Goal: Task Accomplishment & Management: Manage account settings

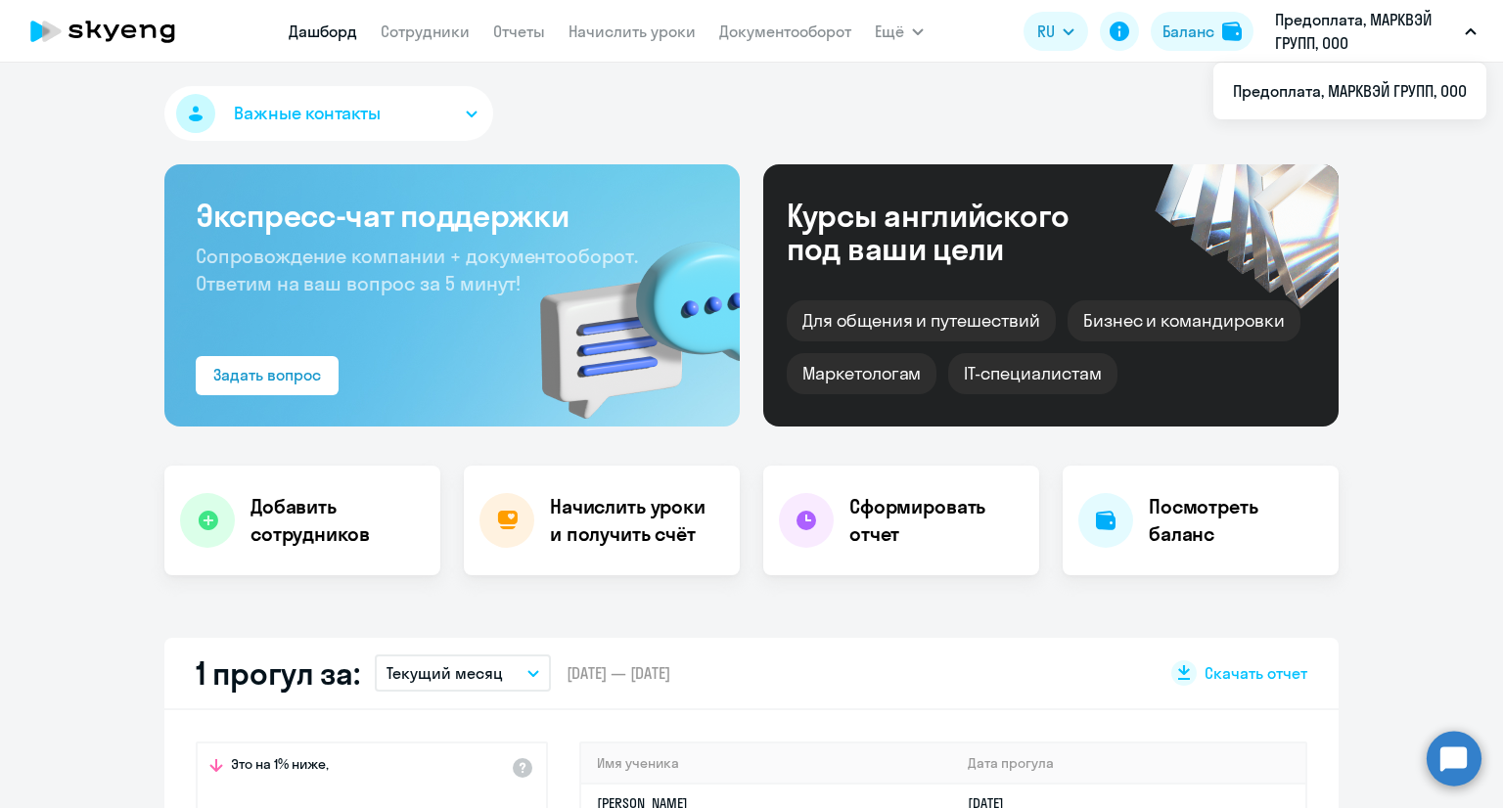
select select "30"
click at [1218, 35] on button "Баланс" at bounding box center [1202, 31] width 103 height 39
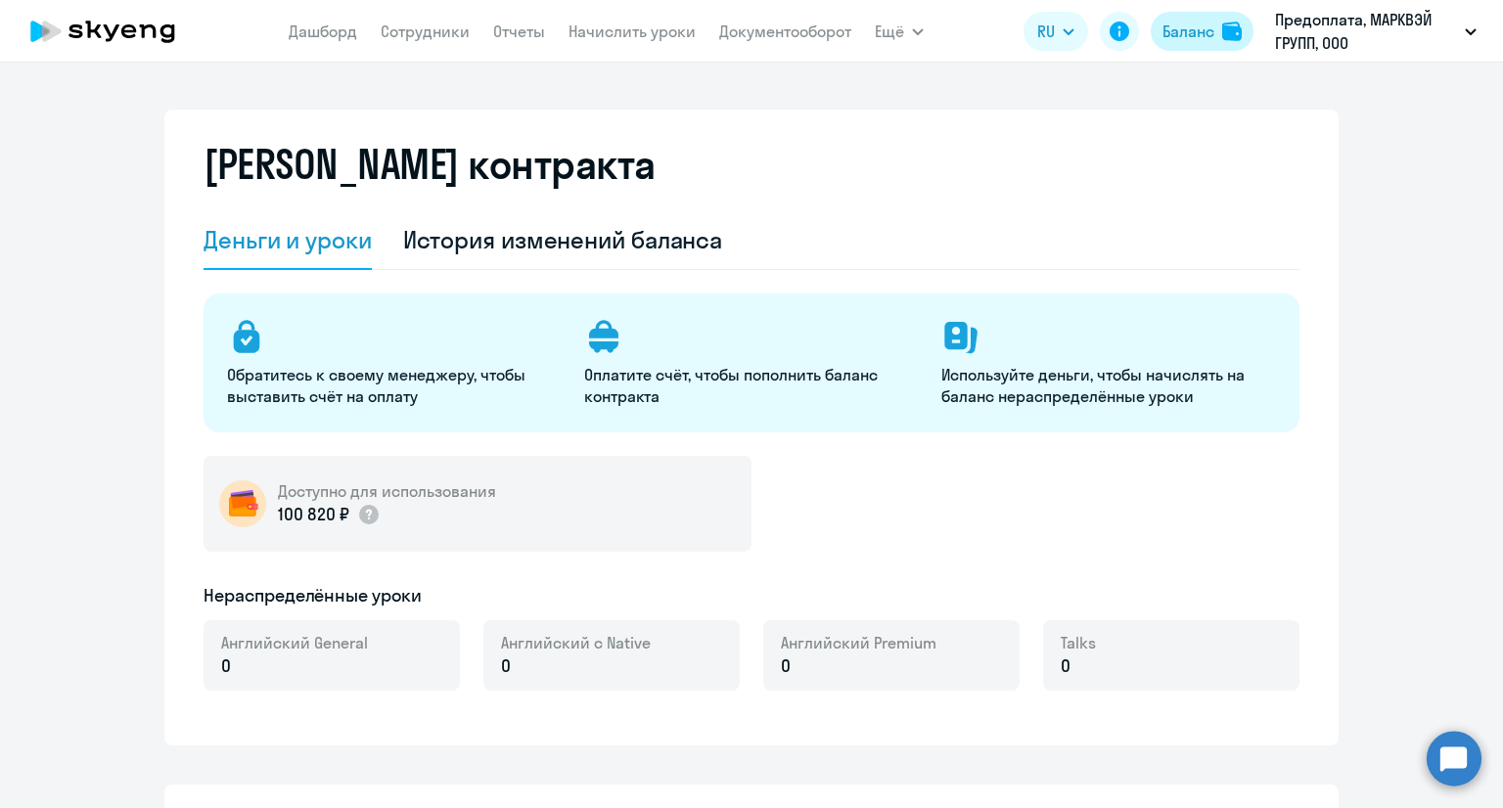
select select "english_adult_not_native_speaker"
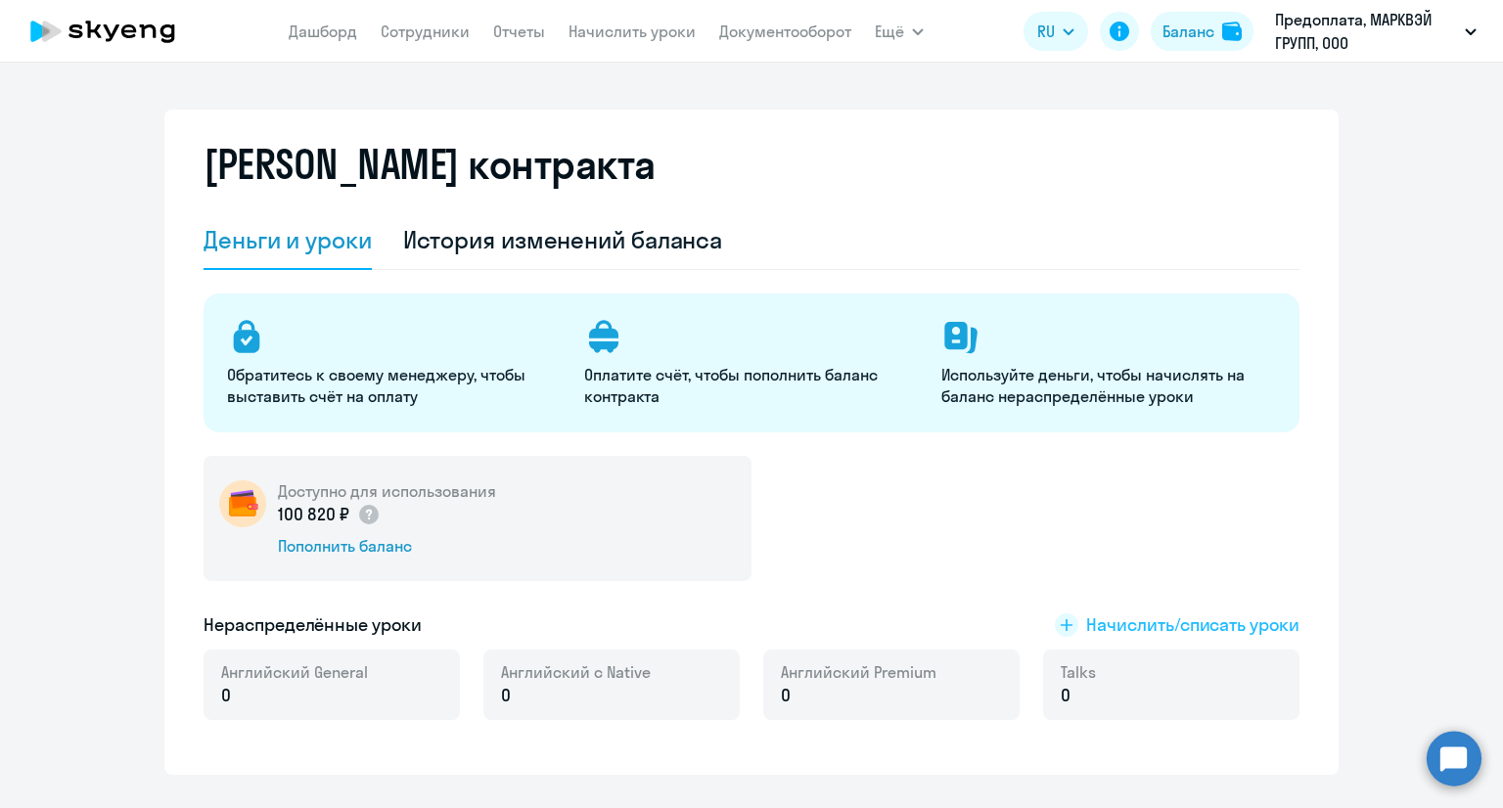
click at [1180, 632] on span "Начислить/списать уроки" at bounding box center [1192, 624] width 213 height 25
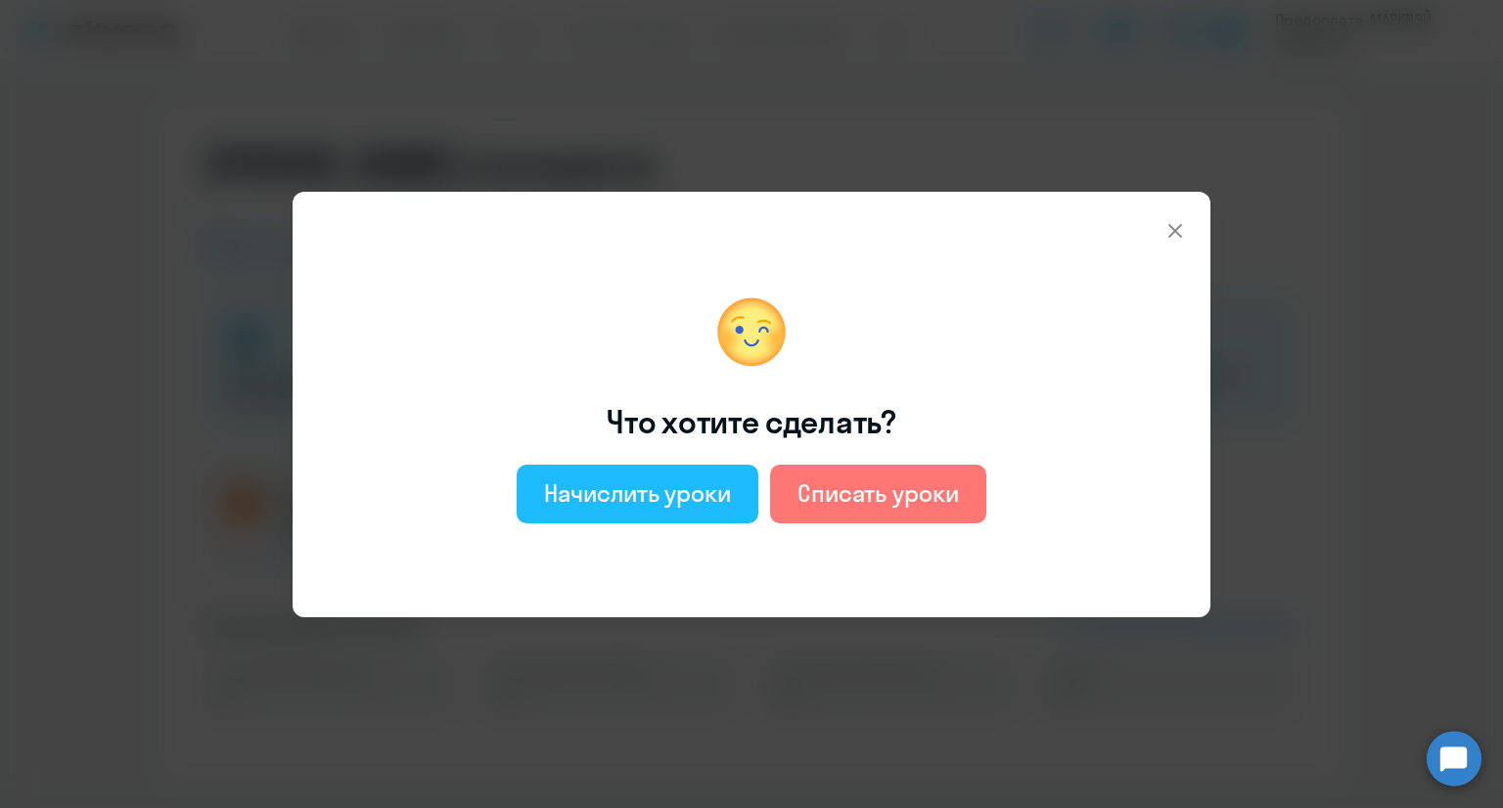
click at [674, 498] on div "Начислить уроки" at bounding box center [637, 492] width 187 height 31
select select "english_adult_not_native_speaker"
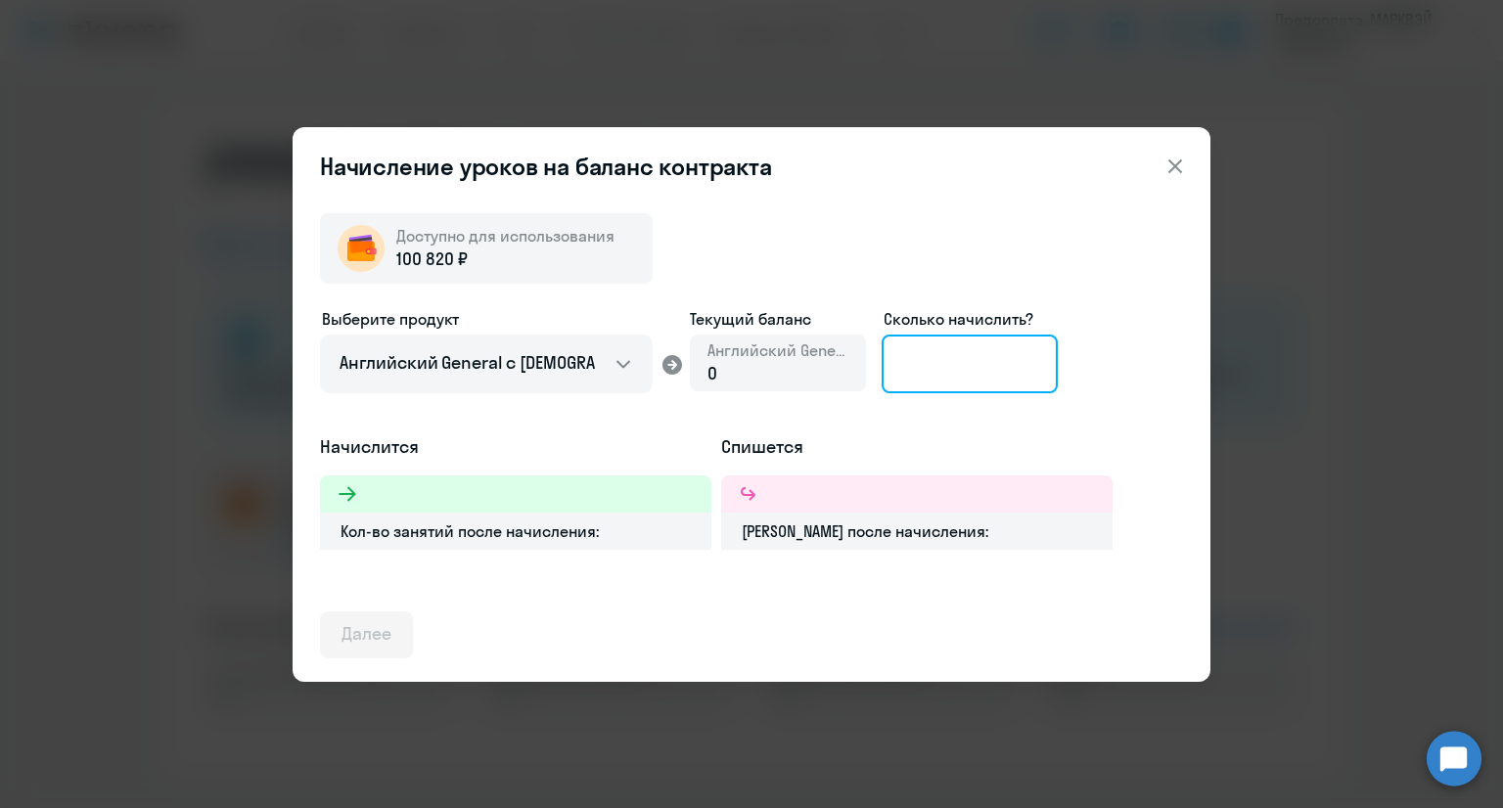
click at [922, 381] on input at bounding box center [970, 364] width 176 height 59
type input "50"
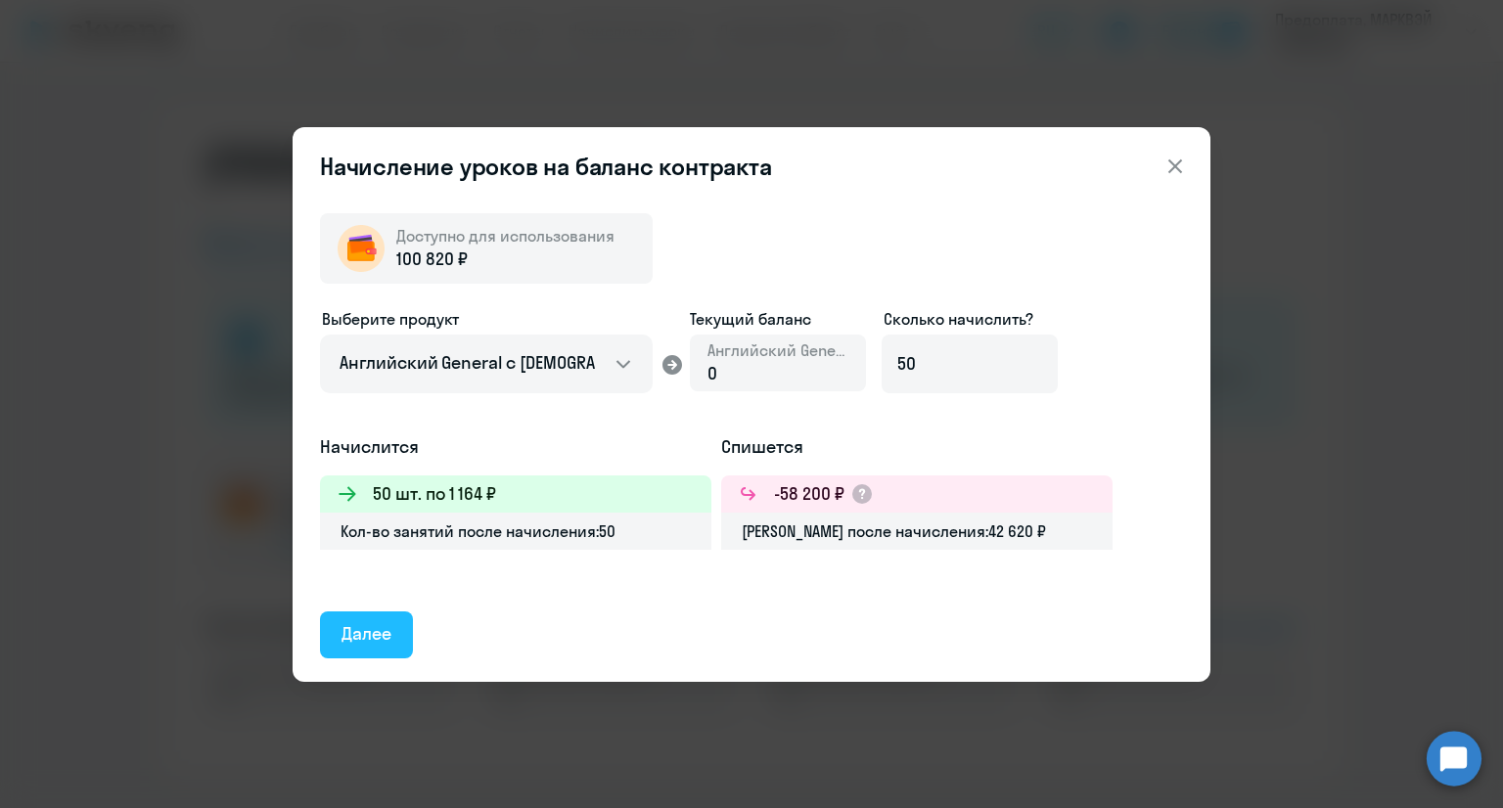
click at [379, 639] on div "Далее" at bounding box center [366, 633] width 50 height 25
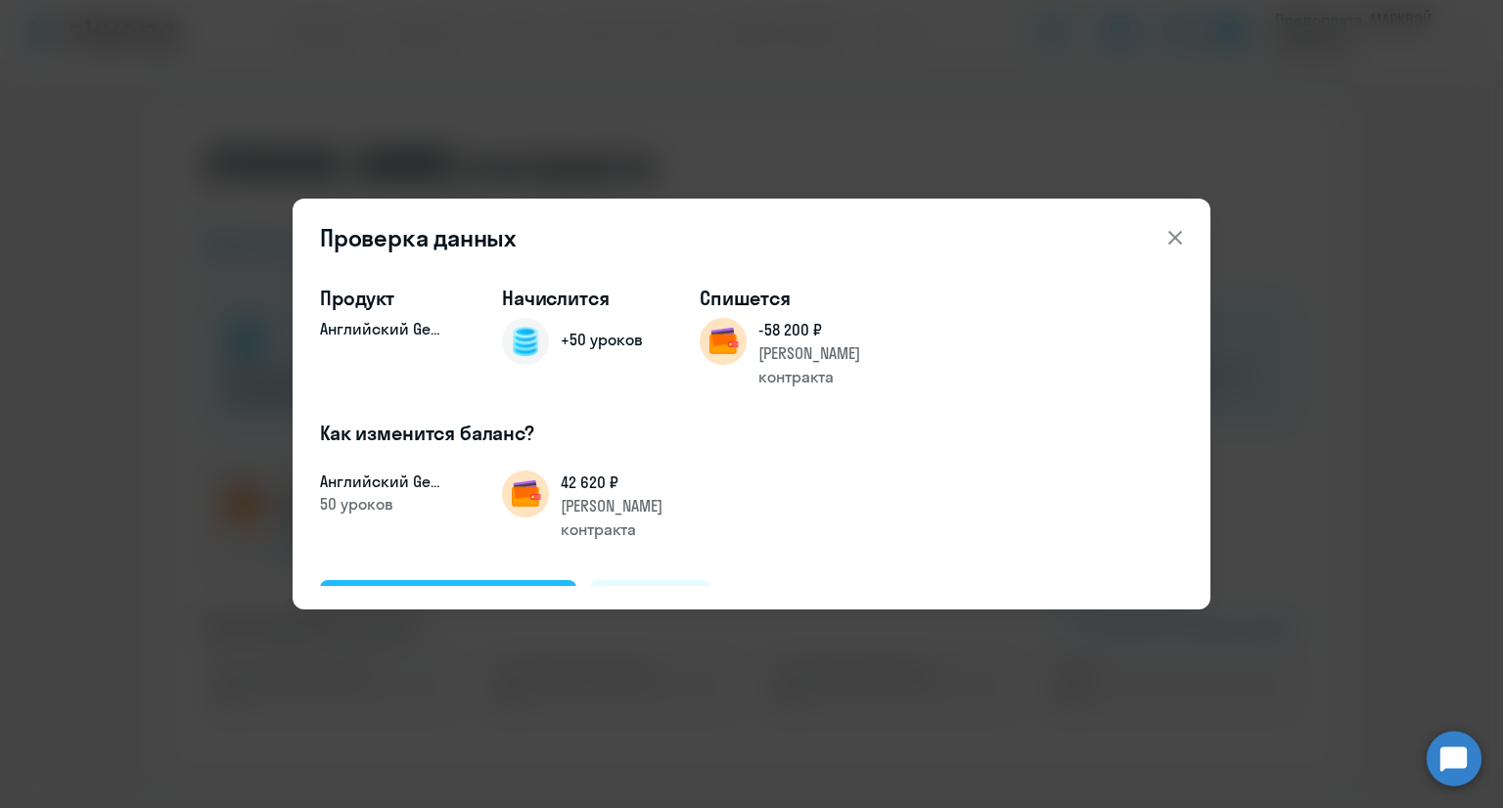
click at [488, 590] on div "Подтвердить и начислить" at bounding box center [447, 602] width 213 height 25
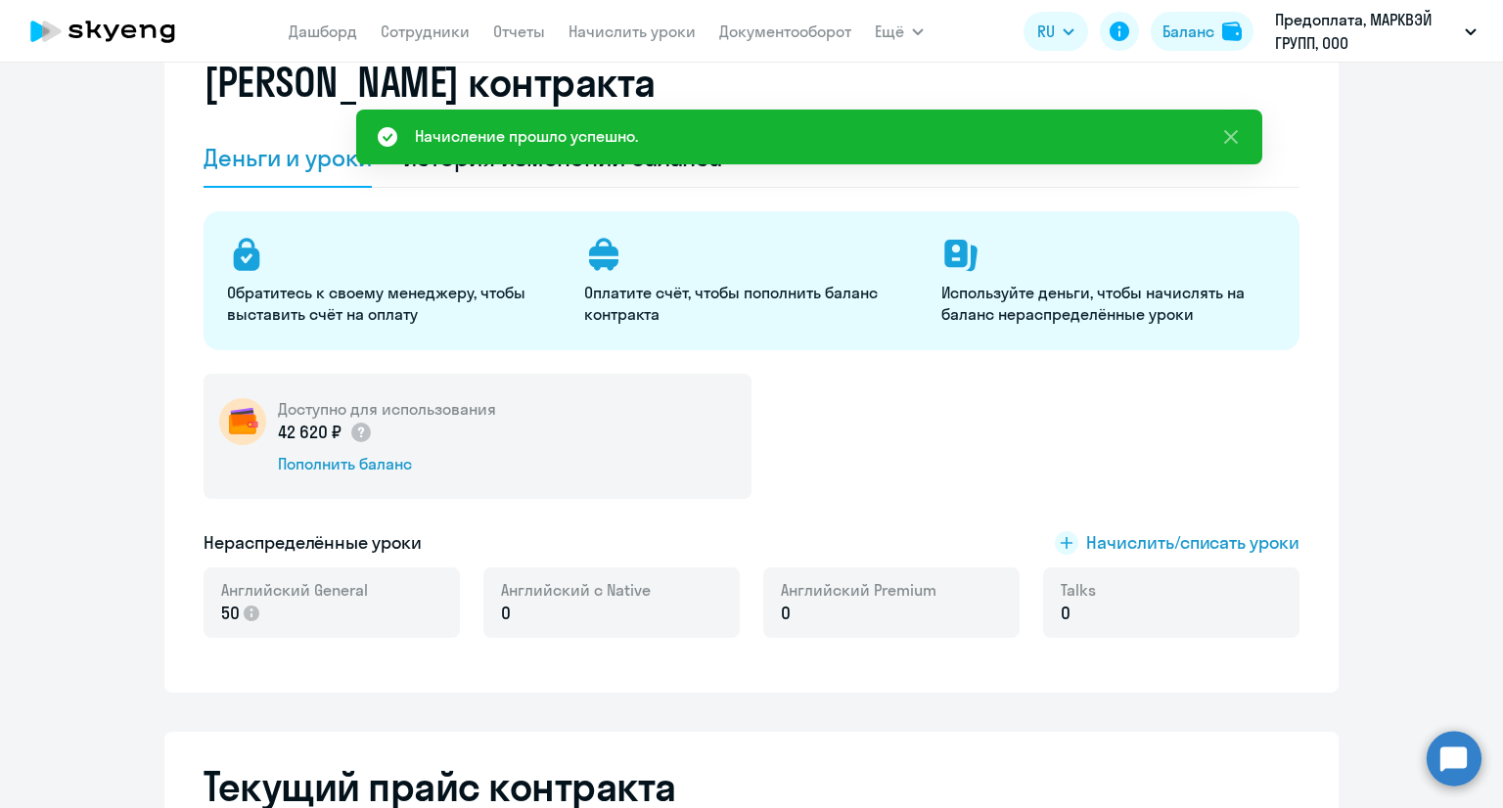
scroll to position [196, 0]
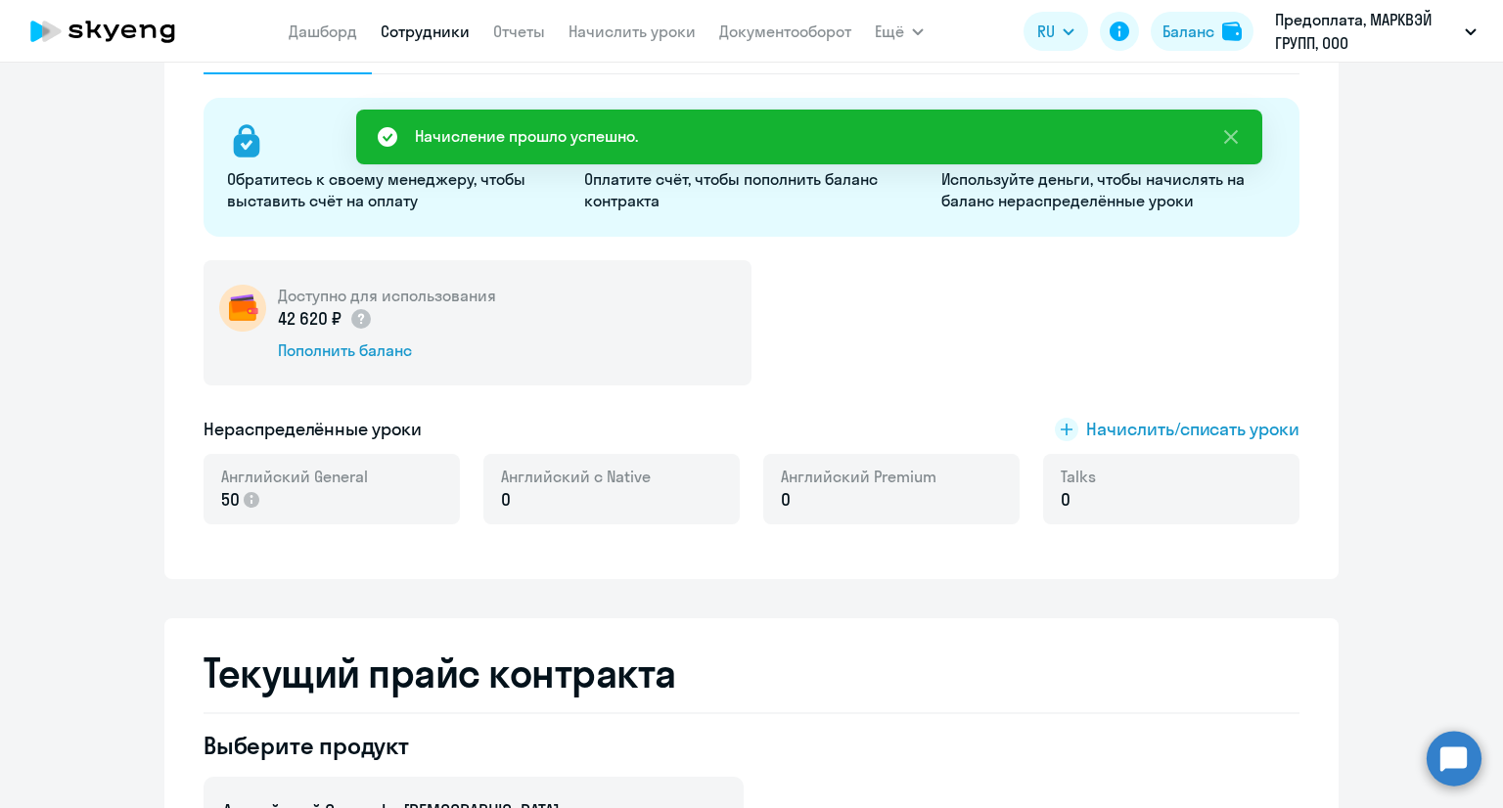
click at [419, 29] on link "Сотрудники" at bounding box center [425, 32] width 89 height 20
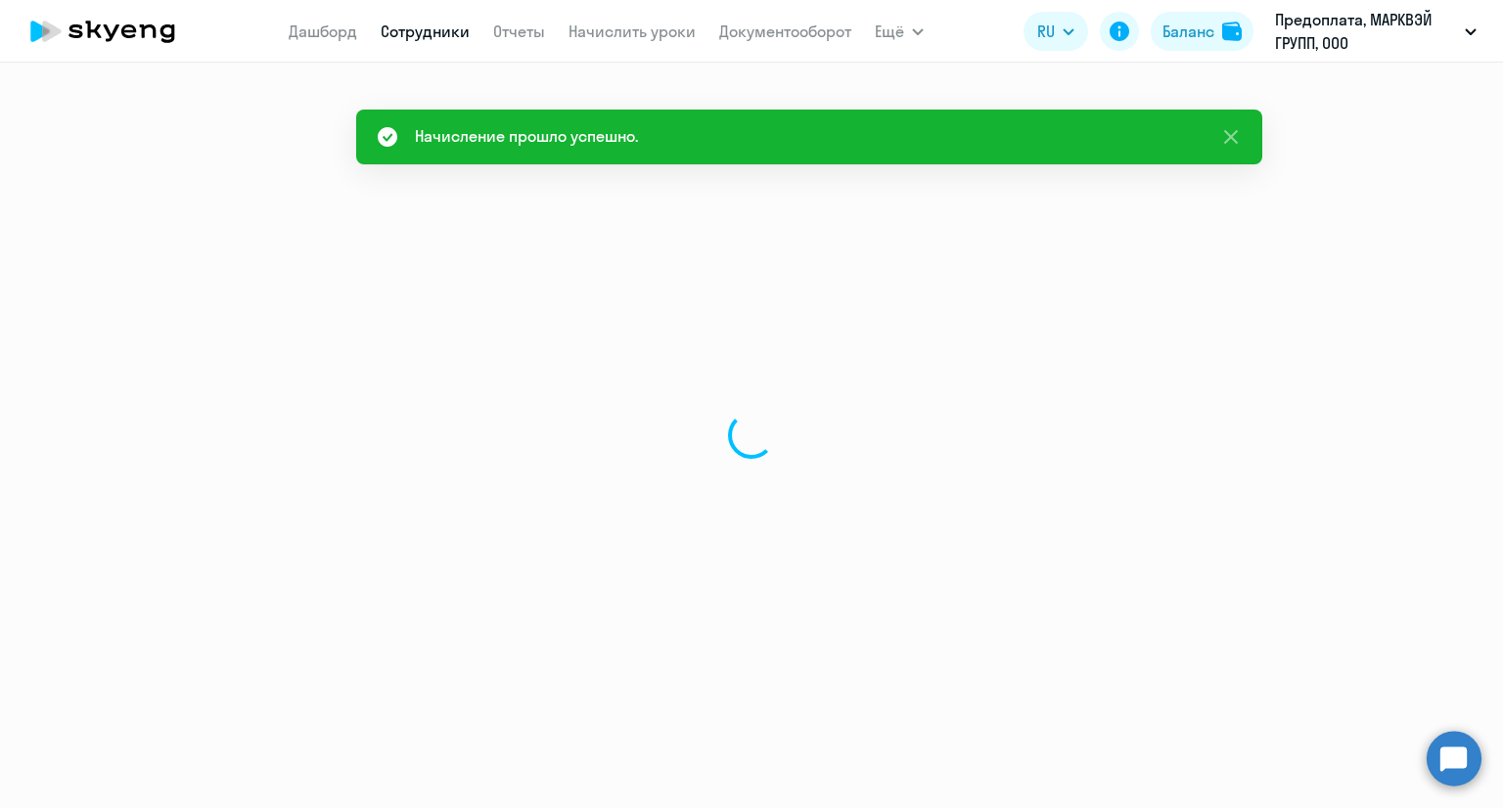
select select "30"
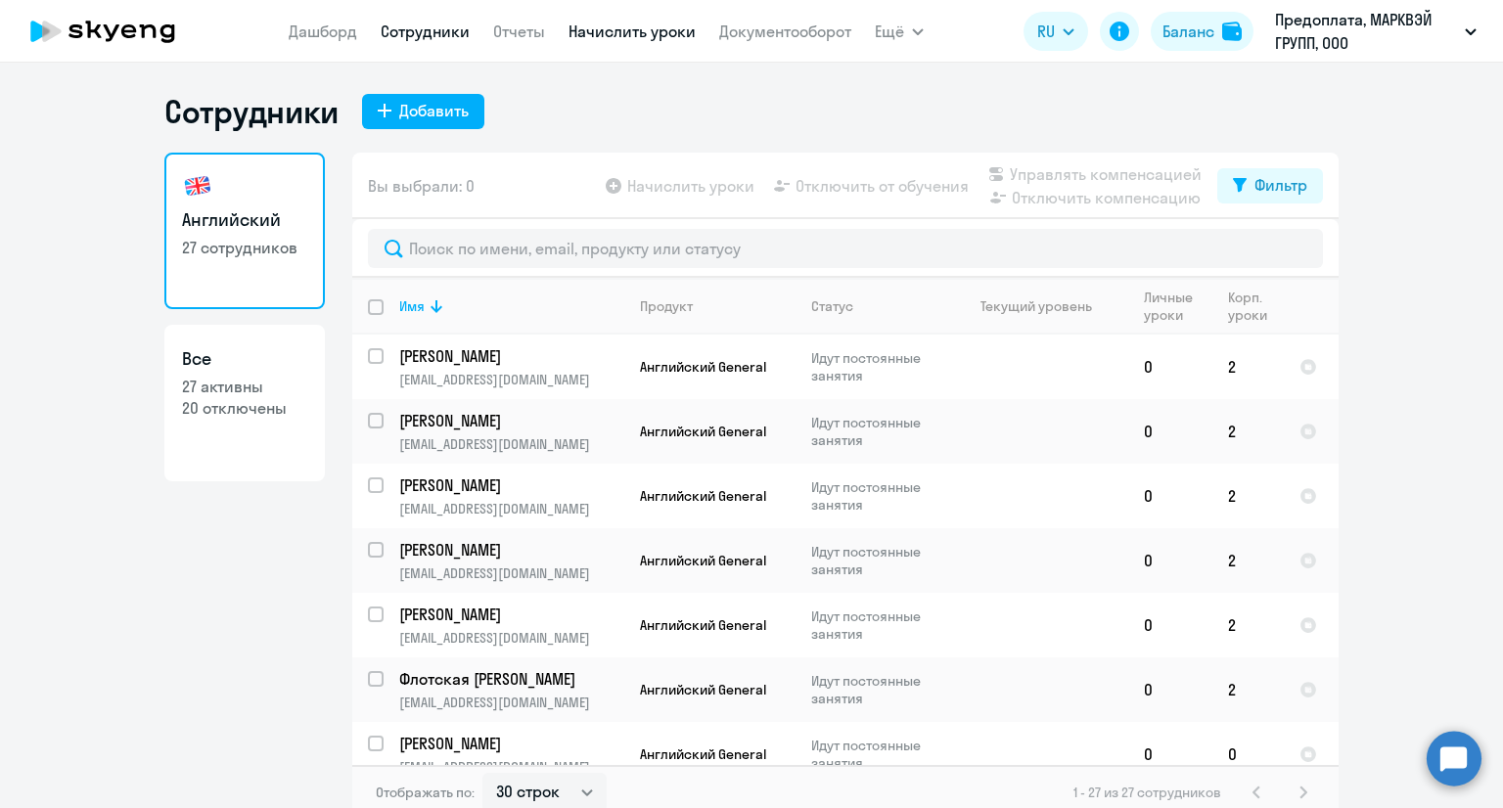
click at [595, 39] on link "Начислить уроки" at bounding box center [631, 32] width 127 height 20
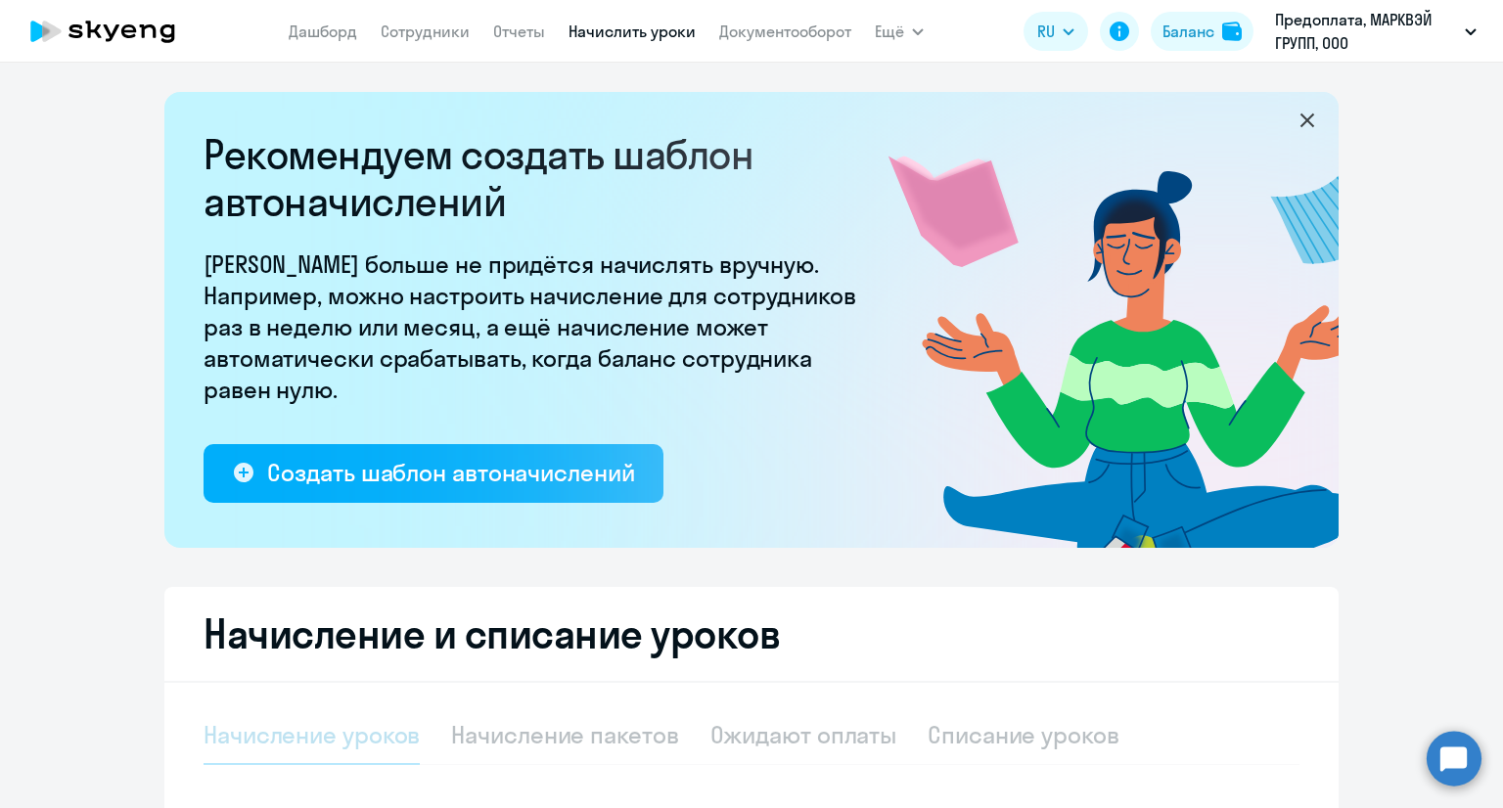
select select "10"
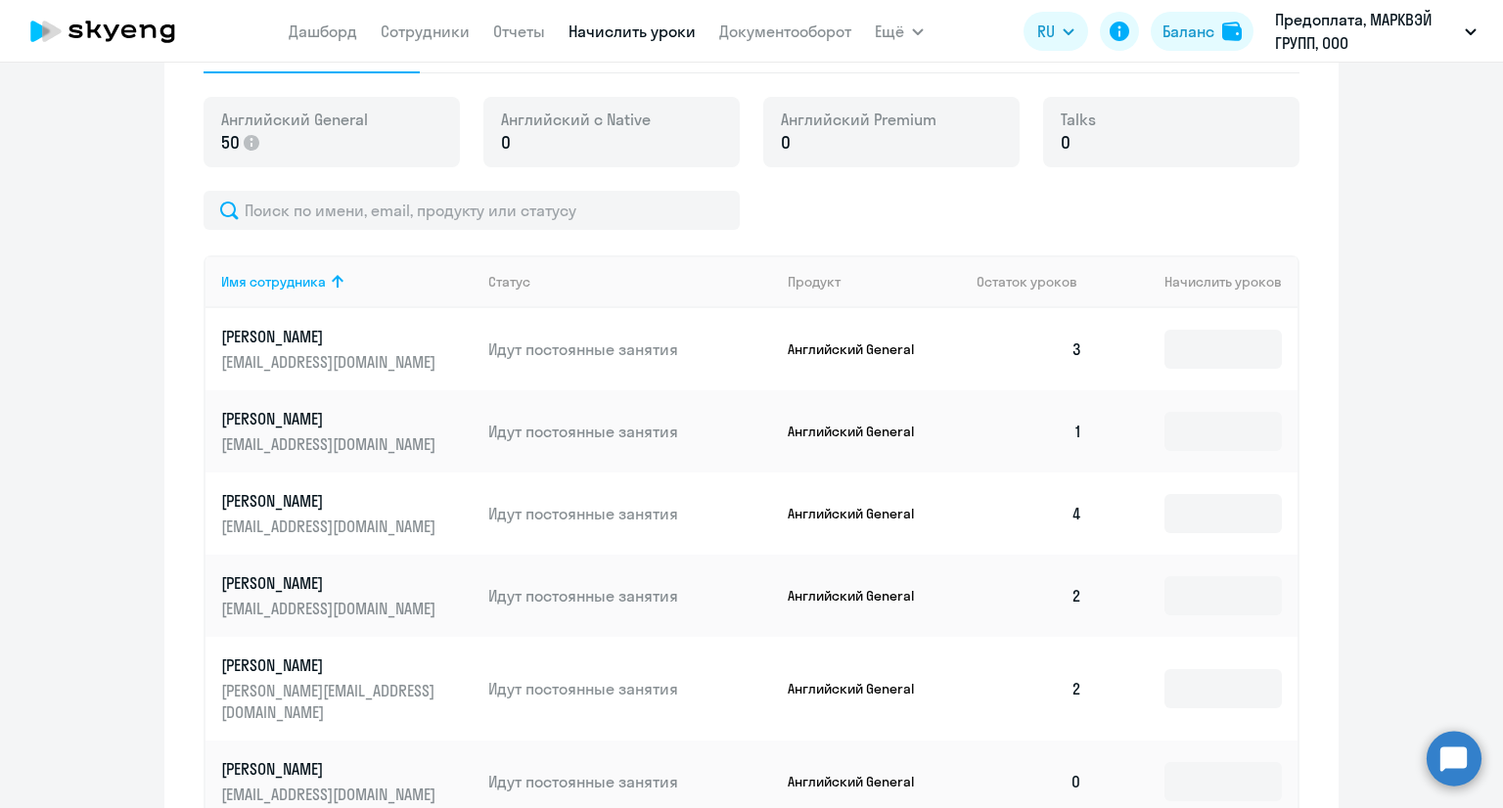
scroll to position [783, 0]
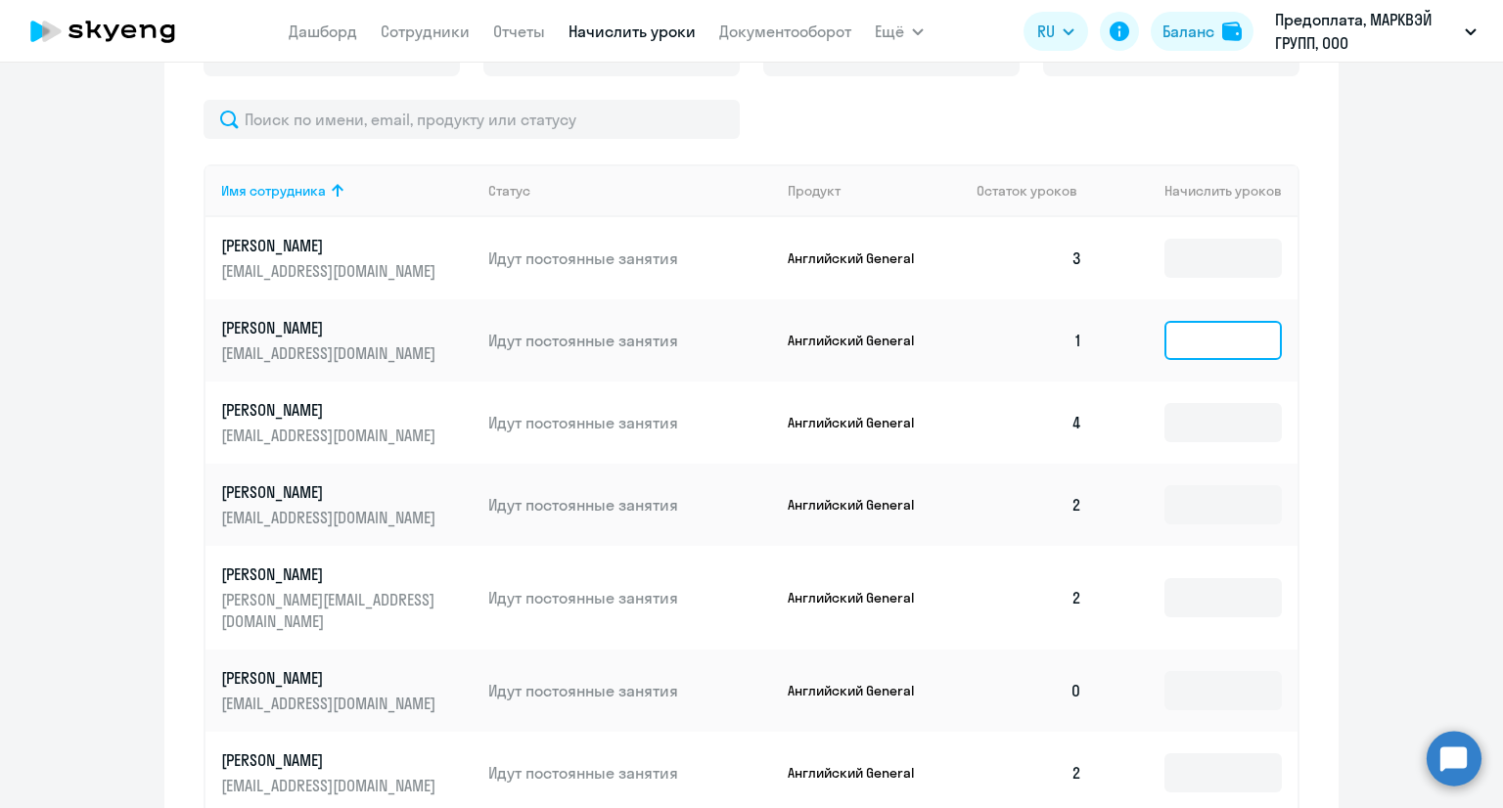
click at [1188, 329] on input at bounding box center [1222, 340] width 117 height 39
type input "2"
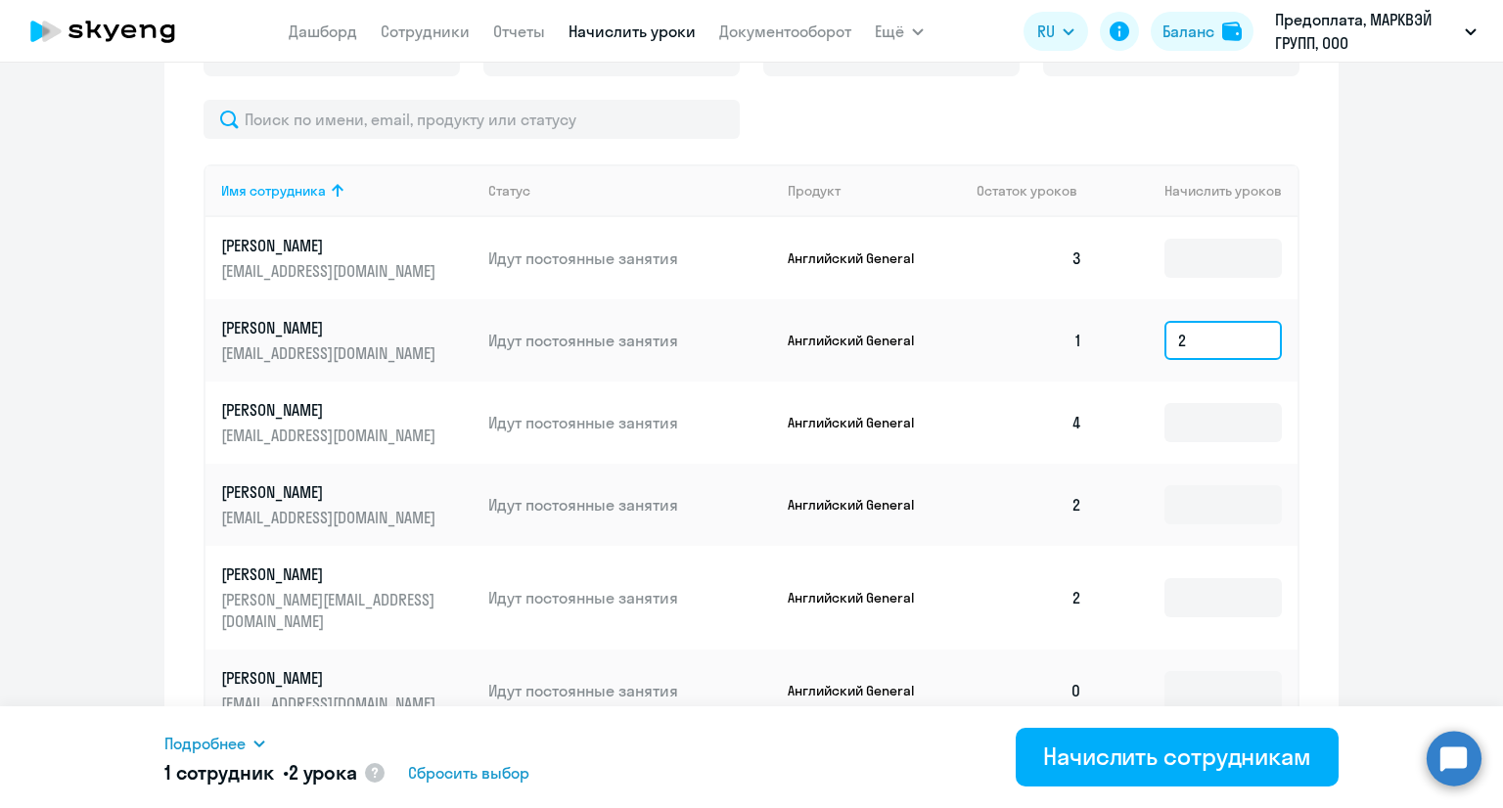
drag, startPoint x: 1201, startPoint y: 332, endPoint x: 1146, endPoint y: 328, distance: 55.9
click at [1146, 328] on td "2" at bounding box center [1198, 340] width 200 height 82
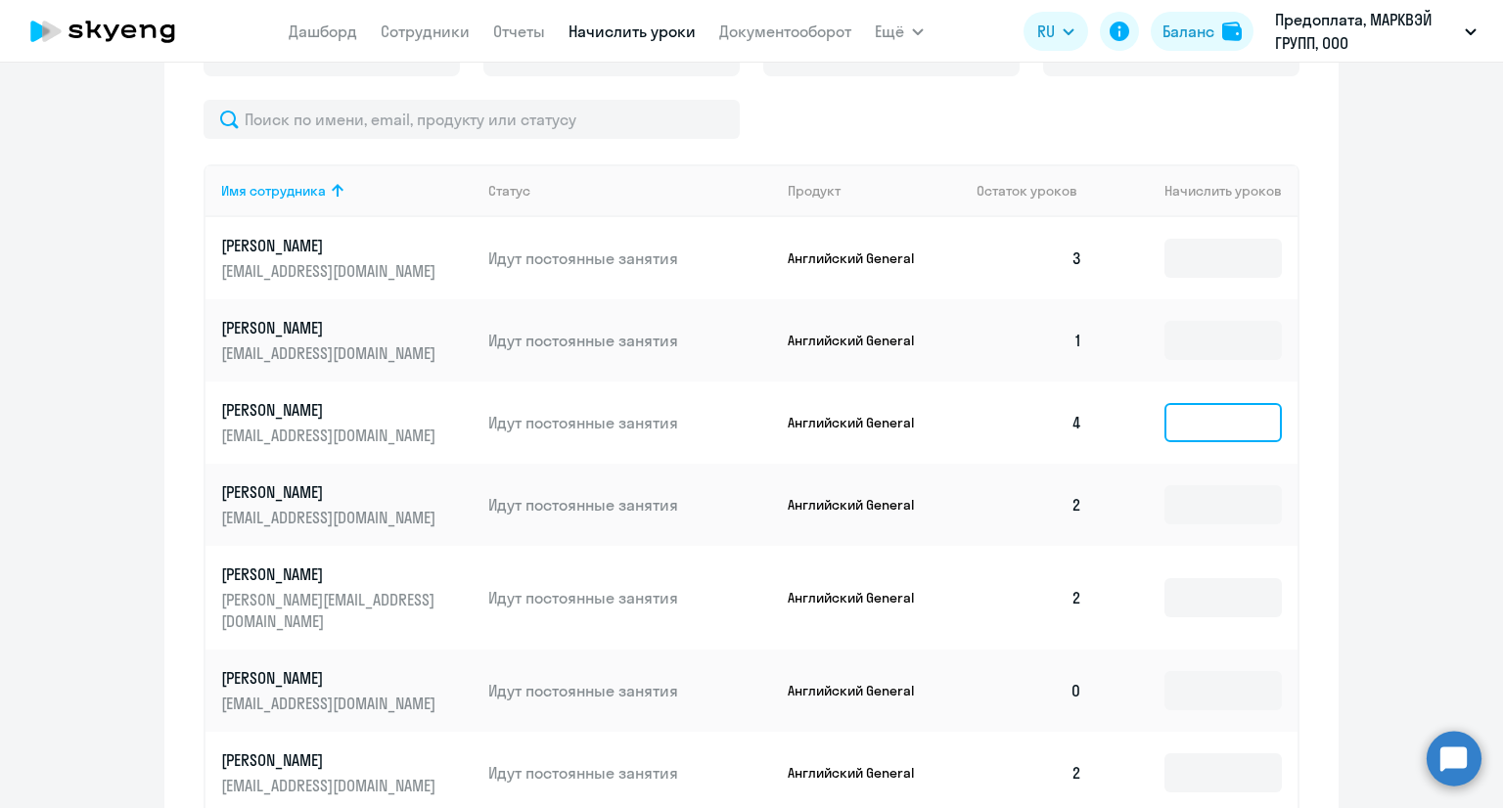
click at [1178, 411] on input at bounding box center [1222, 422] width 117 height 39
click at [1187, 261] on input at bounding box center [1222, 258] width 117 height 39
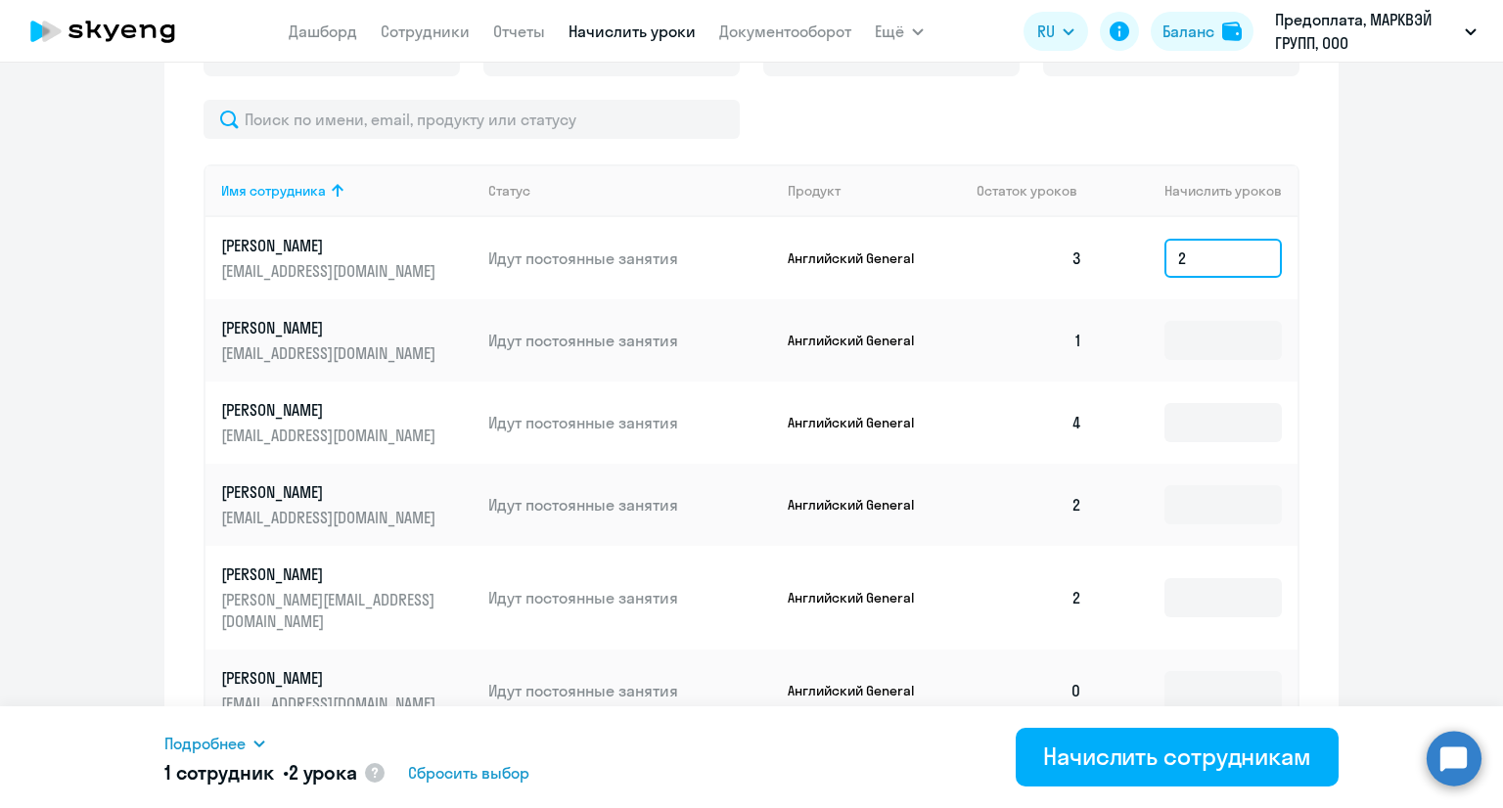
type input "2"
click at [1393, 315] on ng-component "Рекомендуем создать шаблон автоначислений Уроки больше не придётся начислять вр…" at bounding box center [751, 225] width 1503 height 1833
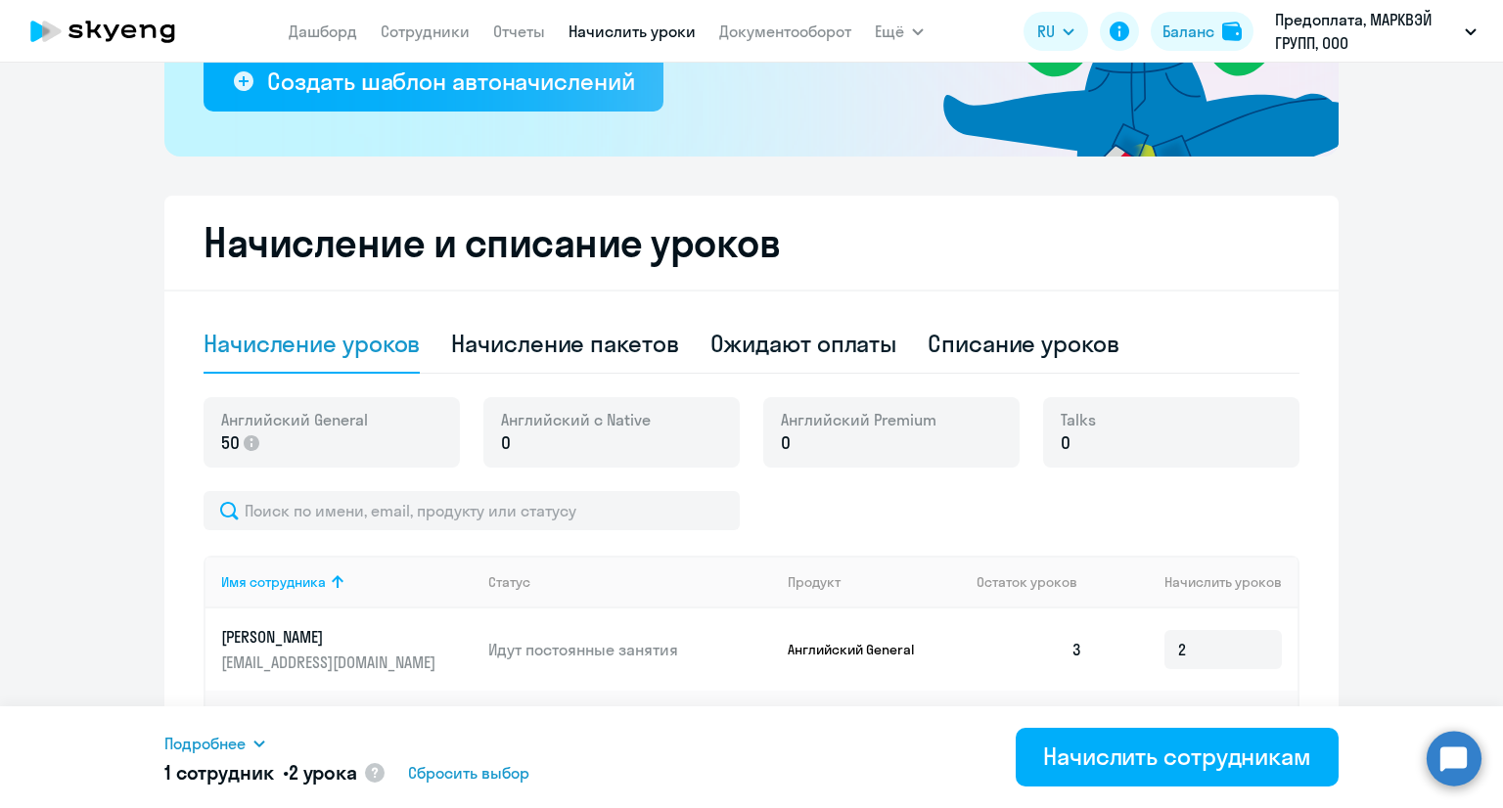
scroll to position [391, 0]
drag, startPoint x: 1189, startPoint y: 652, endPoint x: 1120, endPoint y: 648, distance: 68.6
click at [1120, 649] on td "2" at bounding box center [1198, 650] width 200 height 82
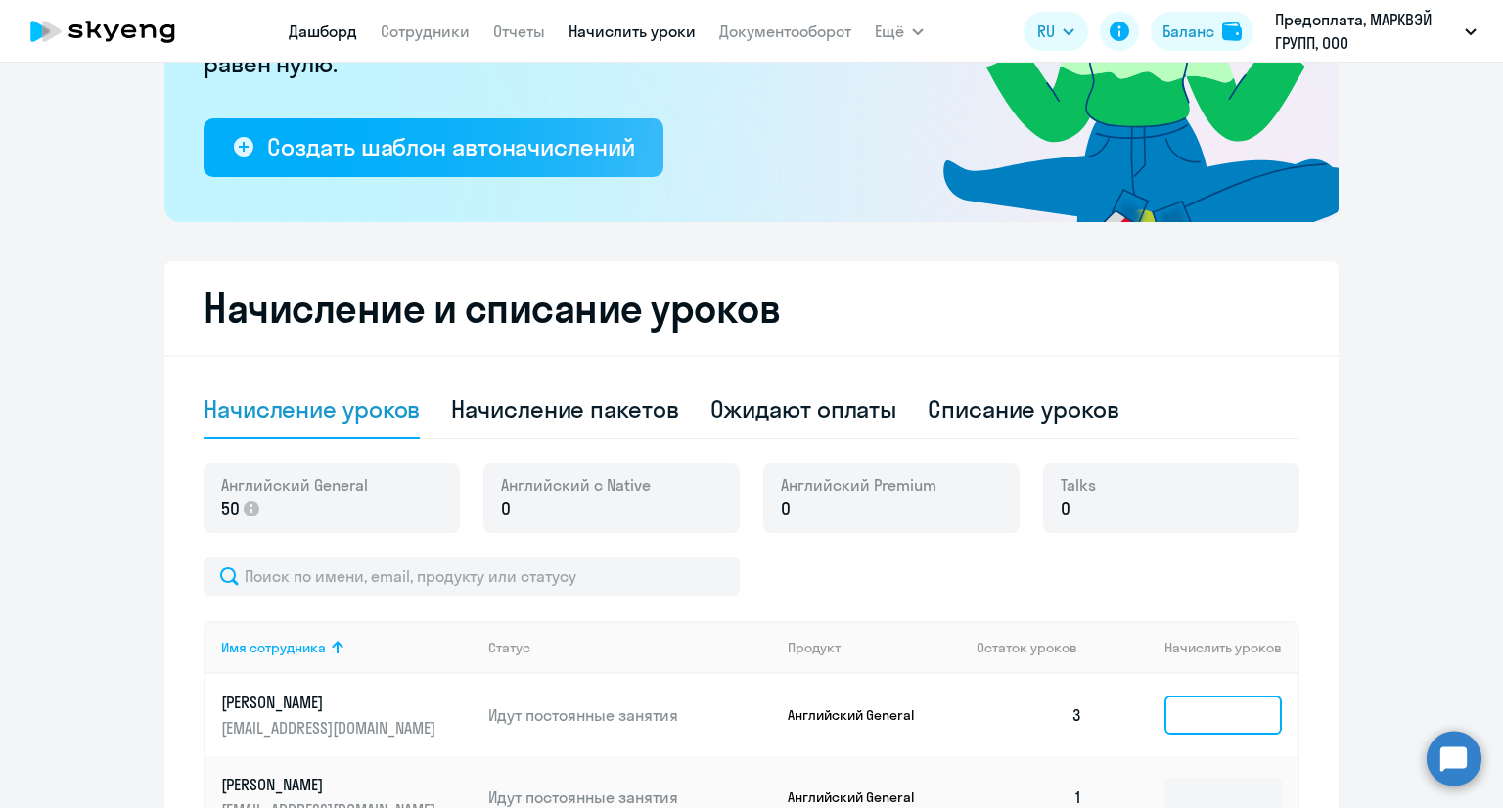
scroll to position [294, 0]
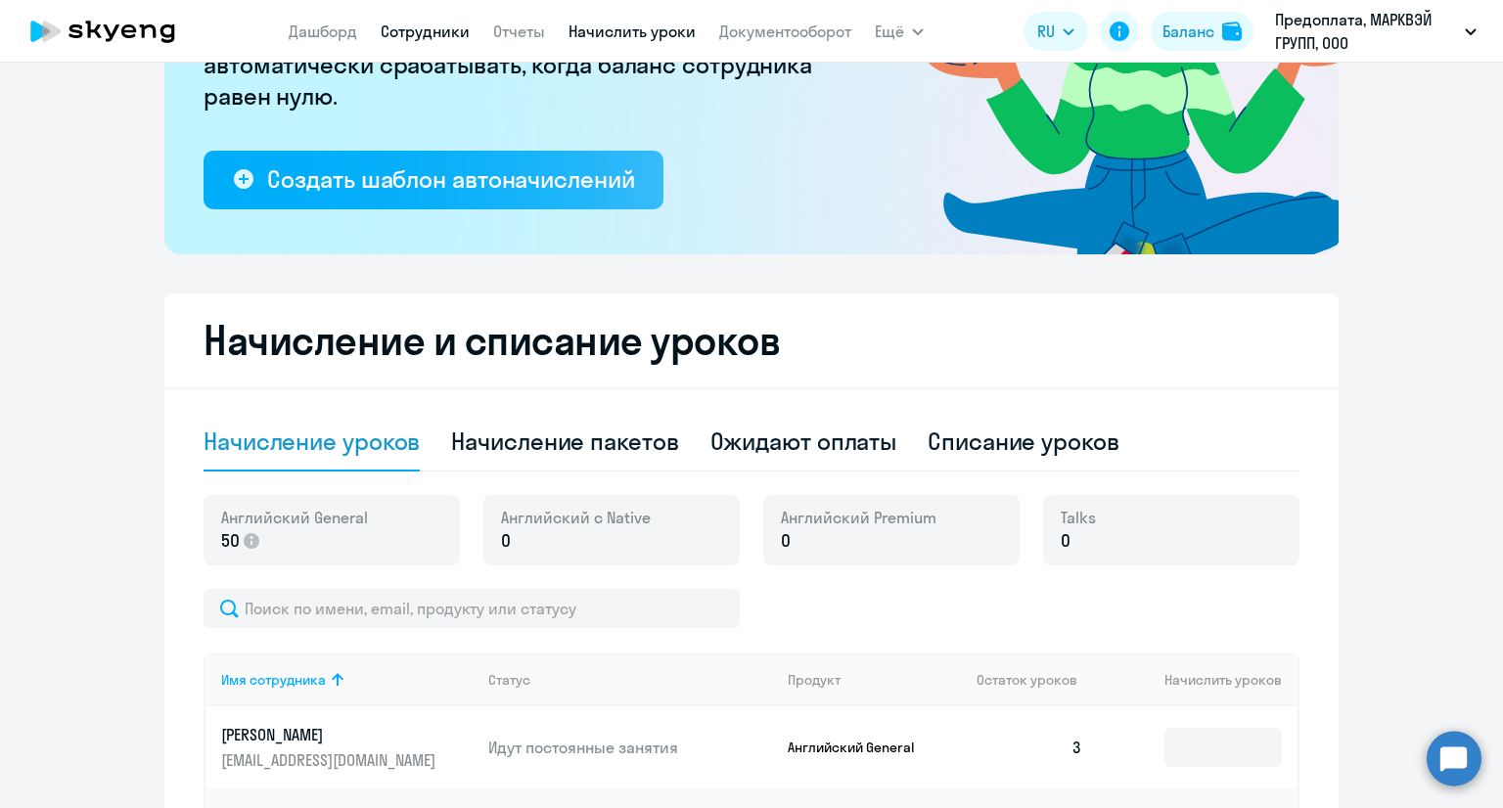
click at [427, 36] on link "Сотрудники" at bounding box center [425, 32] width 89 height 20
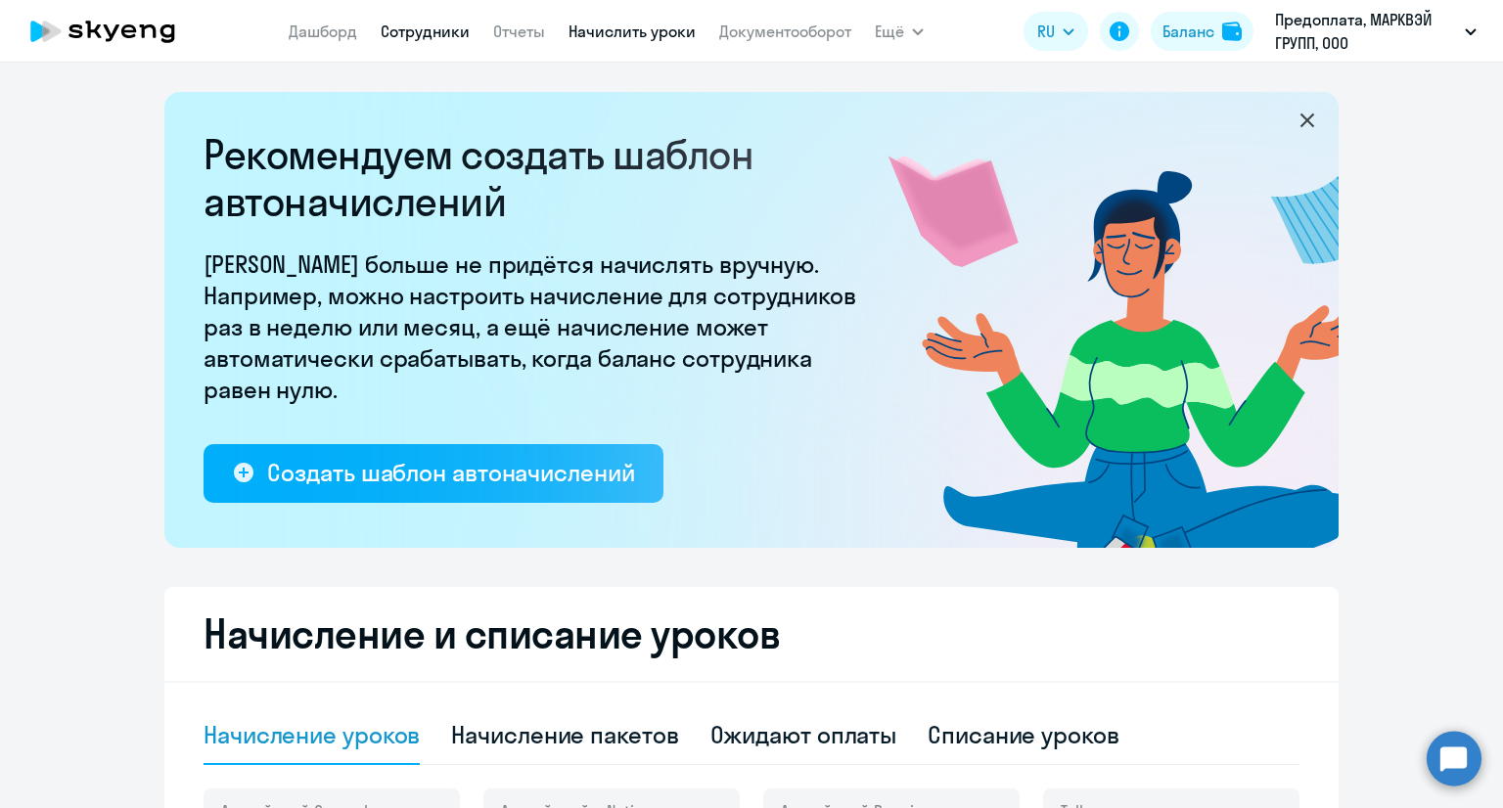
select select "30"
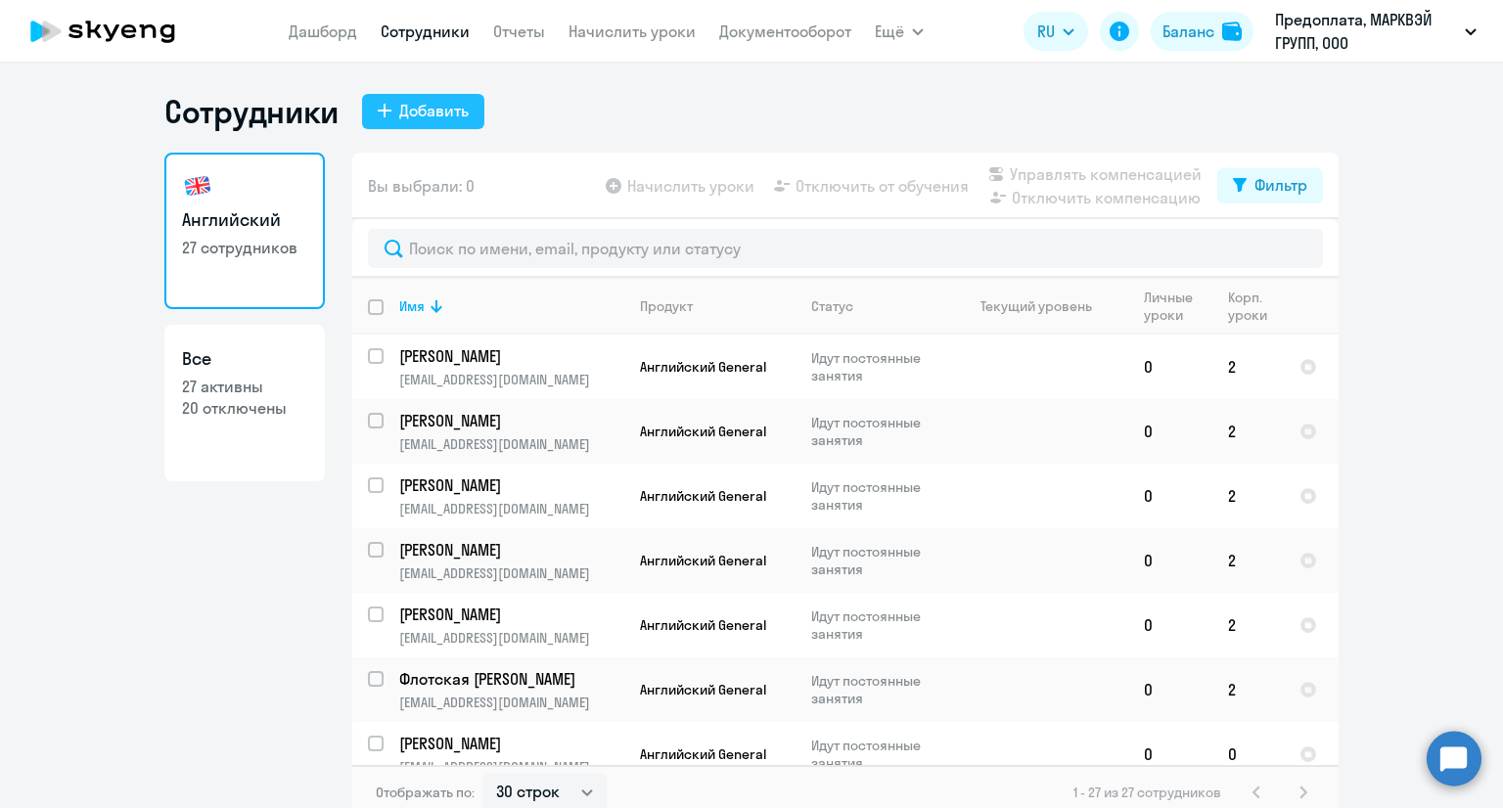
click at [457, 104] on div "Добавить" at bounding box center [433, 110] width 69 height 23
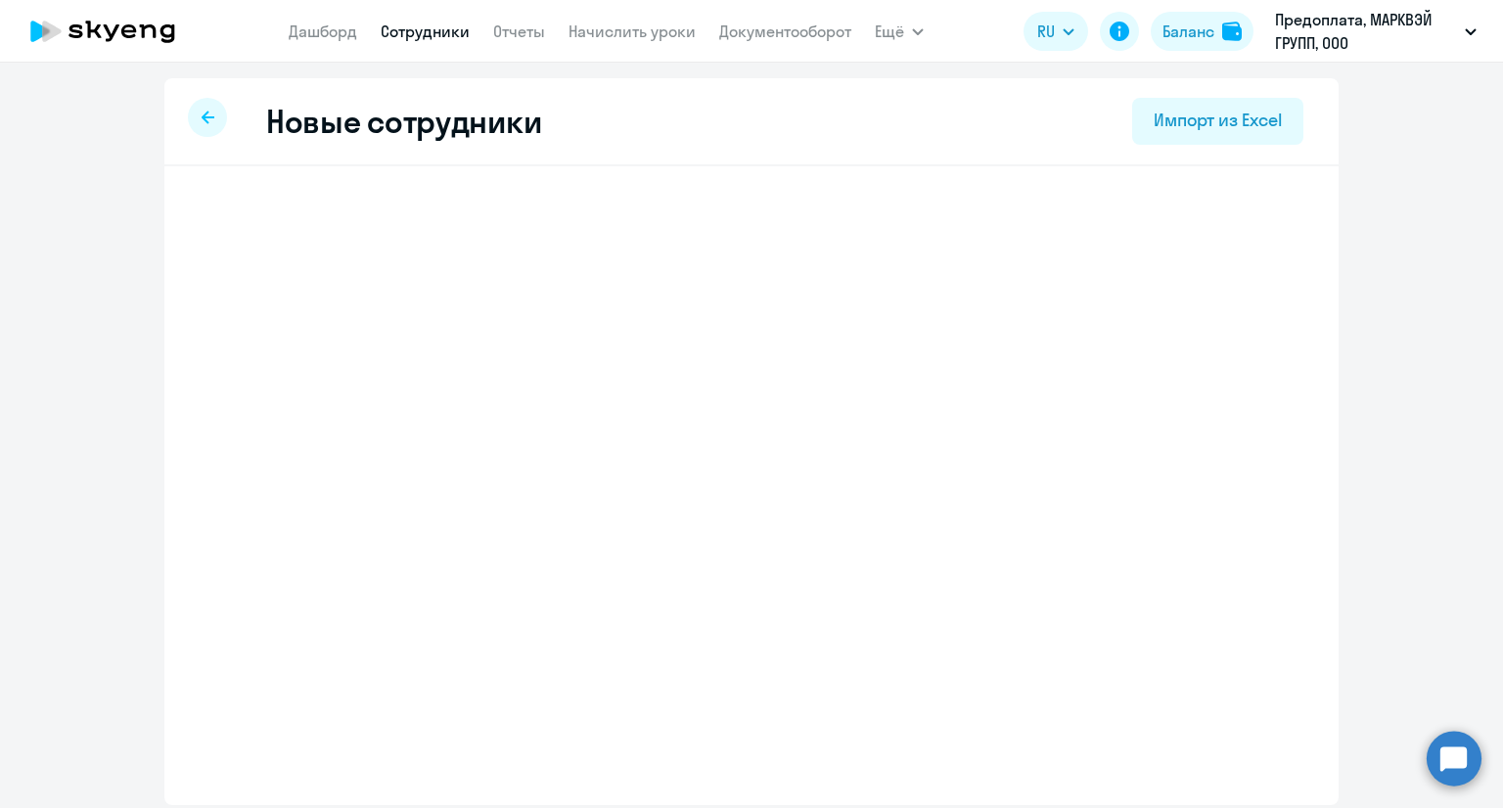
select select "english_adult_not_native_speaker"
select select "3"
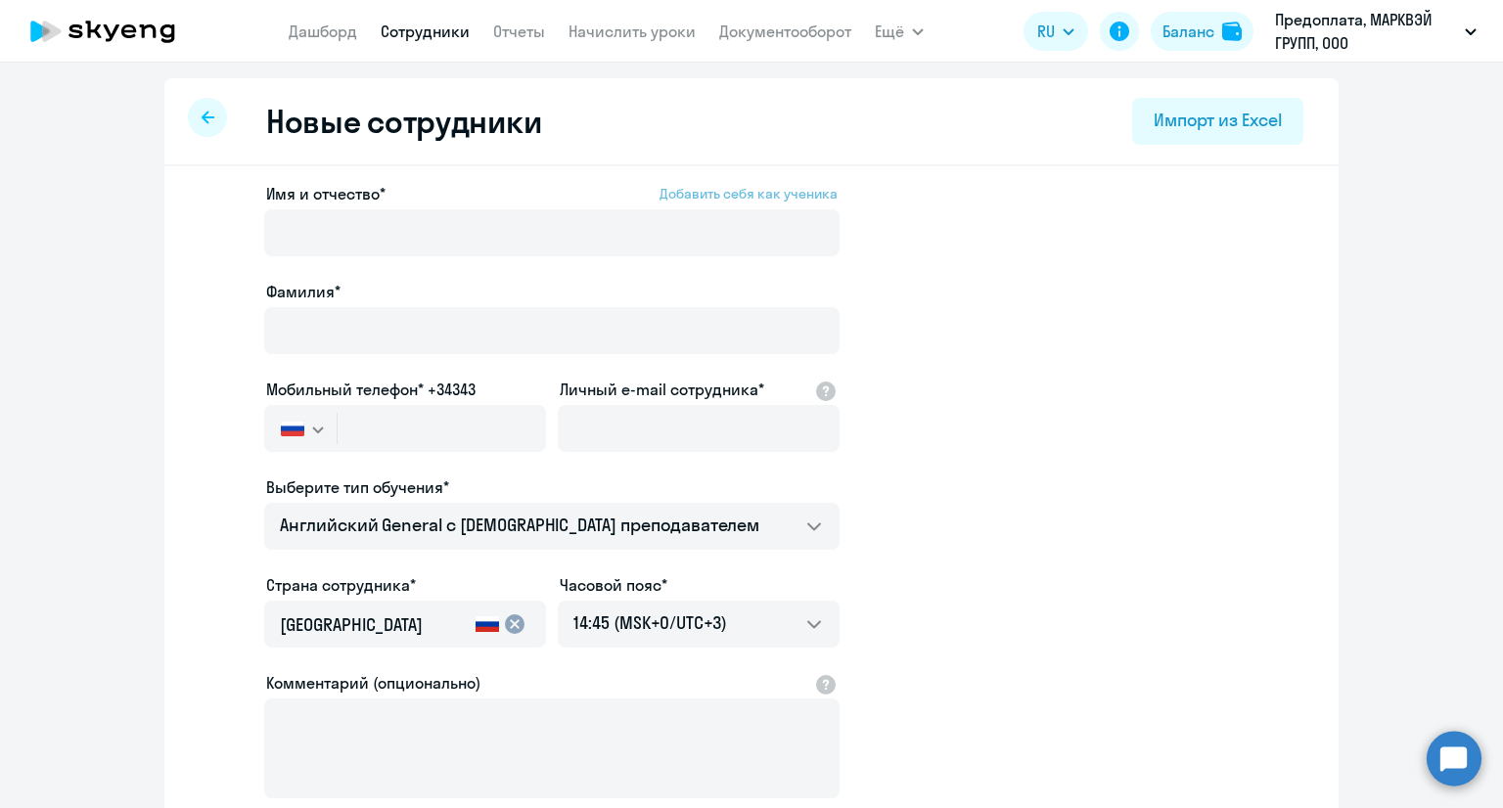
click at [698, 185] on span "Добавить себя как ученика" at bounding box center [748, 194] width 178 height 18
type input "[PERSON_NAME]"
type input "Бадурина"
type input "[PHONE_NUMBER]"
type input "[EMAIL_ADDRESS][DOMAIN_NAME]"
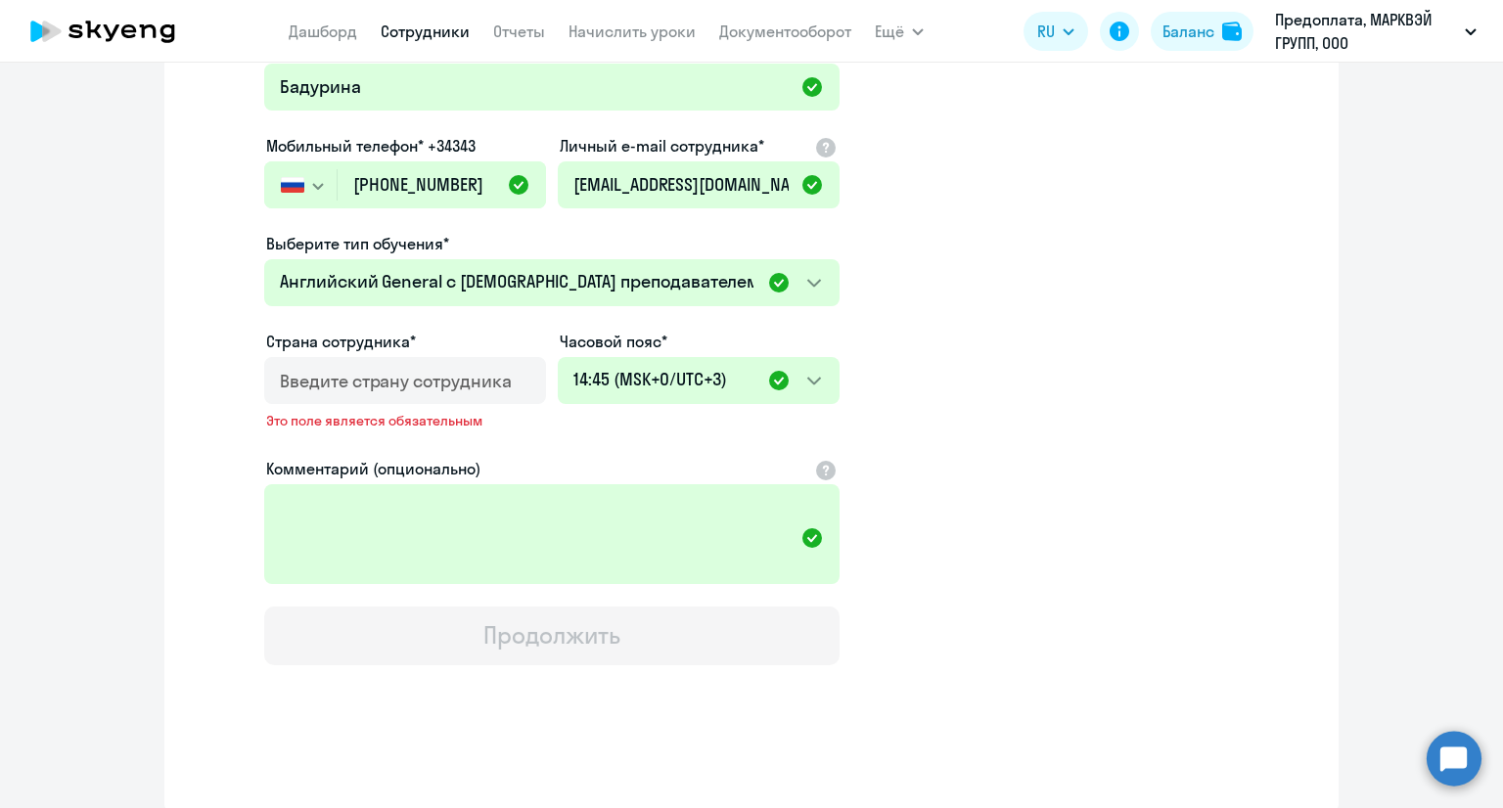
scroll to position [246, 0]
click at [731, 376] on select "00:45 (MSK-14/UTC-11) 01:45 (MSK-13/UTC-10) 02:45 (MSK-12/UTC-9) 03:45 (MSK-11/…" at bounding box center [699, 378] width 282 height 47
click at [558, 355] on select "00:45 (MSK-14/UTC-11) 01:45 (MSK-13/UTC-10) 02:45 (MSK-12/UTC-9) 03:45 (MSK-11/…" at bounding box center [699, 378] width 282 height 47
click at [411, 392] on div at bounding box center [401, 384] width 243 height 55
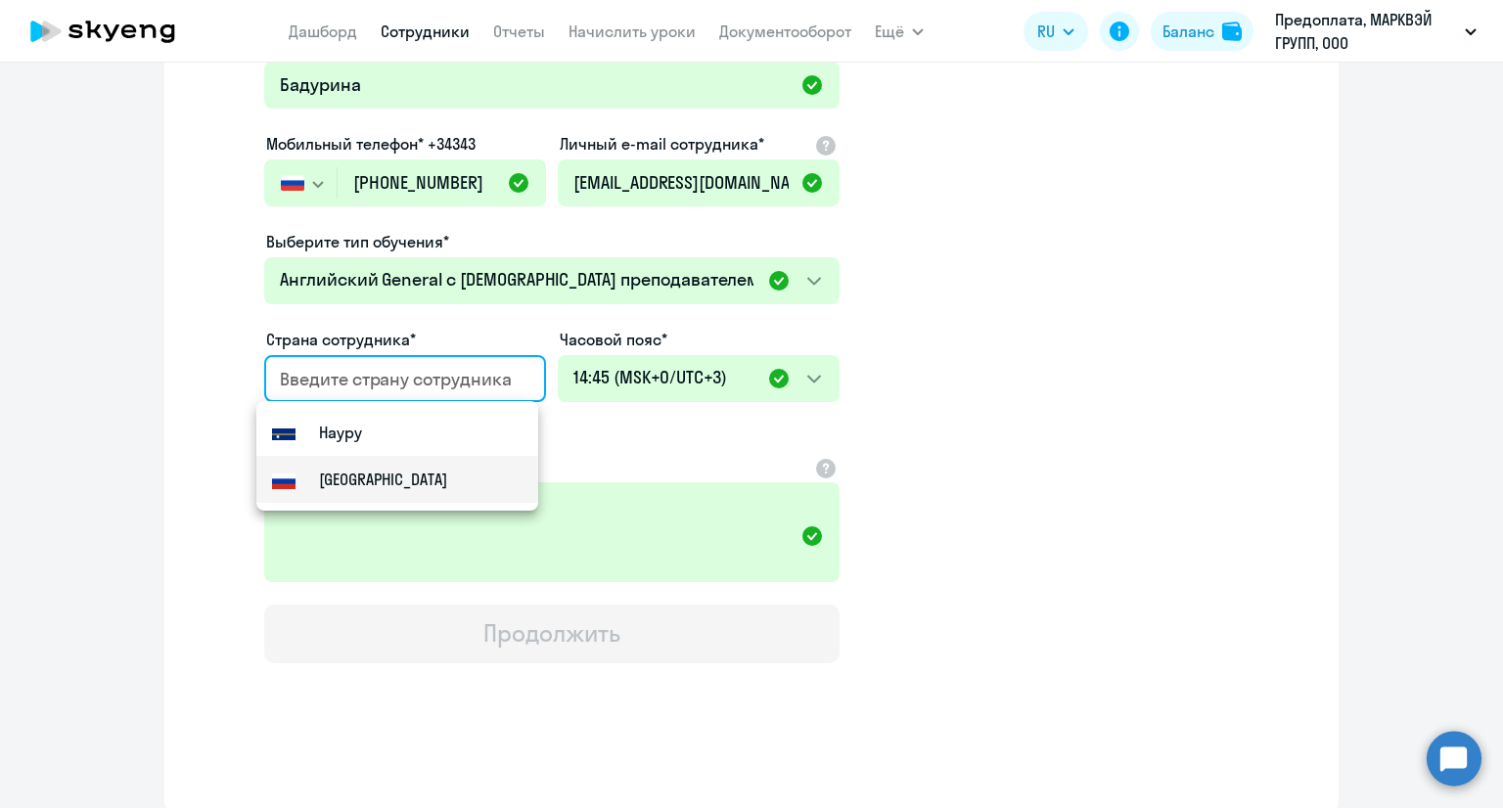
click at [381, 467] on mat-option "[GEOGRAPHIC_DATA]" at bounding box center [397, 479] width 282 height 47
type input "[GEOGRAPHIC_DATA]"
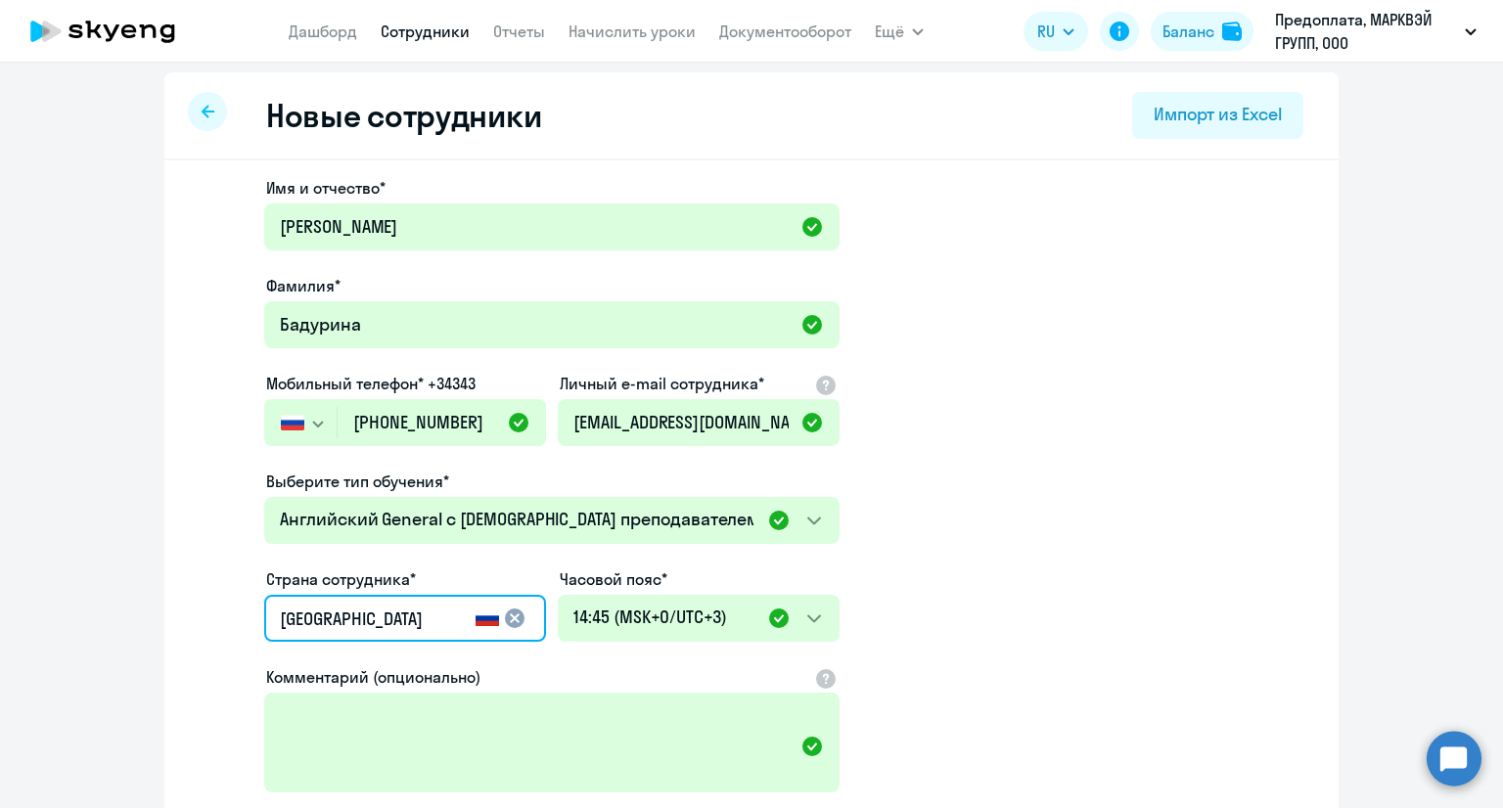
scroll to position [0, 0]
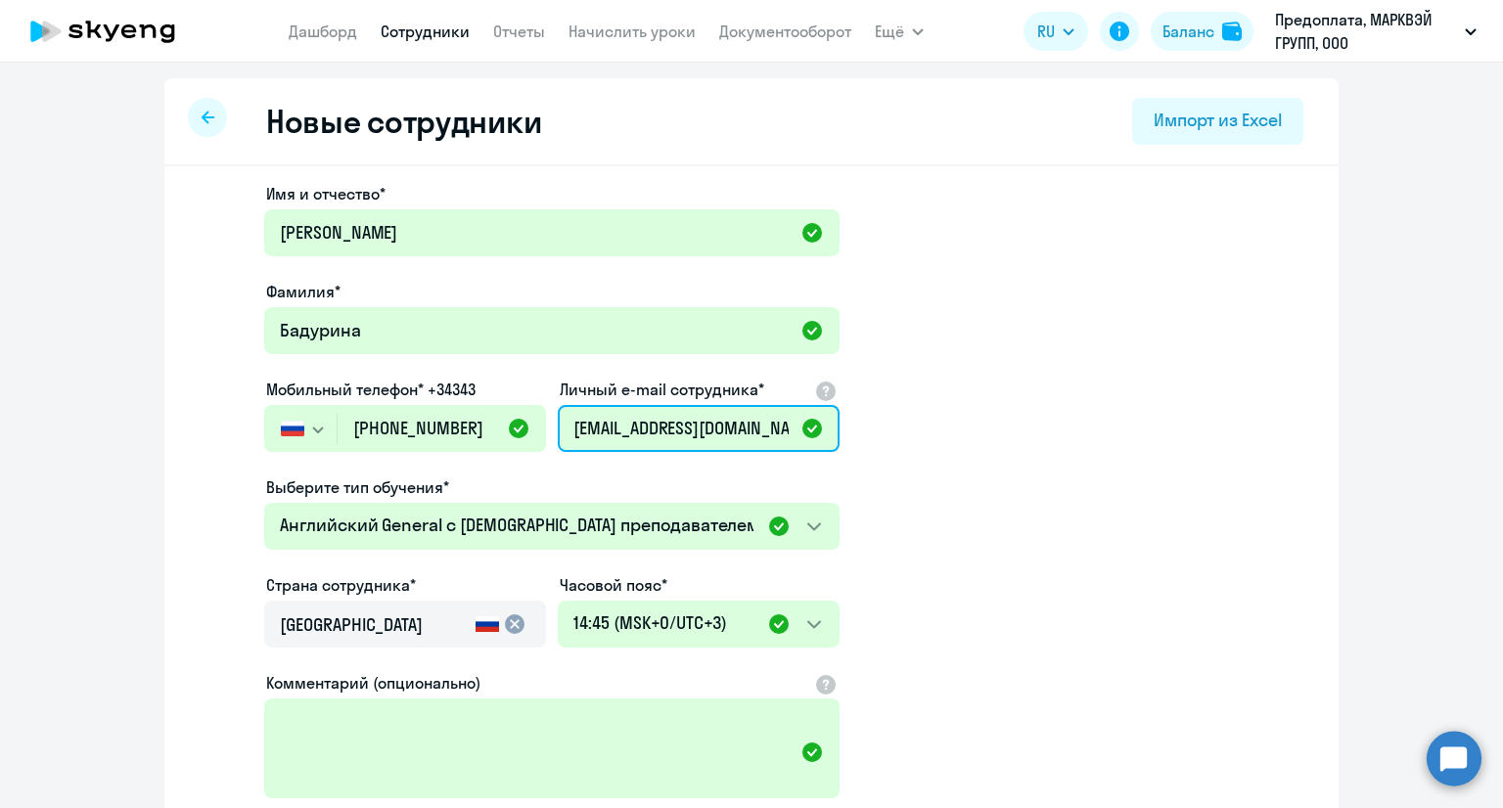
drag, startPoint x: 749, startPoint y: 433, endPoint x: 564, endPoint y: 429, distance: 186.0
click at [564, 429] on input "[EMAIL_ADDRESS][DOMAIN_NAME]" at bounding box center [699, 428] width 282 height 47
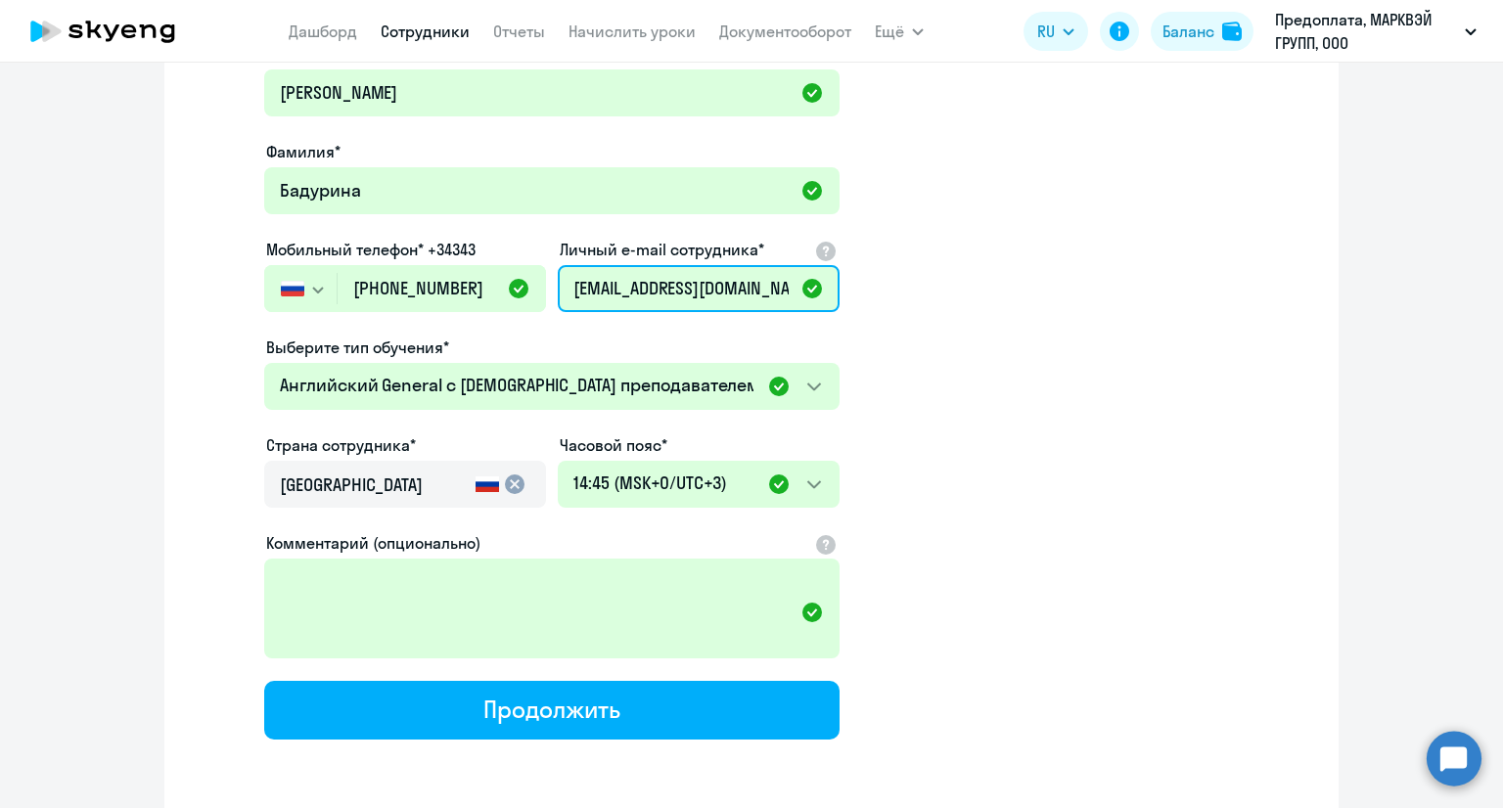
scroll to position [215, 0]
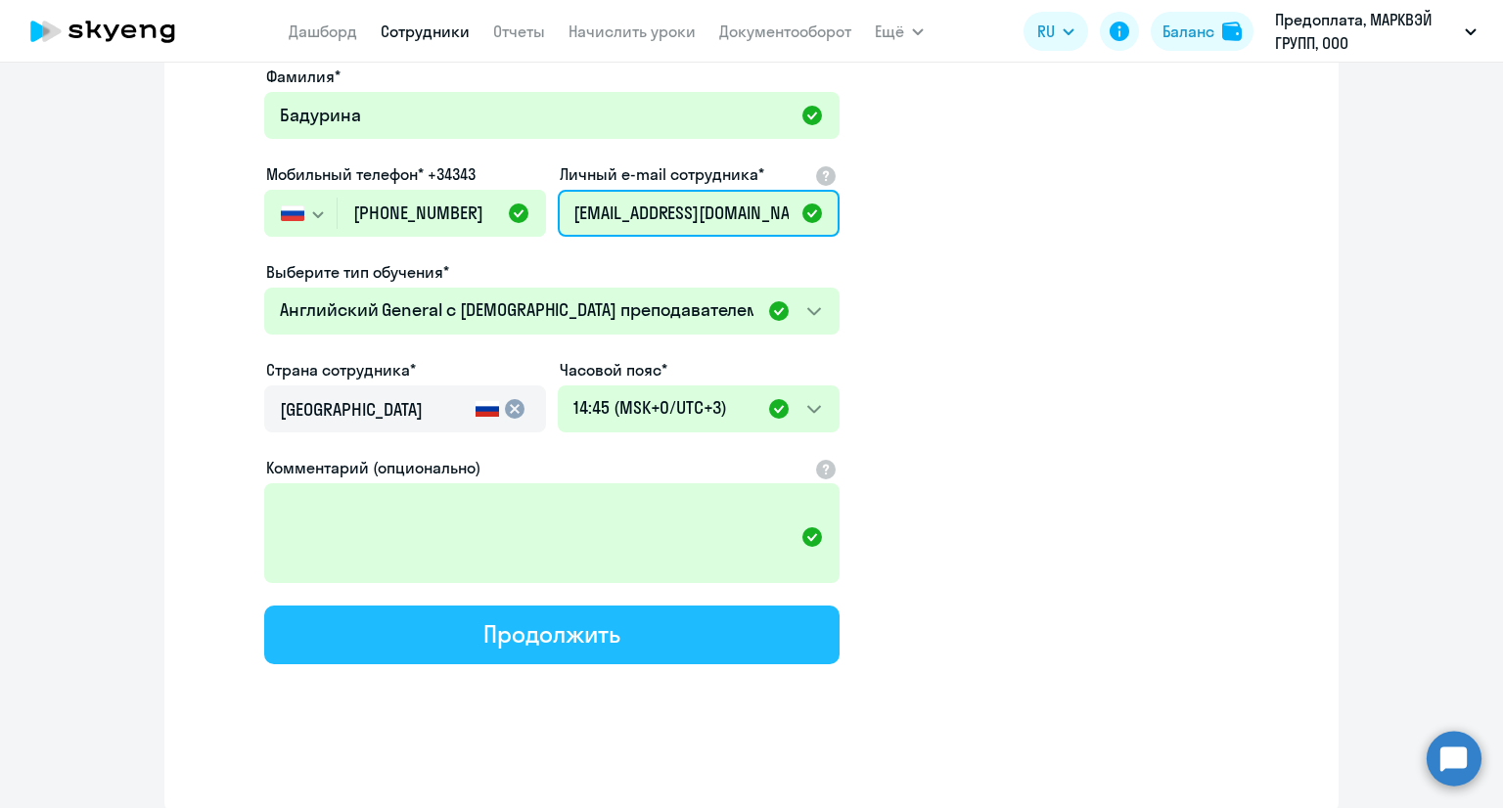
type input "[EMAIL_ADDRESS][DOMAIN_NAME]"
click at [544, 627] on div "Продолжить" at bounding box center [551, 633] width 136 height 31
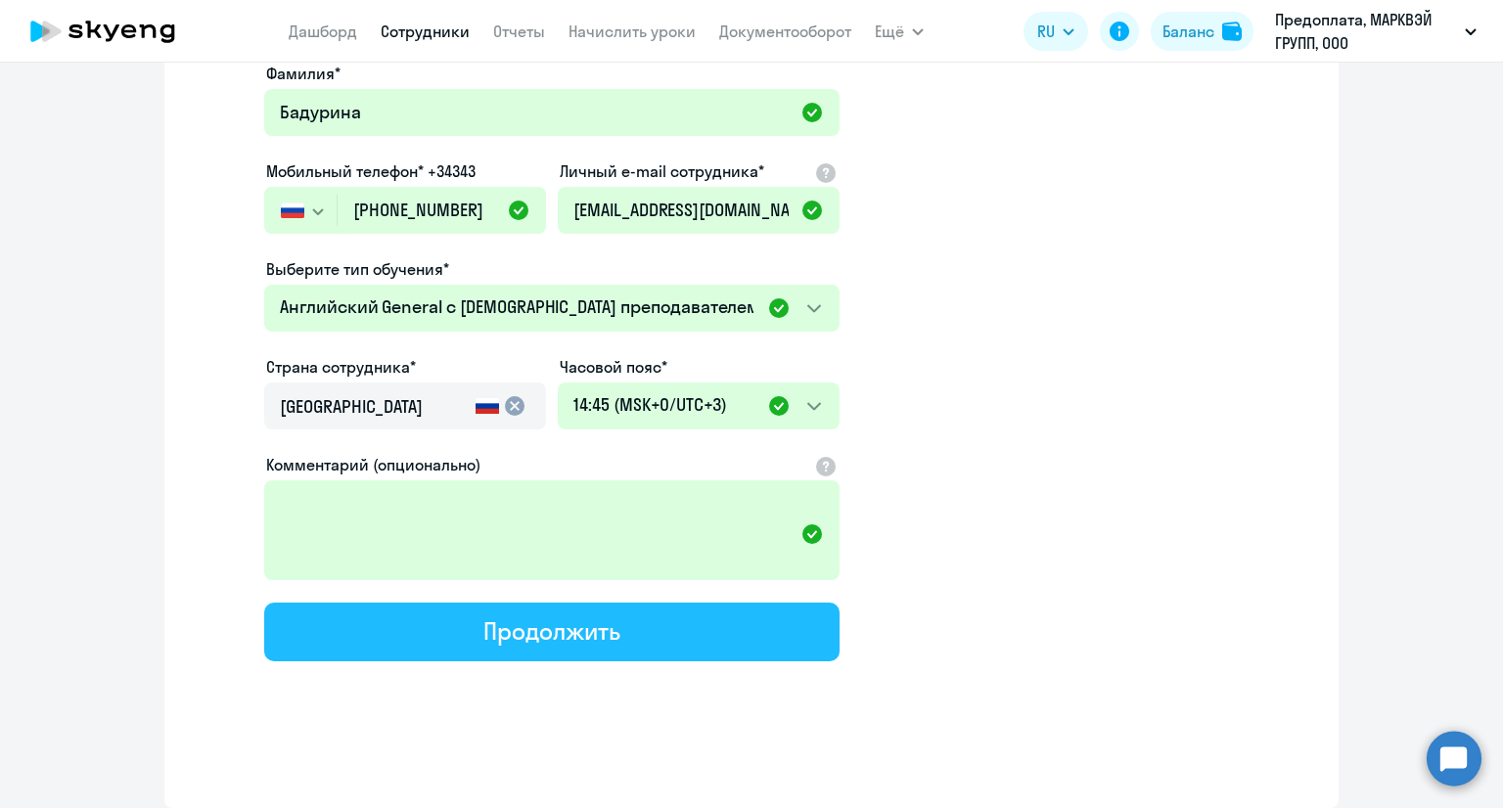
select select "english_adult_not_native_speaker"
select select "3"
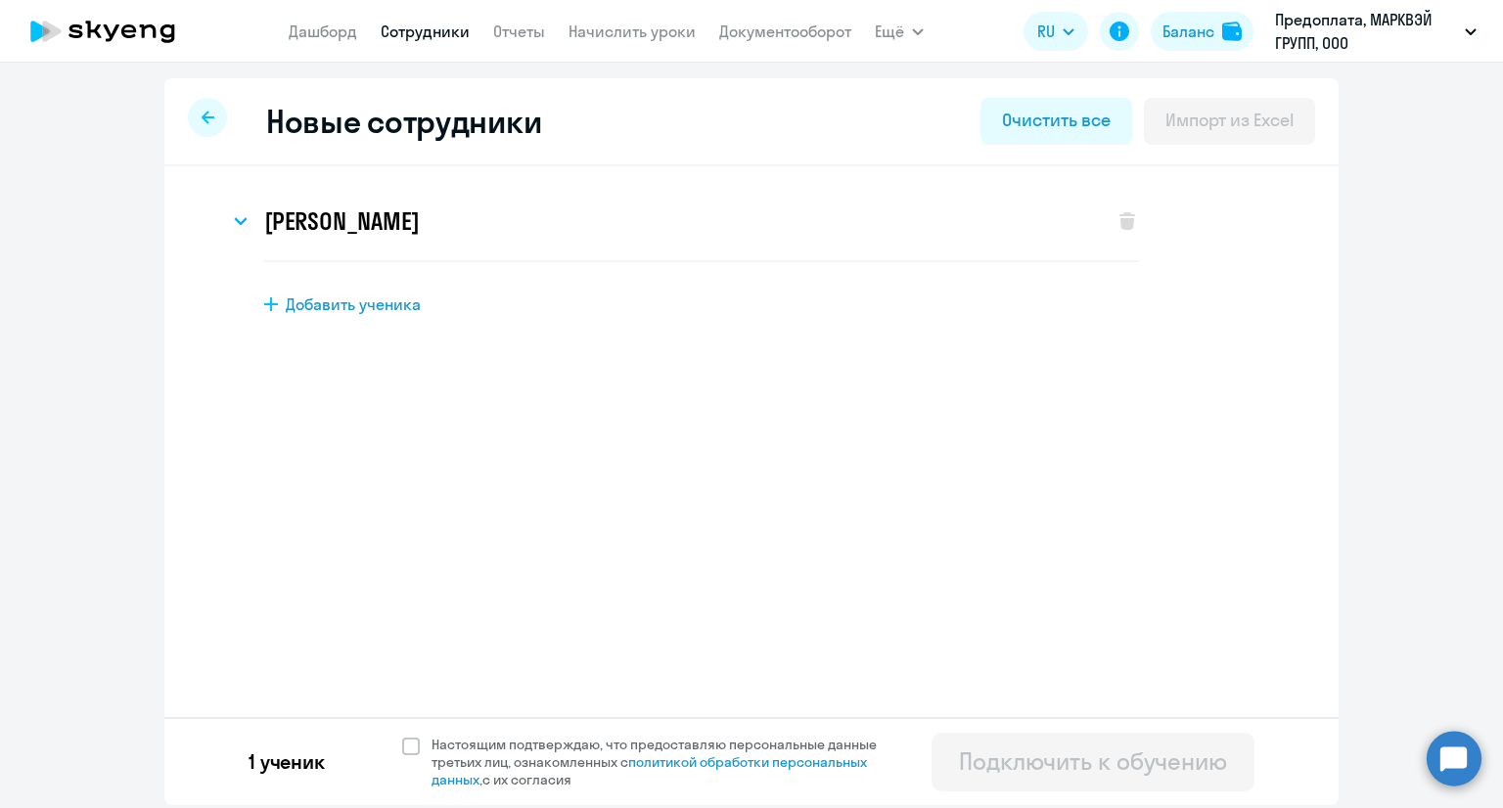
scroll to position [0, 0]
click at [771, 220] on div "[PERSON_NAME]" at bounding box center [661, 221] width 865 height 78
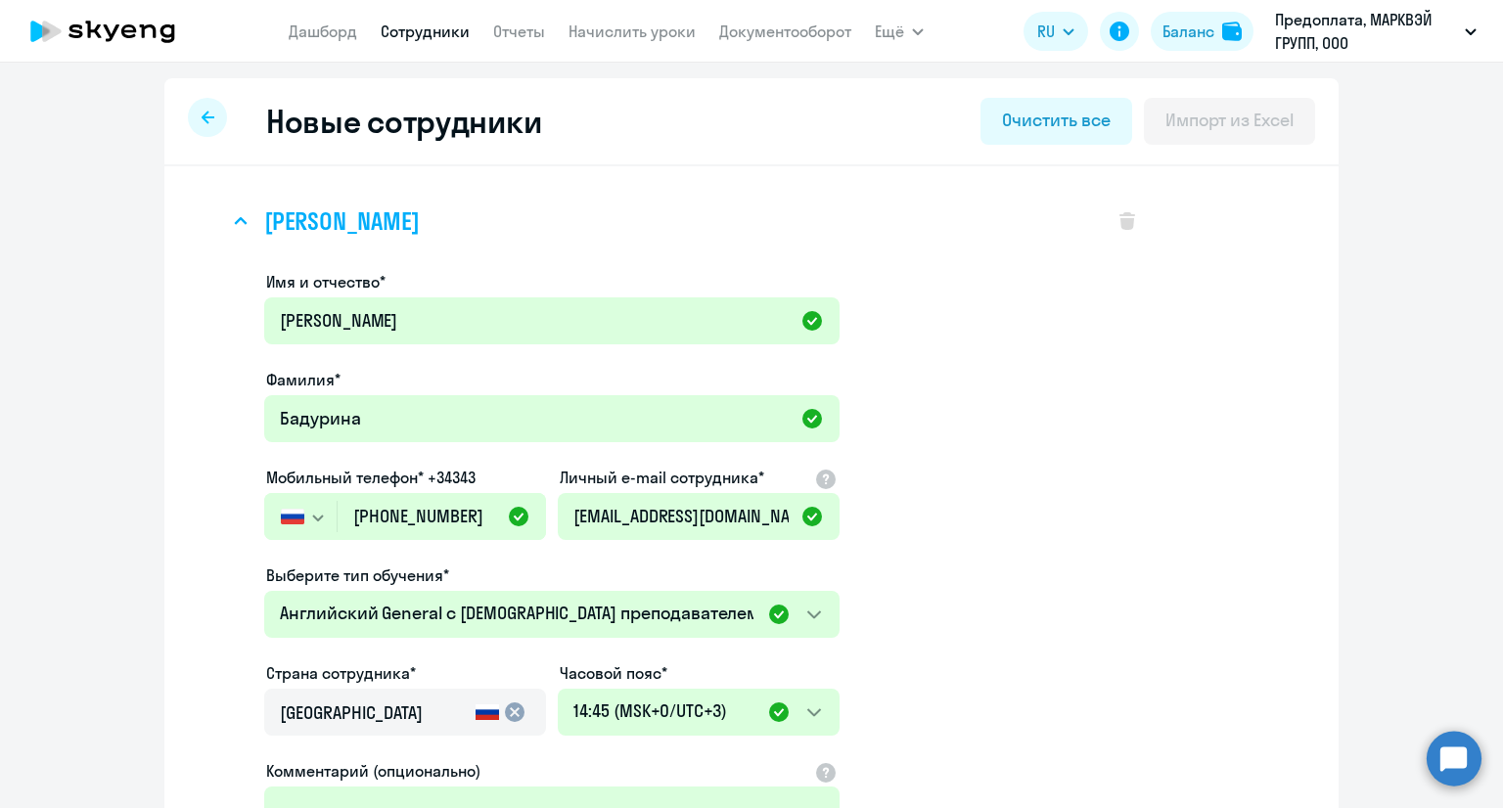
click at [771, 220] on div "[PERSON_NAME]" at bounding box center [661, 221] width 865 height 78
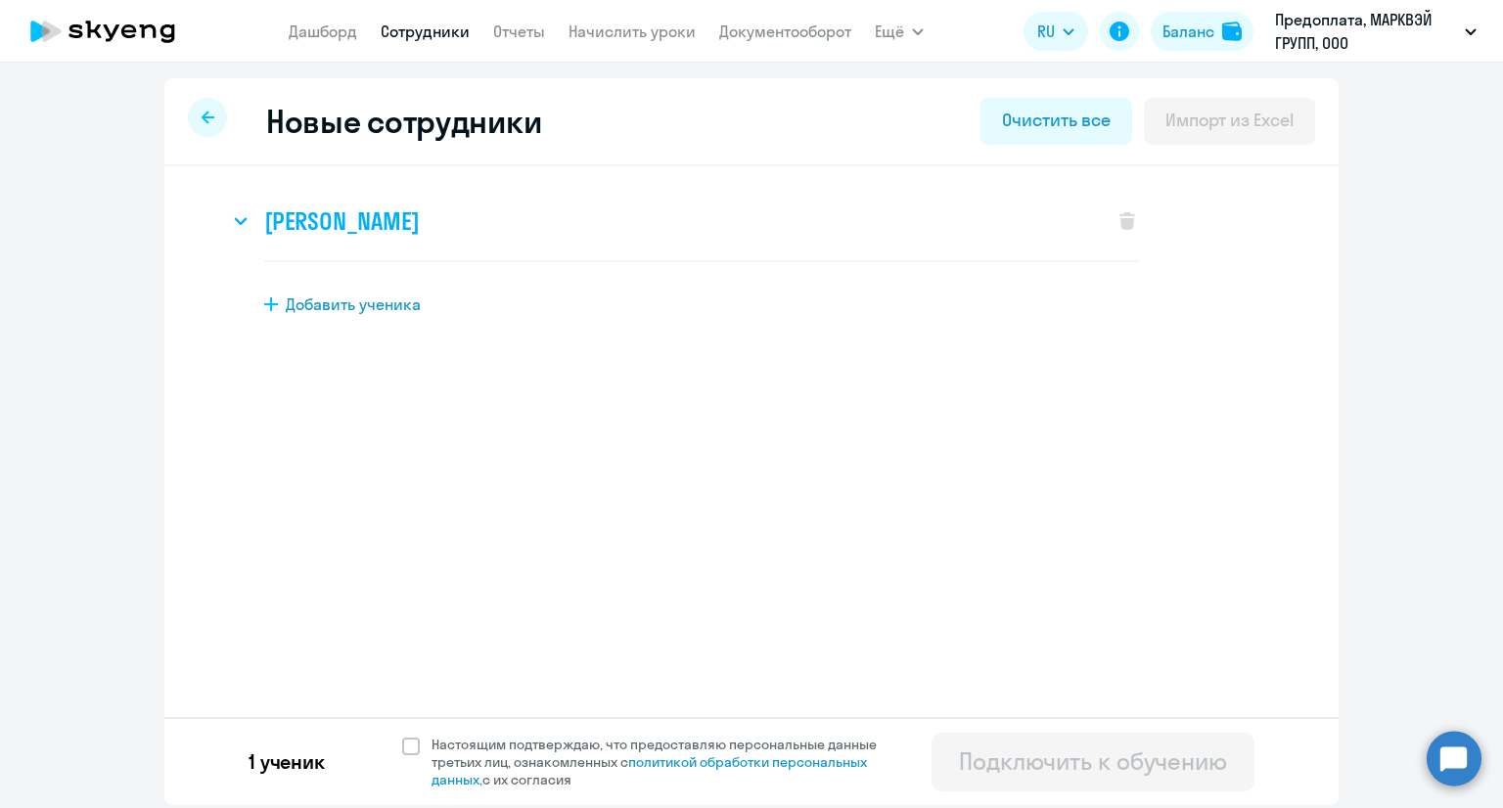
click at [771, 220] on div "[PERSON_NAME]" at bounding box center [661, 221] width 865 height 78
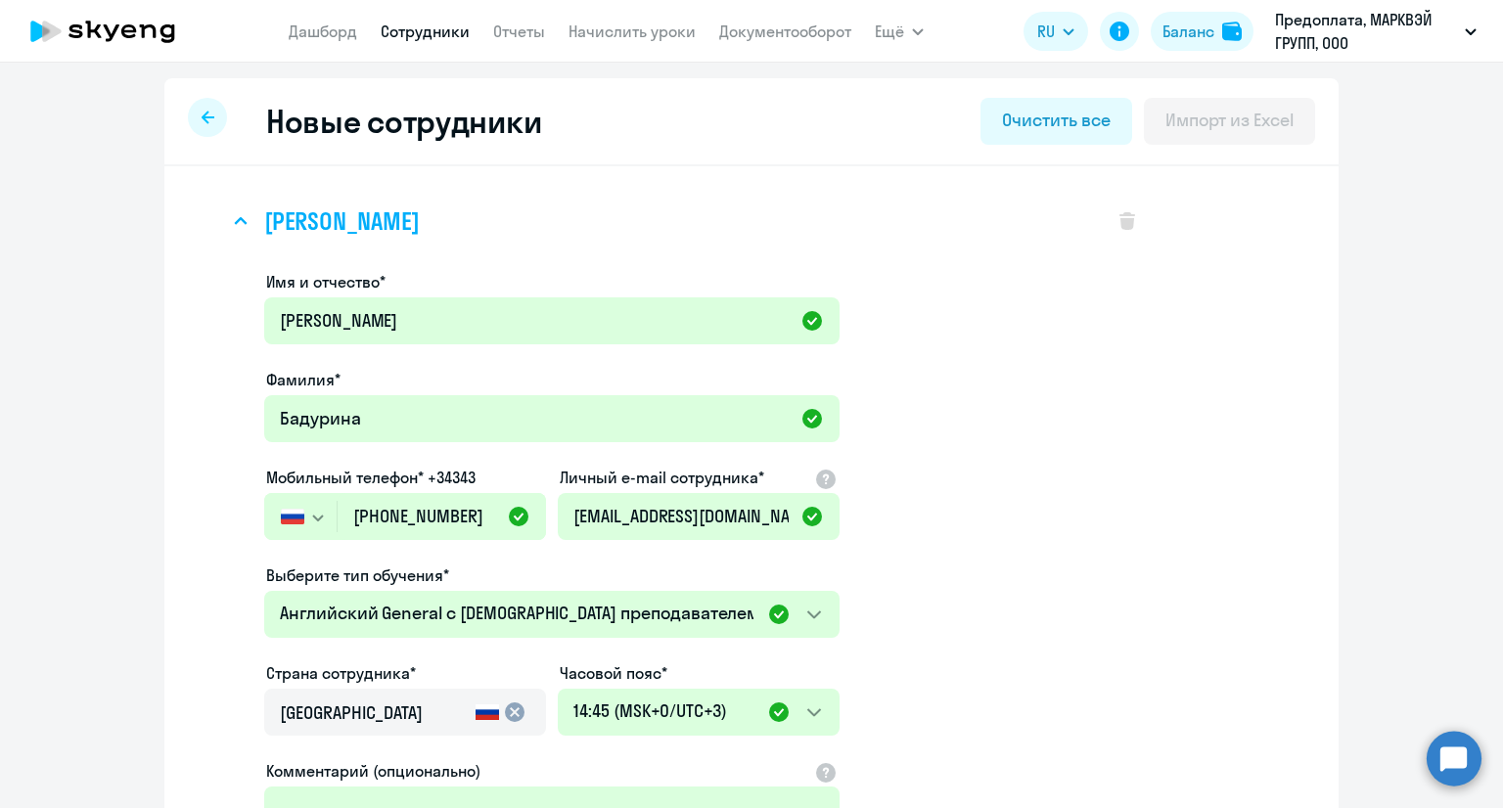
click at [692, 218] on div "[PERSON_NAME]" at bounding box center [661, 221] width 865 height 78
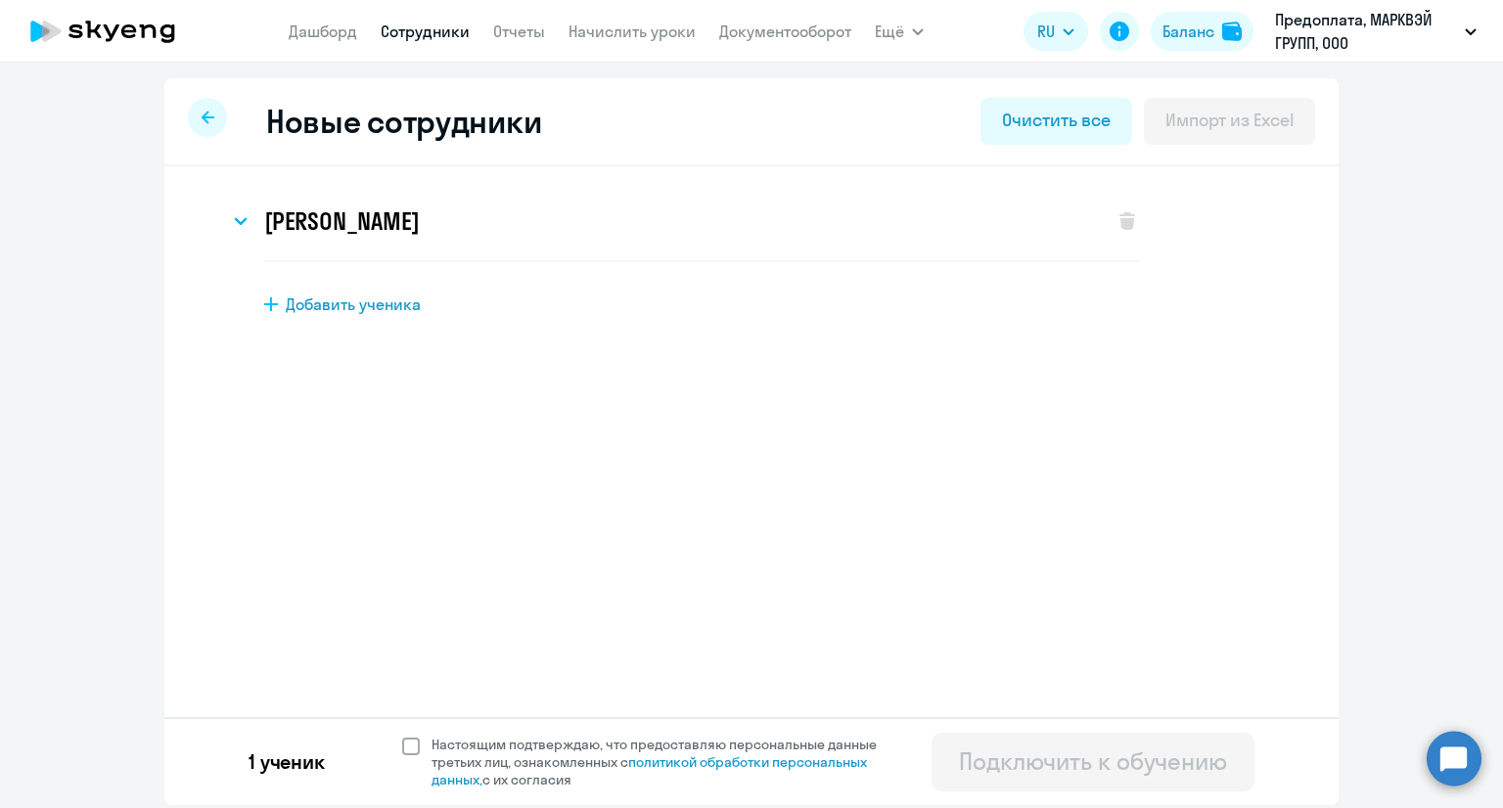
click at [422, 745] on span "Настоящим подтверждаю, что предоставляю персональные данные третьих лиц, ознако…" at bounding box center [660, 762] width 480 height 53
click at [402, 736] on input "Настоящим подтверждаю, что предоставляю персональные данные третьих лиц, ознако…" at bounding box center [401, 735] width 1 height 1
checkbox input "true"
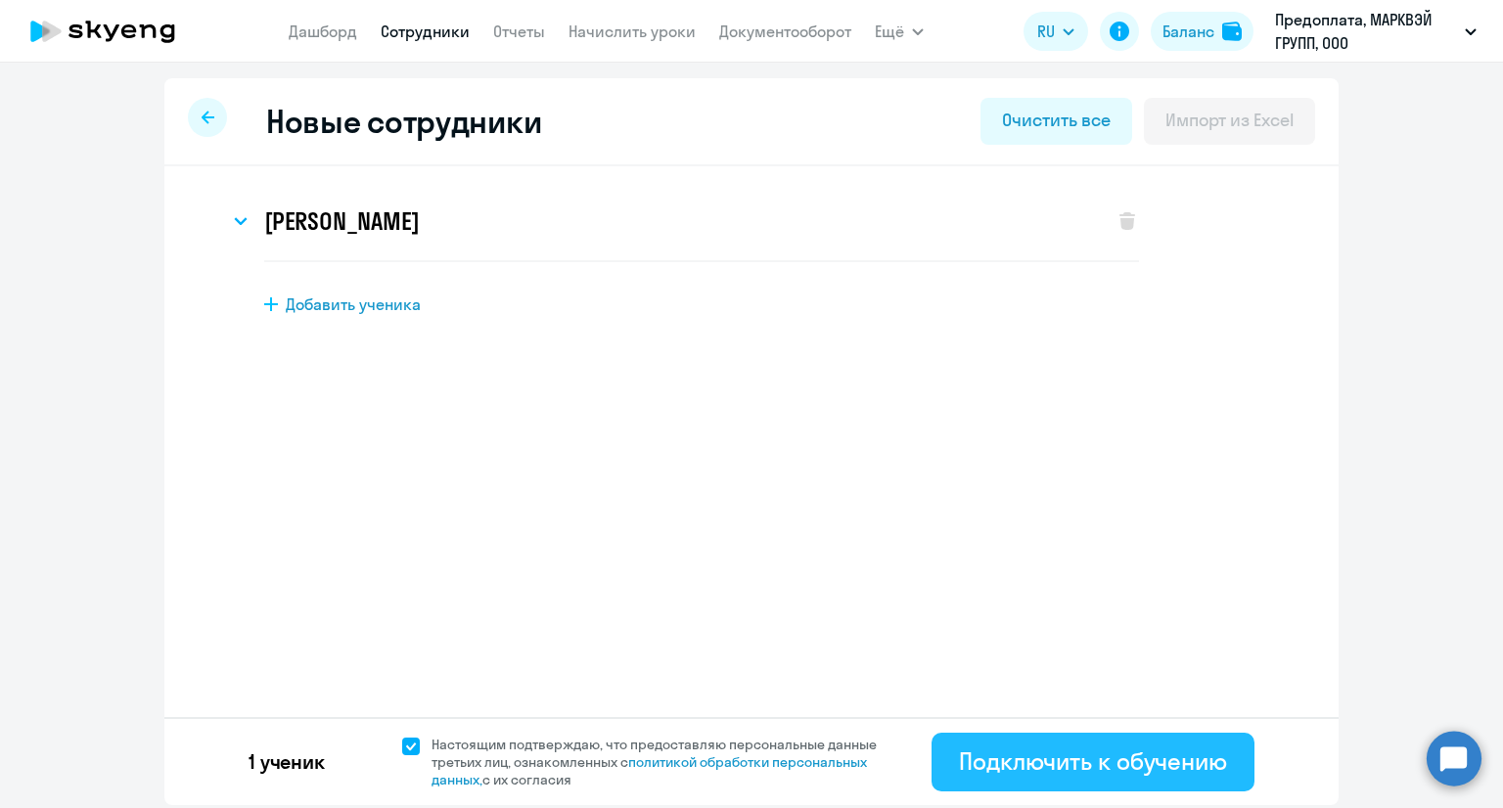
click at [1055, 770] on div "Подключить к обучению" at bounding box center [1093, 761] width 268 height 31
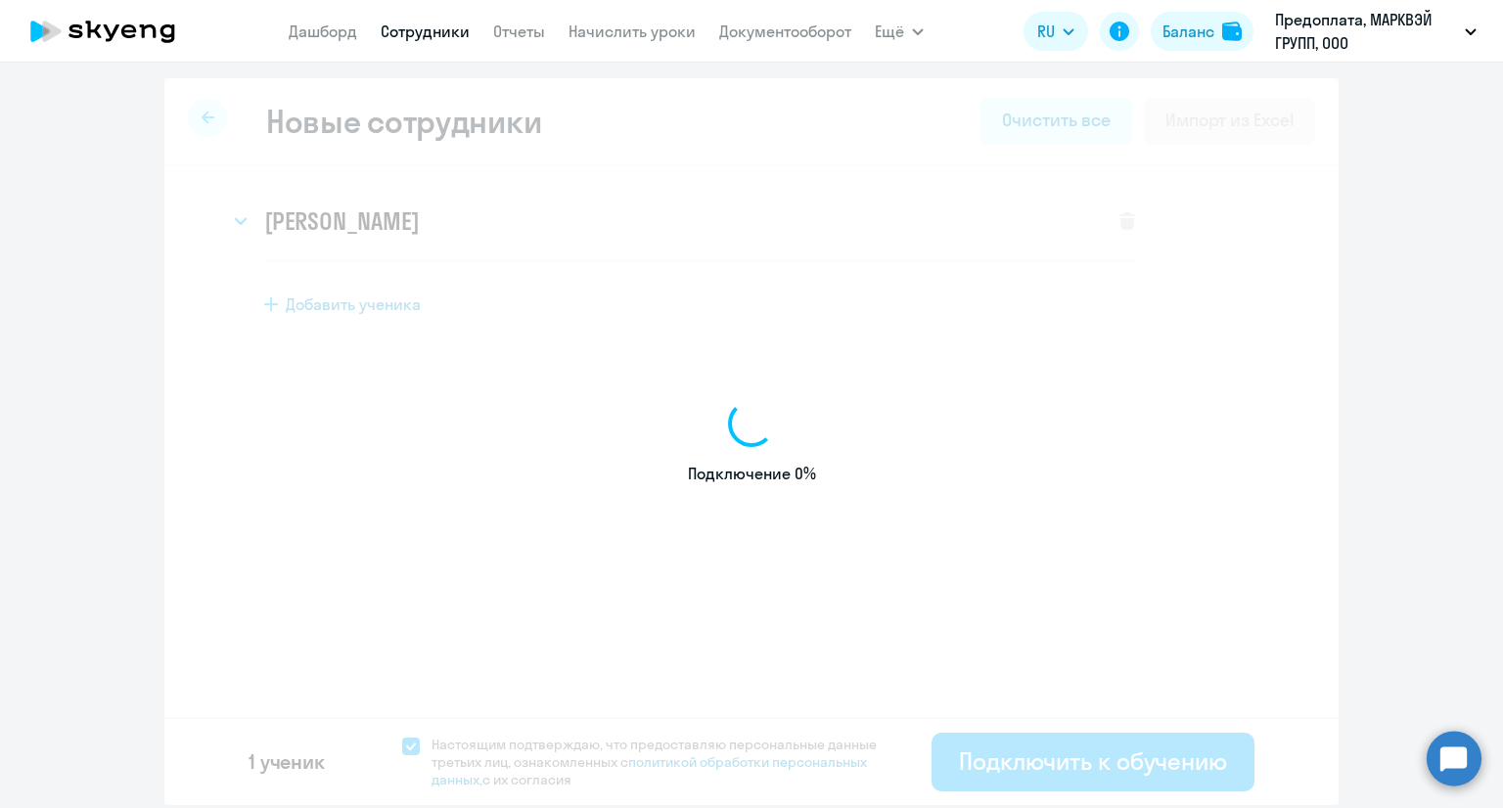
select select "english_adult_not_native_speaker"
select select "3"
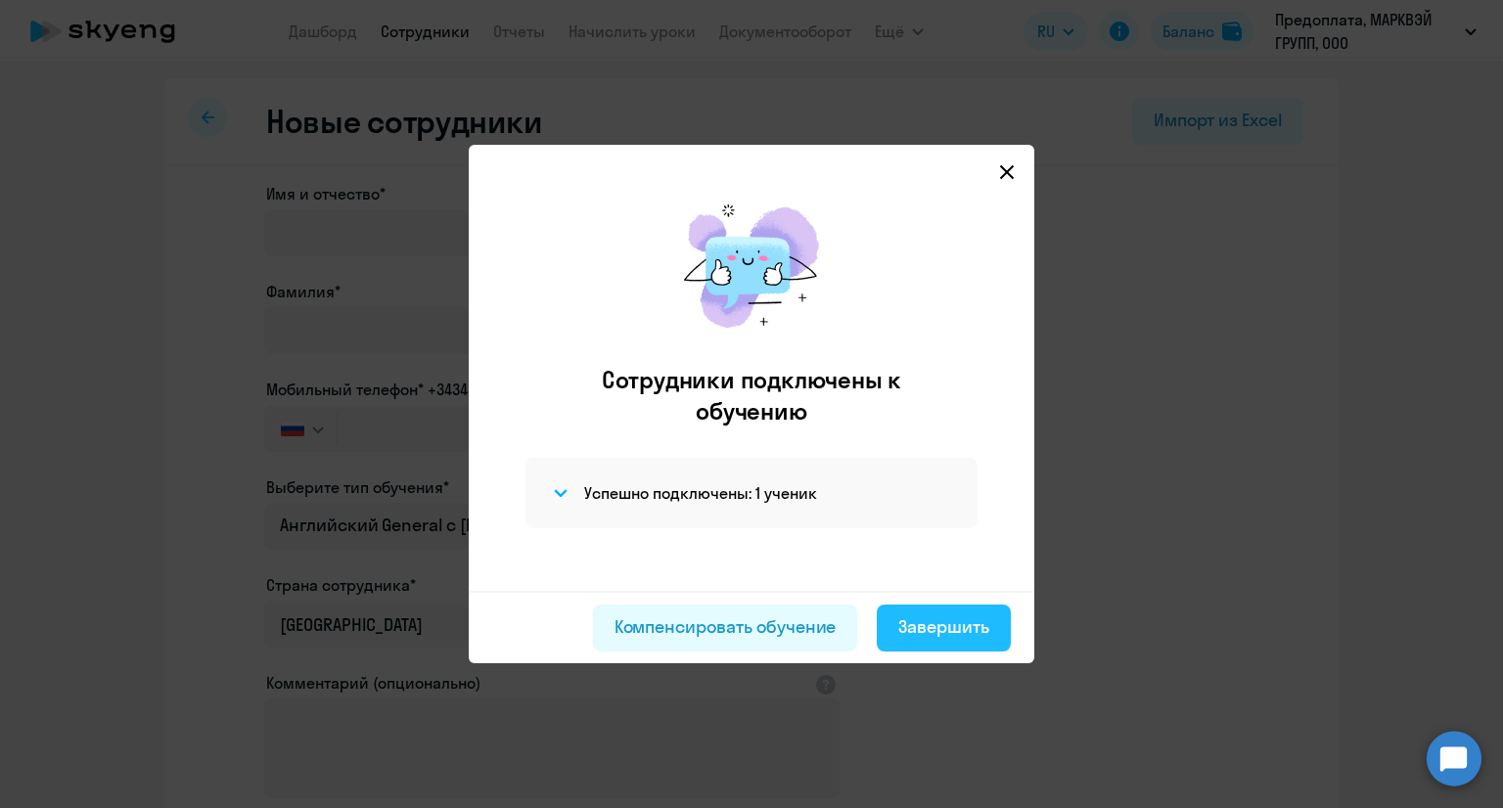
click at [967, 618] on div "Завершить" at bounding box center [943, 626] width 91 height 25
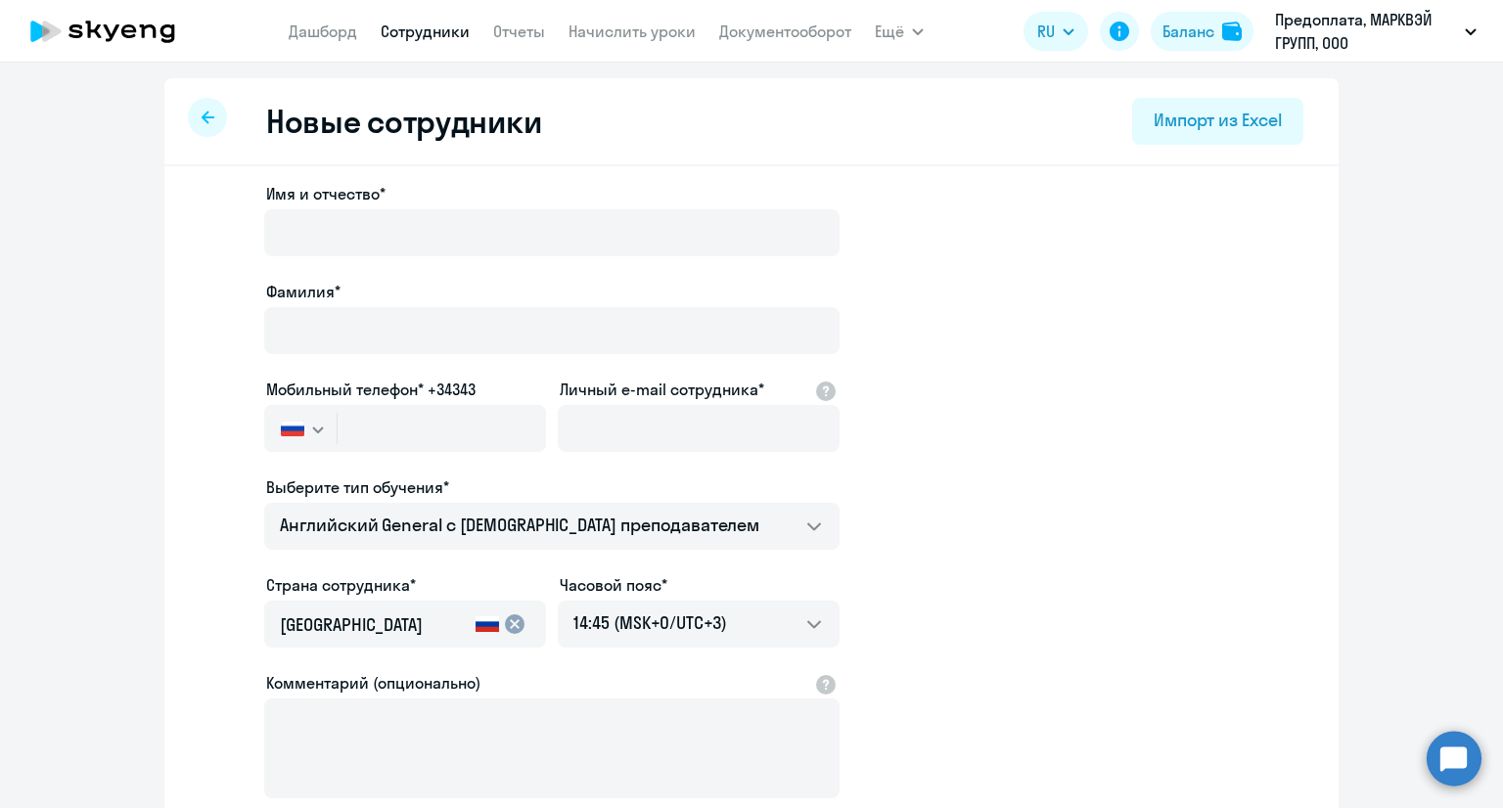
select select "30"
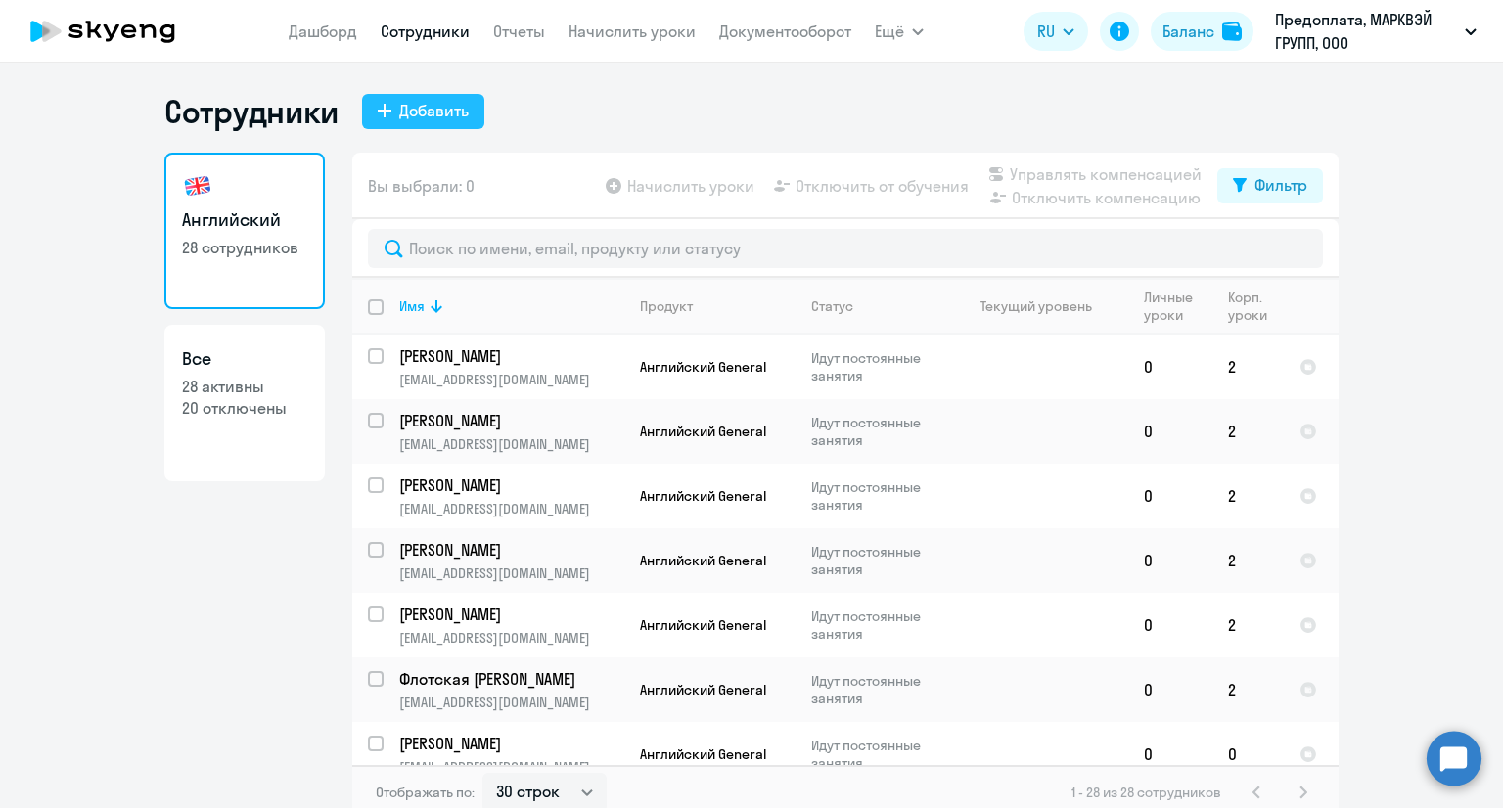
click at [427, 106] on div "Добавить" at bounding box center [433, 110] width 69 height 23
select select "english_adult_not_native_speaker"
select select "3"
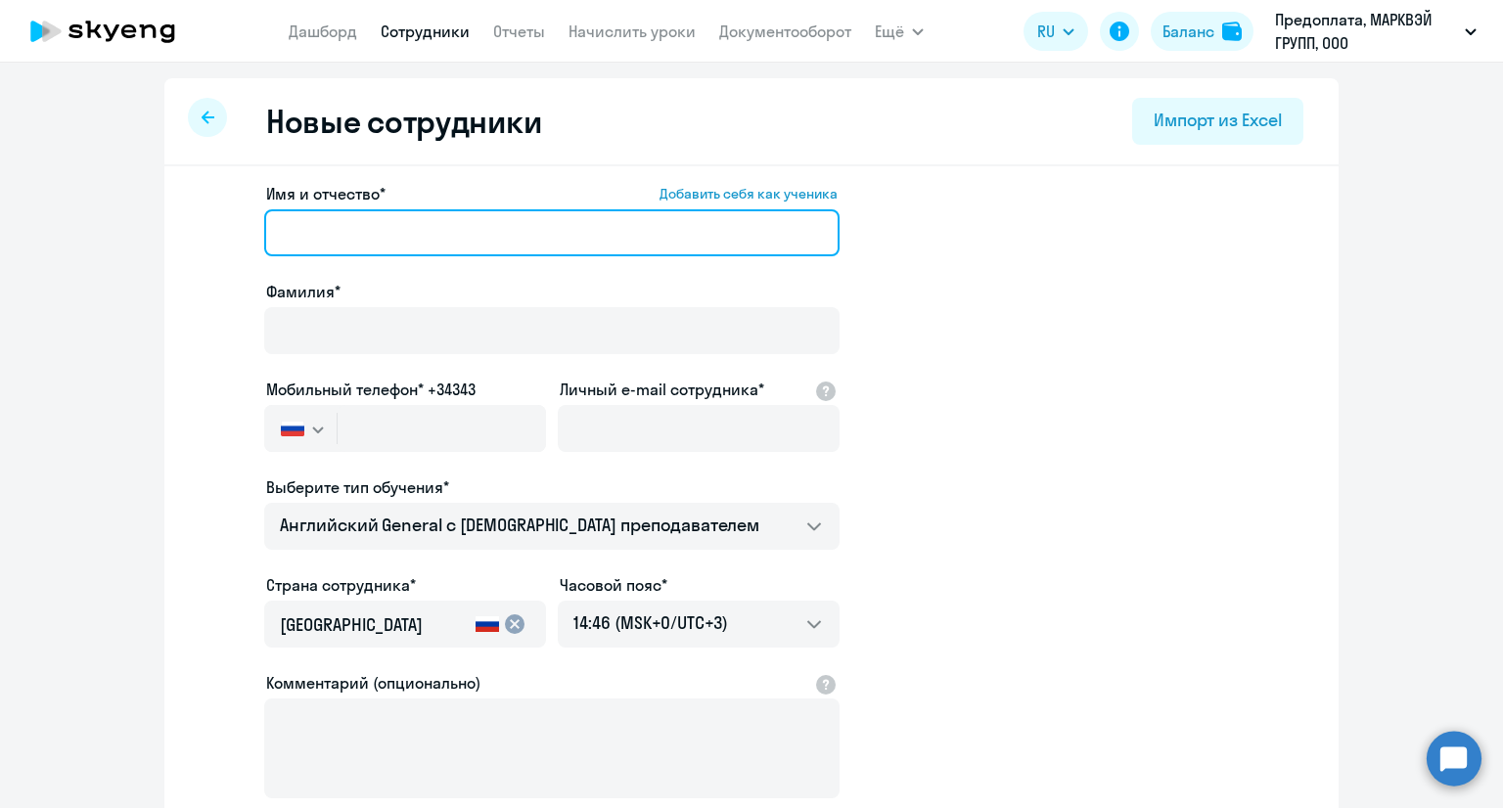
click at [462, 228] on input "Имя и отчество* Добавить себя как ученика" at bounding box center [551, 232] width 575 height 47
paste input "[PERSON_NAME]"
type input "[PERSON_NAME]"
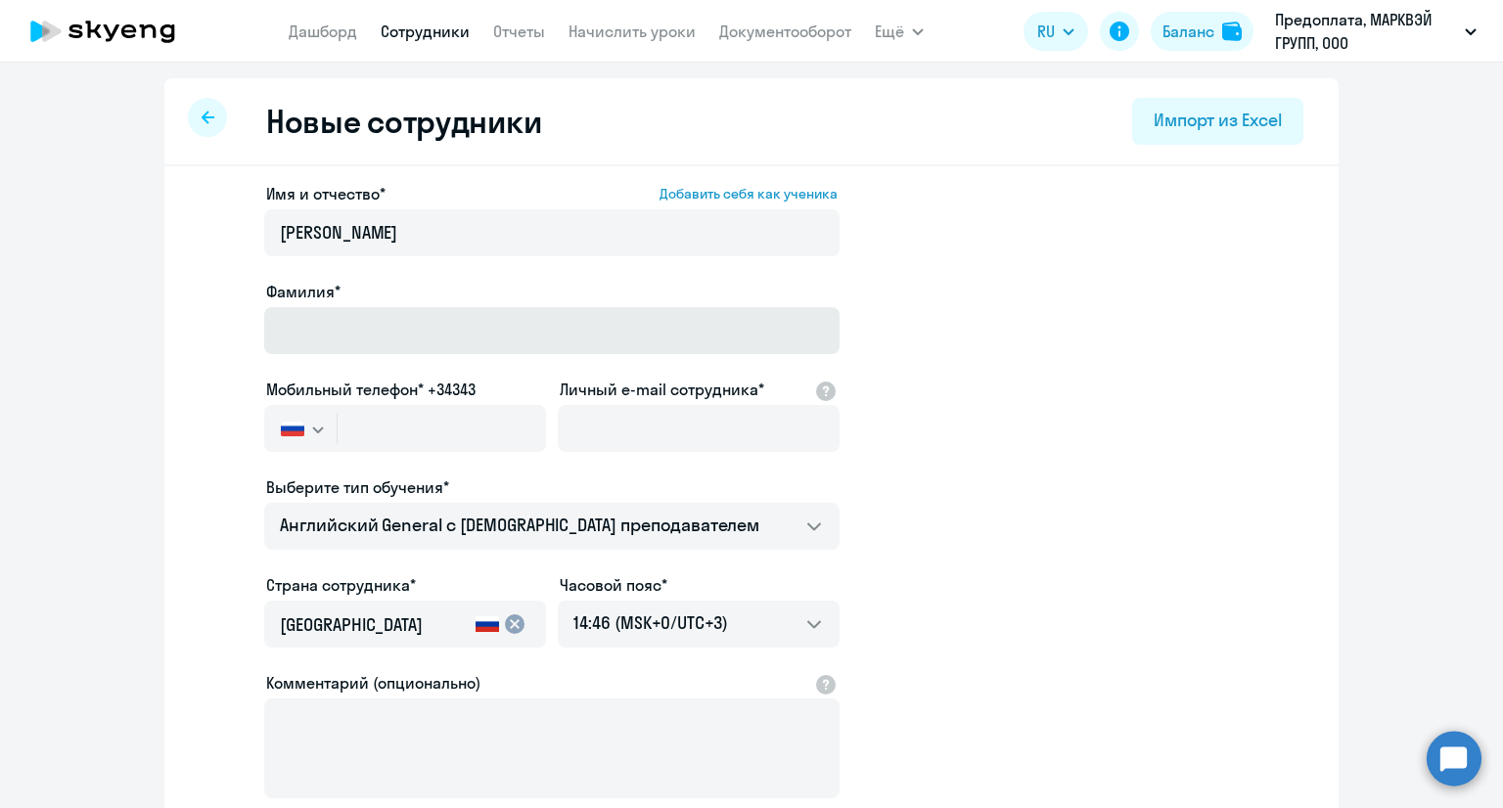
click at [481, 306] on div "Фамилия*" at bounding box center [551, 321] width 575 height 82
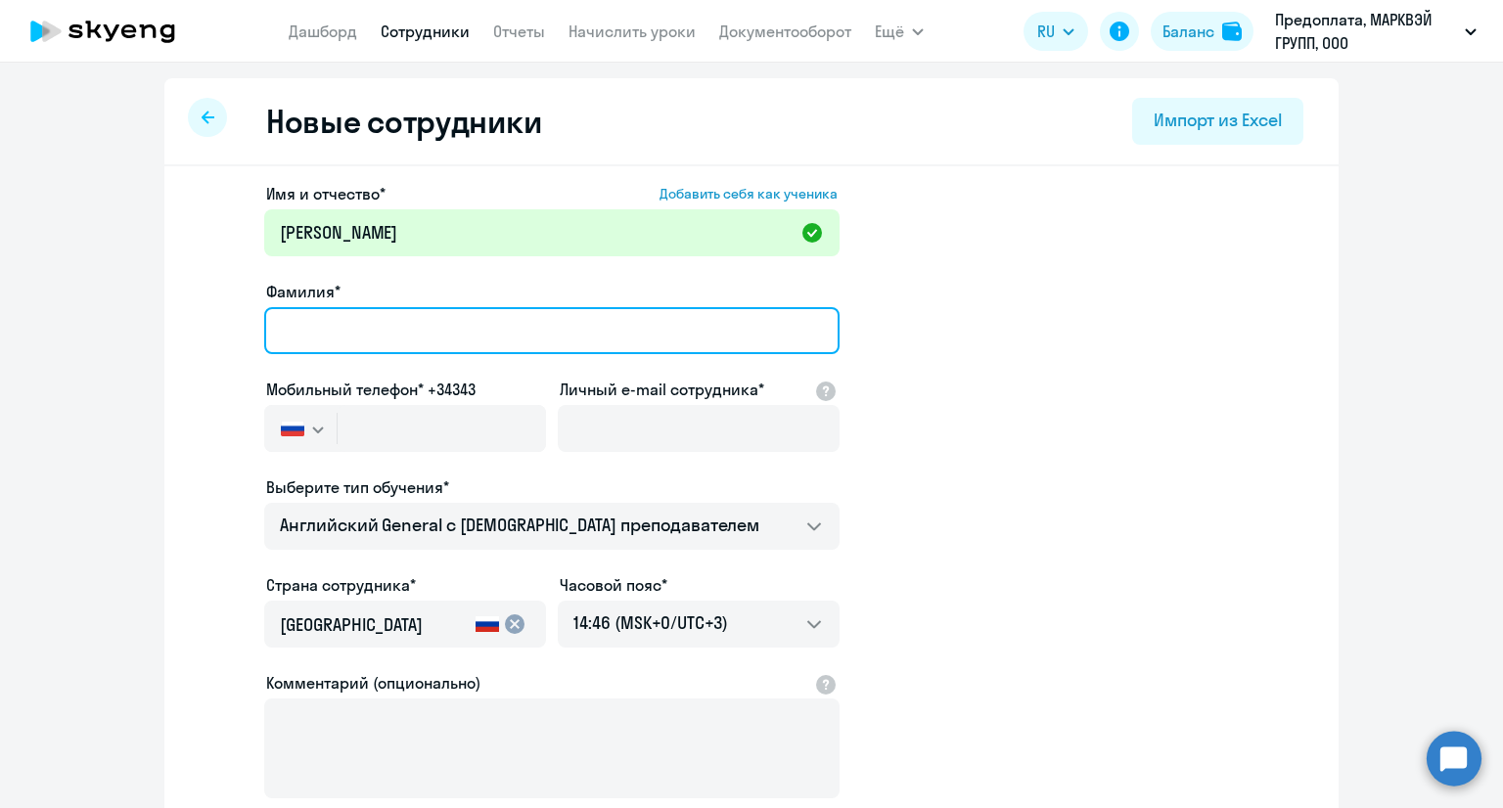
click at [481, 307] on input "Фамилия*" at bounding box center [551, 330] width 575 height 47
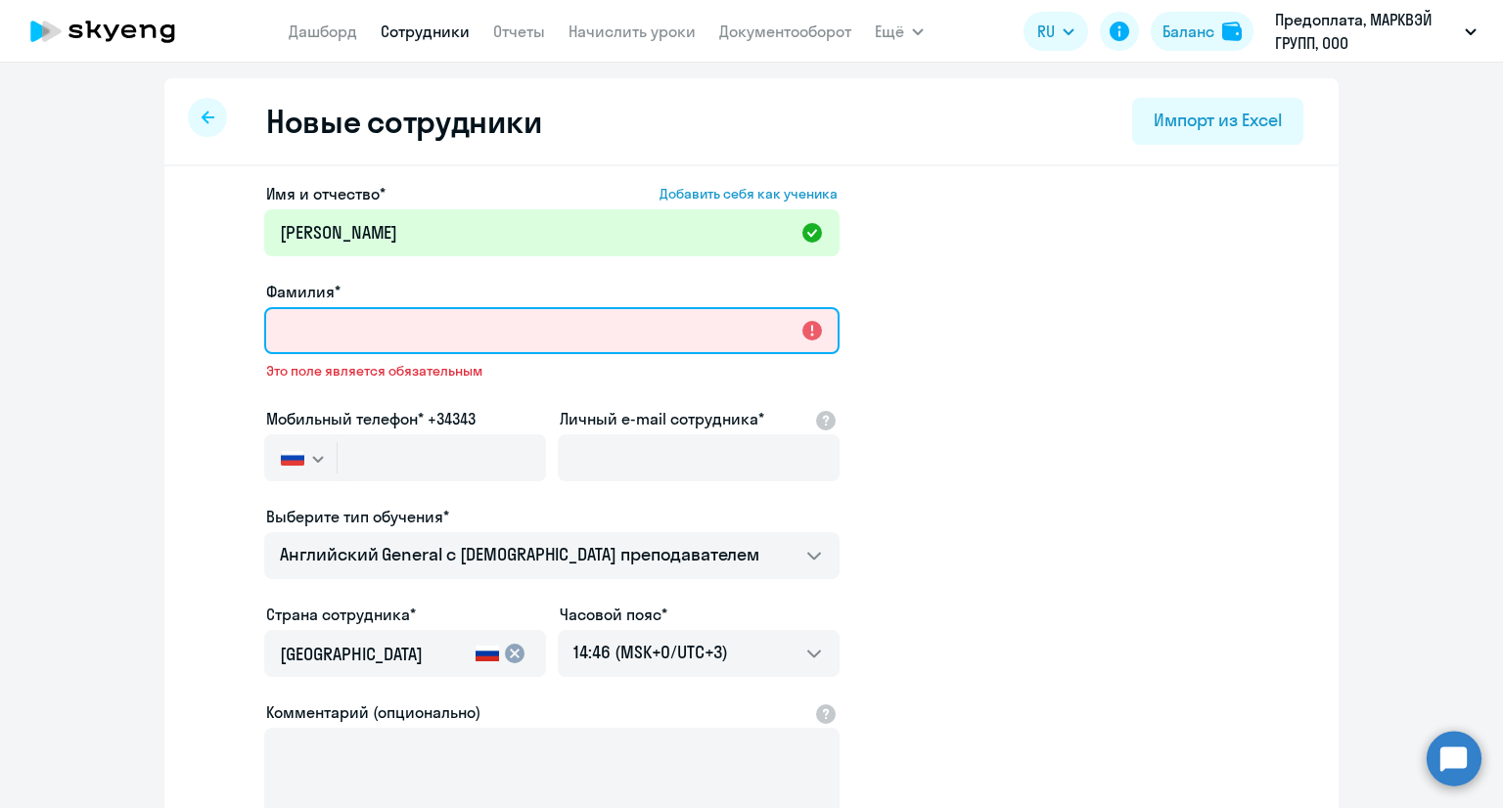
click at [419, 313] on input "Фамилия*" at bounding box center [551, 330] width 575 height 47
paste input "[PERSON_NAME]"
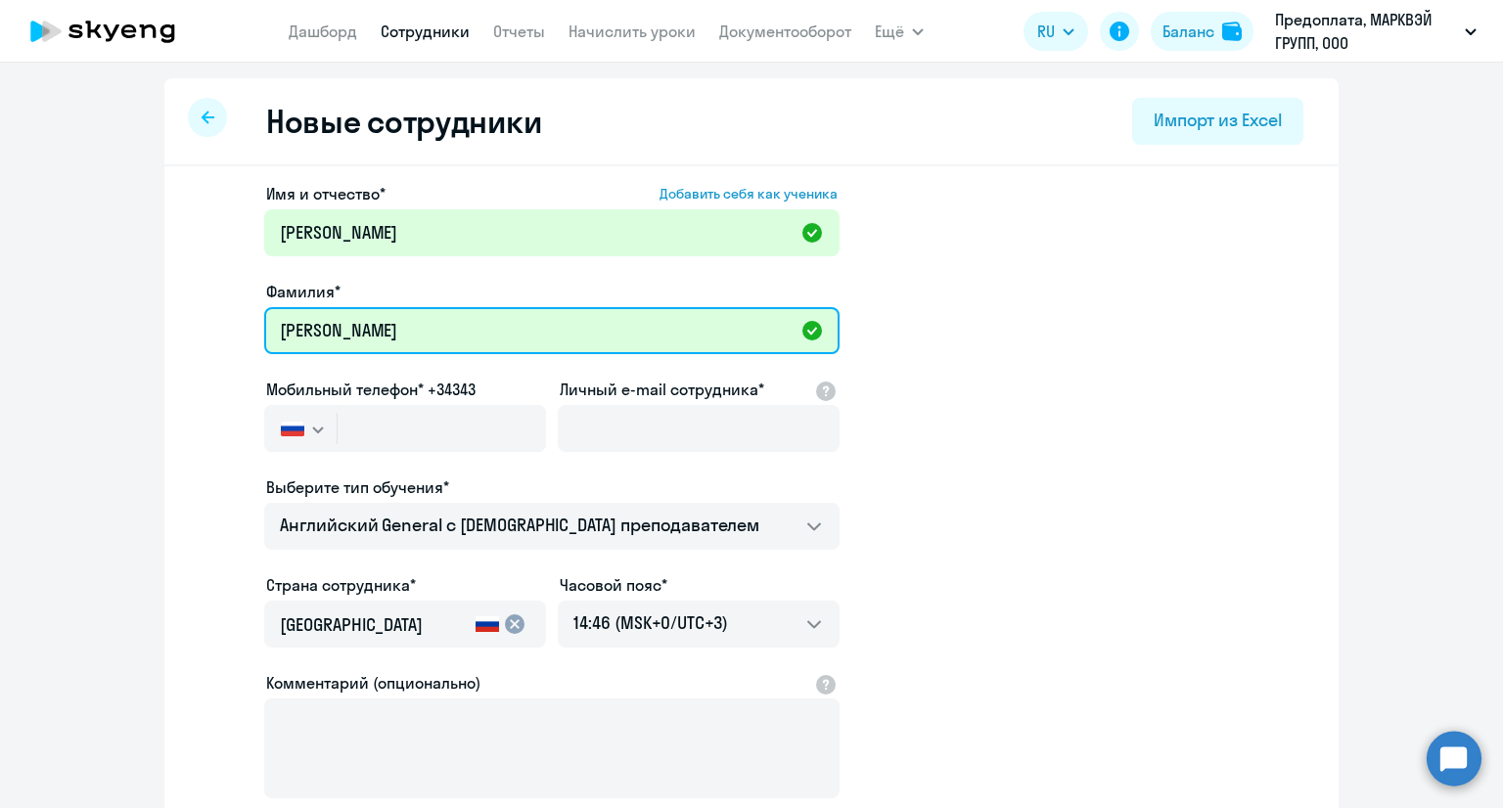
type input "[PERSON_NAME]"
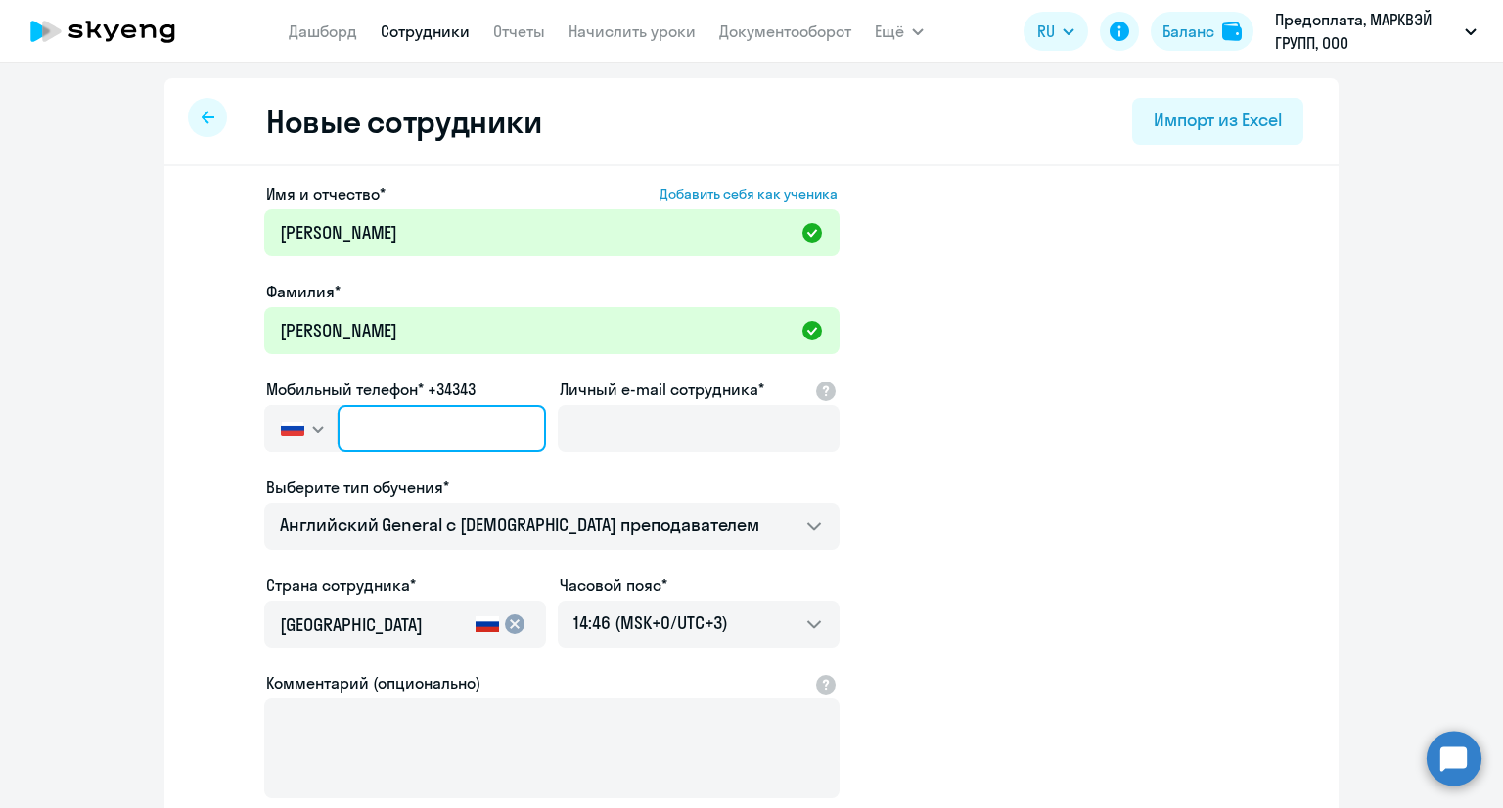
click at [433, 423] on input "text" at bounding box center [442, 428] width 208 height 47
paste input "[PHONE_NUMBER]"
type input "[PHONE_NUMBER]"
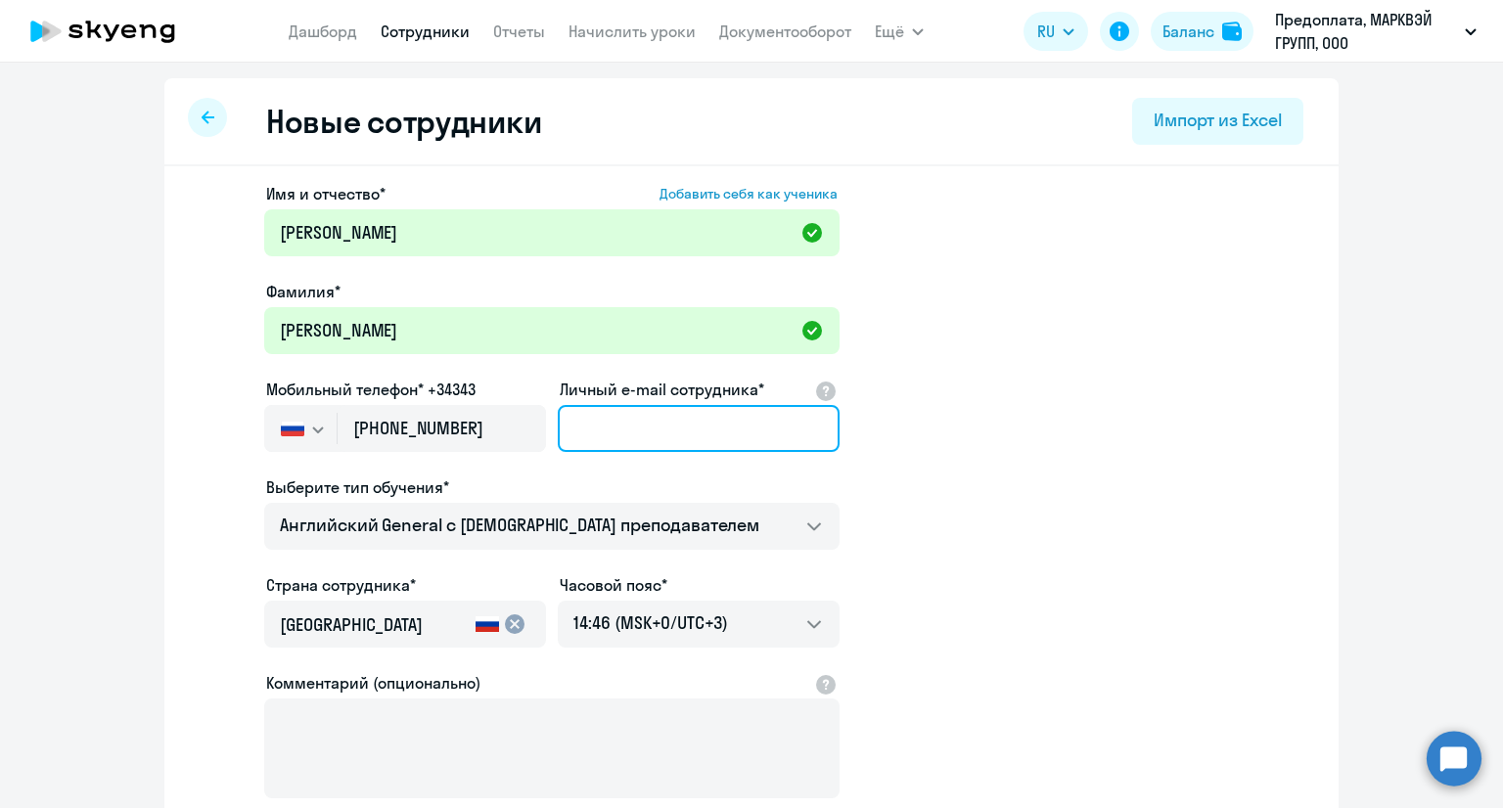
click at [634, 431] on input "Личный e-mail сотрудника*" at bounding box center [699, 428] width 282 height 47
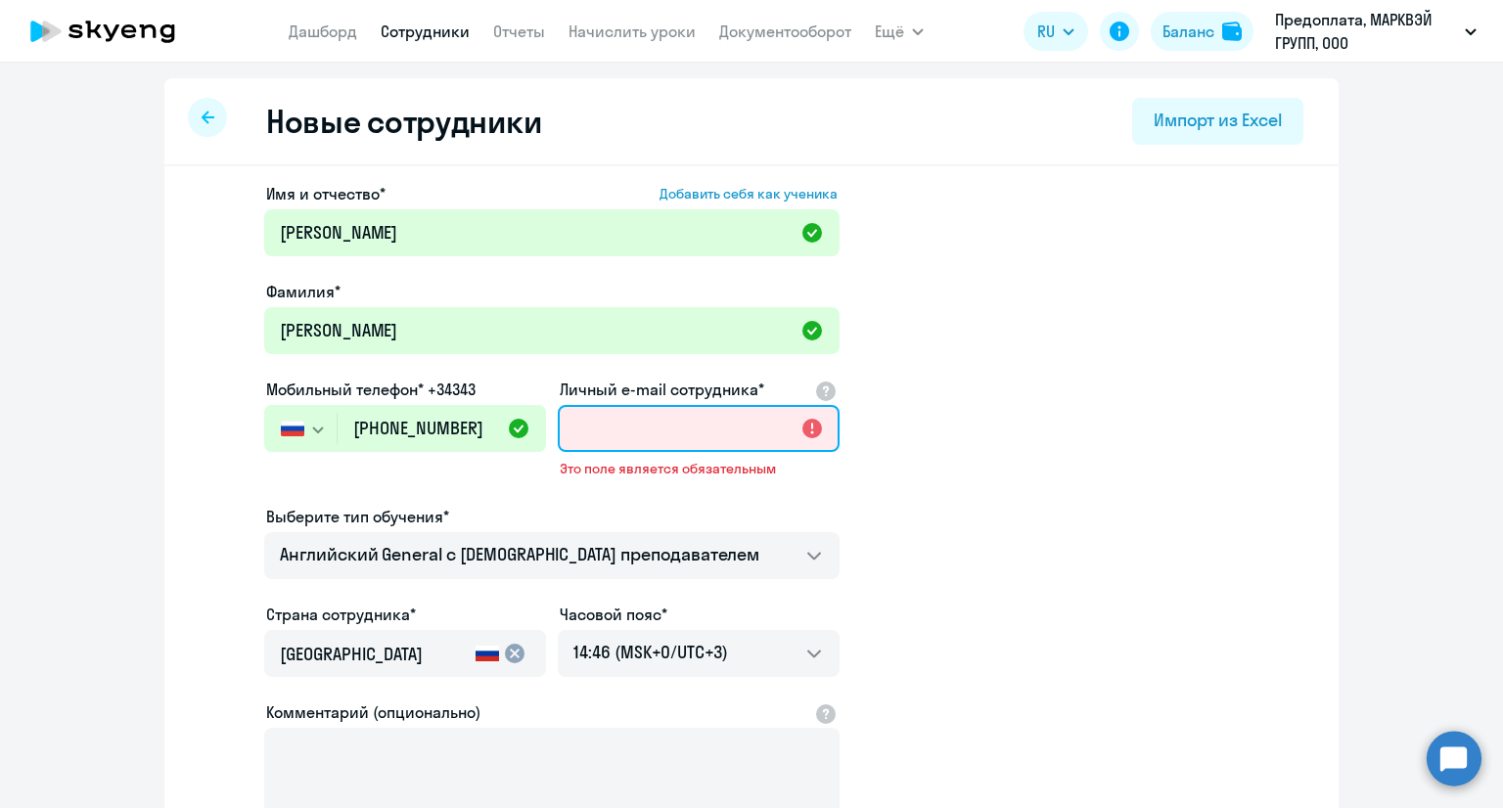
click at [570, 443] on input "Личный e-mail сотрудника*" at bounding box center [699, 428] width 282 height 47
paste input "[EMAIL_ADDRESS][DOMAIN_NAME]"
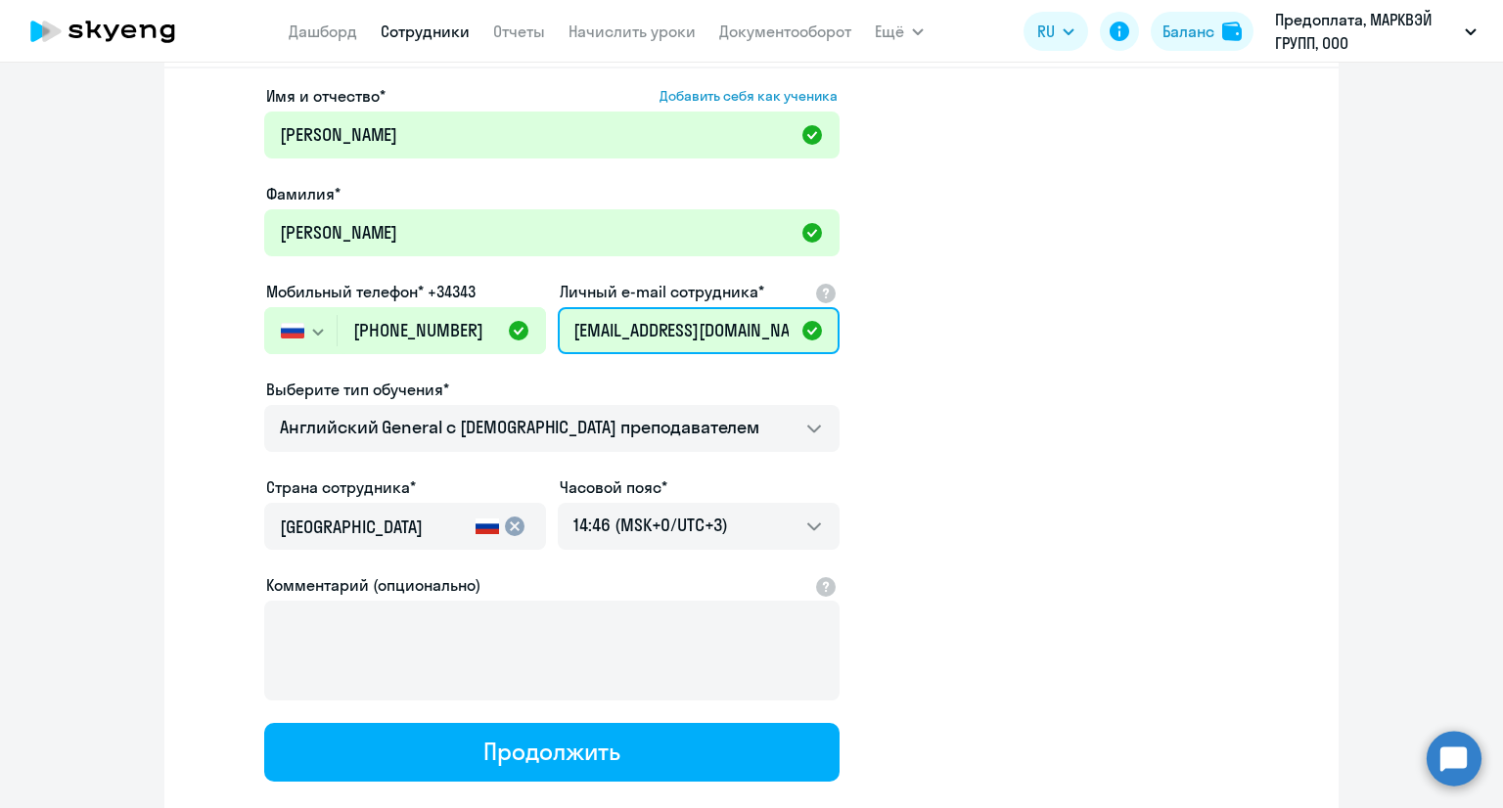
scroll to position [196, 0]
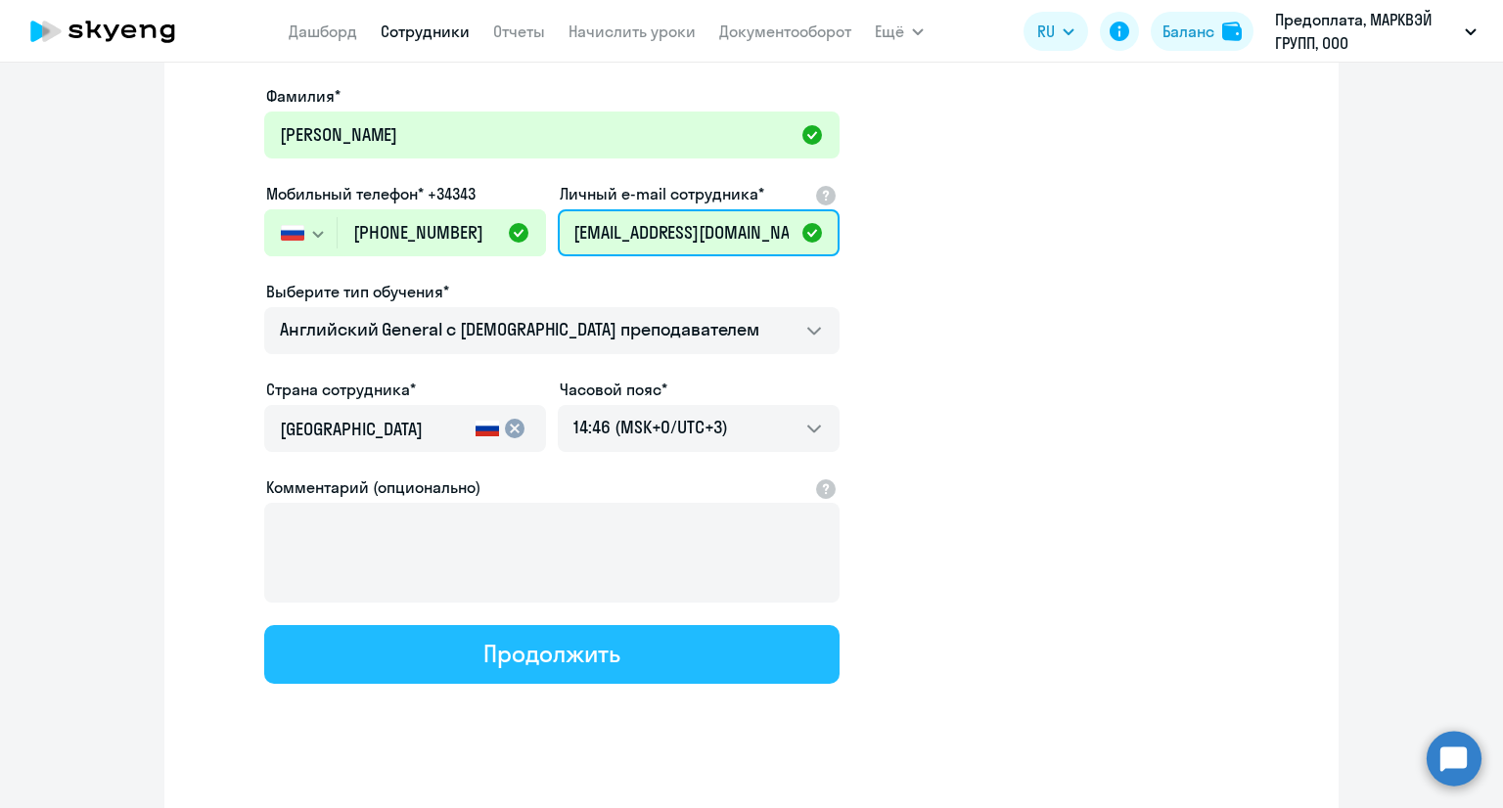
type input "[EMAIL_ADDRESS][DOMAIN_NAME]"
click at [564, 638] on div "Продолжить" at bounding box center [551, 653] width 136 height 31
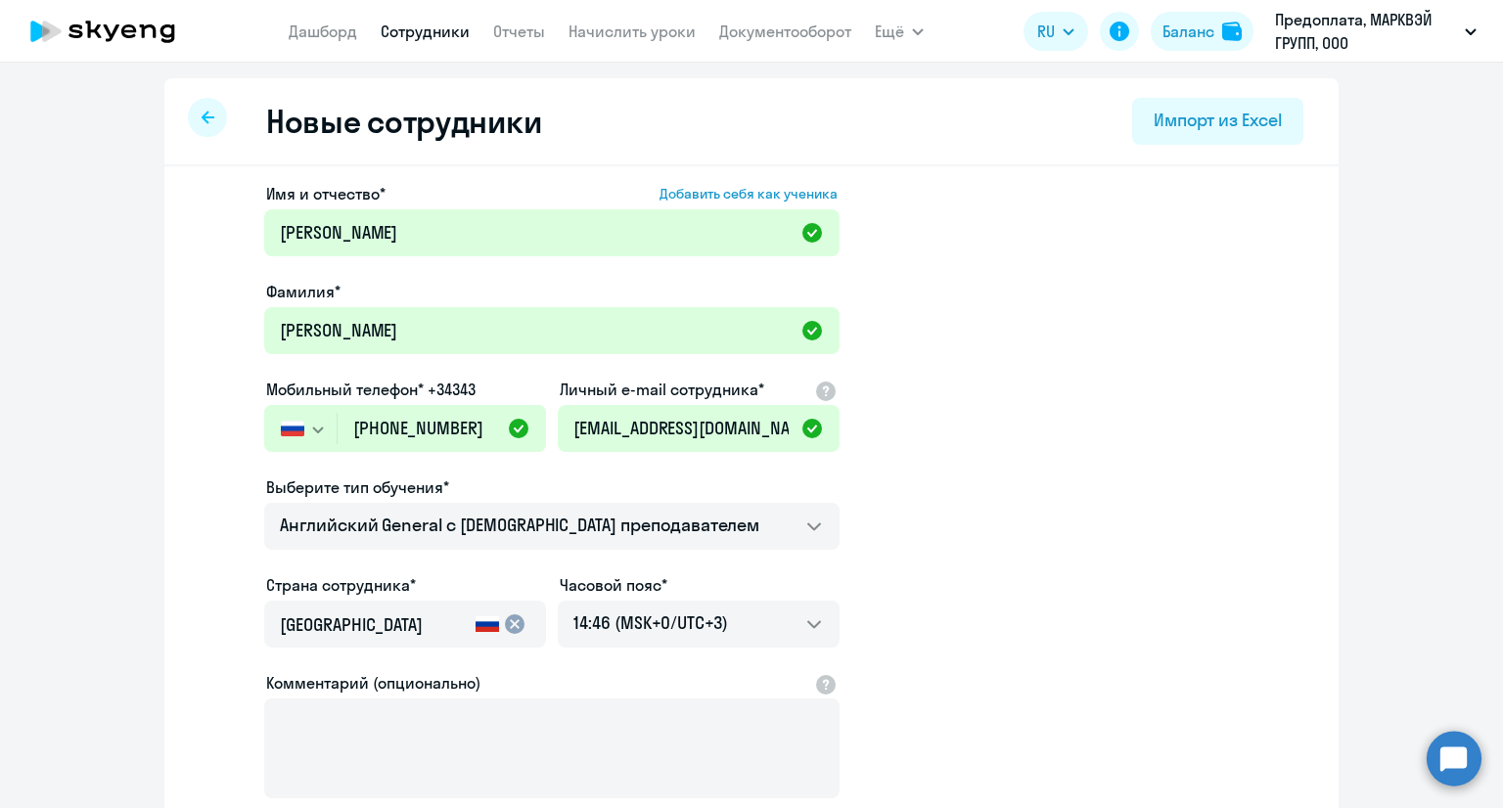
select select "english_adult_not_native_speaker"
select select "3"
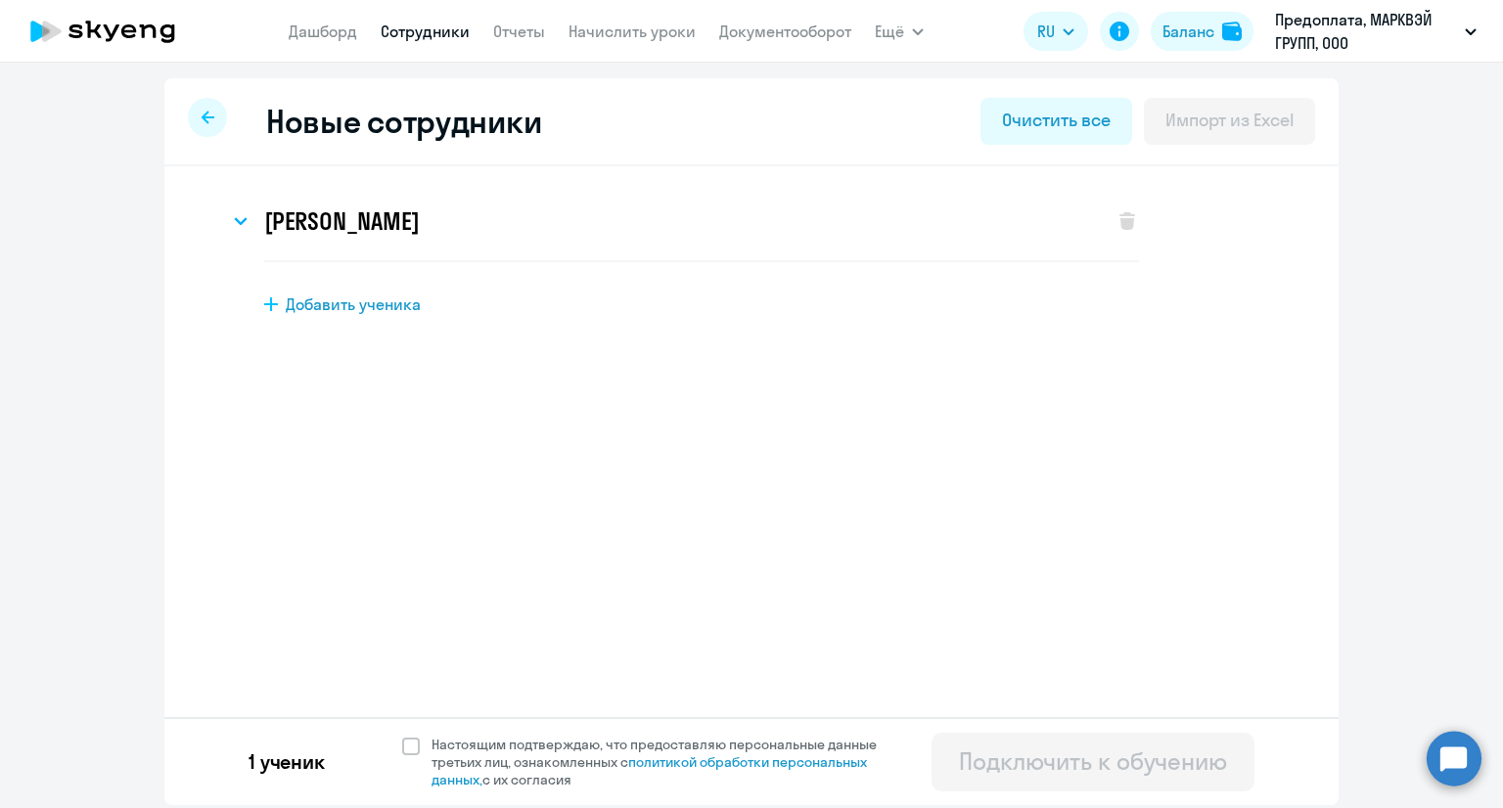
scroll to position [0, 0]
click at [417, 744] on span at bounding box center [411, 747] width 18 height 18
click at [402, 736] on input "Настоящим подтверждаю, что предоставляю персональные данные третьих лиц, ознако…" at bounding box center [401, 735] width 1 height 1
checkbox input "true"
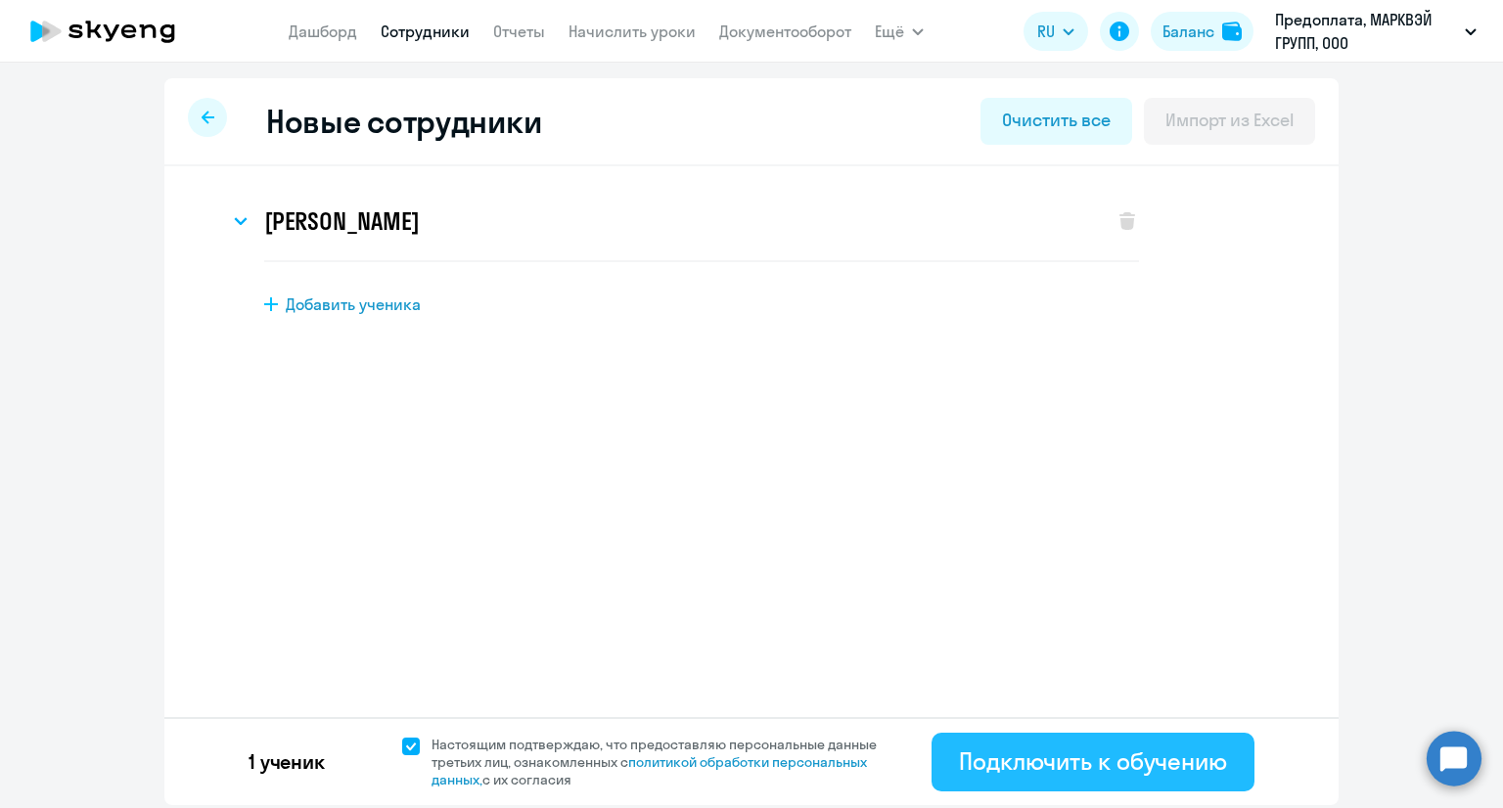
click at [1021, 764] on div "Подключить к обучению" at bounding box center [1093, 761] width 268 height 31
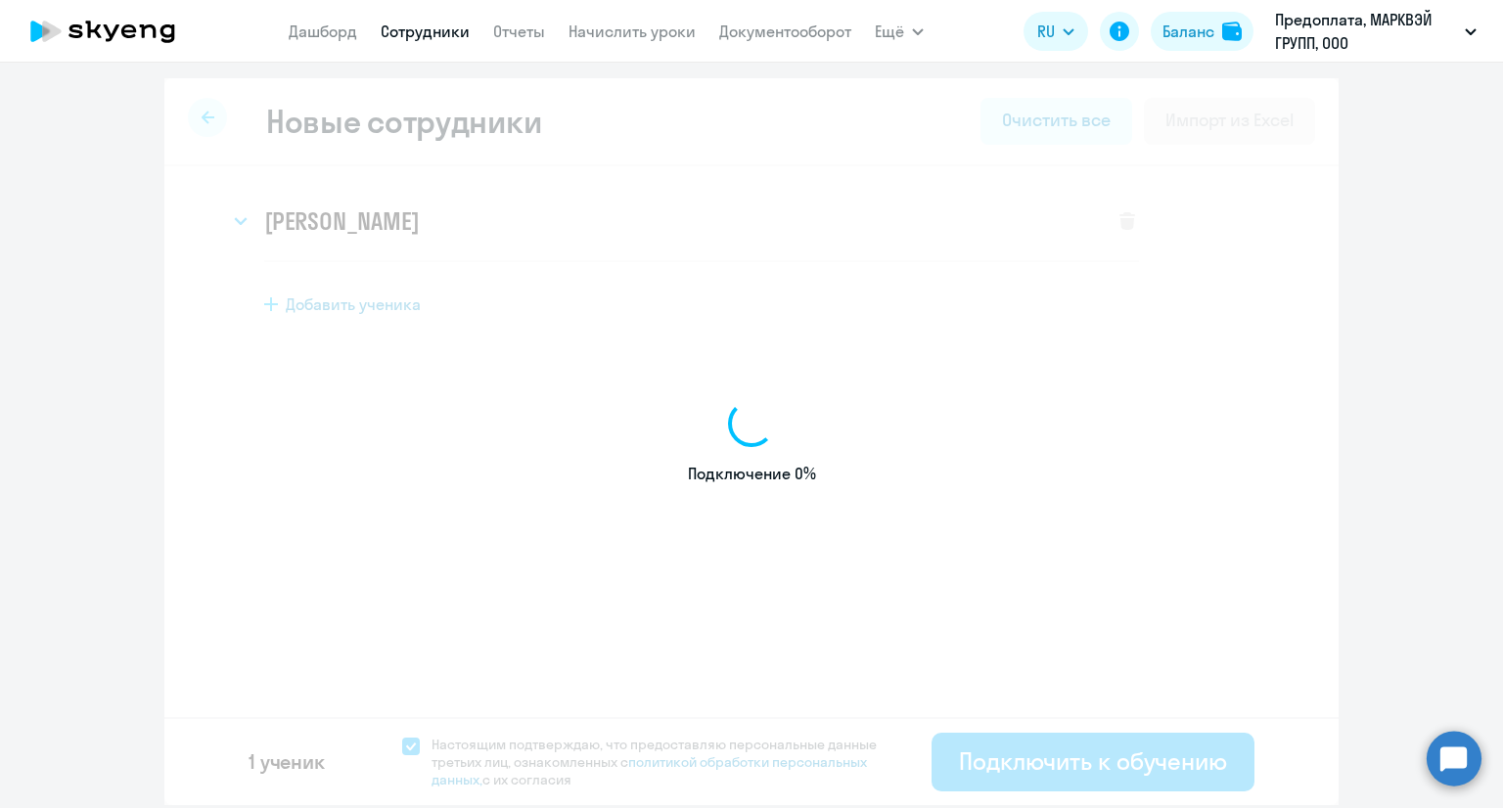
select select "english_adult_not_native_speaker"
select select "3"
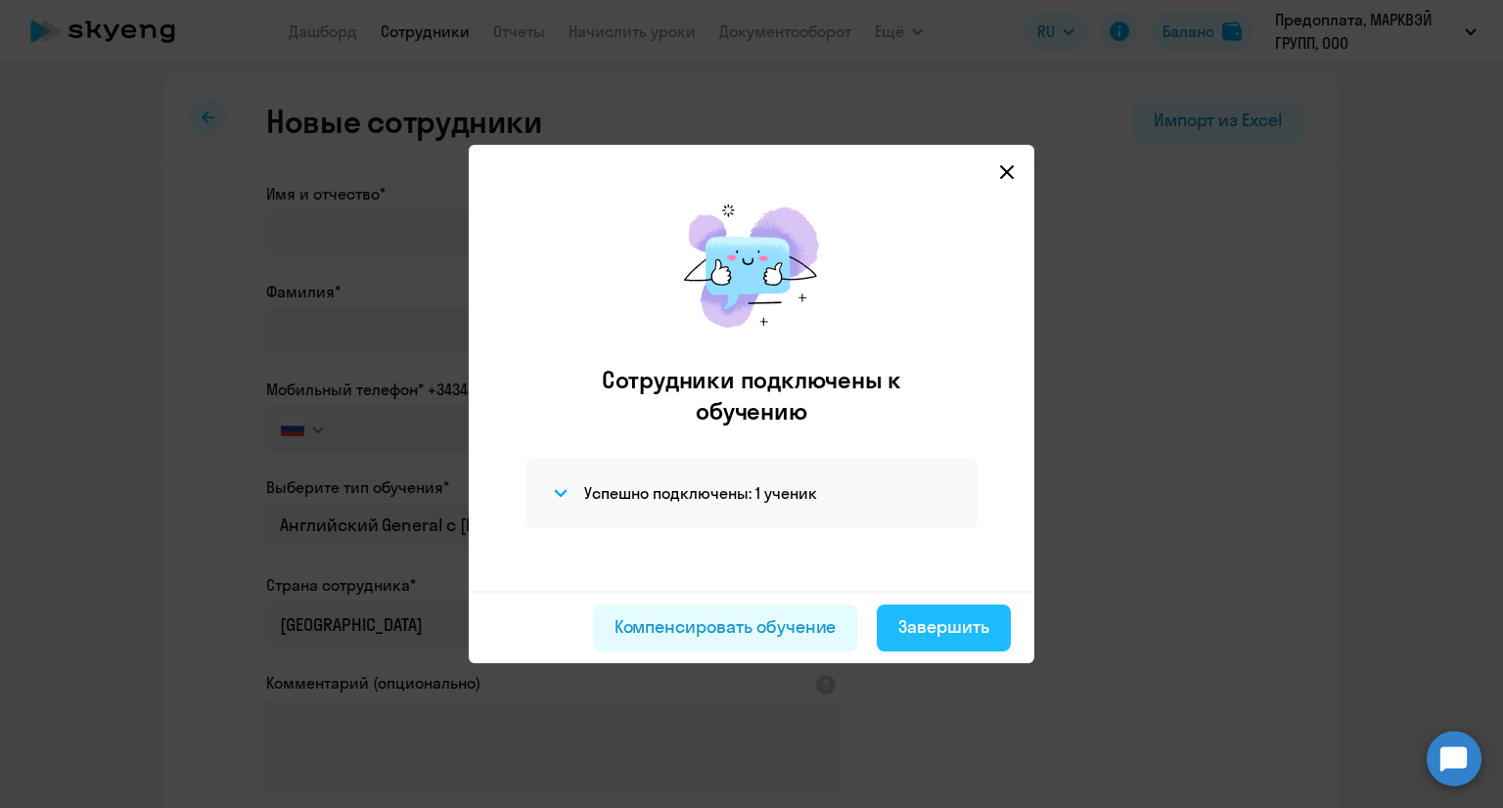
click at [976, 640] on button "Завершить" at bounding box center [944, 628] width 134 height 47
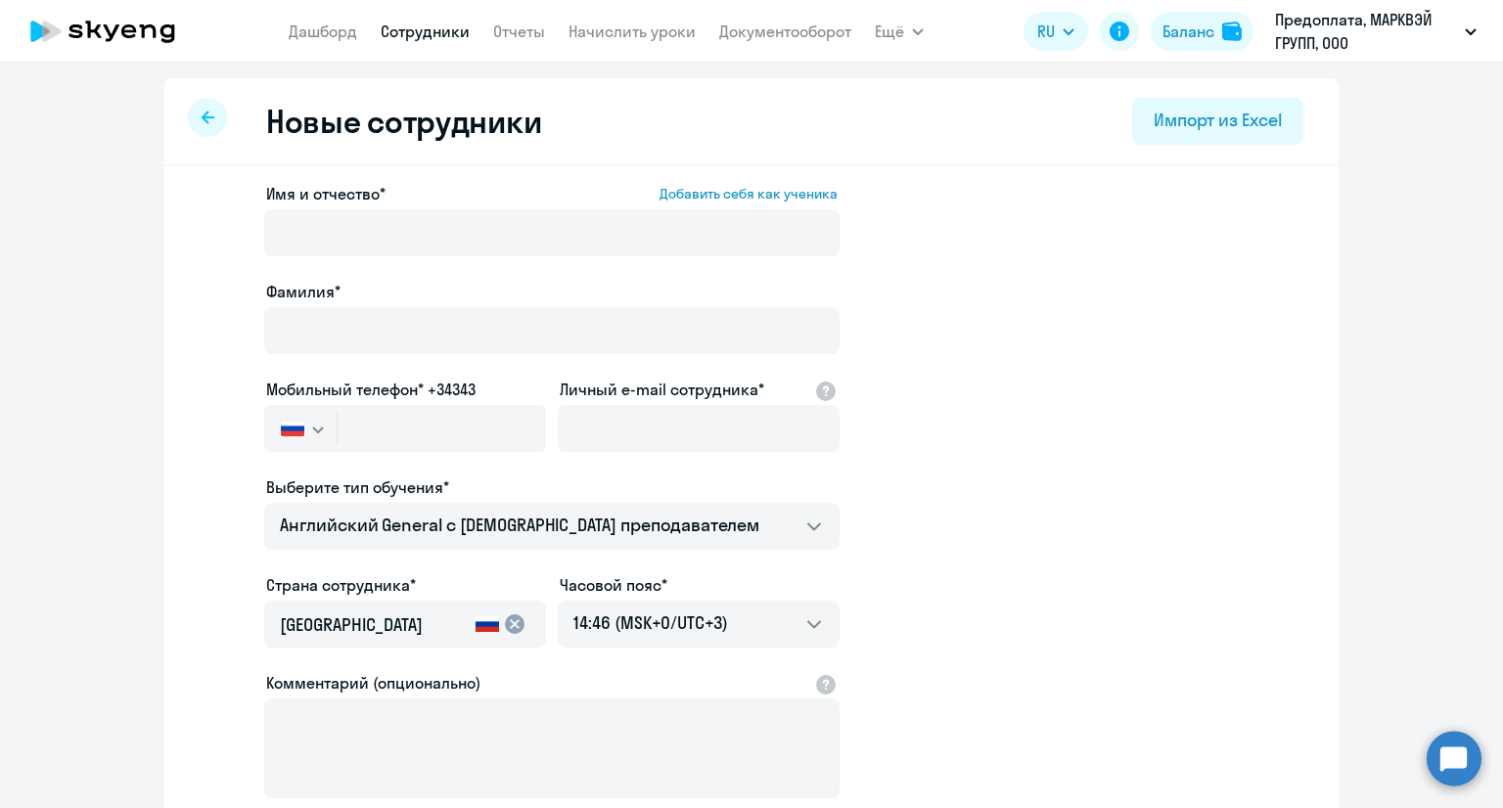
select select "30"
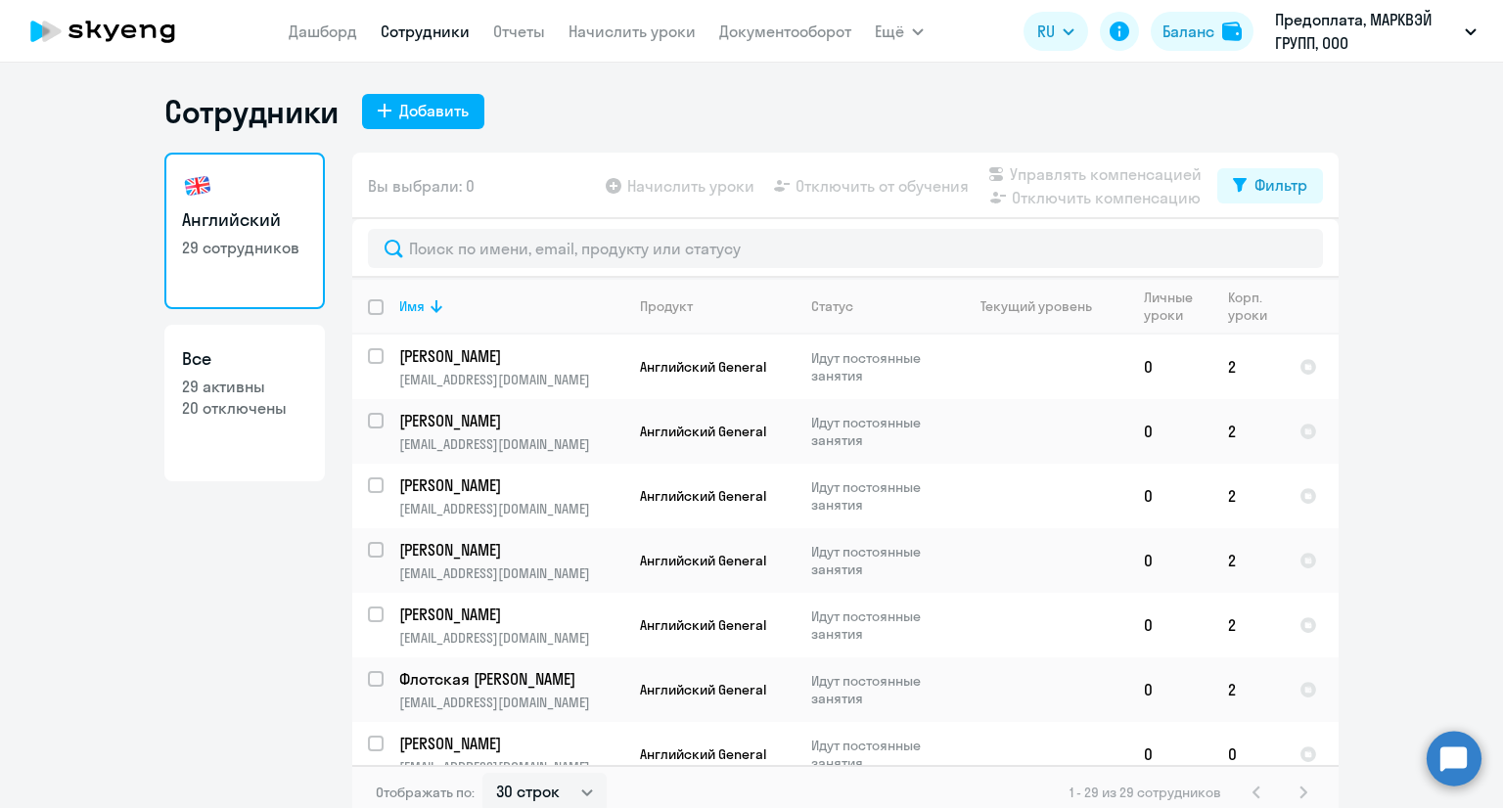
click at [1425, 313] on ng-component "Сотрудники Добавить Английский 29 сотрудников Все 29 активны 20 отключены Вы вы…" at bounding box center [751, 456] width 1503 height 728
click at [650, 36] on link "Начислить уроки" at bounding box center [631, 32] width 127 height 20
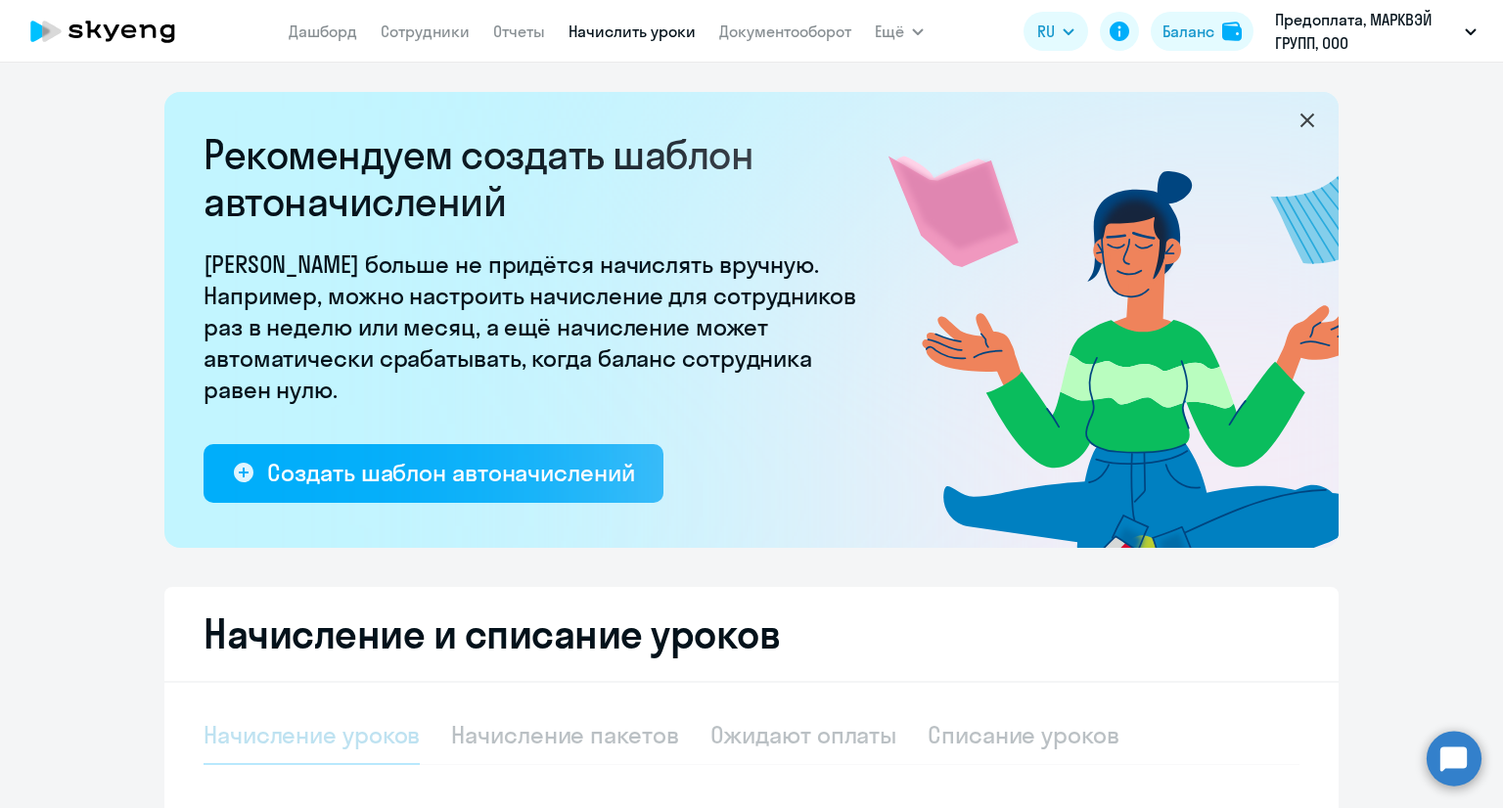
select select "10"
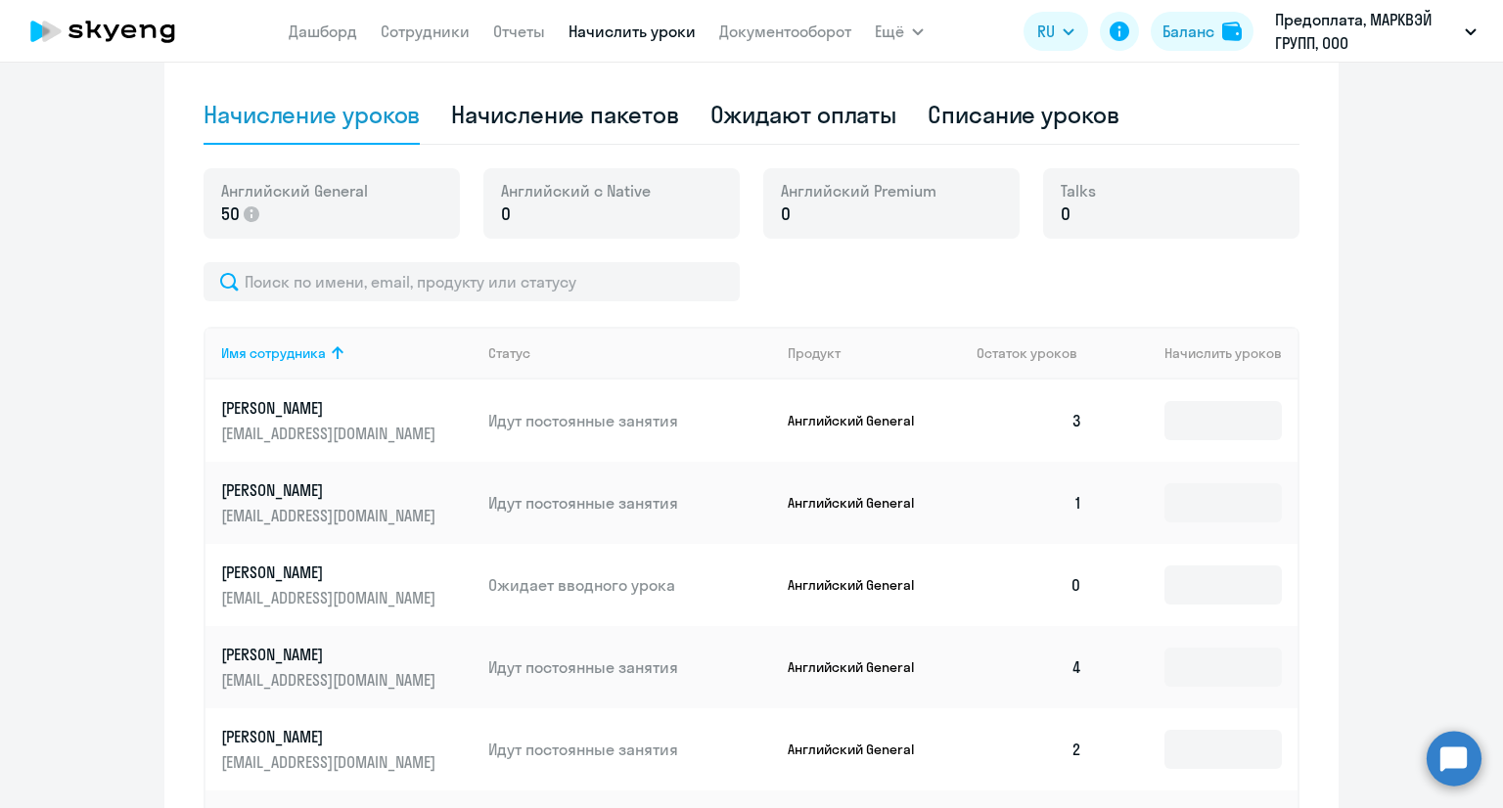
scroll to position [783, 0]
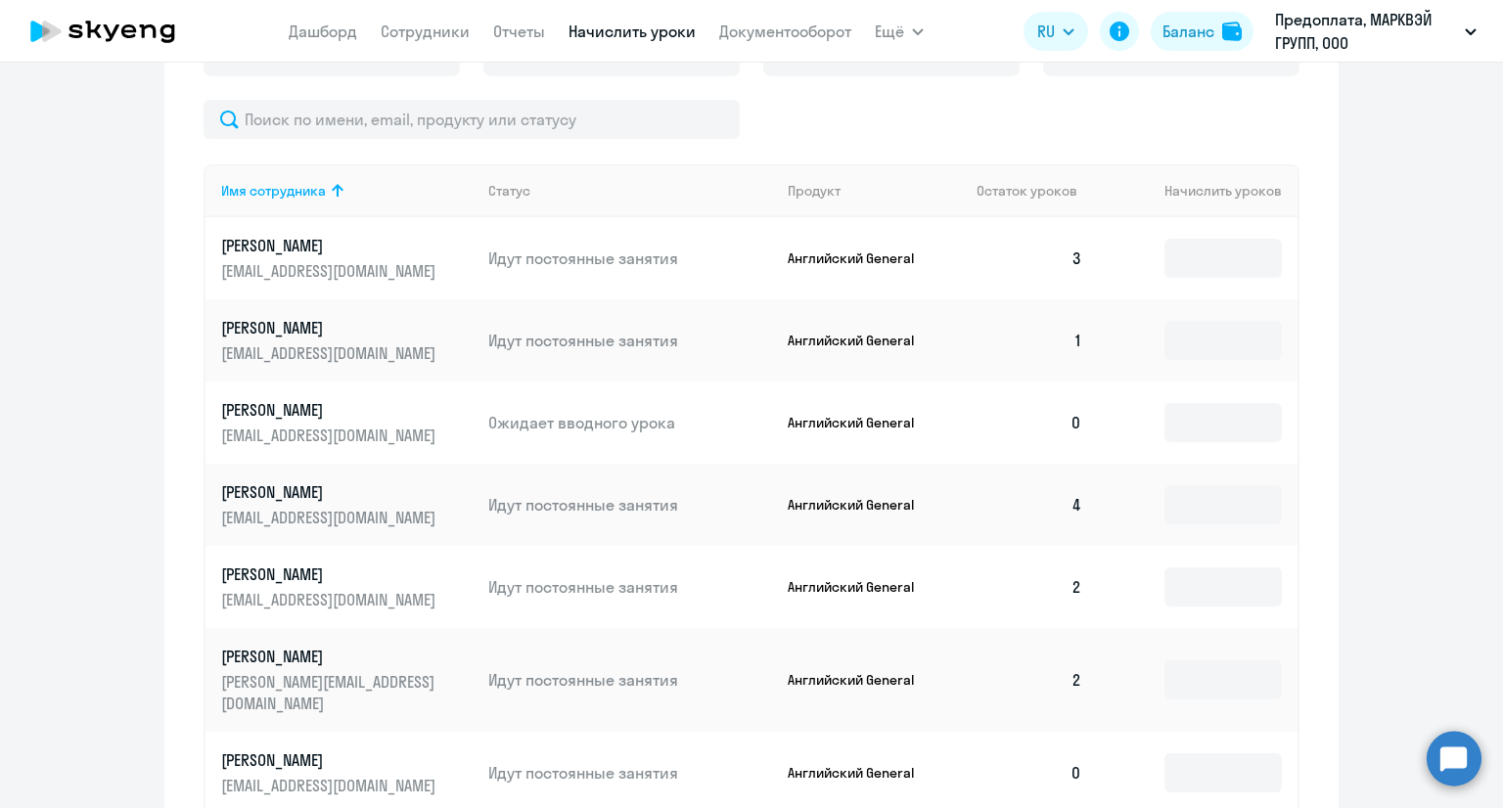
click at [252, 249] on p "[PERSON_NAME]" at bounding box center [330, 246] width 219 height 22
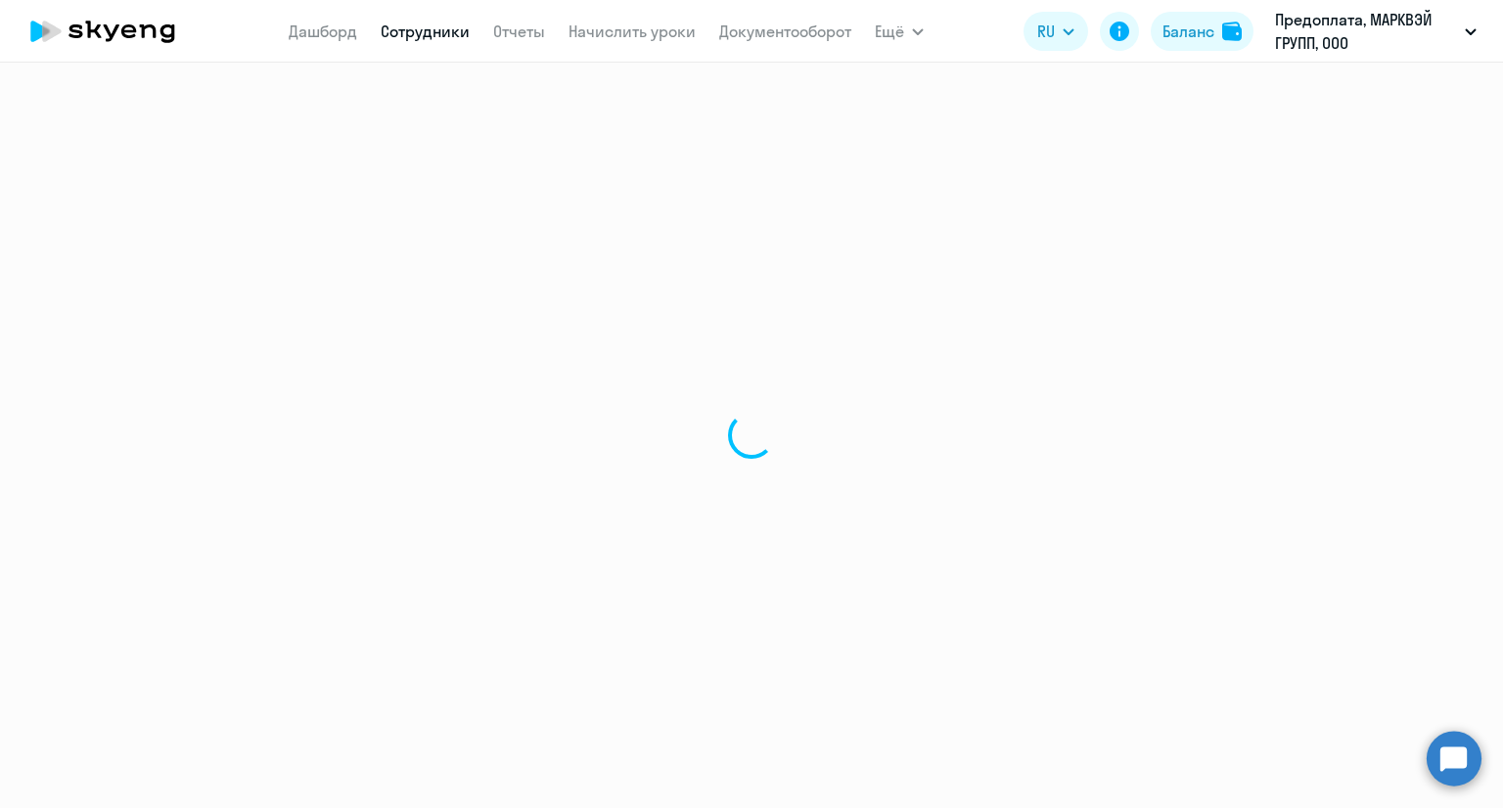
select select "english"
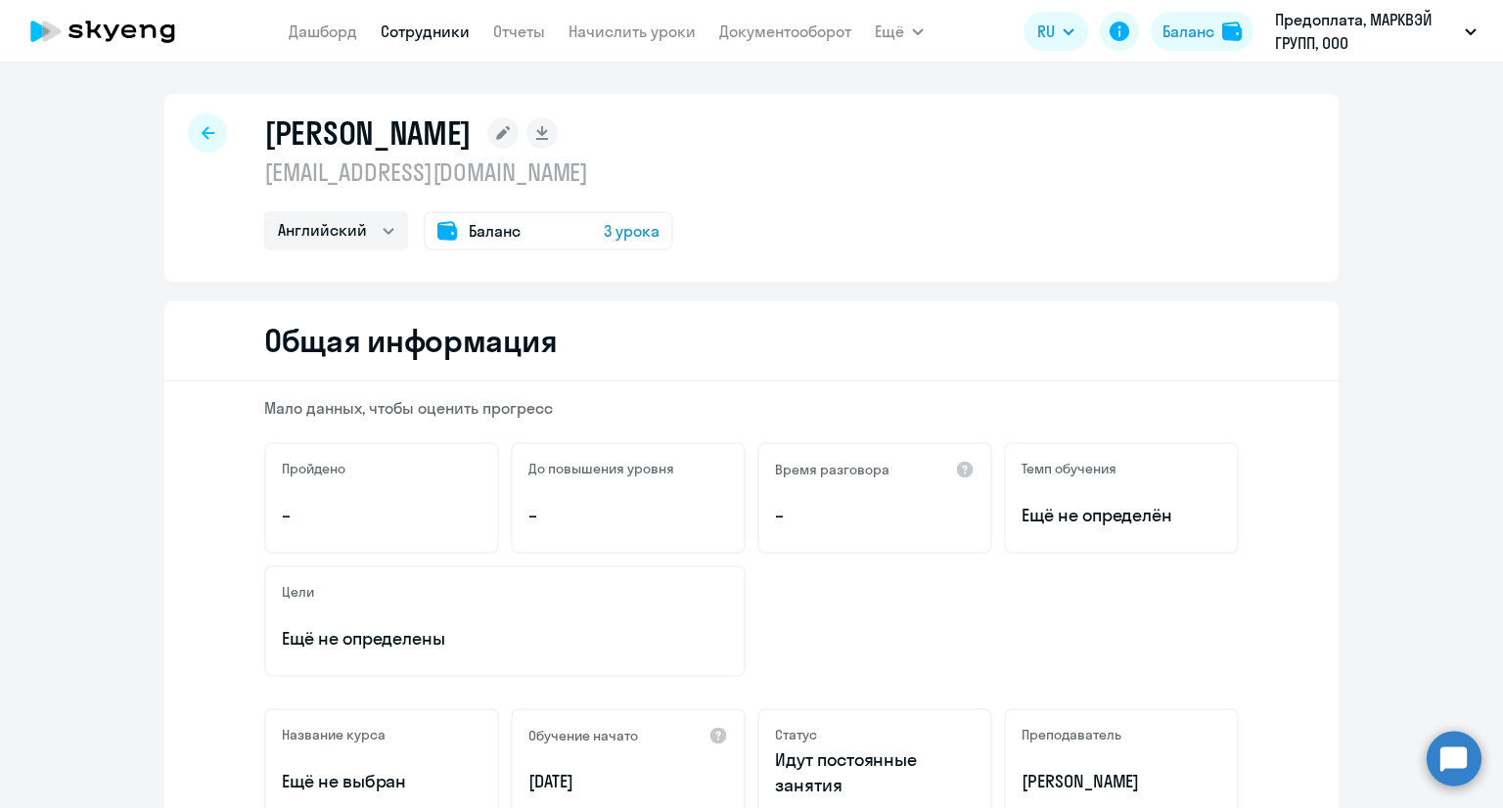
drag, startPoint x: 258, startPoint y: 175, endPoint x: 581, endPoint y: 173, distance: 322.9
click at [581, 173] on p "[EMAIL_ADDRESS][DOMAIN_NAME]" at bounding box center [468, 172] width 409 height 31
copy p "[EMAIL_ADDRESS][DOMAIN_NAME]"
click at [604, 32] on link "Начислить уроки" at bounding box center [631, 32] width 127 height 20
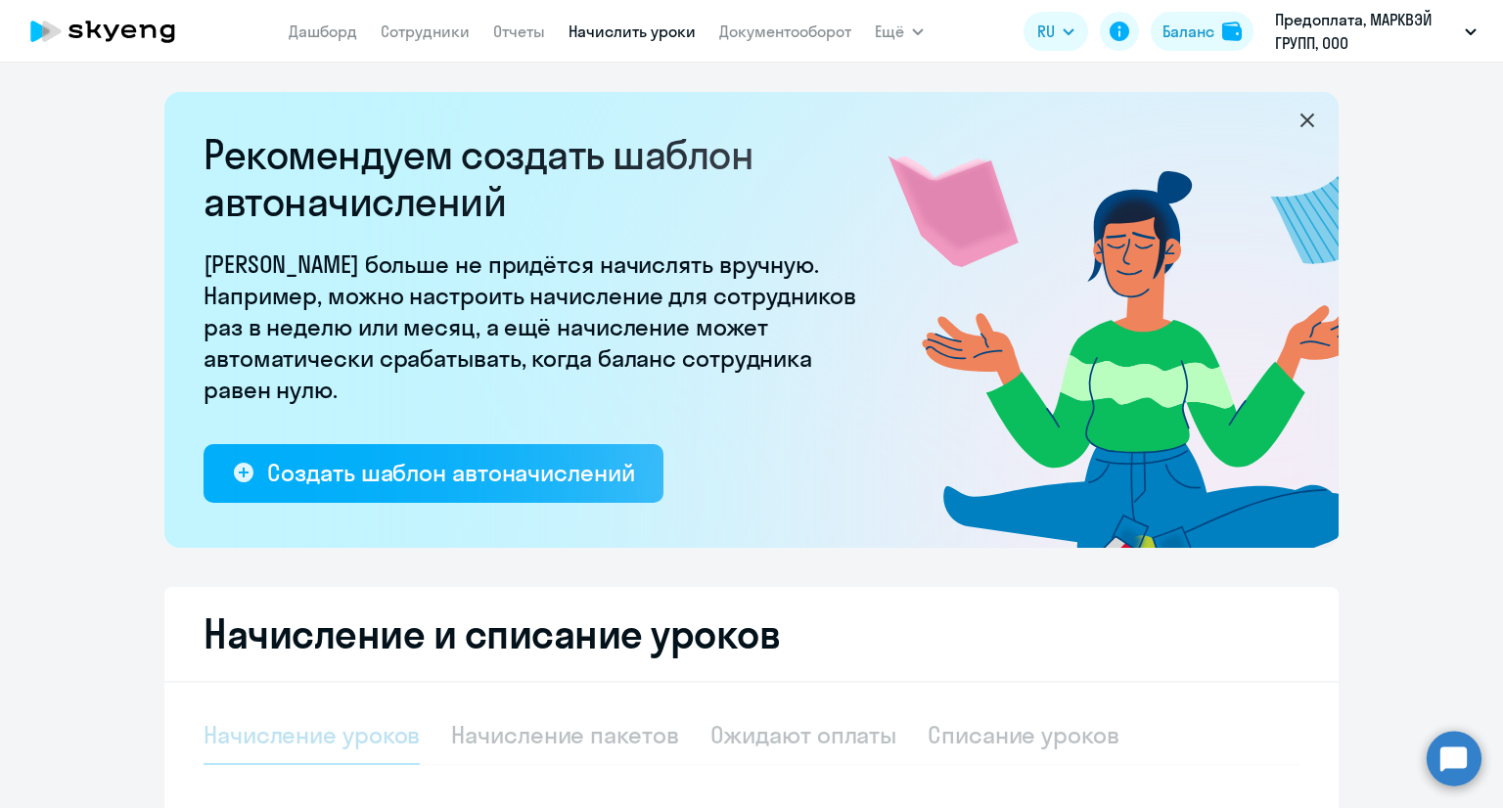
select select "10"
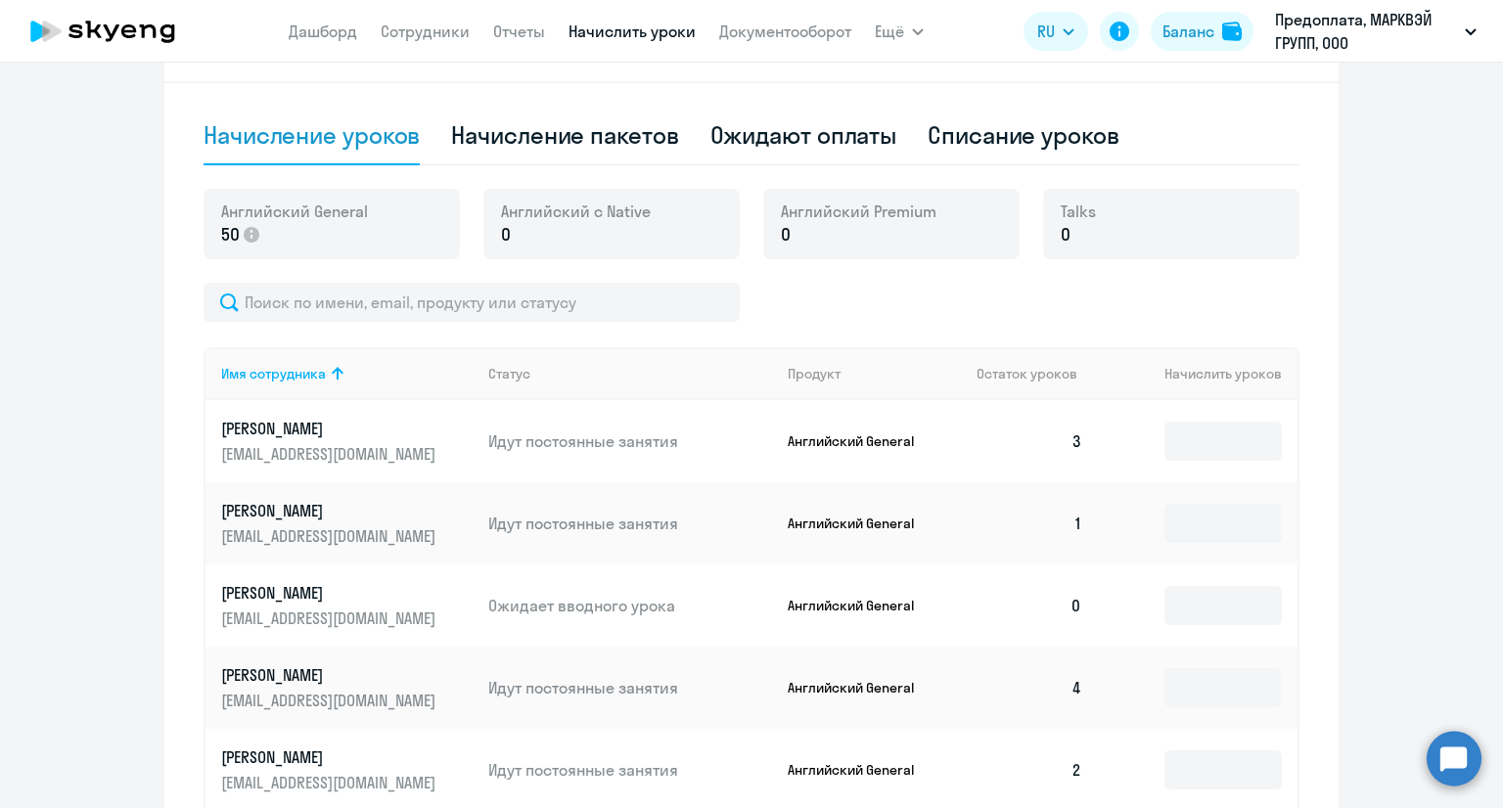
scroll to position [685, 0]
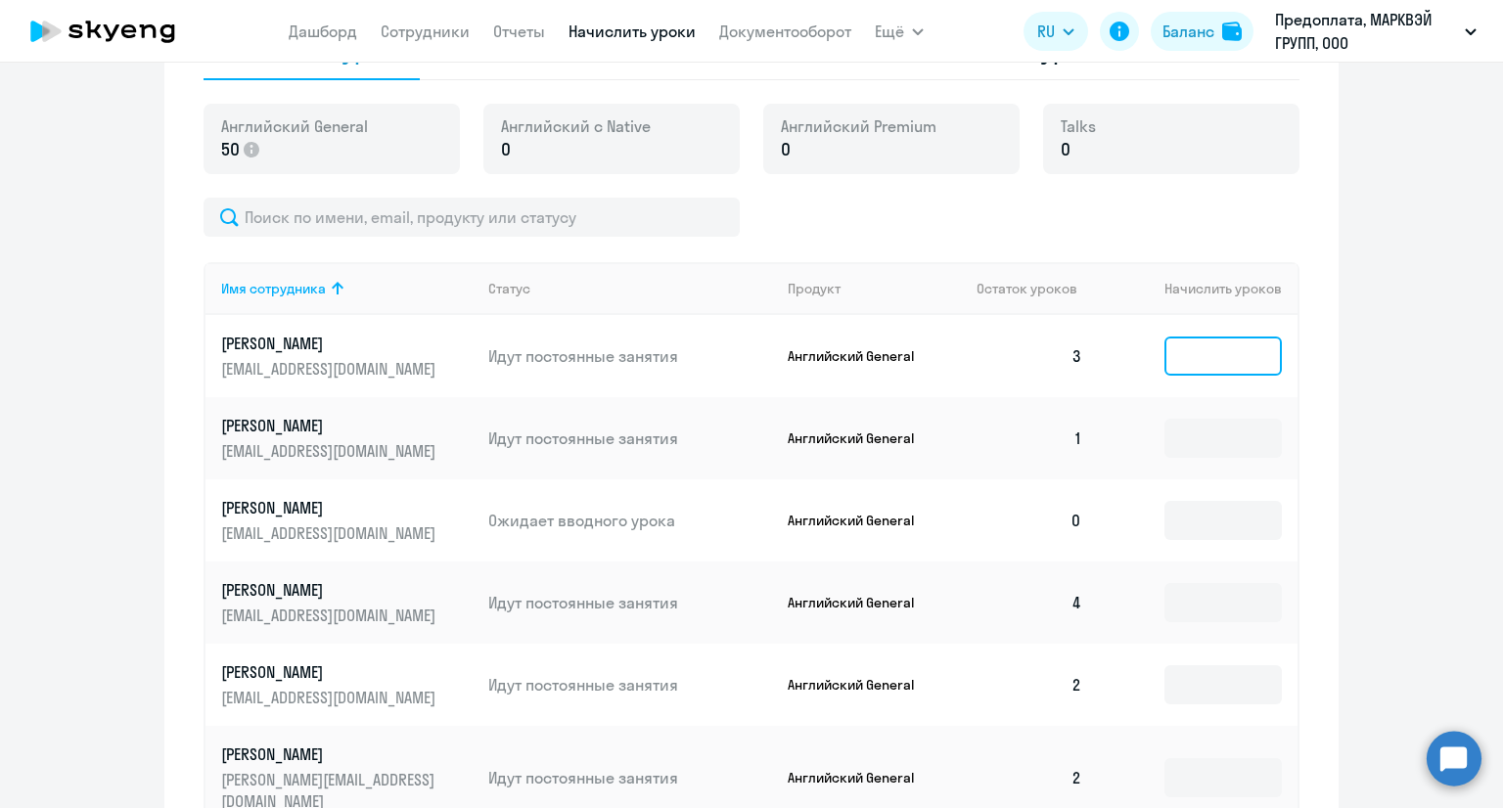
click at [1189, 363] on input at bounding box center [1222, 356] width 117 height 39
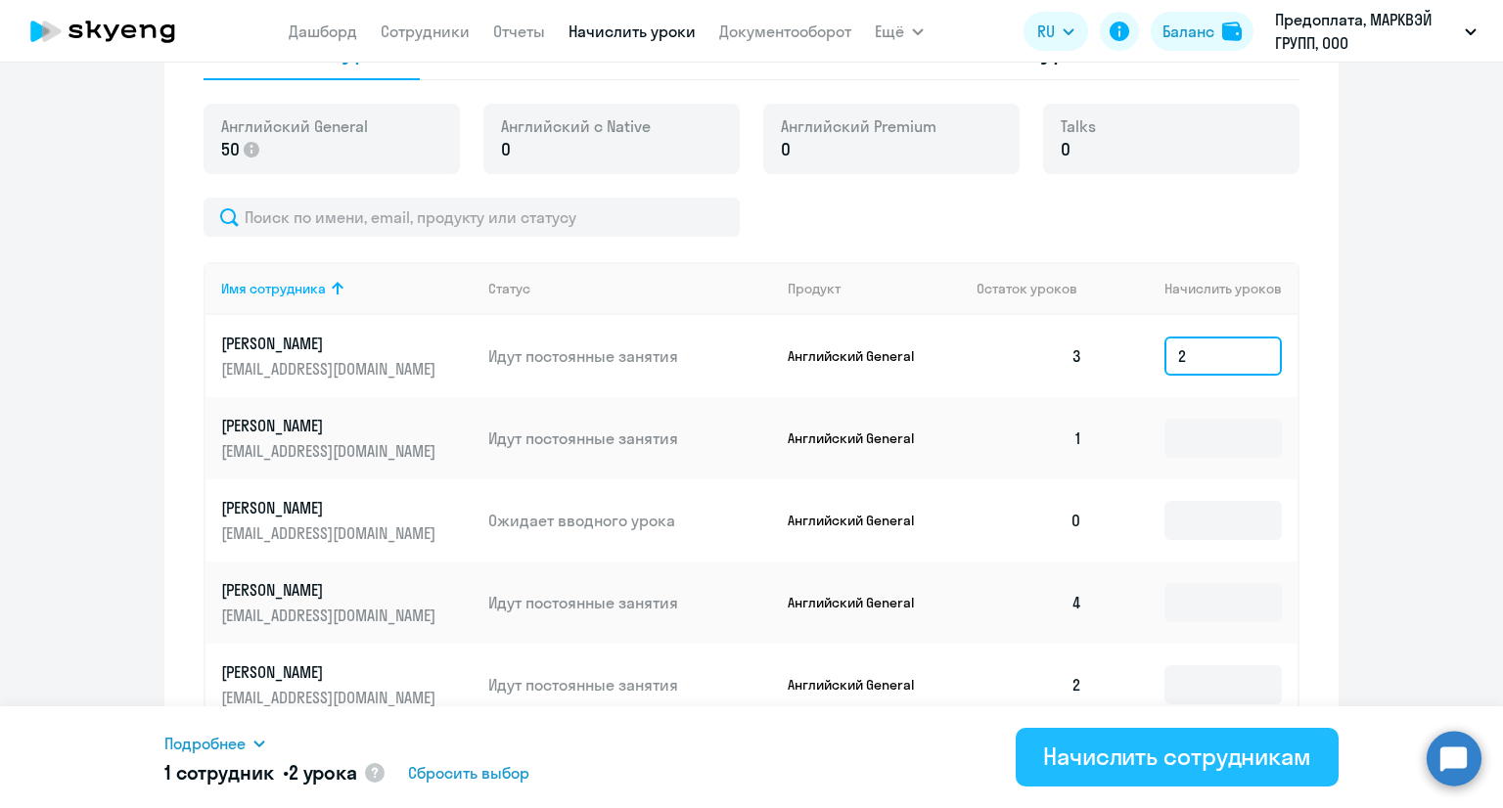
type input "2"
click at [1194, 747] on div "Начислить сотрудникам" at bounding box center [1177, 756] width 268 height 31
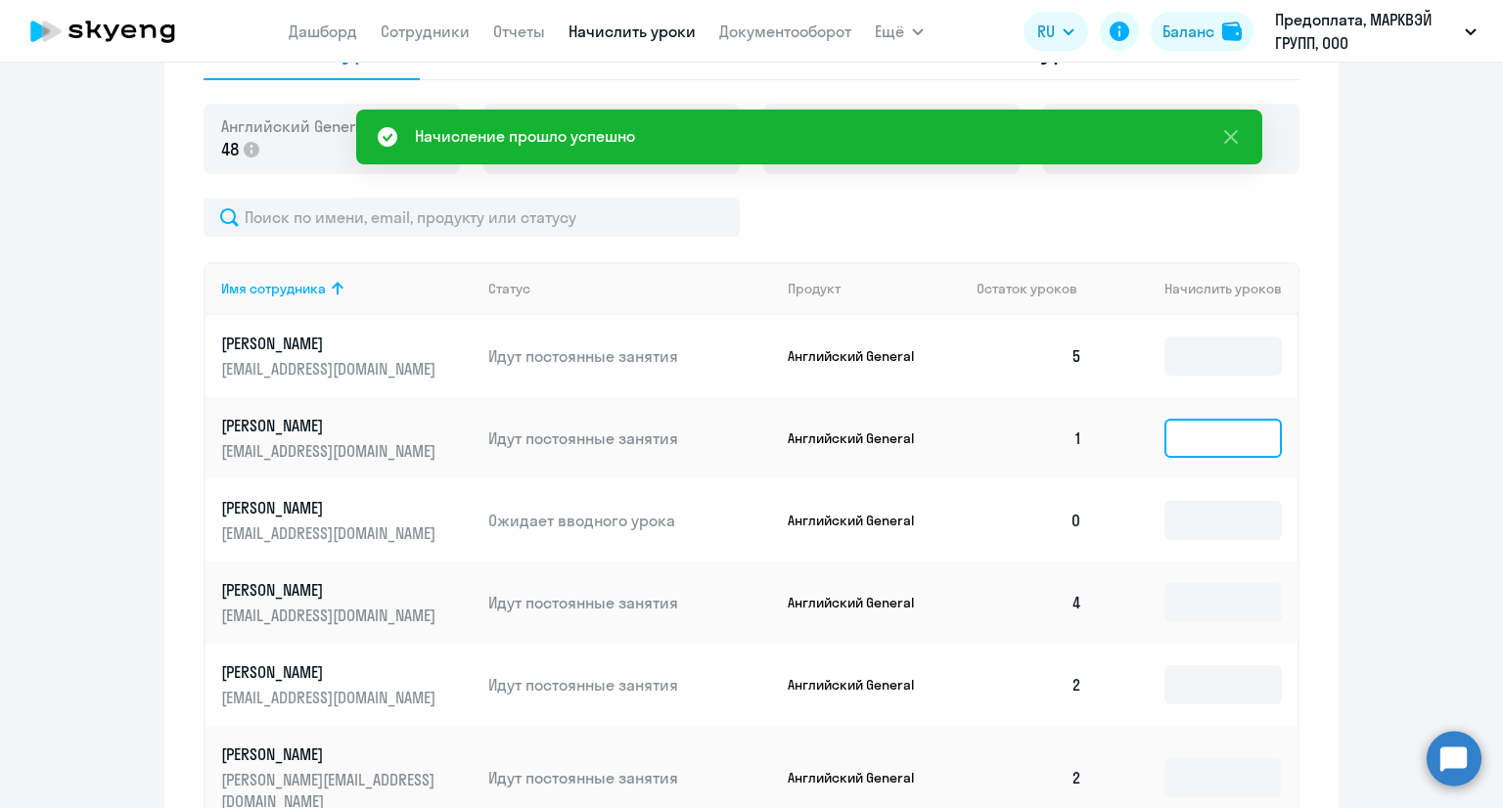
click at [1213, 439] on input at bounding box center [1222, 438] width 117 height 39
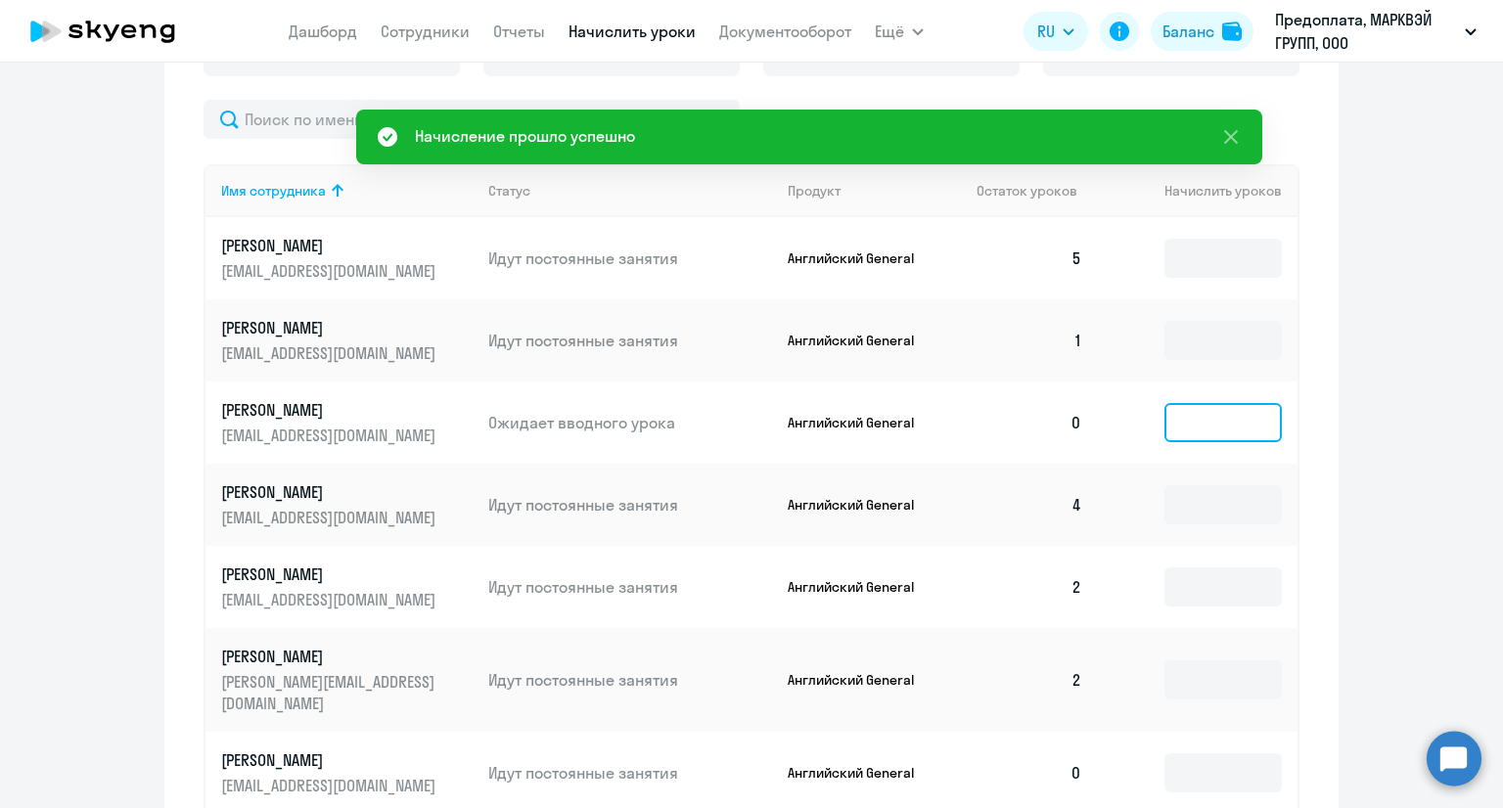
click at [1193, 429] on input at bounding box center [1222, 422] width 117 height 39
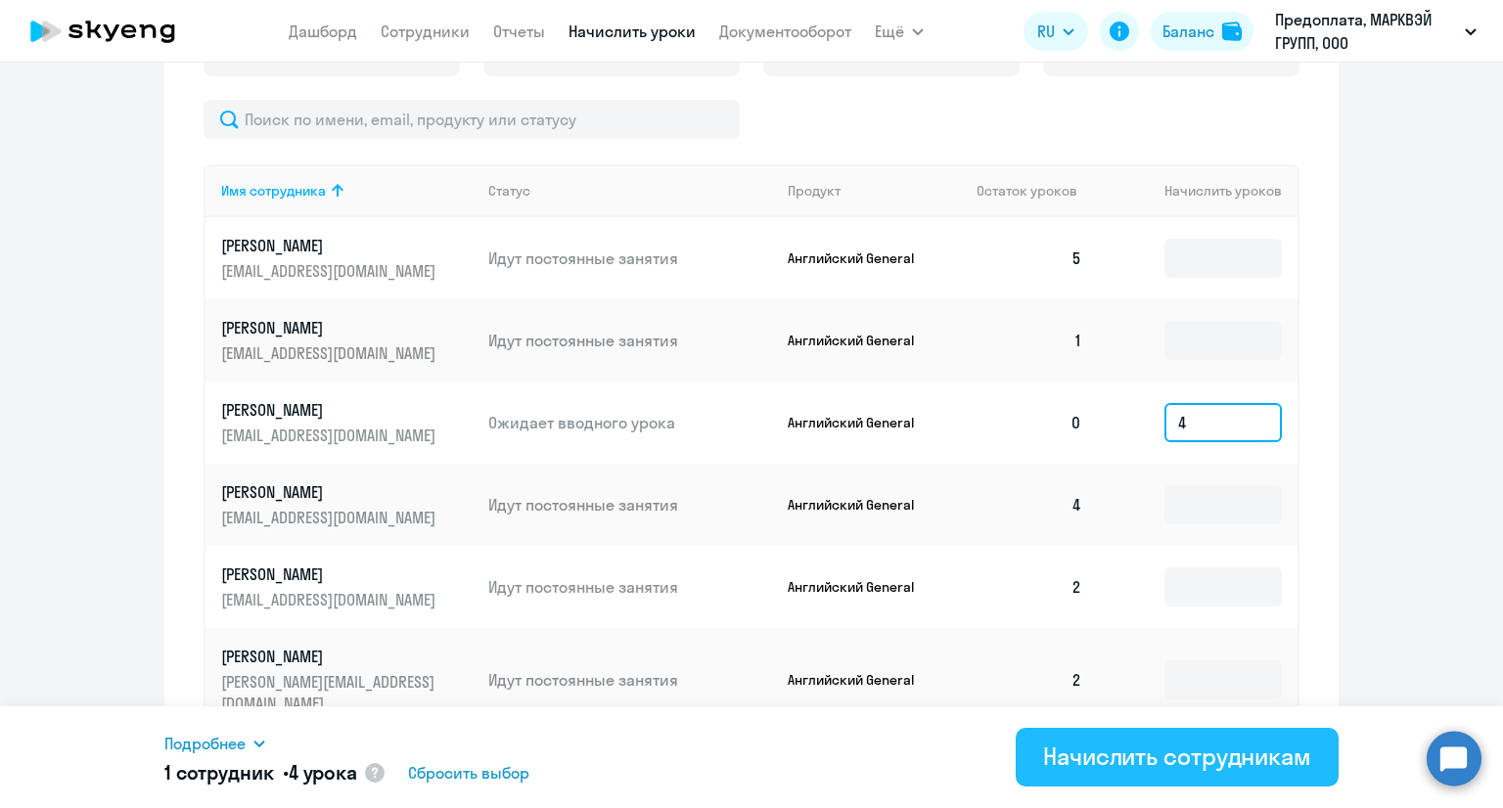
type input "4"
click at [1150, 741] on div "Начислить сотрудникам" at bounding box center [1177, 756] width 268 height 31
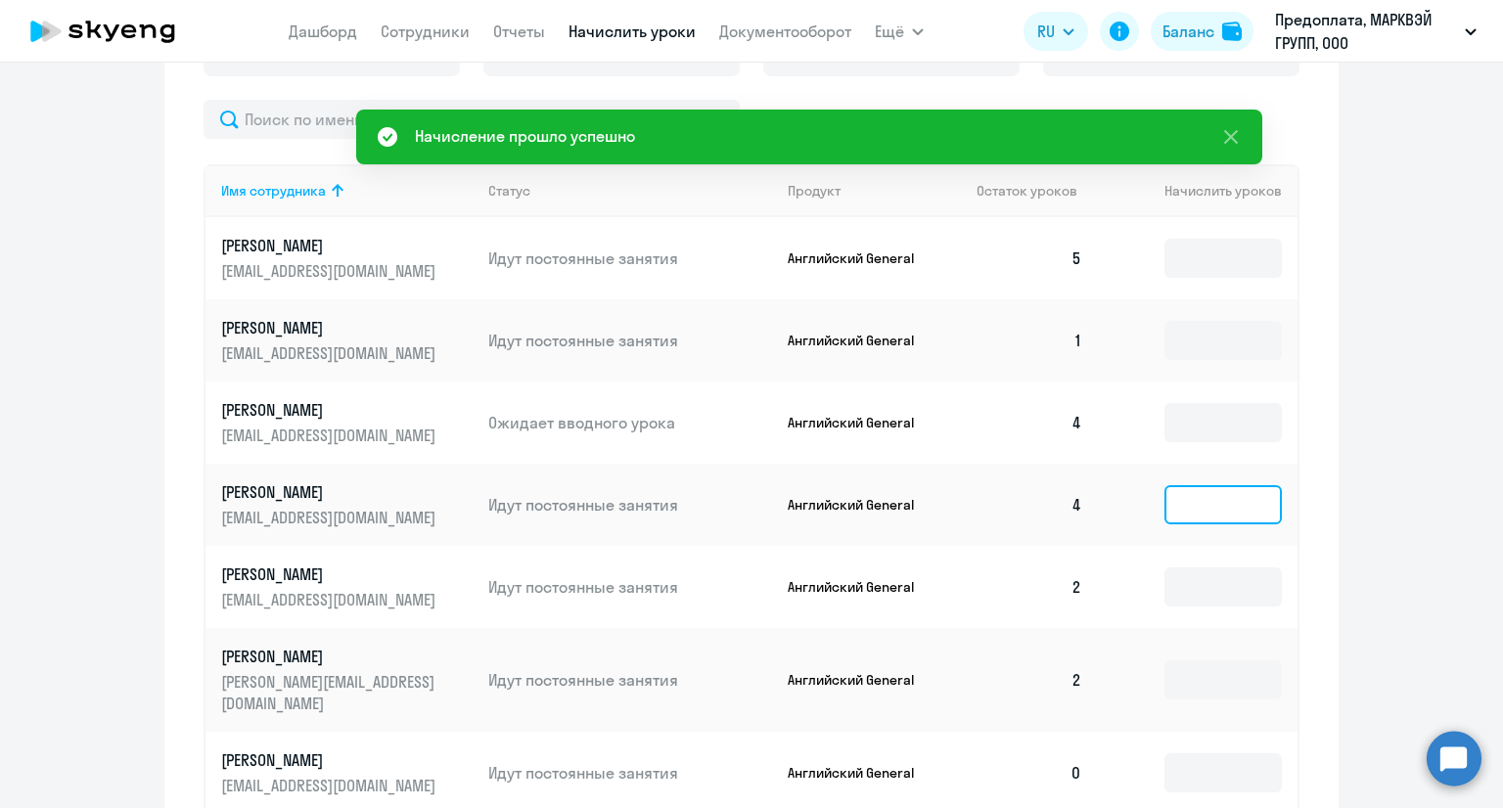
click at [1224, 511] on input at bounding box center [1222, 504] width 117 height 39
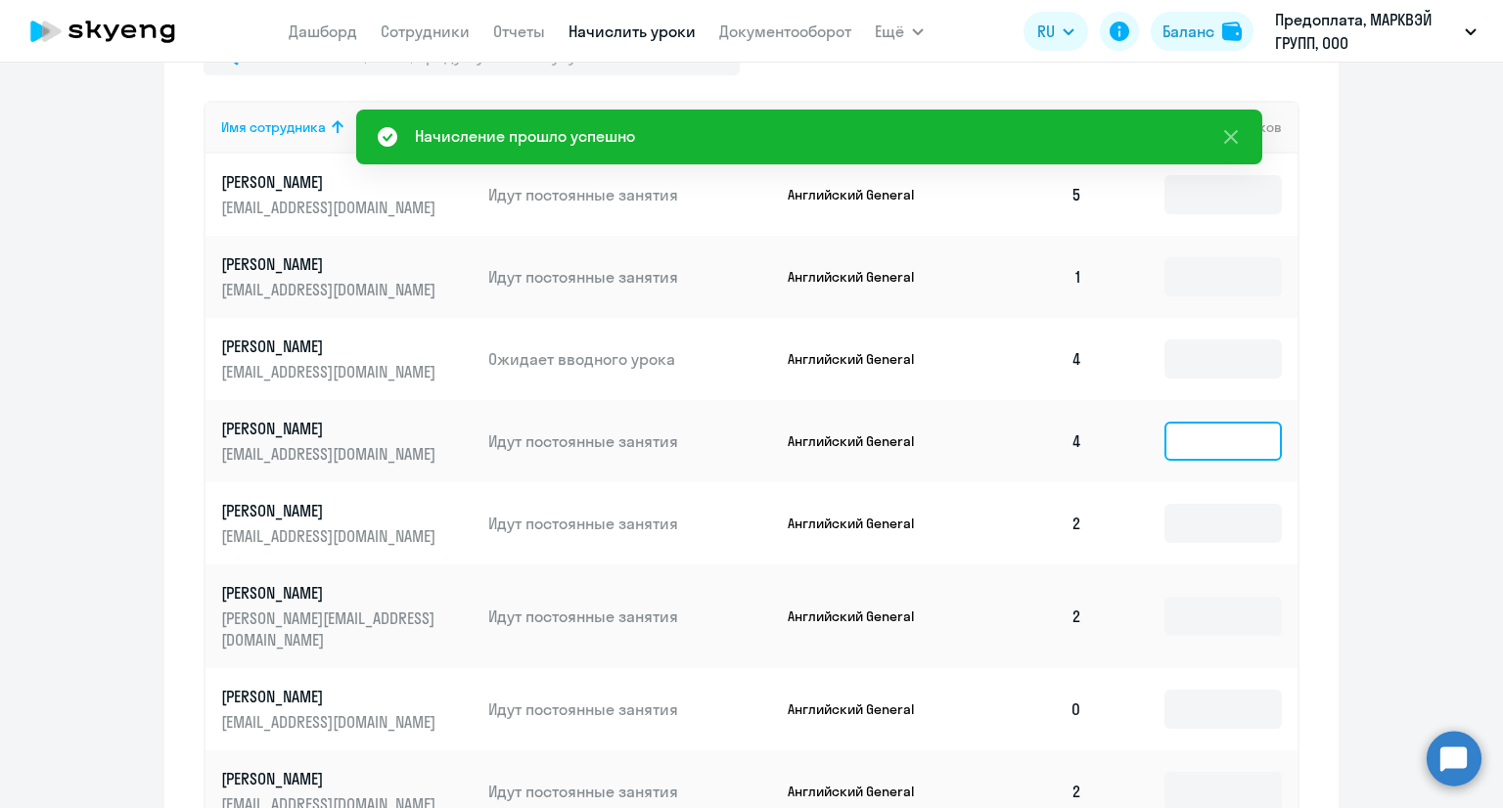
scroll to position [881, 0]
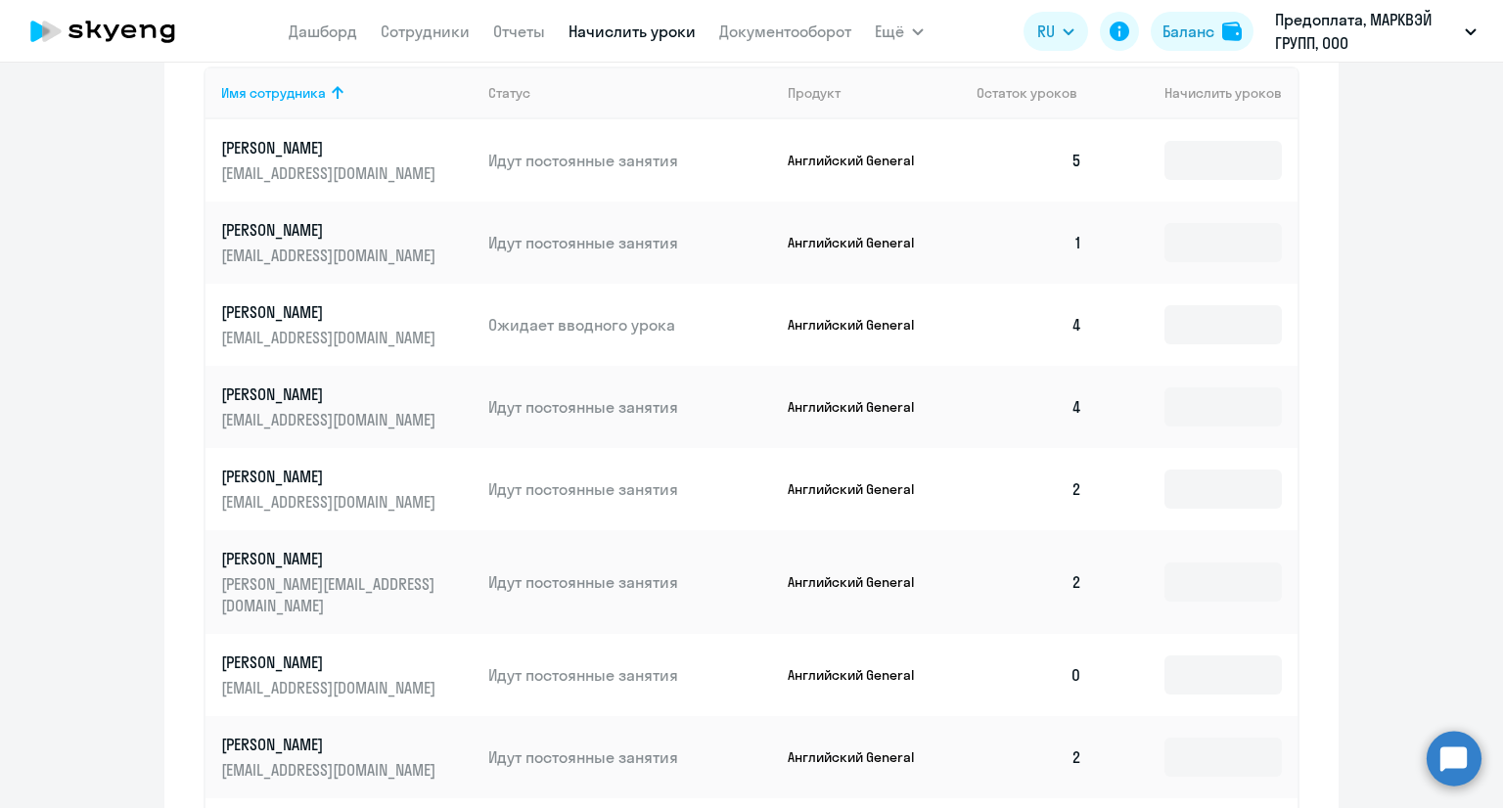
click at [330, 392] on p "[PERSON_NAME]" at bounding box center [330, 395] width 219 height 22
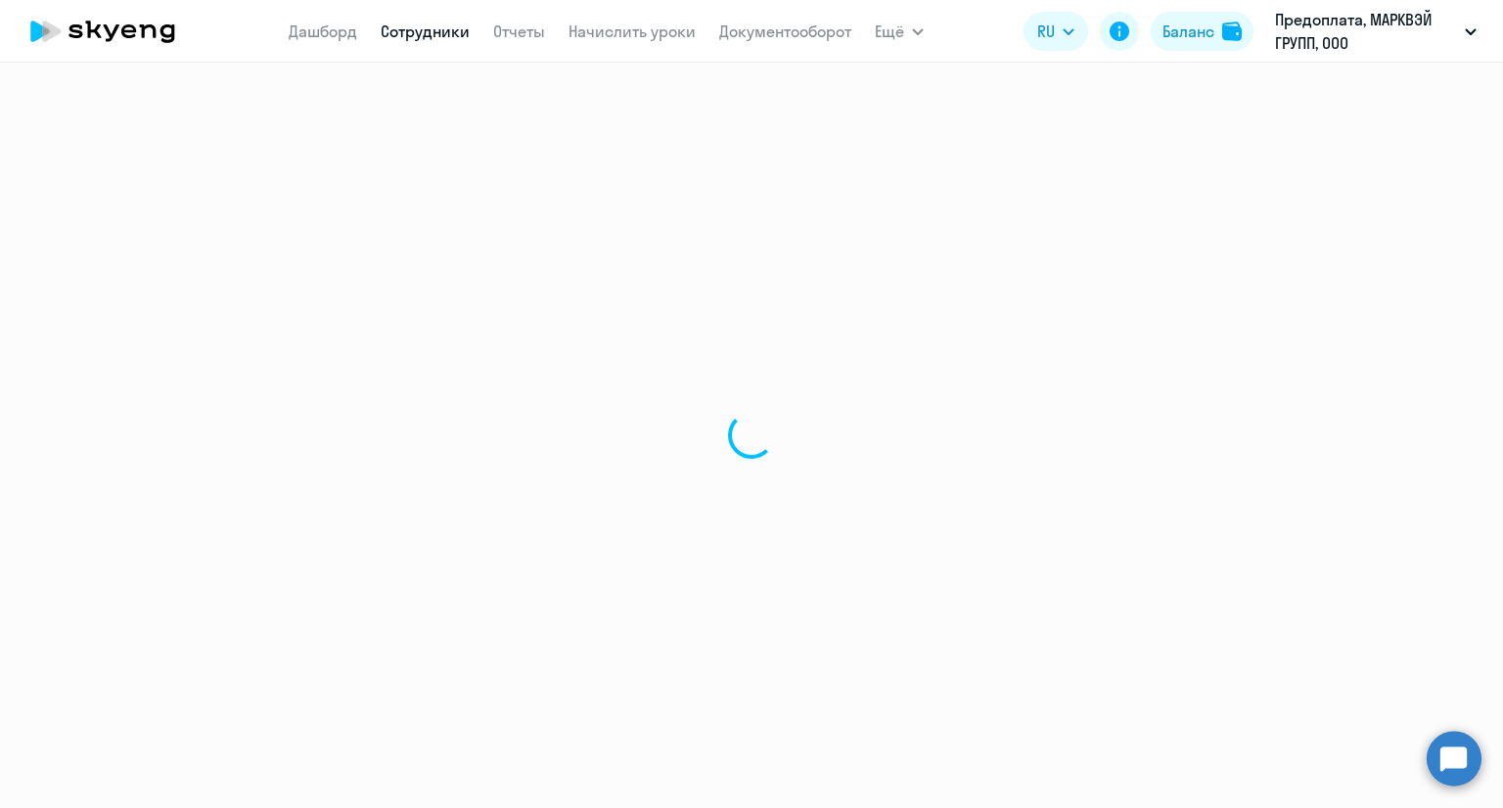
select select "english"
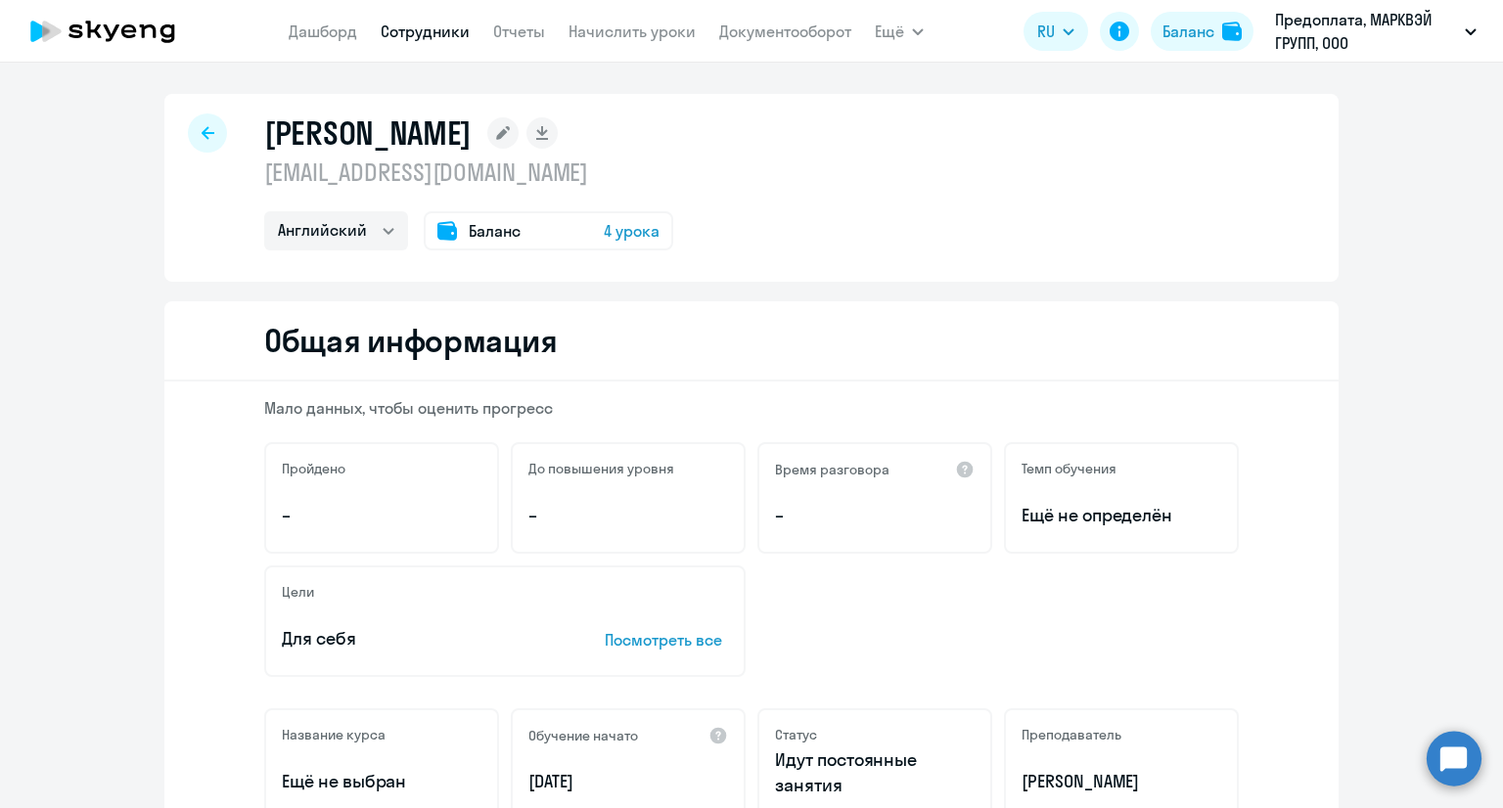
drag, startPoint x: 258, startPoint y: 175, endPoint x: 540, endPoint y: 175, distance: 281.8
click at [540, 175] on p "[EMAIL_ADDRESS][DOMAIN_NAME]" at bounding box center [468, 172] width 409 height 31
copy p "[EMAIL_ADDRESS][DOMAIN_NAME]"
click at [406, 31] on link "Сотрудники" at bounding box center [425, 32] width 89 height 20
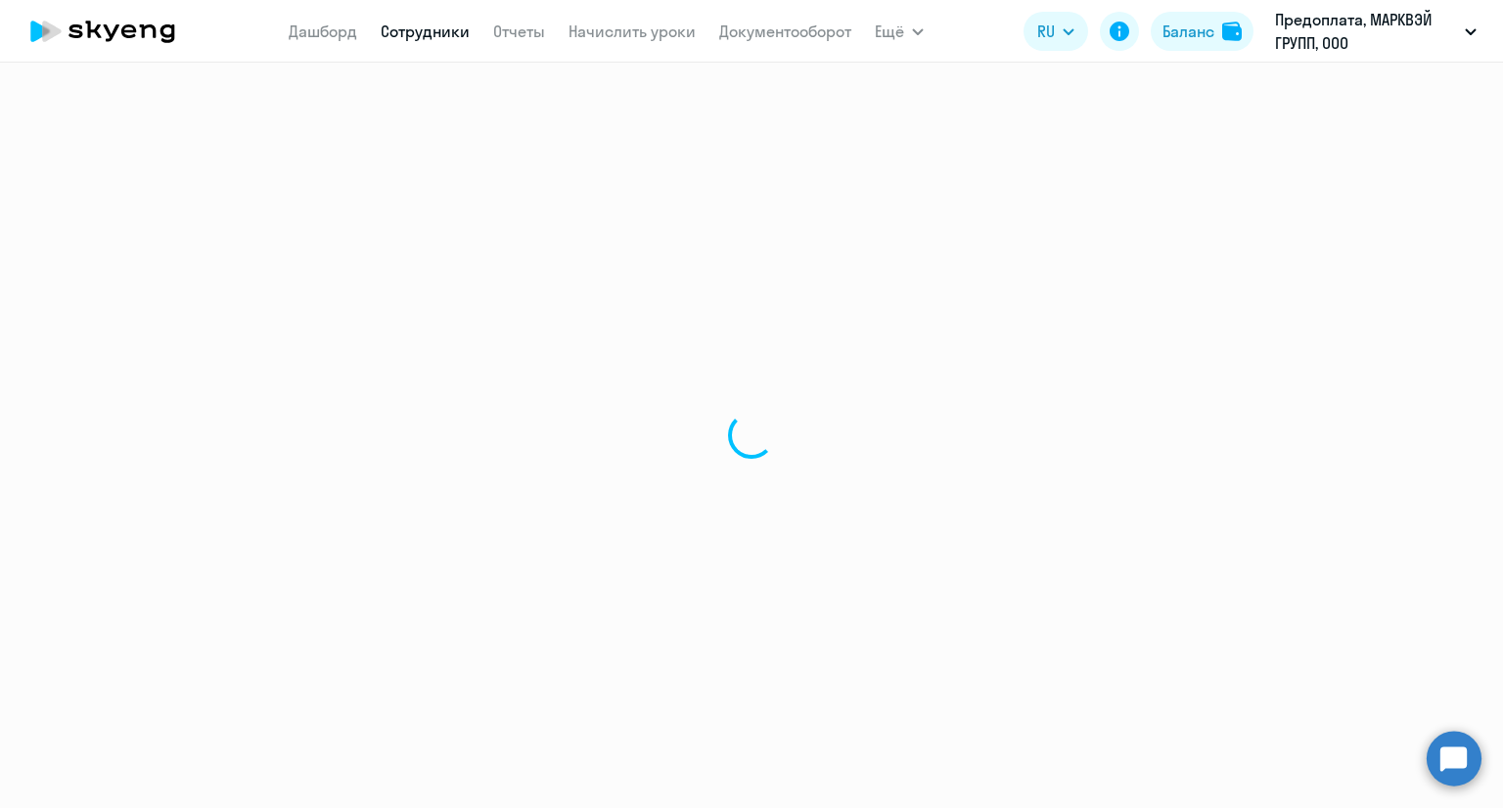
select select "30"
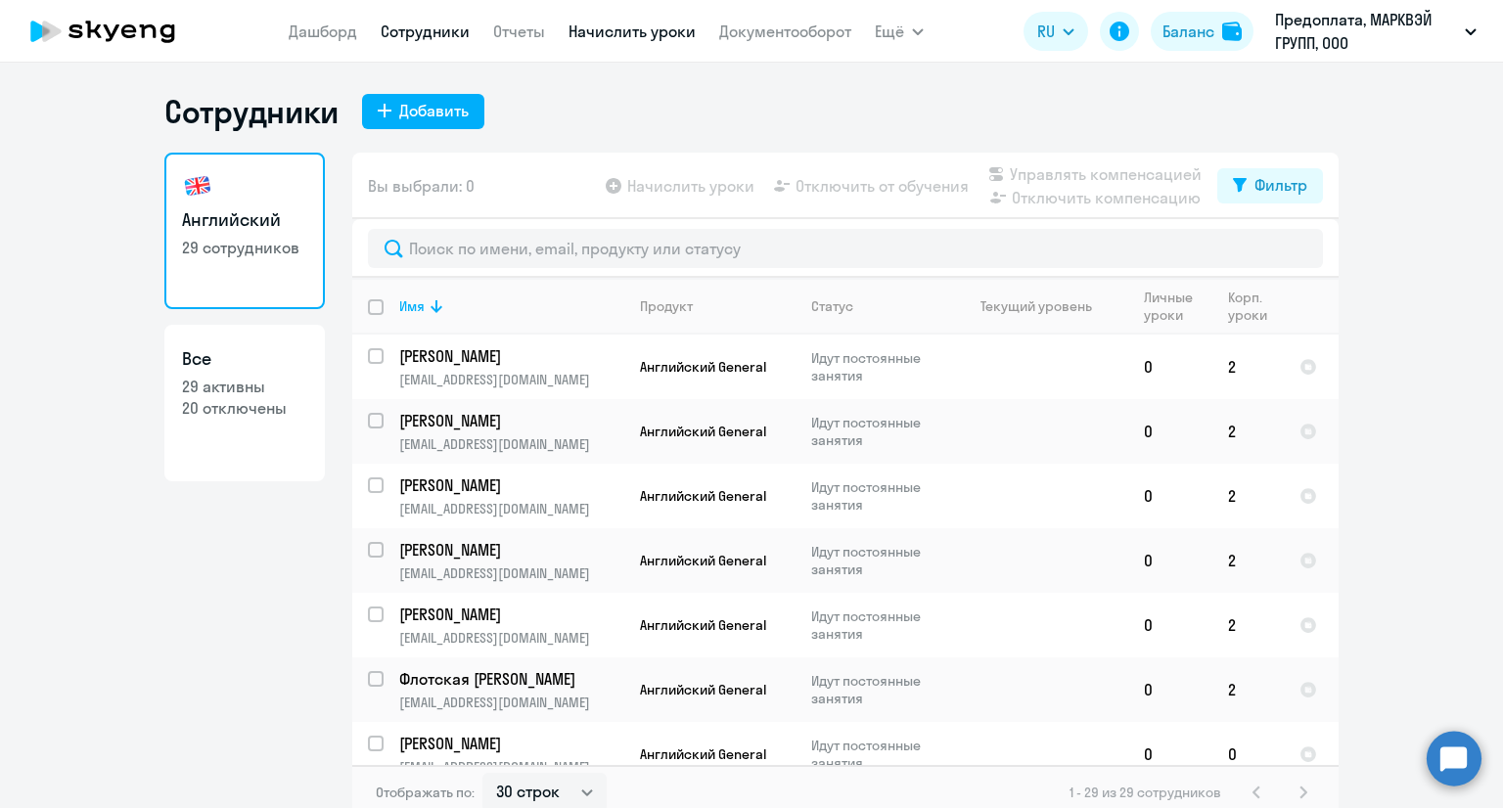
click at [631, 31] on link "Начислить уроки" at bounding box center [631, 32] width 127 height 20
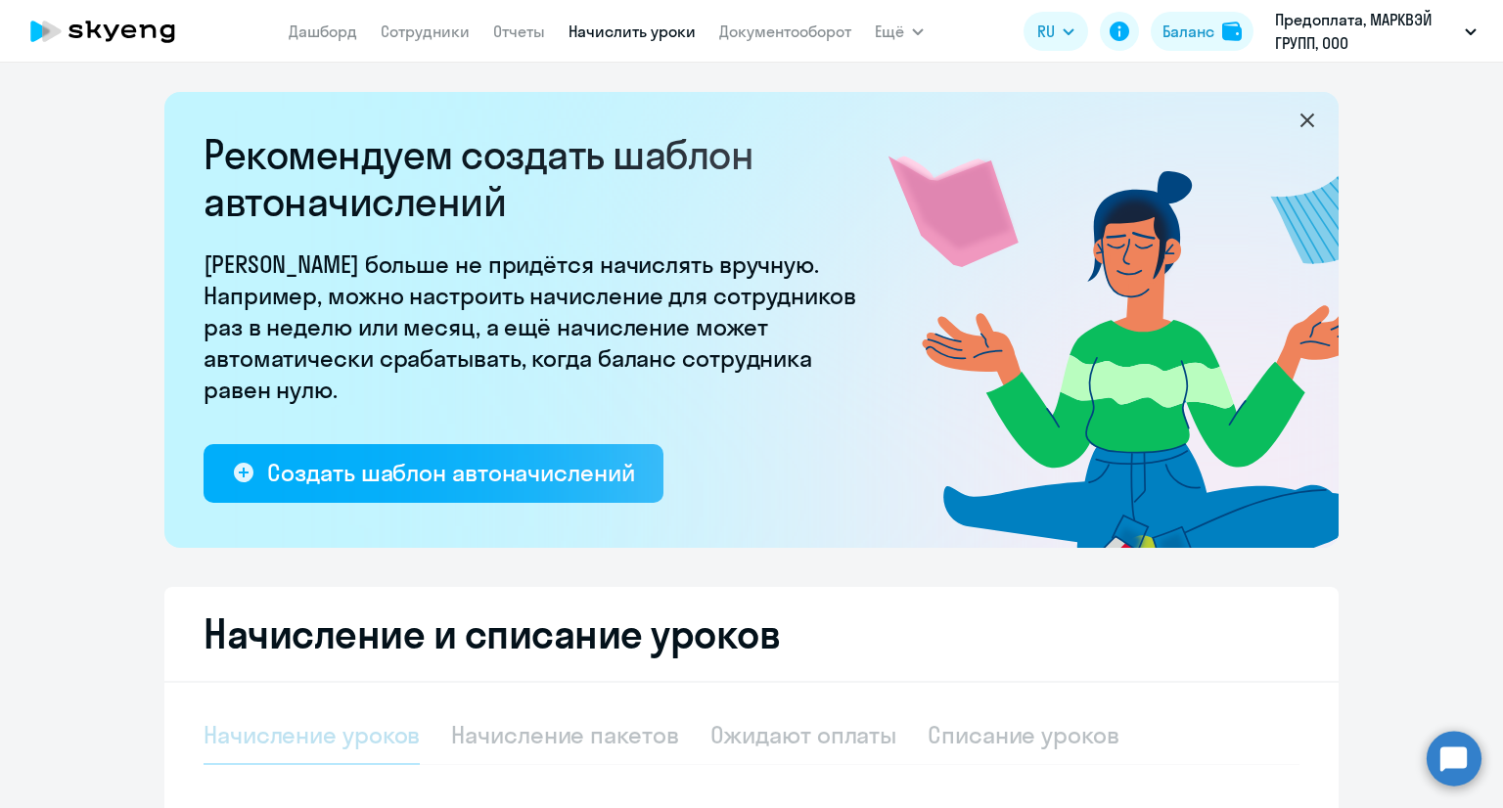
select select "10"
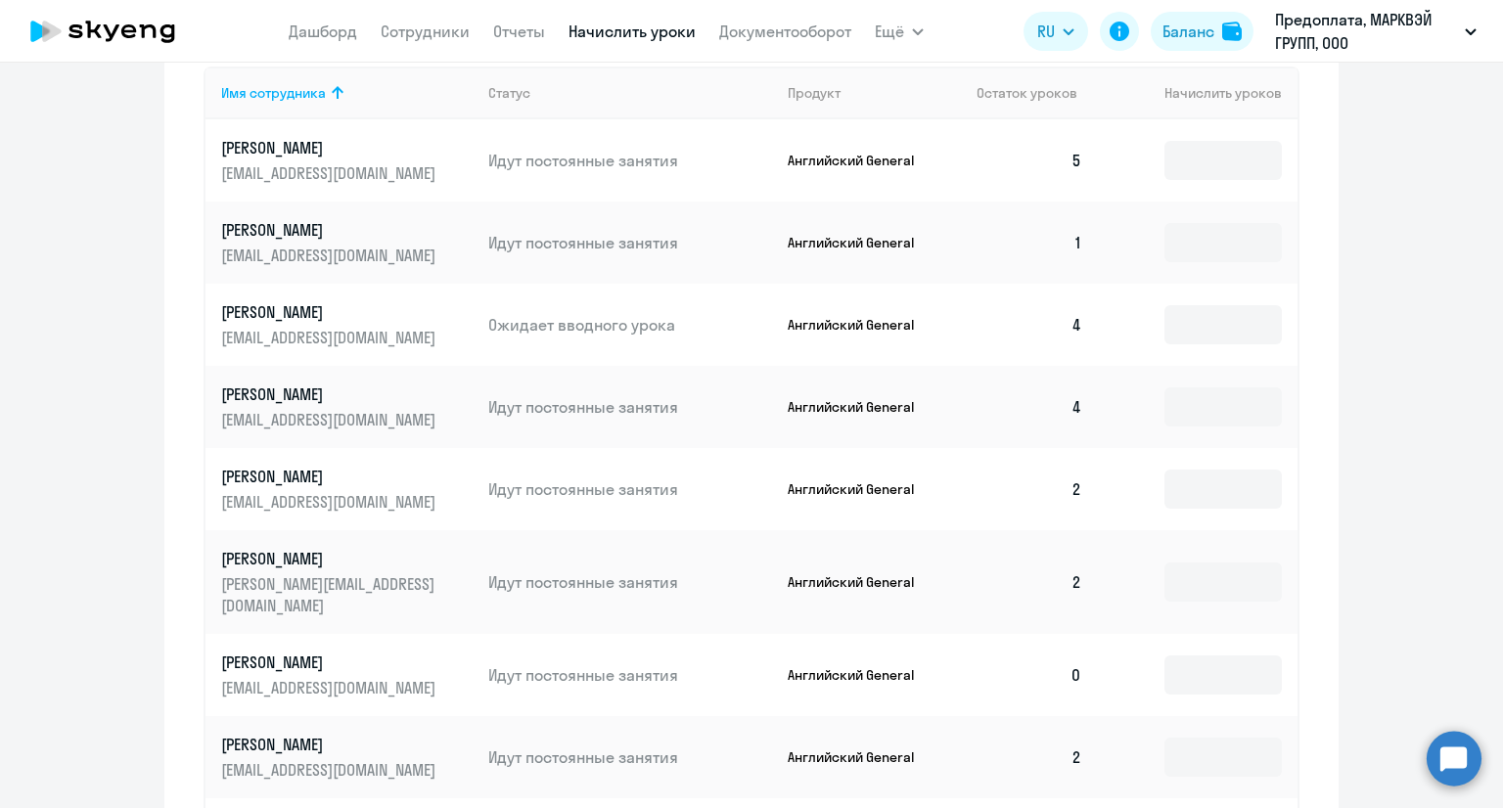
scroll to position [978, 0]
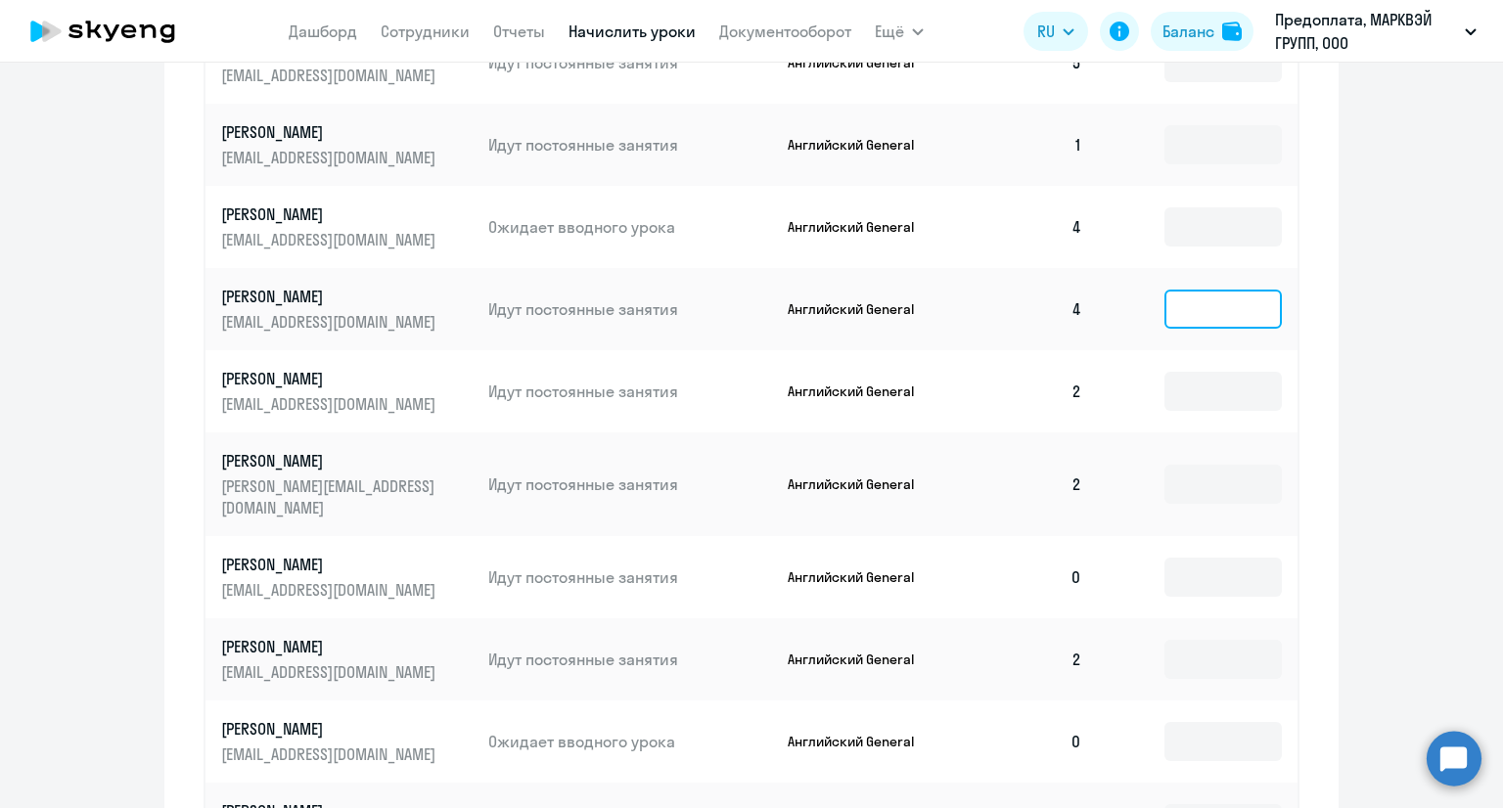
click at [1166, 310] on input at bounding box center [1222, 309] width 117 height 39
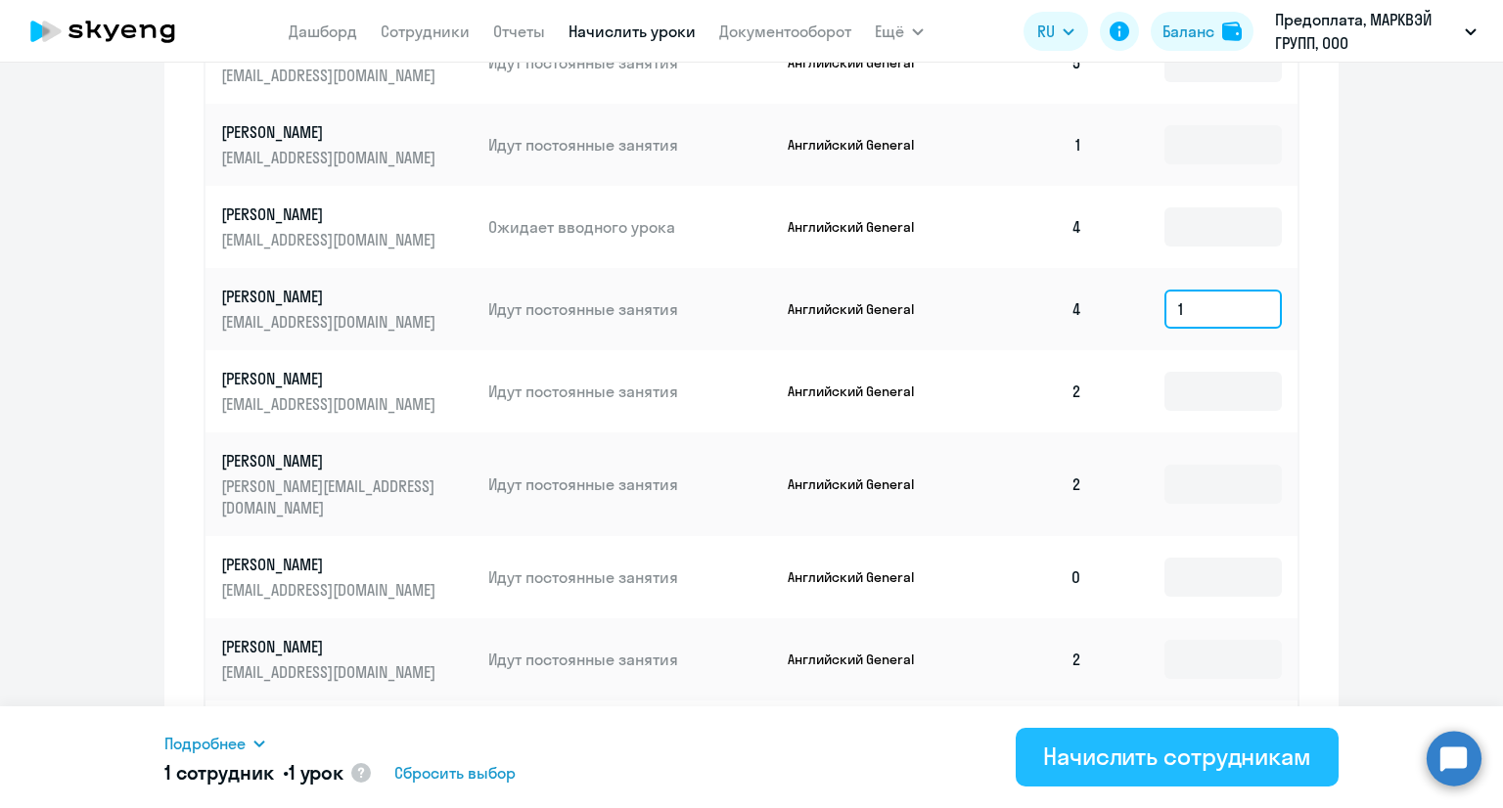
type input "1"
click at [1193, 743] on div "Начислить сотрудникам" at bounding box center [1177, 756] width 268 height 31
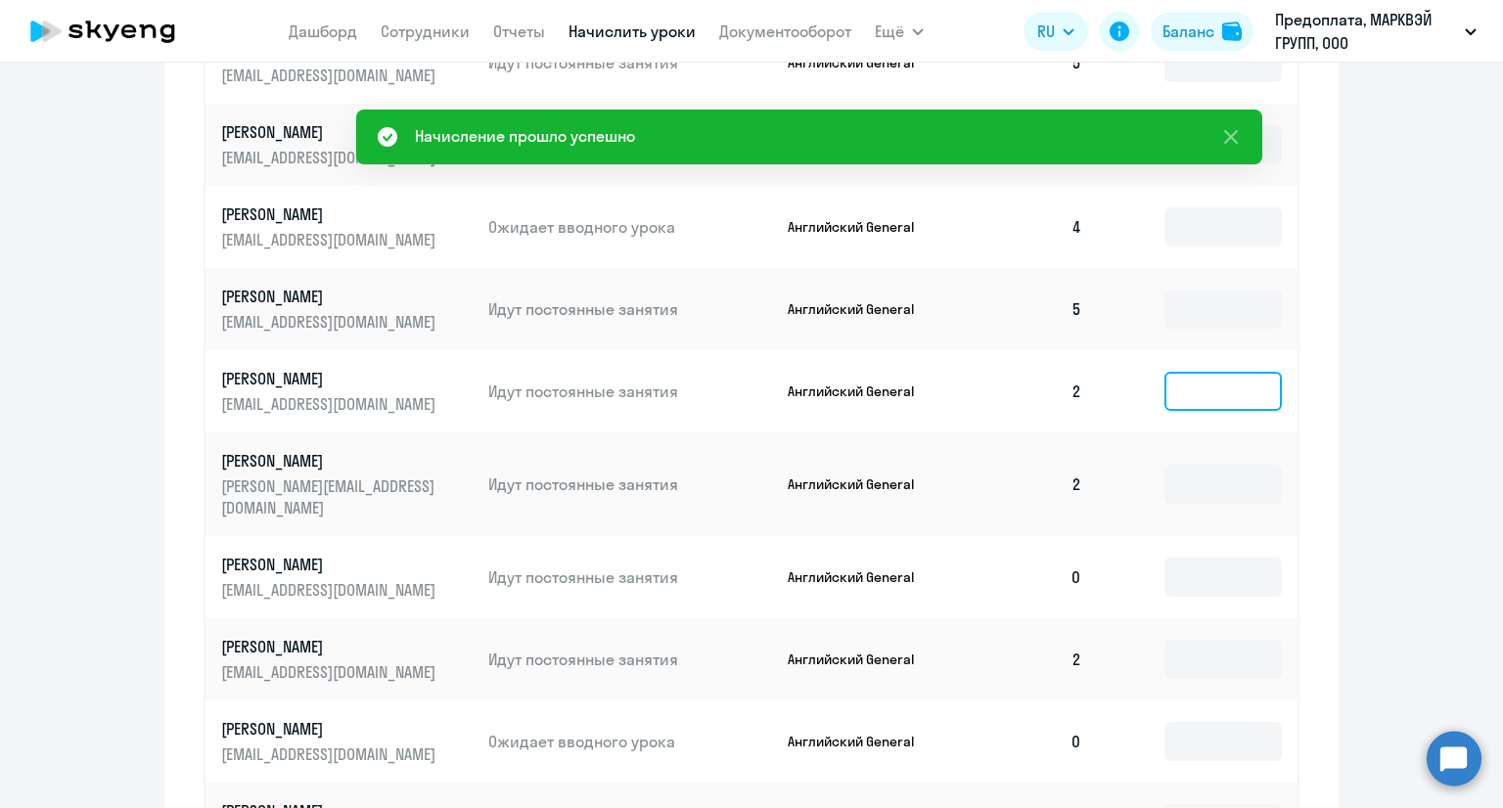
click at [1217, 397] on input at bounding box center [1222, 391] width 117 height 39
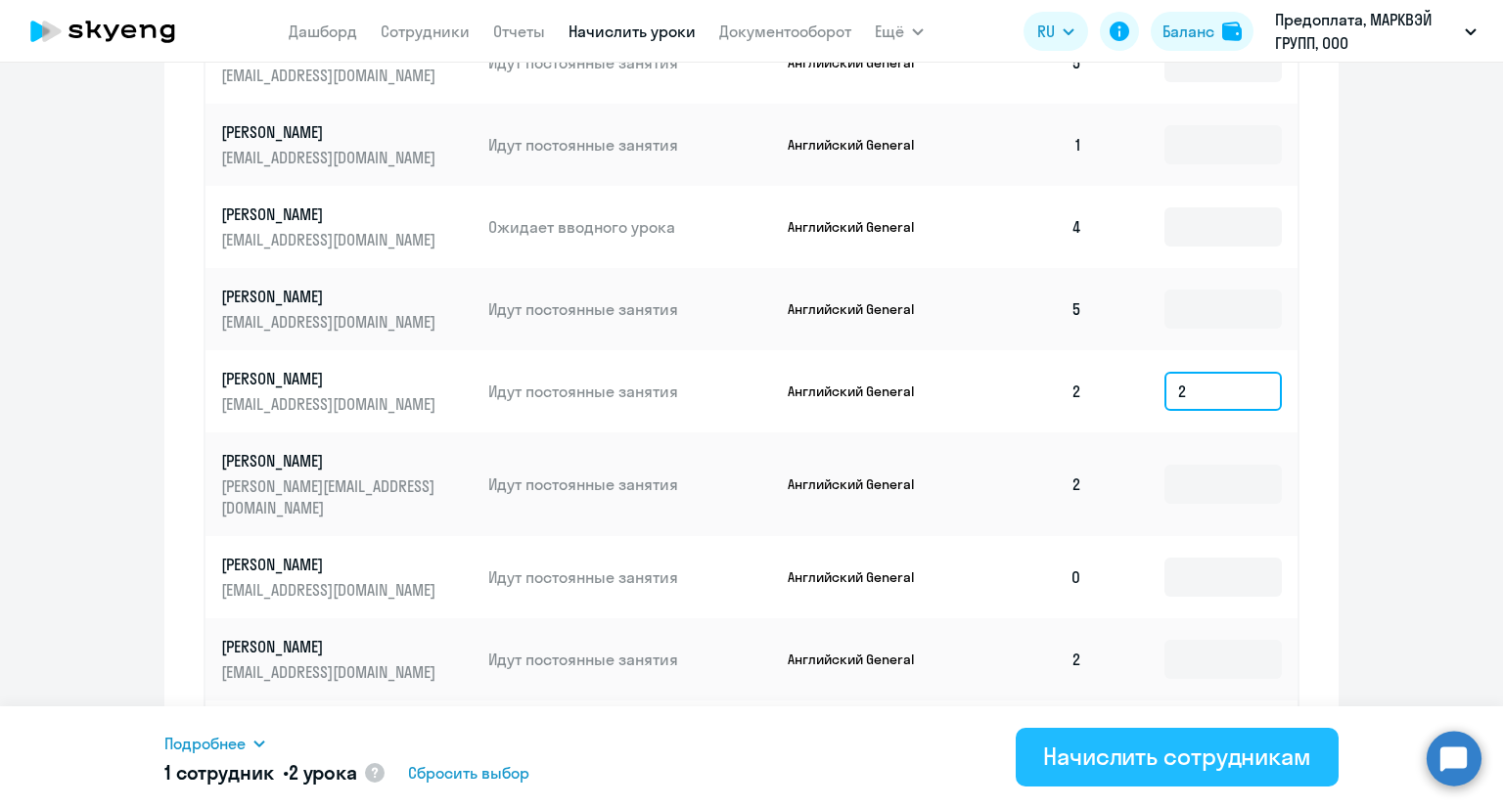
type input "2"
click at [1116, 738] on button "Начислить сотрудникам" at bounding box center [1177, 757] width 323 height 59
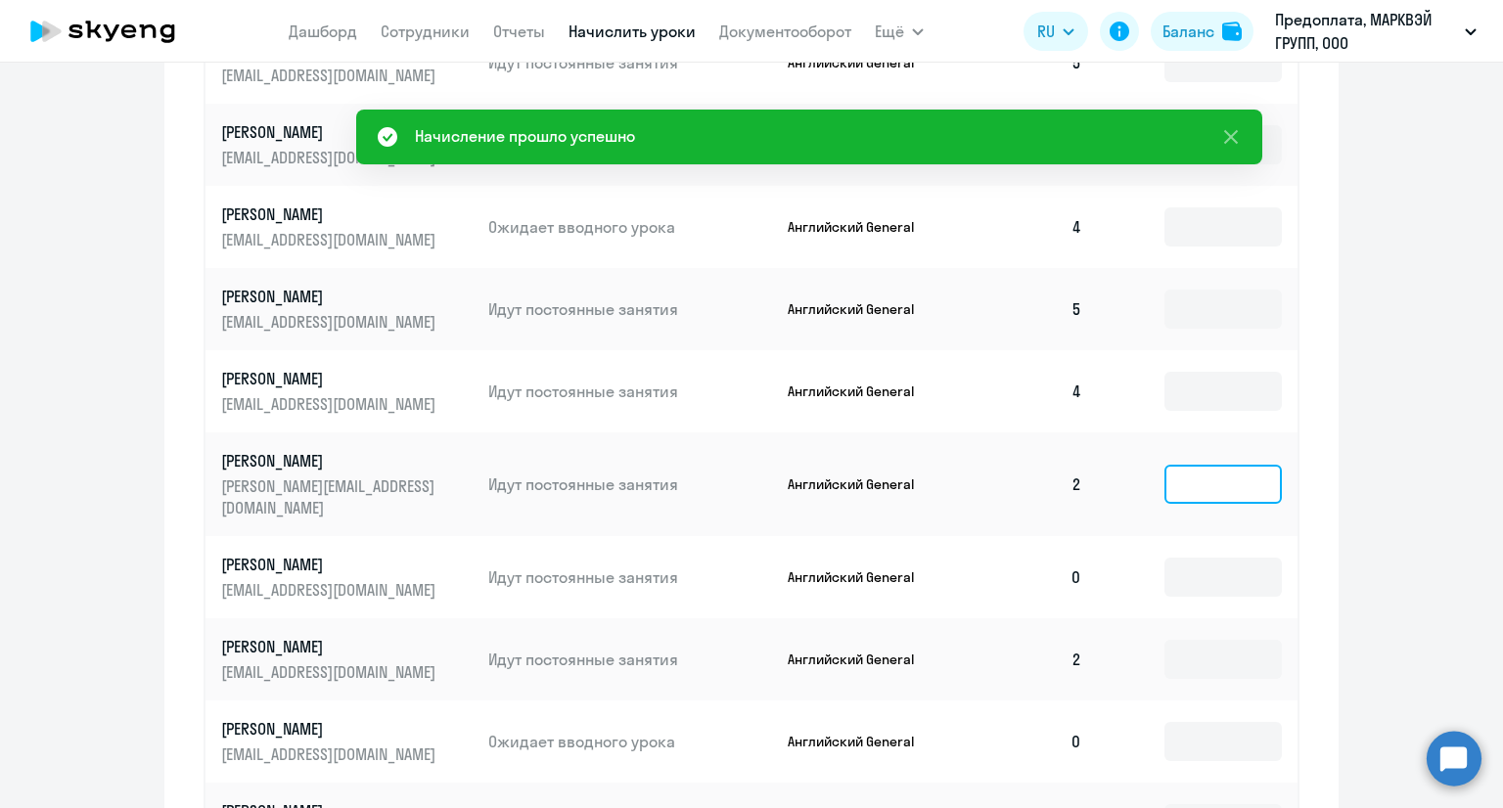
click at [1203, 469] on input at bounding box center [1222, 484] width 117 height 39
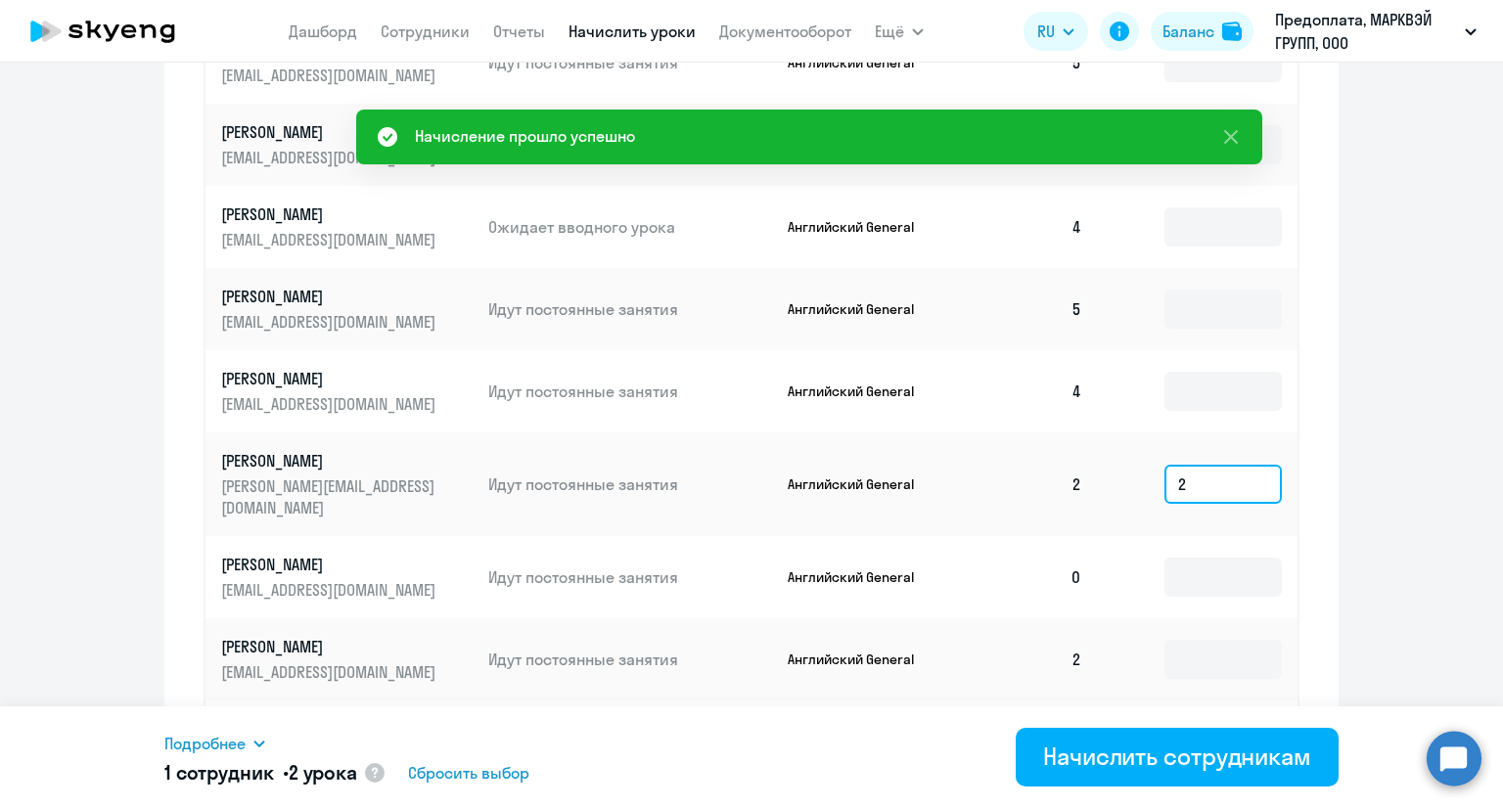
drag, startPoint x: 1189, startPoint y: 471, endPoint x: 1163, endPoint y: 471, distance: 25.4
click at [1164, 471] on input "2" at bounding box center [1222, 484] width 117 height 39
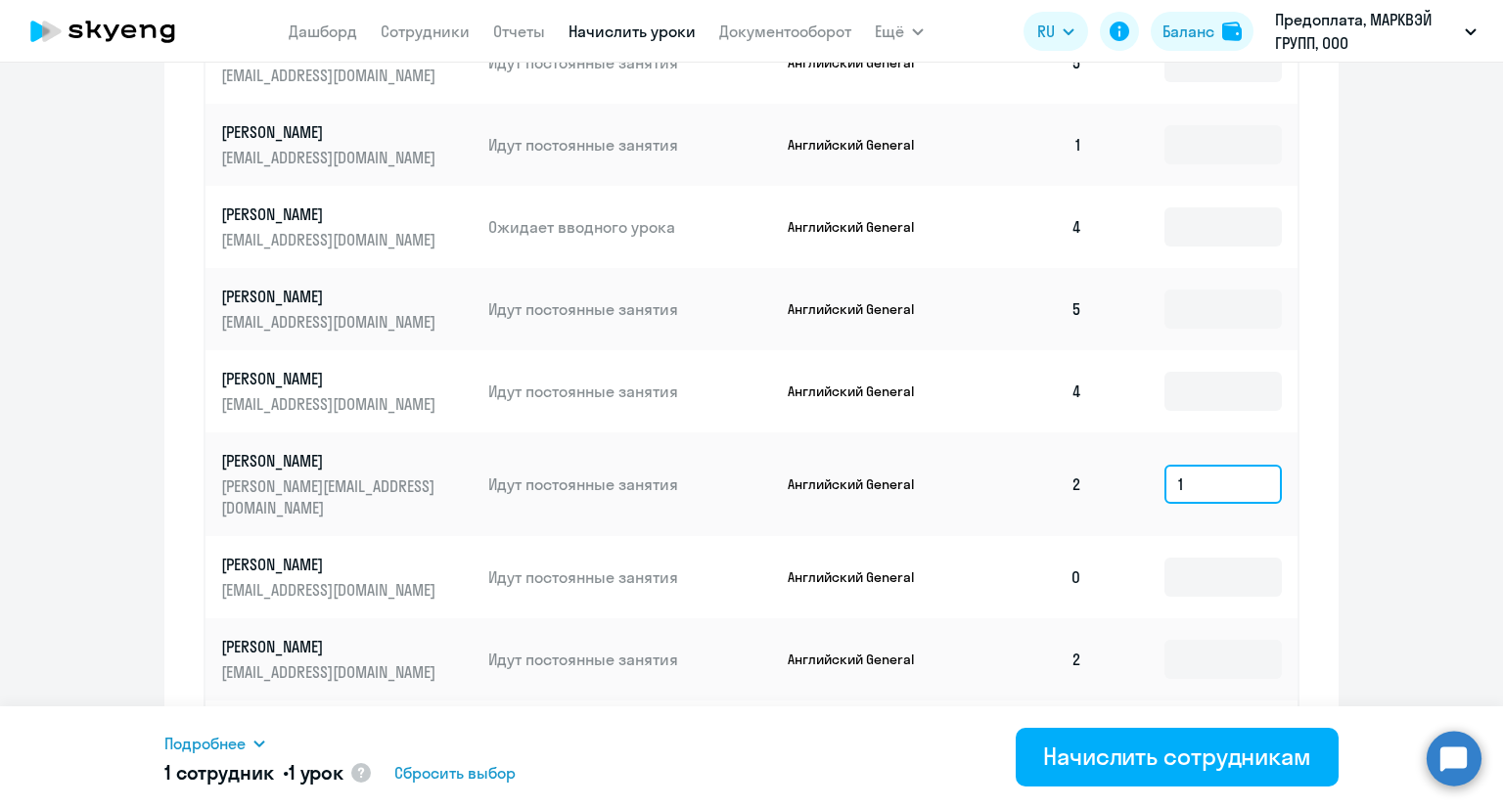
drag, startPoint x: 1208, startPoint y: 478, endPoint x: 1165, endPoint y: 512, distance: 54.4
click at [1140, 476] on td "1" at bounding box center [1198, 484] width 200 height 104
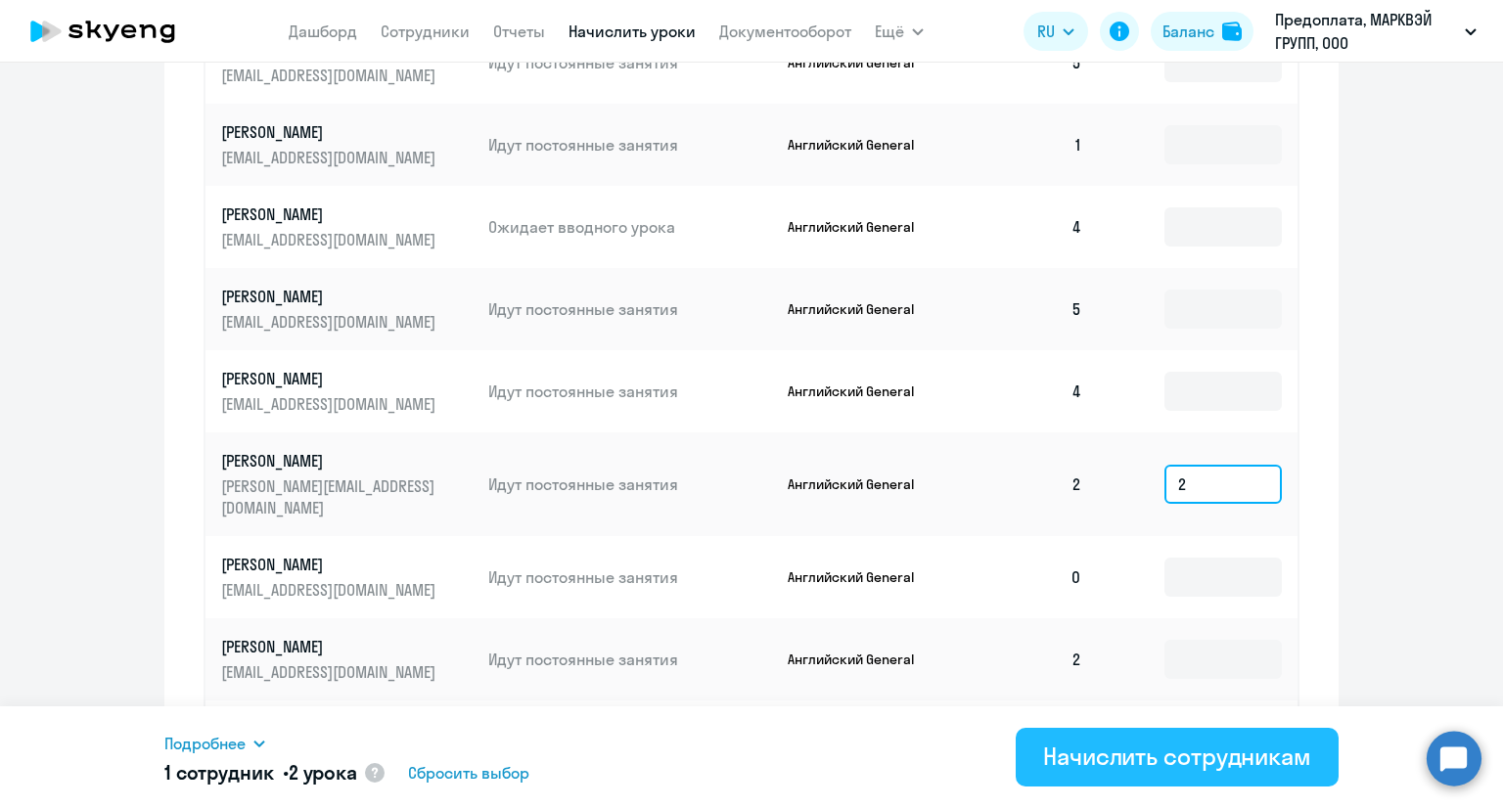
type input "2"
click at [1206, 743] on div "Начислить сотрудникам" at bounding box center [1177, 756] width 268 height 31
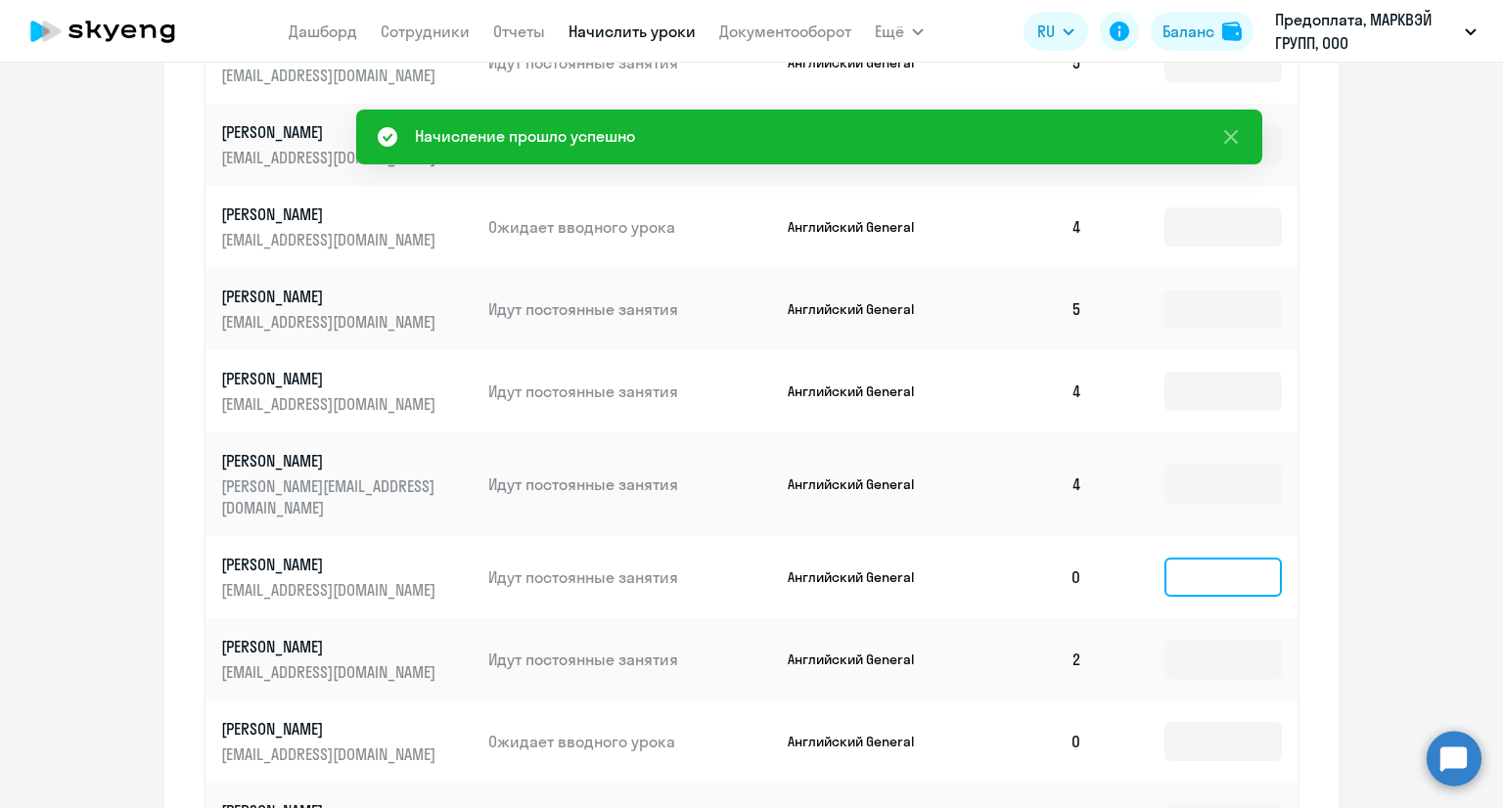
click at [1217, 565] on input at bounding box center [1222, 577] width 117 height 39
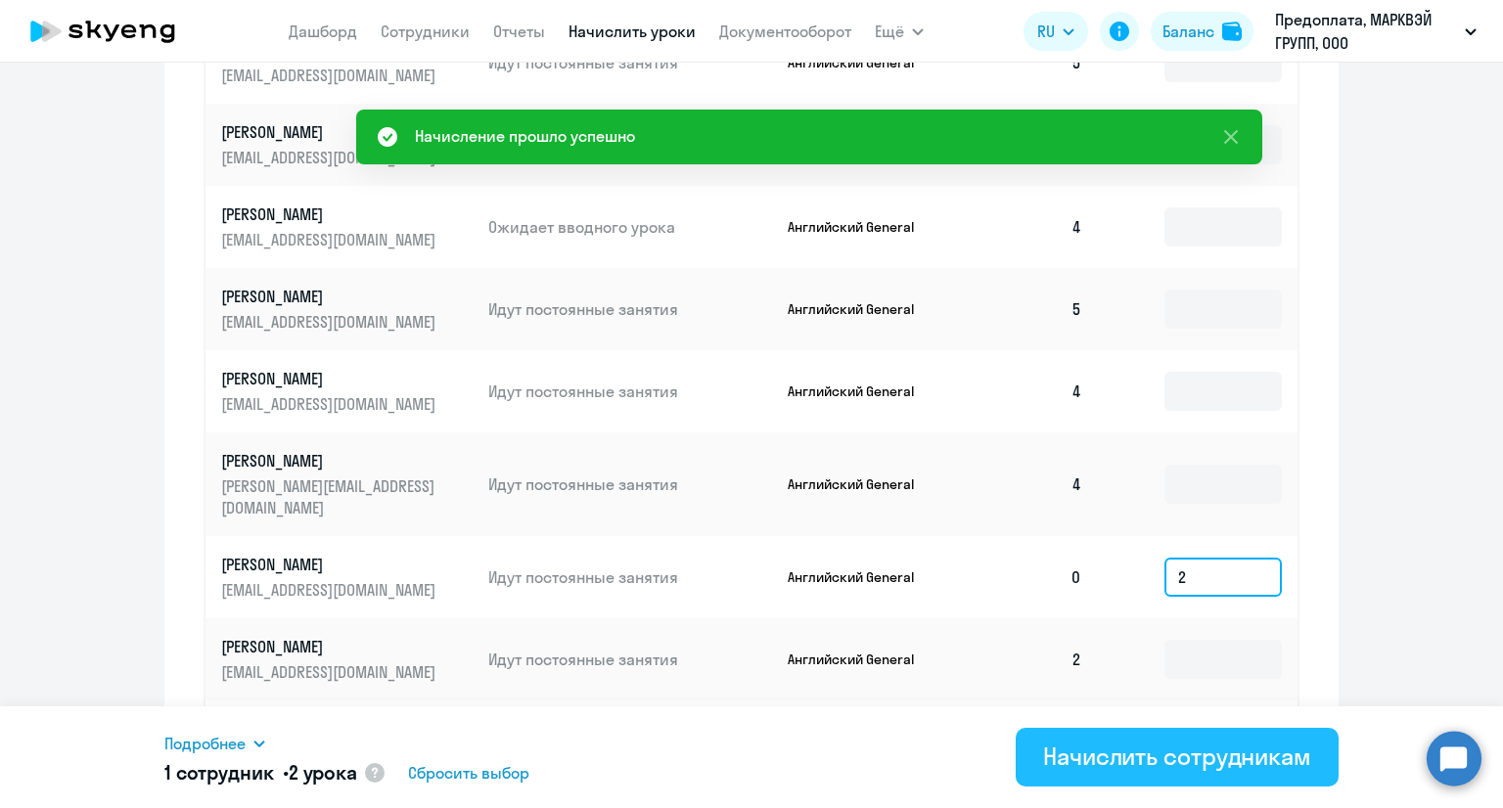
type input "2"
click at [1203, 749] on div "Начислить сотрудникам" at bounding box center [1177, 756] width 268 height 31
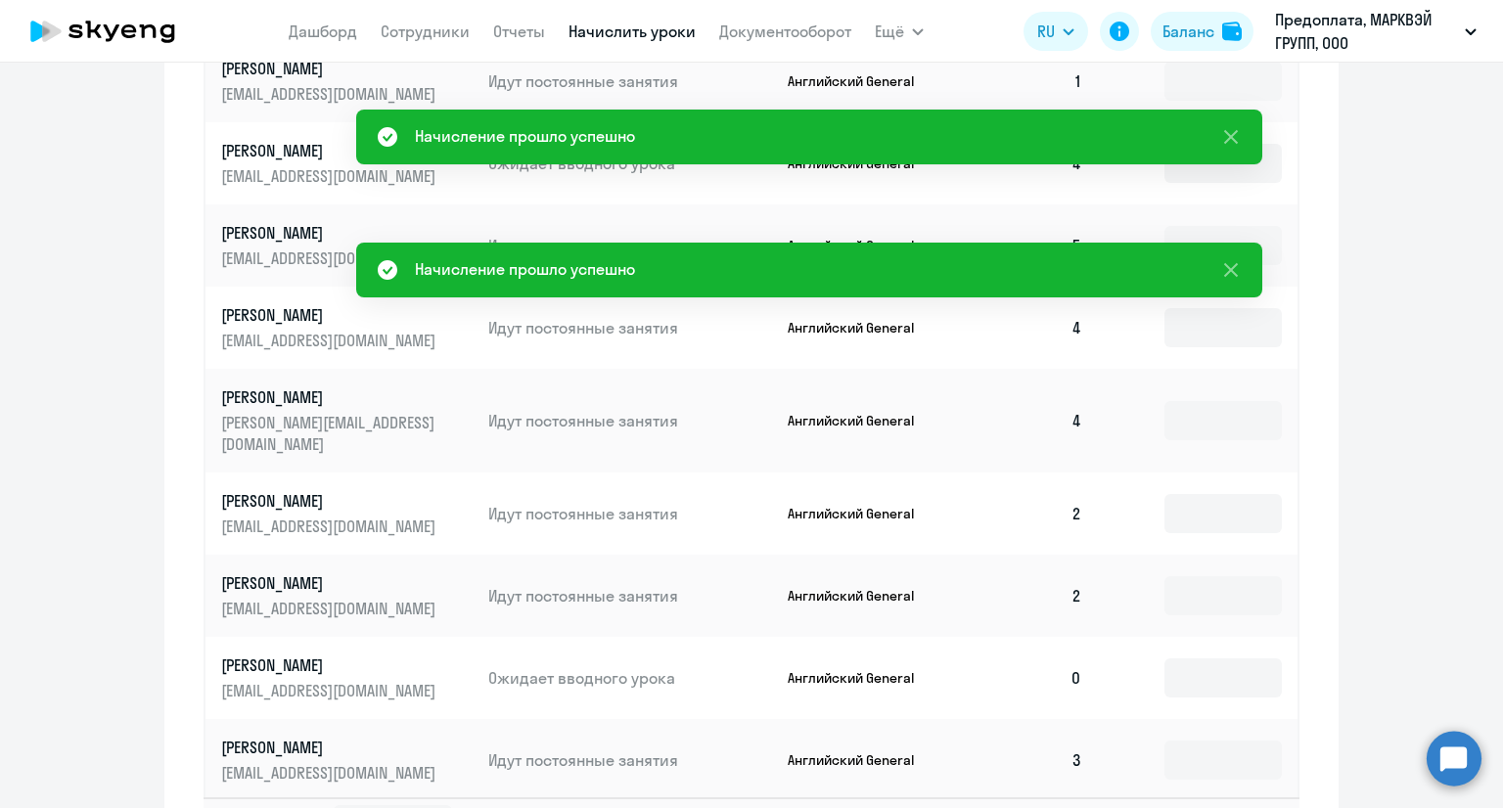
scroll to position [1076, 0]
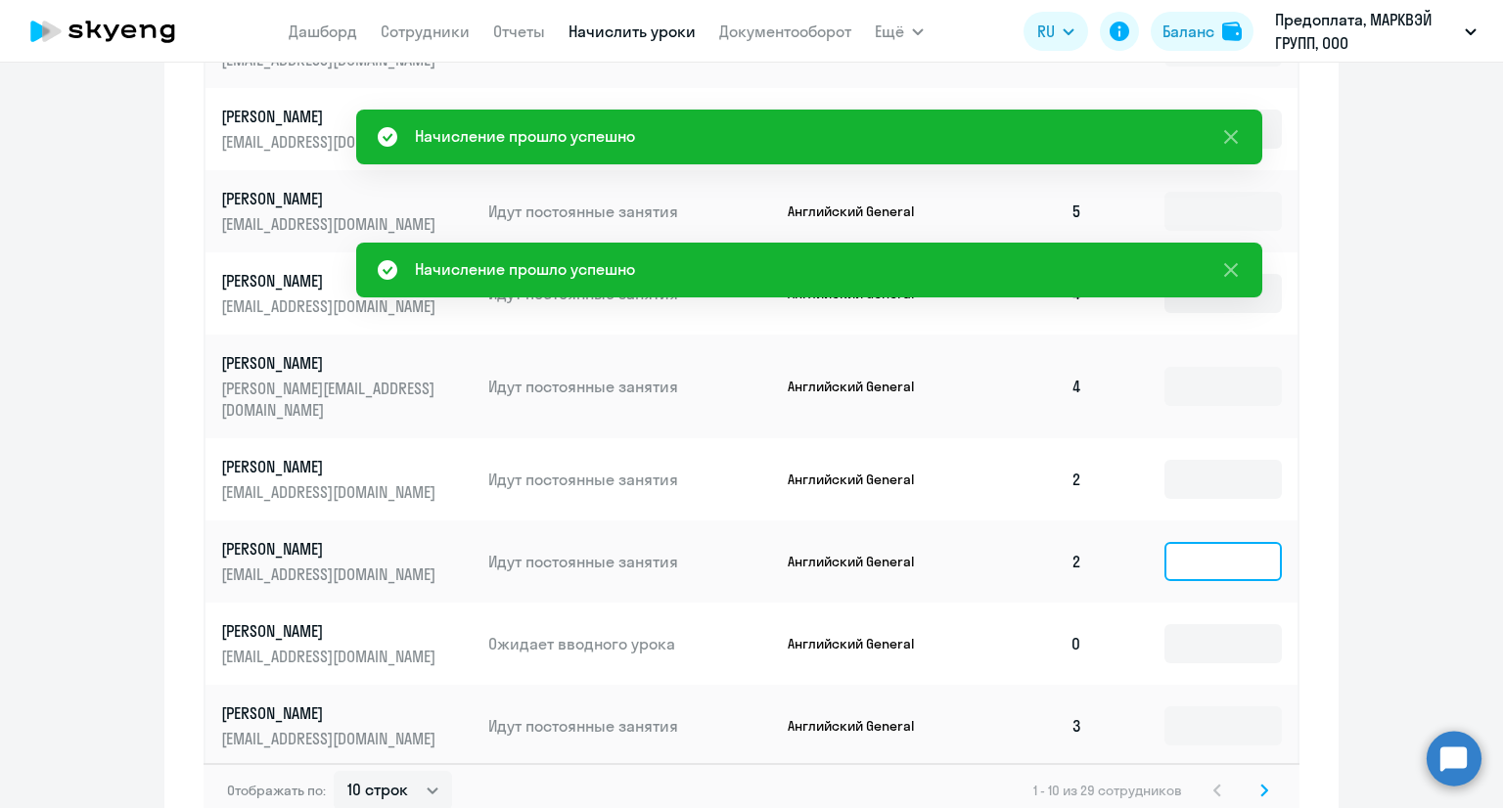
click at [1218, 545] on input at bounding box center [1222, 561] width 117 height 39
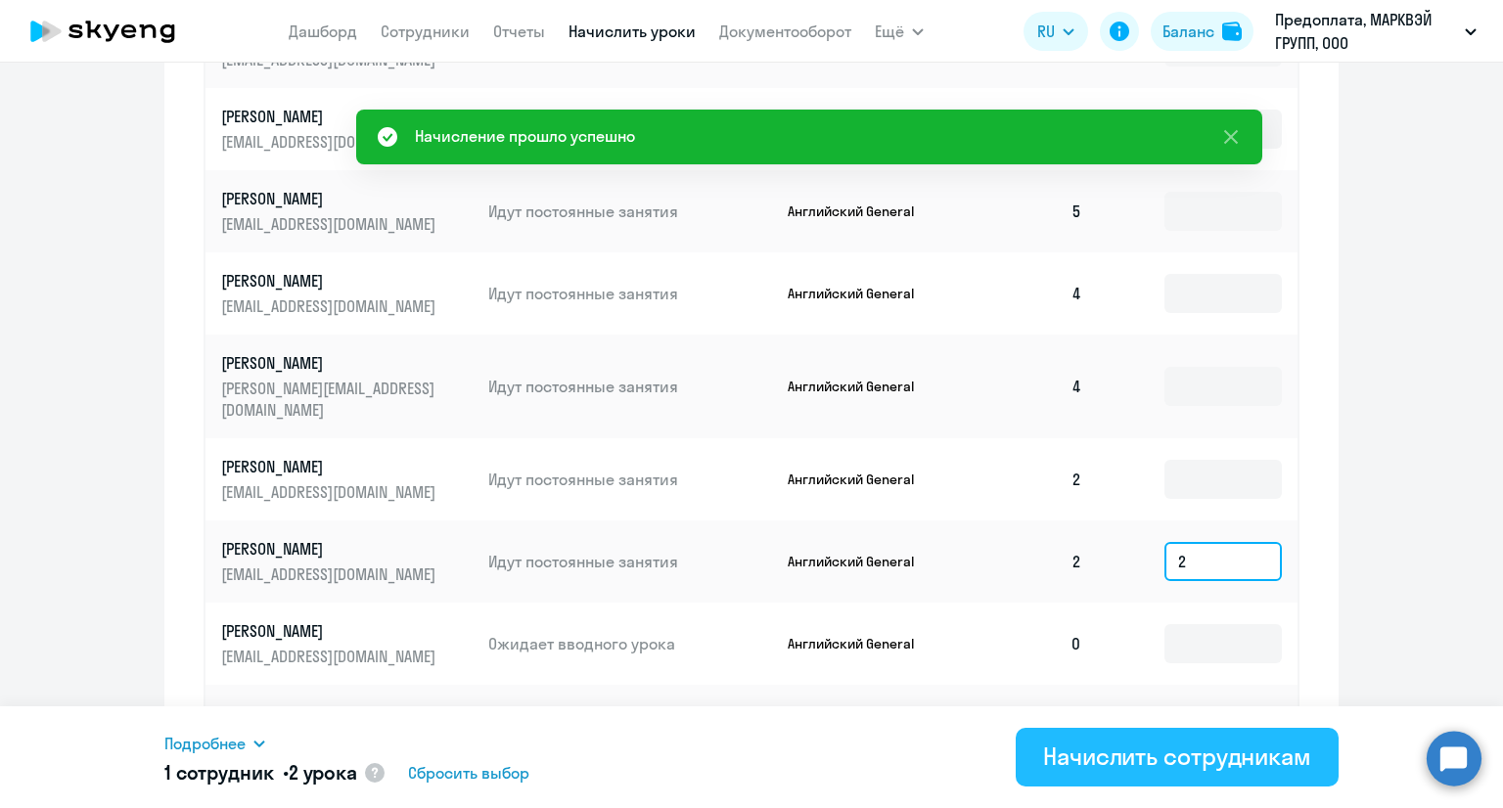
type input "2"
click at [1154, 750] on div "Начислить сотрудникам" at bounding box center [1177, 756] width 268 height 31
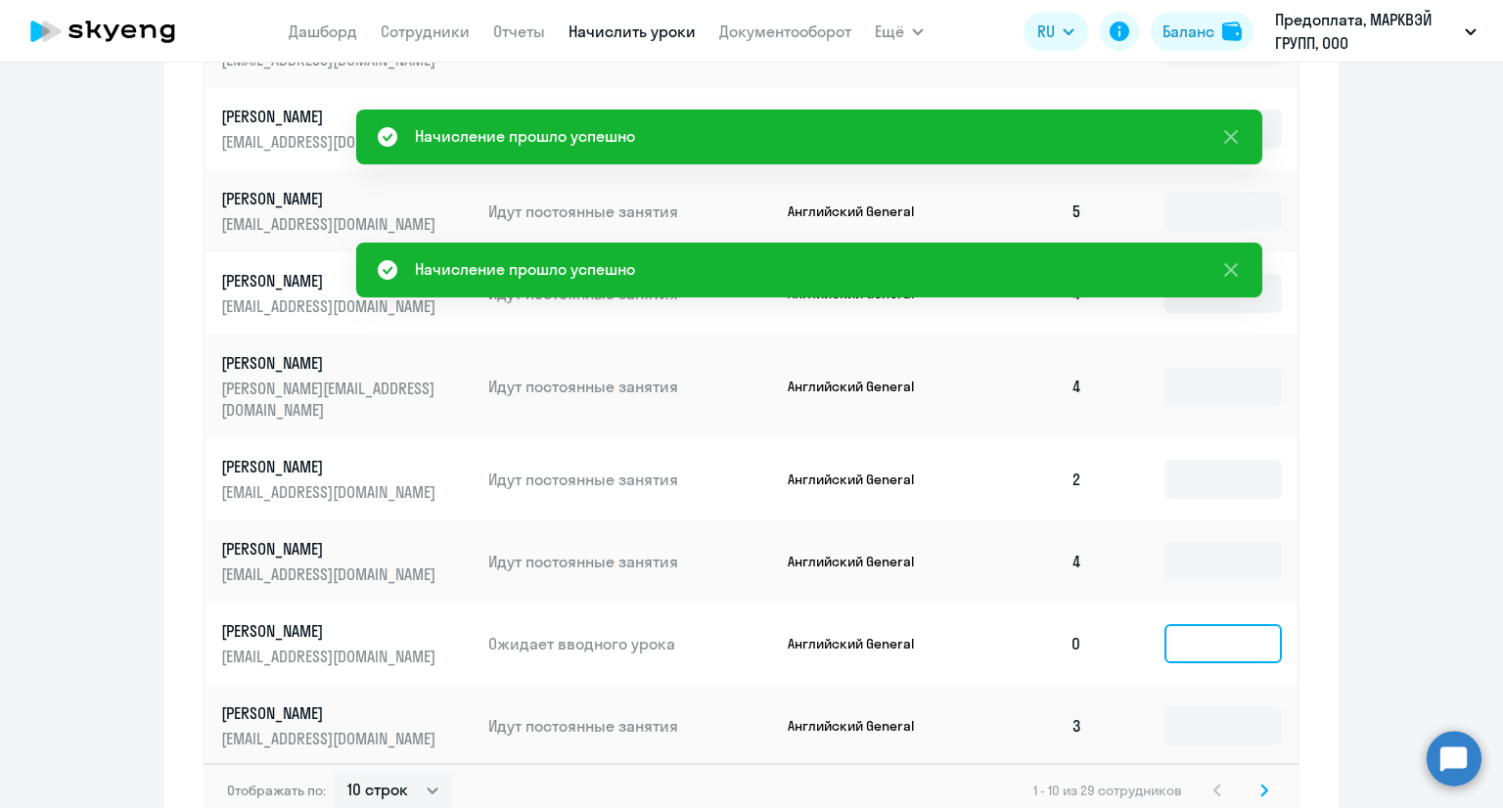
click at [1218, 635] on input at bounding box center [1222, 643] width 117 height 39
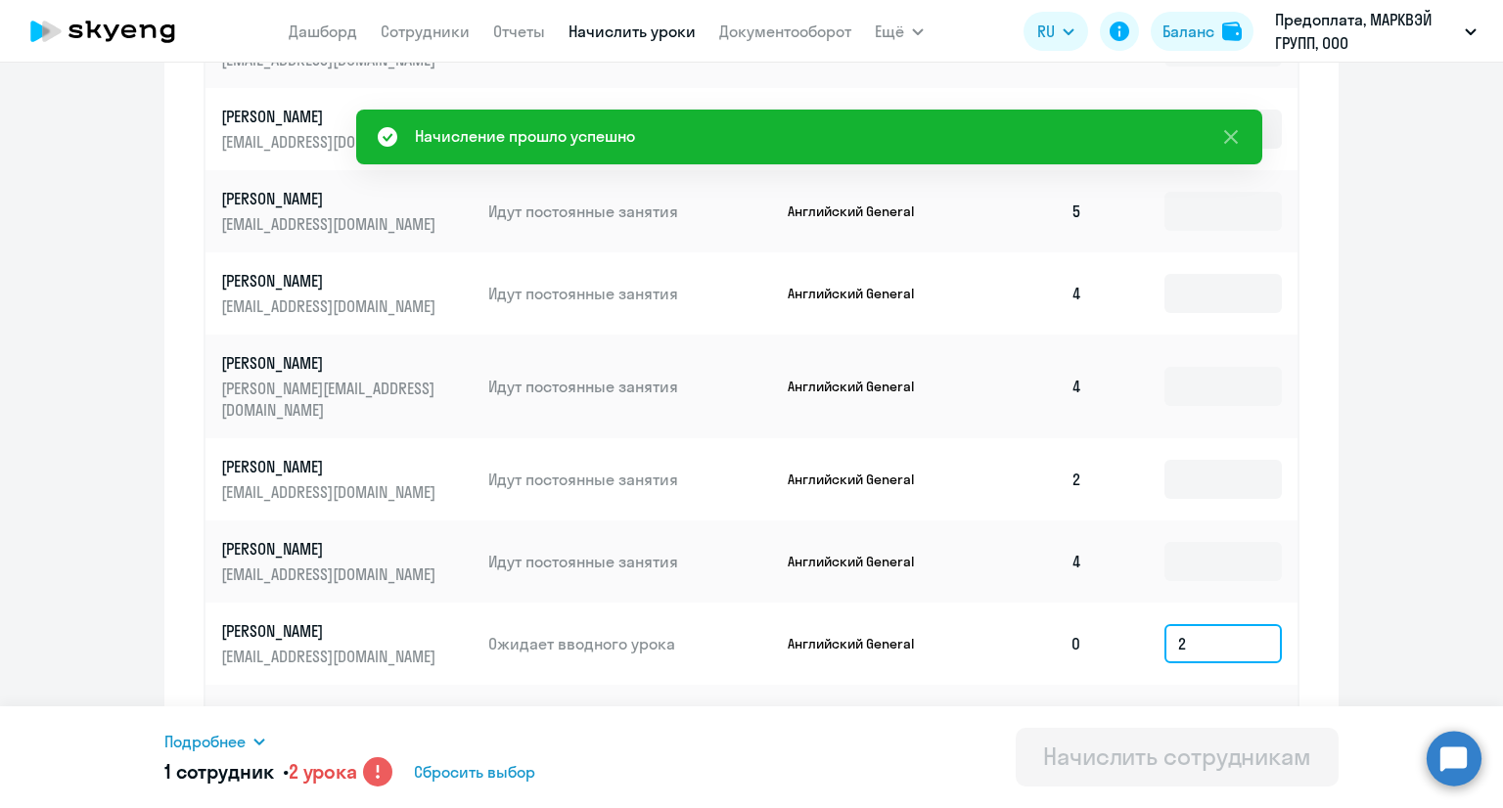
drag, startPoint x: 1213, startPoint y: 627, endPoint x: 1167, endPoint y: 627, distance: 46.0
click at [1167, 627] on input "2" at bounding box center [1222, 643] width 117 height 39
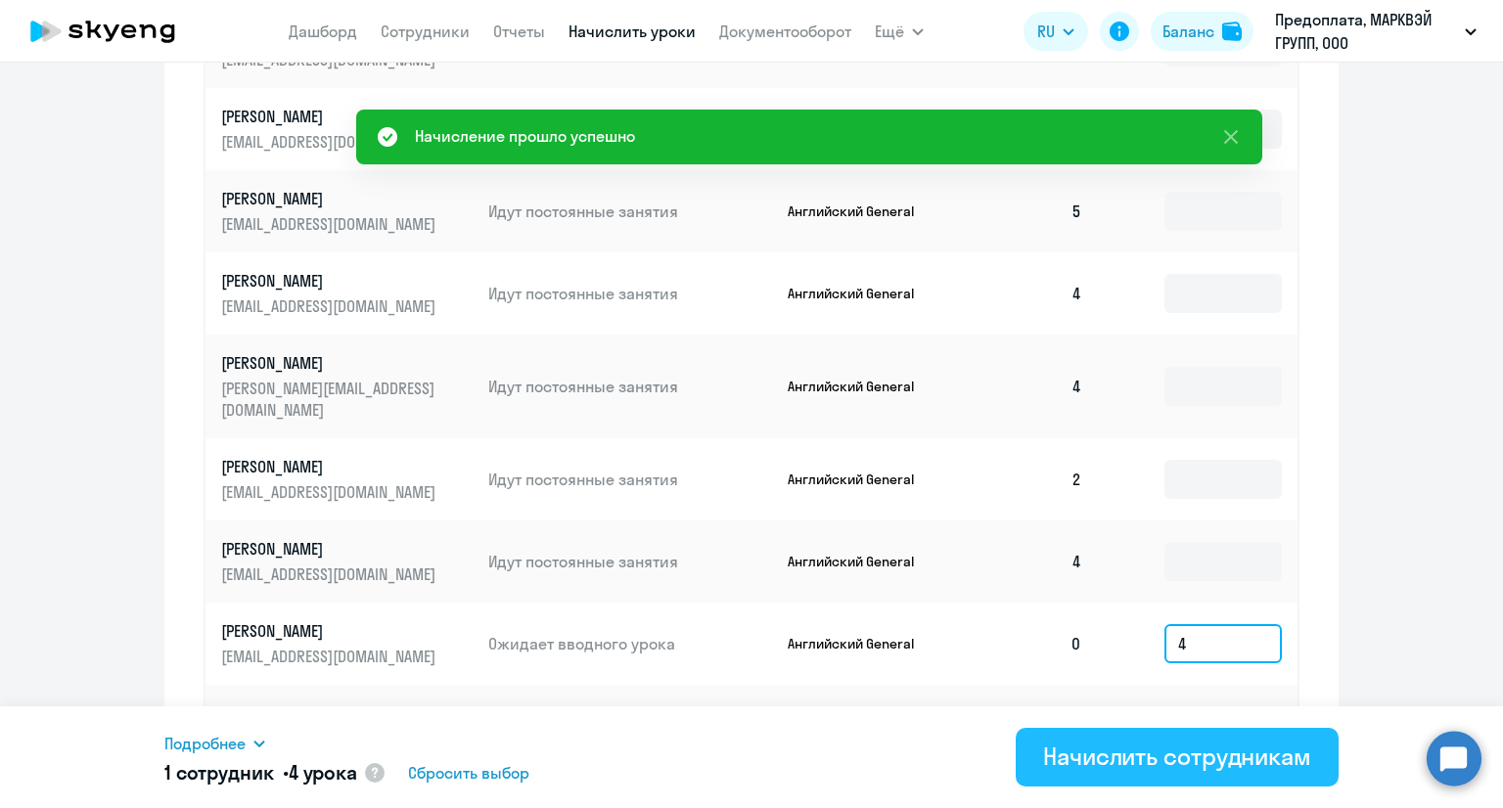
type input "4"
click at [1190, 752] on div "Начислить сотрудникам" at bounding box center [1177, 756] width 268 height 31
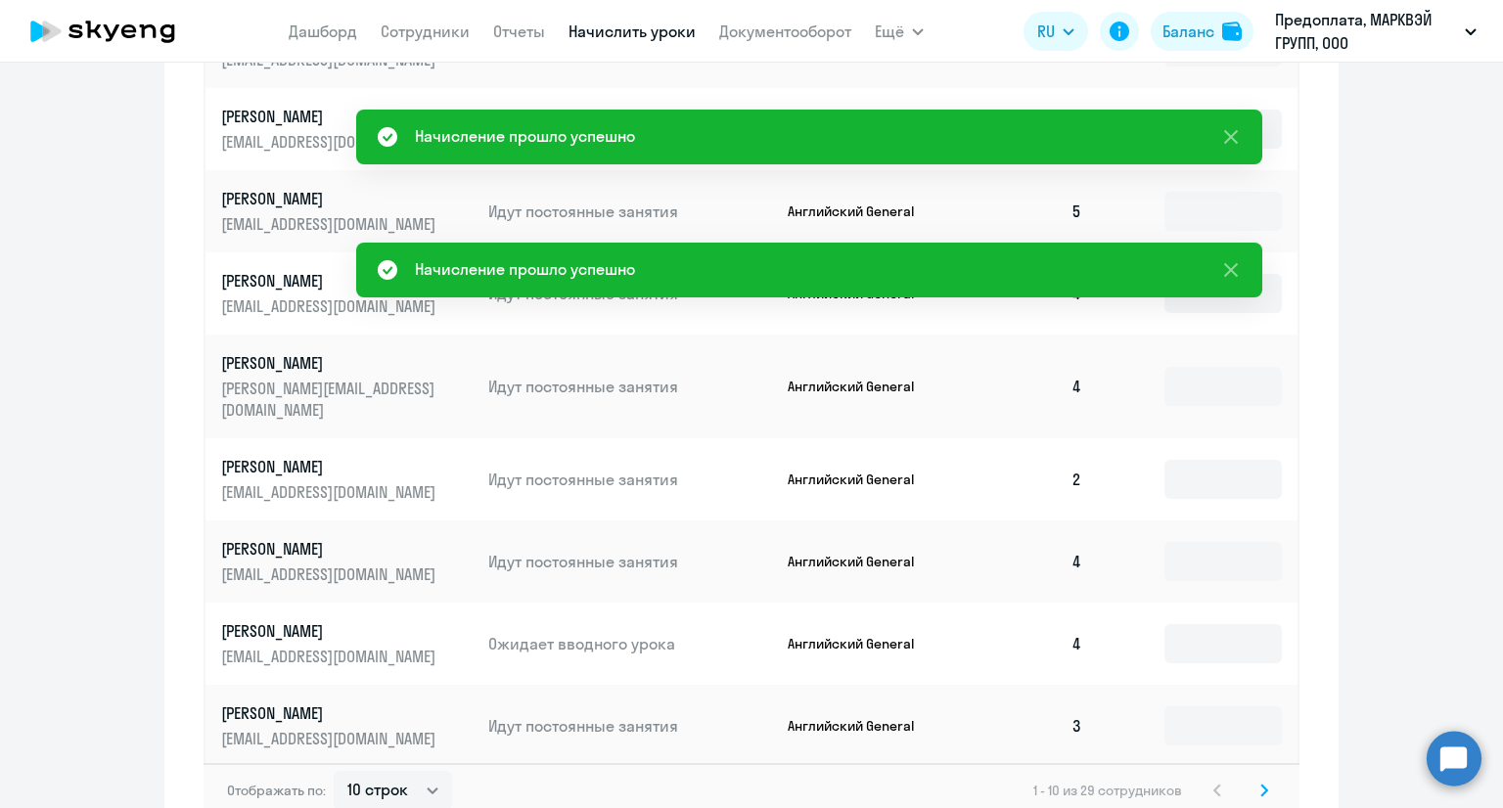
scroll to position [1174, 0]
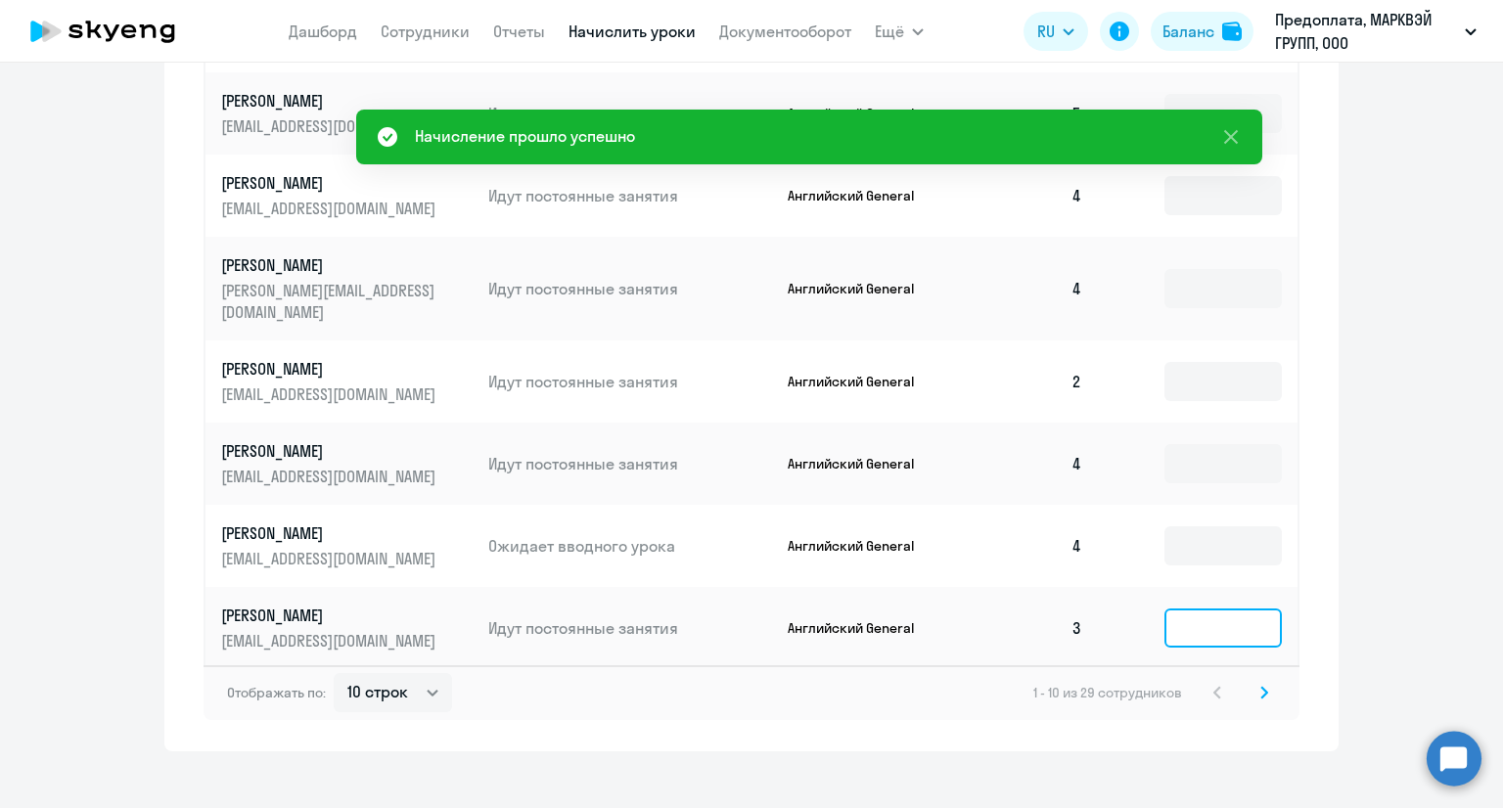
click at [1201, 609] on input at bounding box center [1222, 628] width 117 height 39
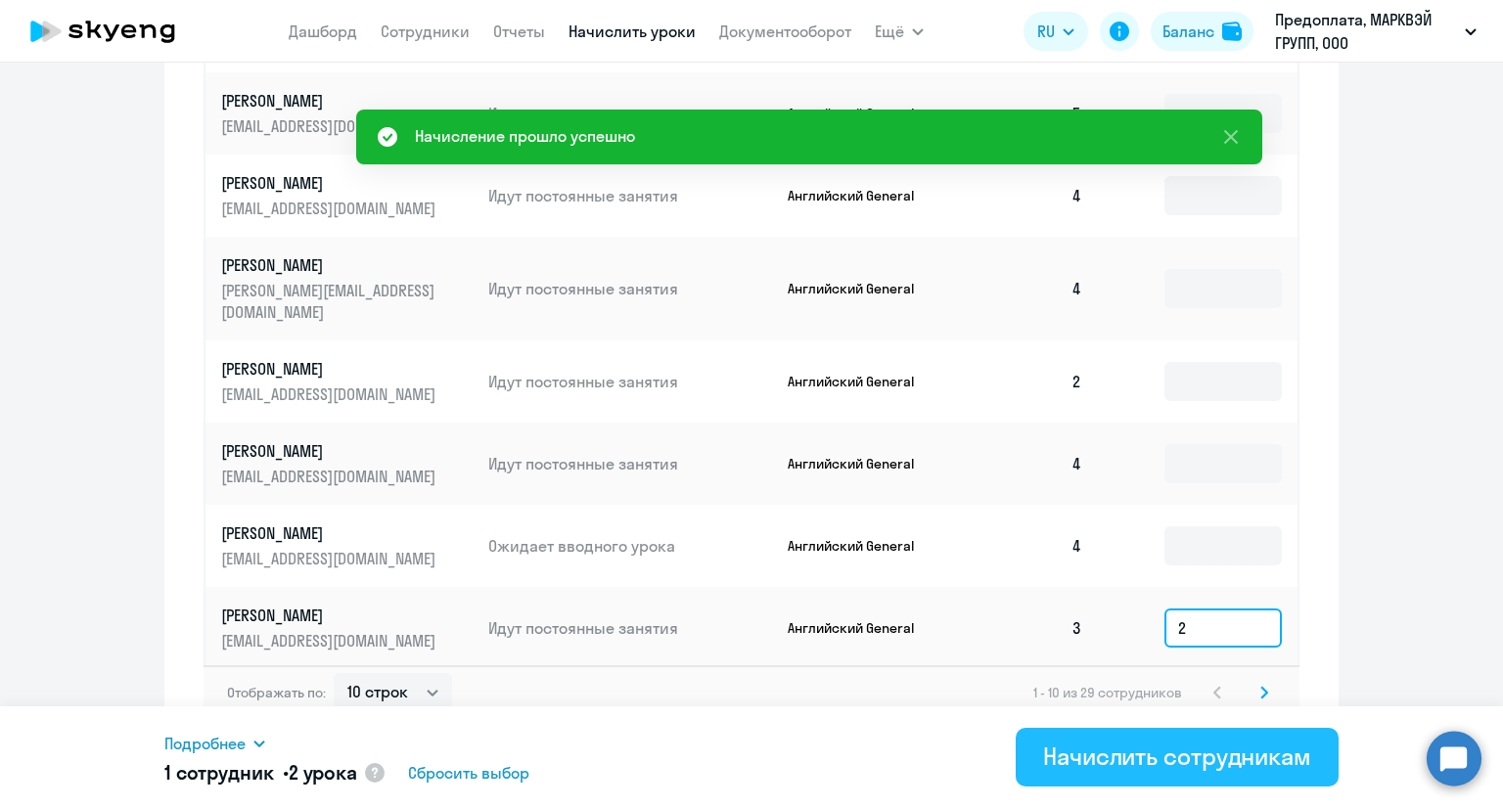
type input "2"
click at [1172, 768] on div "Начислить сотрудникам" at bounding box center [1177, 756] width 268 height 31
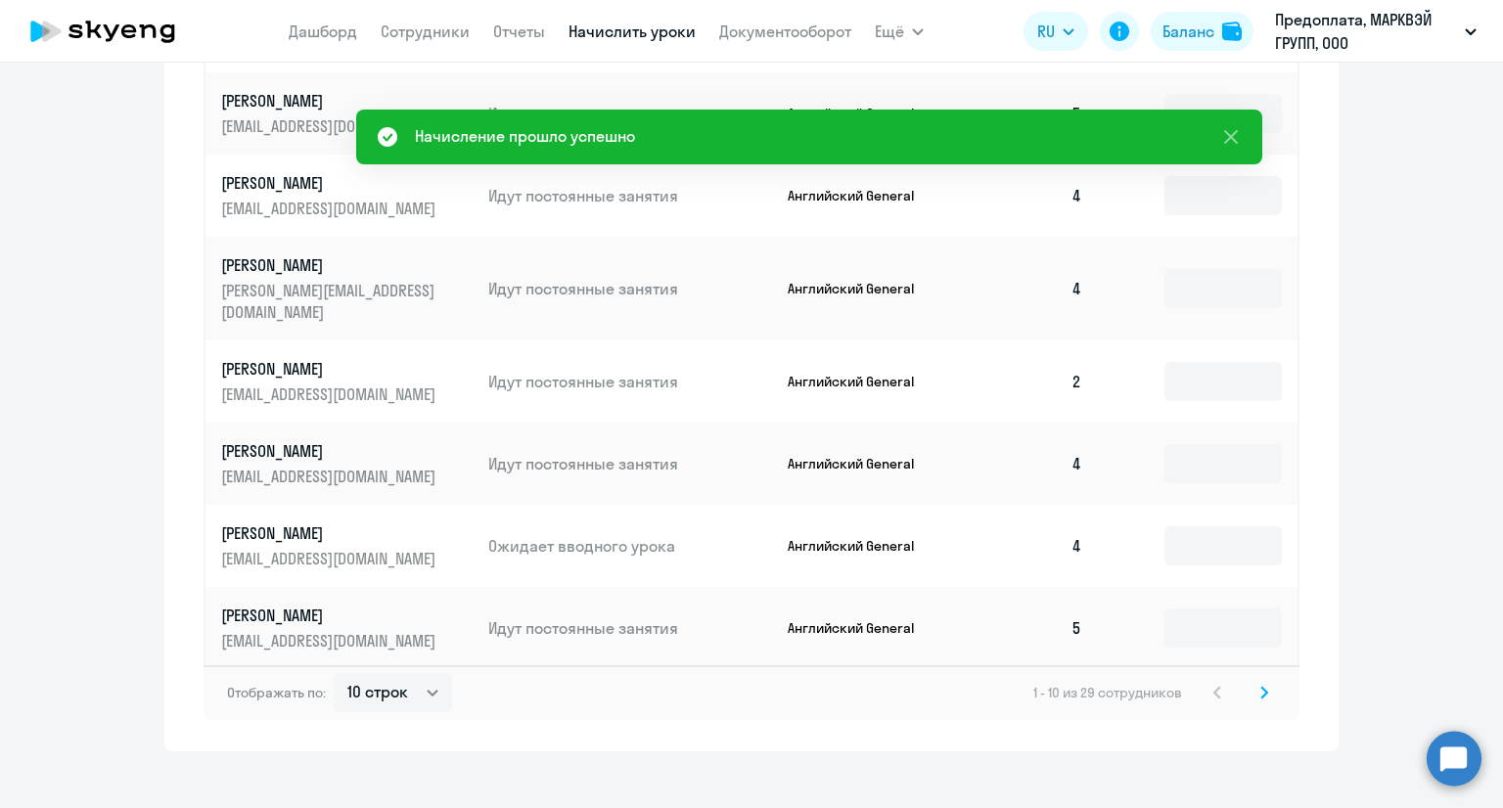
click at [1252, 681] on svg-icon at bounding box center [1263, 692] width 23 height 23
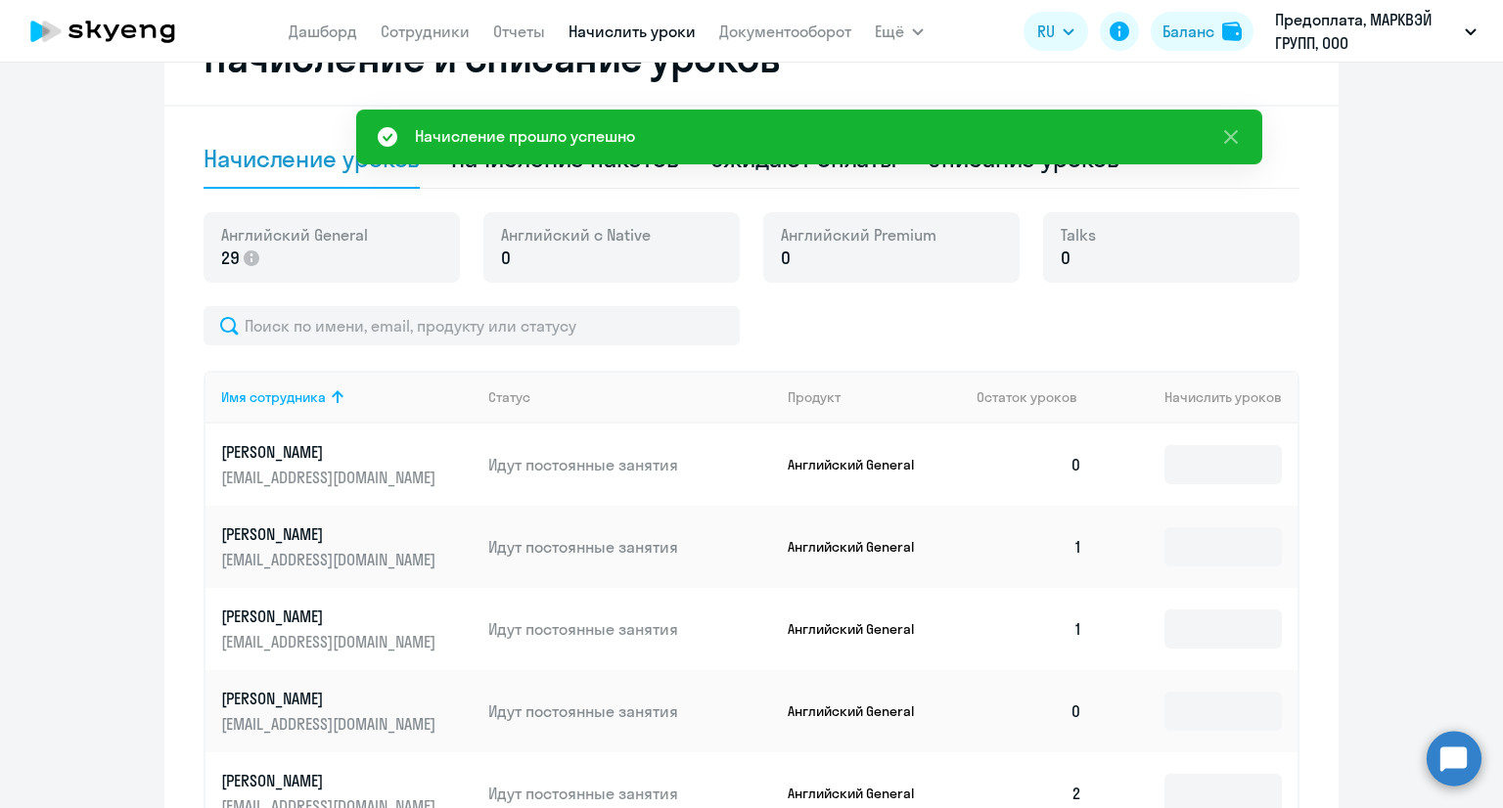
scroll to position [685, 0]
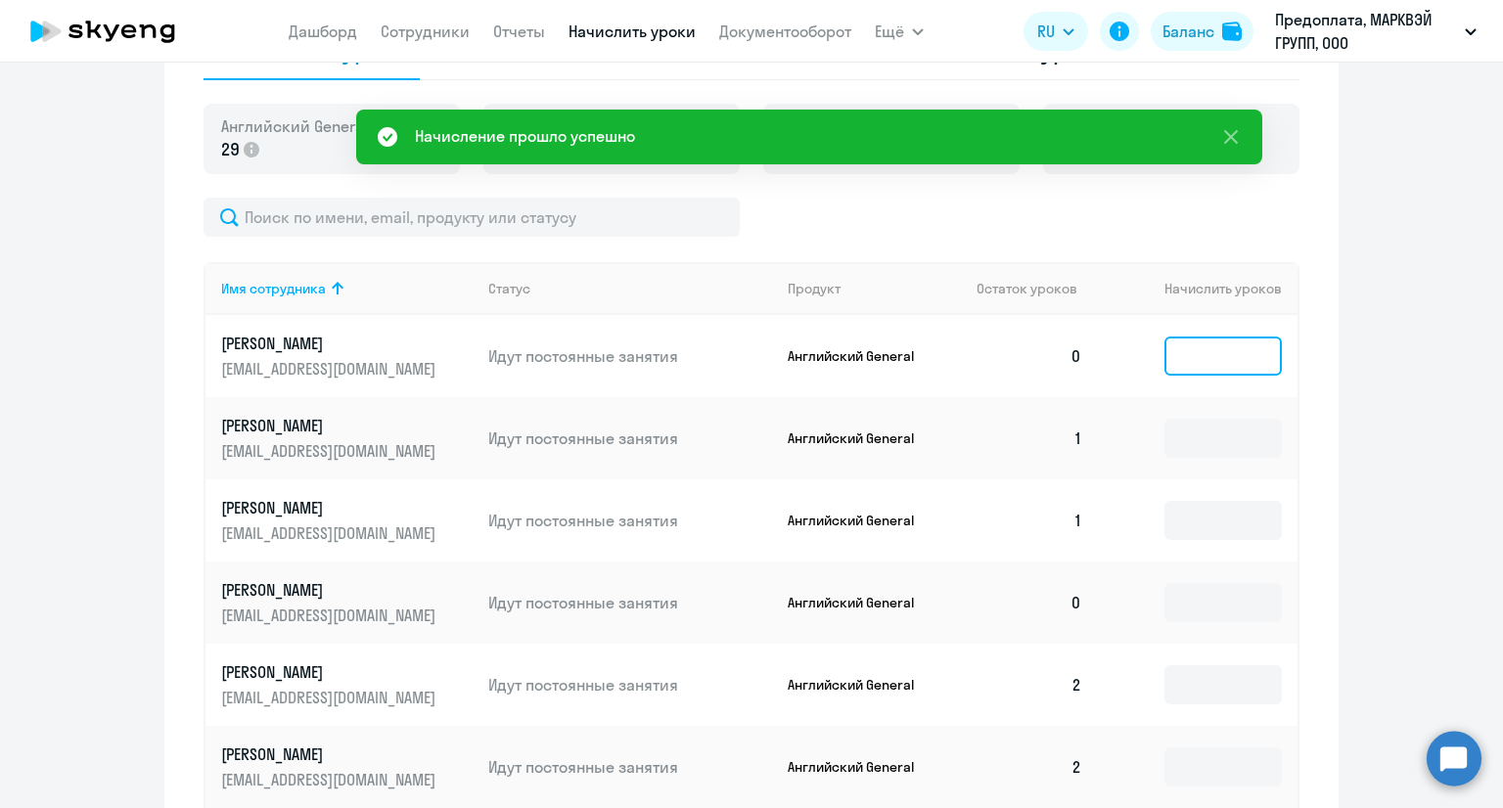
click at [1182, 367] on input at bounding box center [1222, 356] width 117 height 39
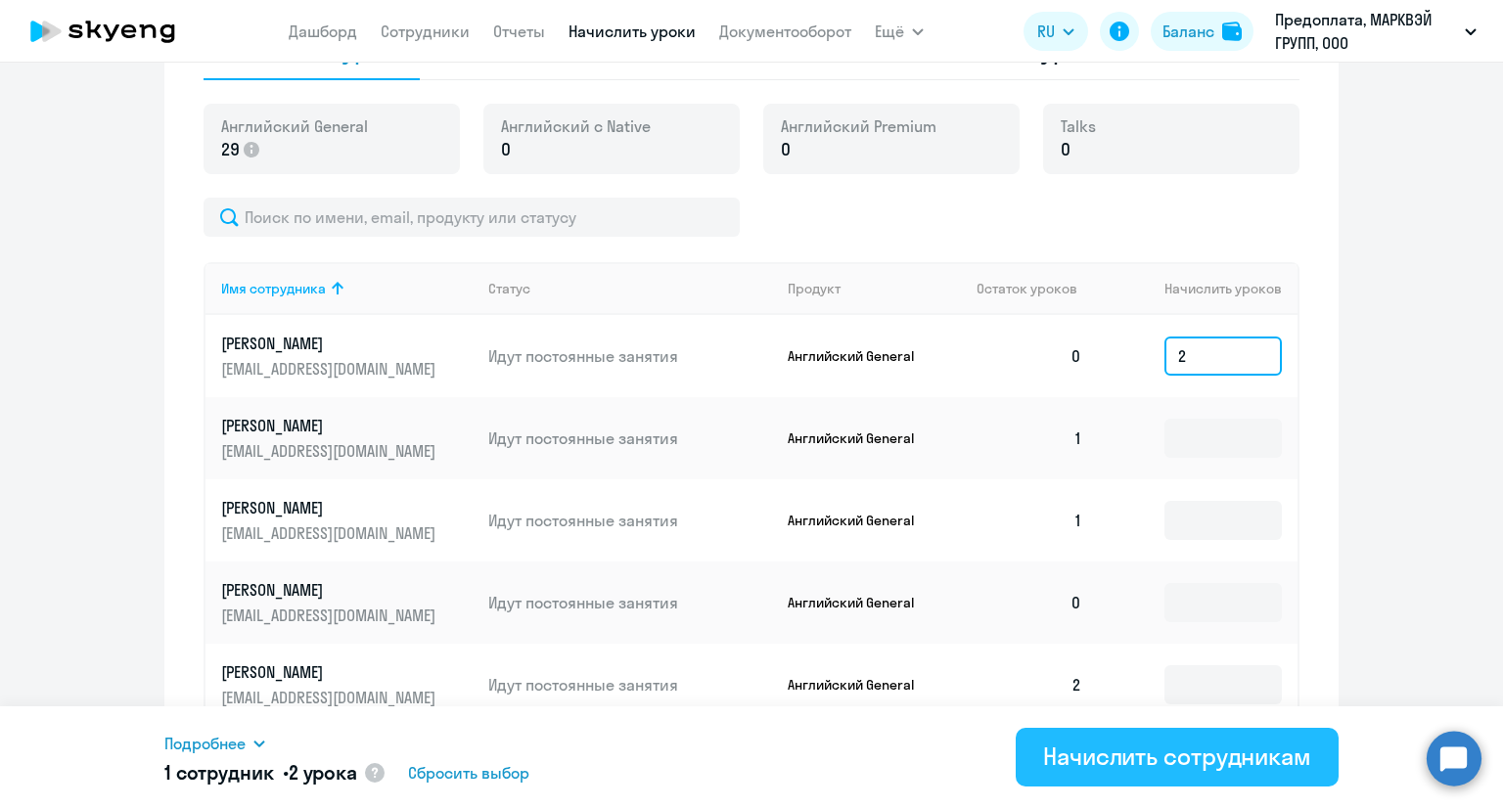
type input "2"
click at [1122, 741] on div "Начислить сотрудникам" at bounding box center [1177, 756] width 268 height 31
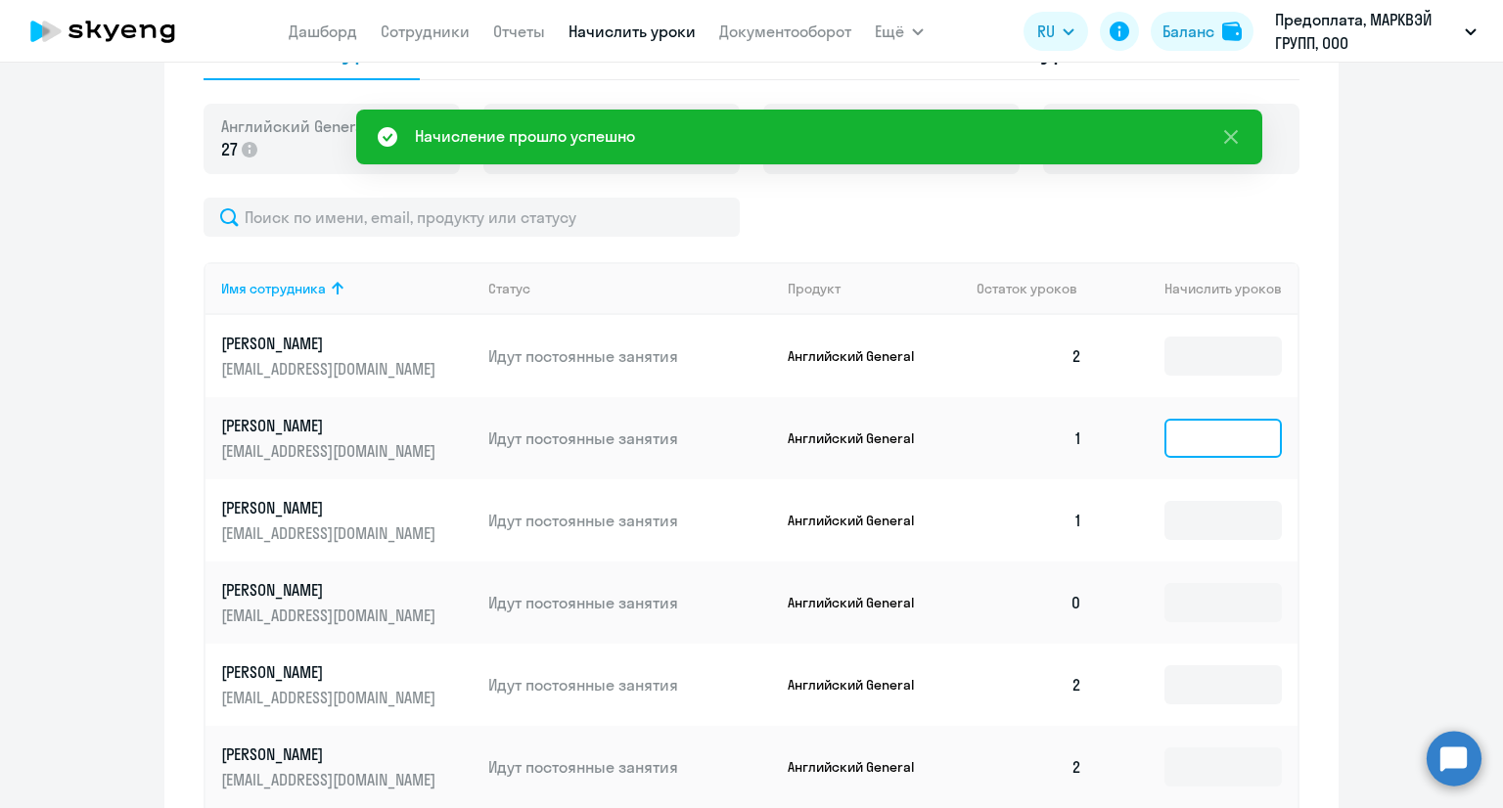
click at [1200, 435] on input at bounding box center [1222, 438] width 117 height 39
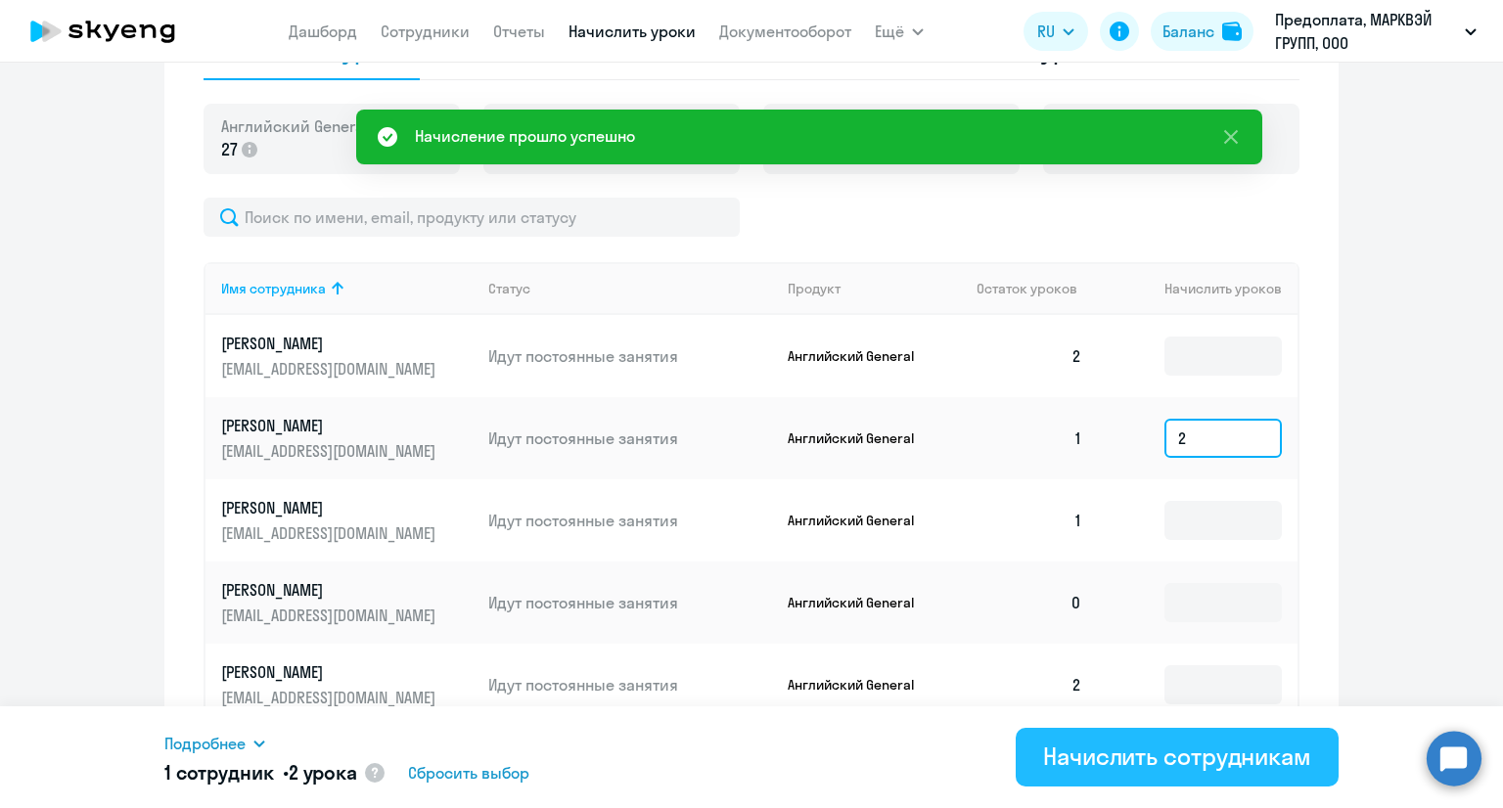
type input "2"
click at [1162, 752] on div "Начислить сотрудникам" at bounding box center [1177, 756] width 268 height 31
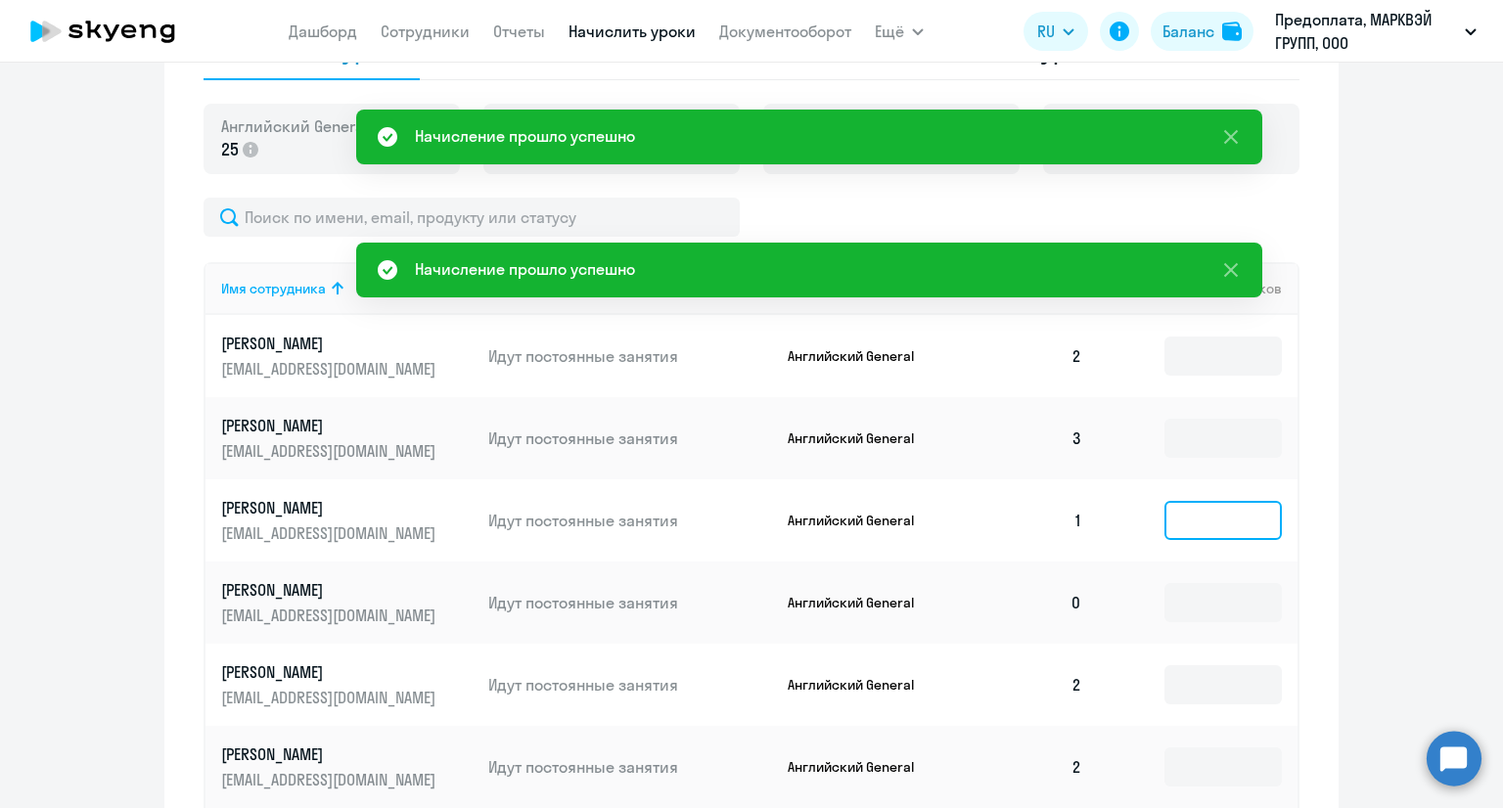
click at [1199, 521] on input at bounding box center [1222, 520] width 117 height 39
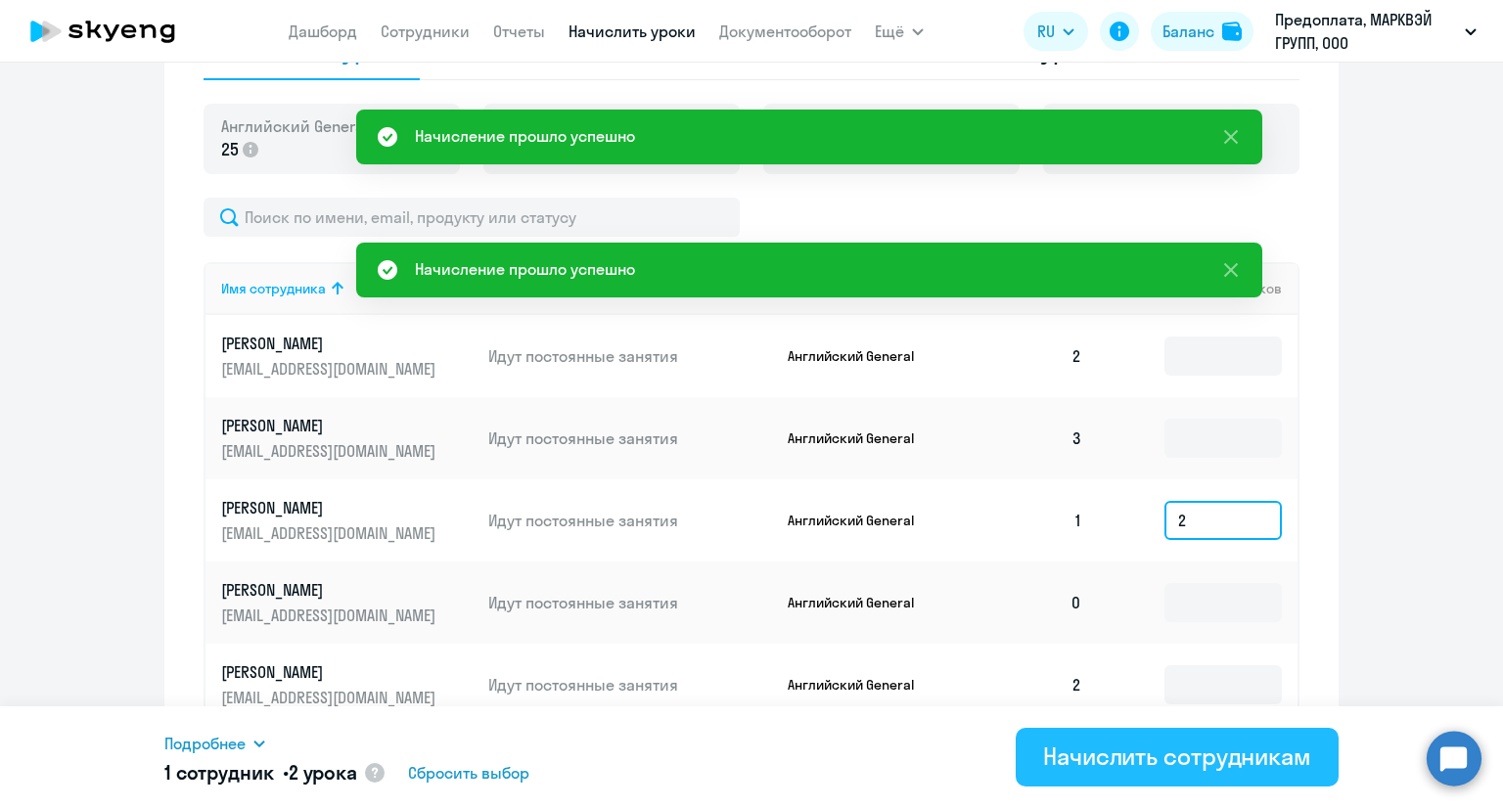
type input "2"
click at [1137, 756] on div "Начислить сотрудникам" at bounding box center [1177, 756] width 268 height 31
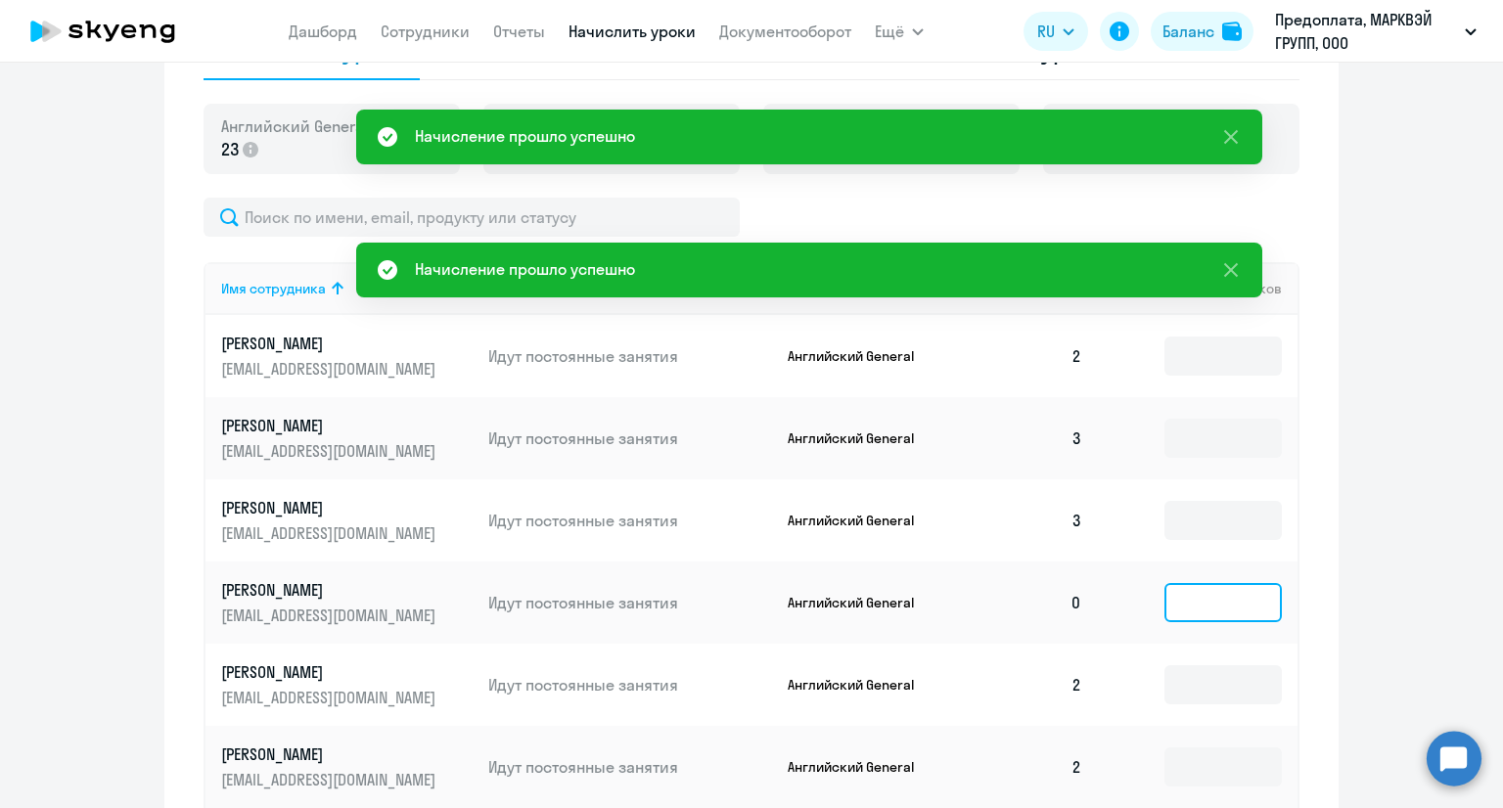
click at [1204, 602] on input at bounding box center [1222, 602] width 117 height 39
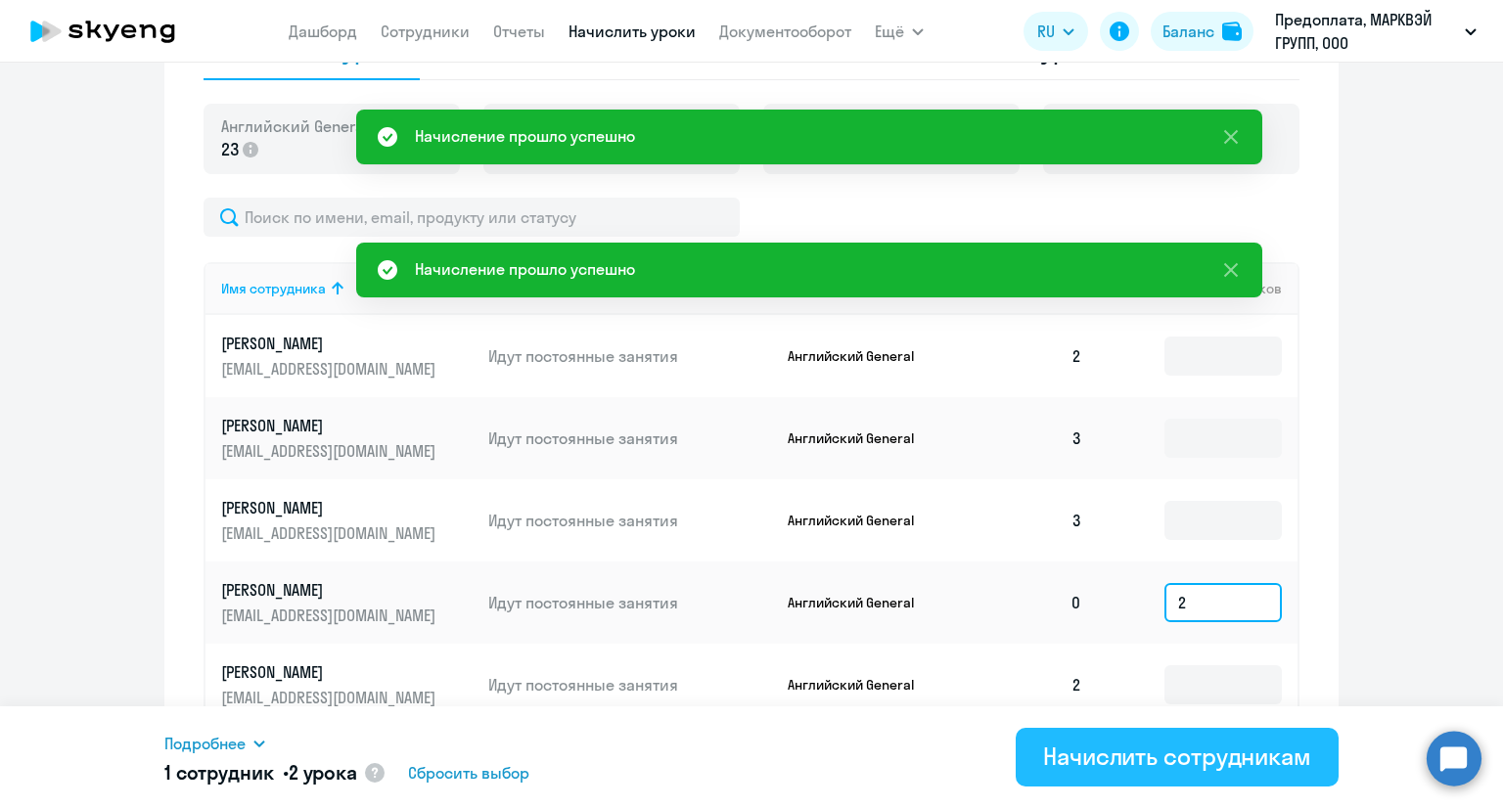
type input "2"
click at [1143, 744] on div "Начислить сотрудникам" at bounding box center [1177, 756] width 268 height 31
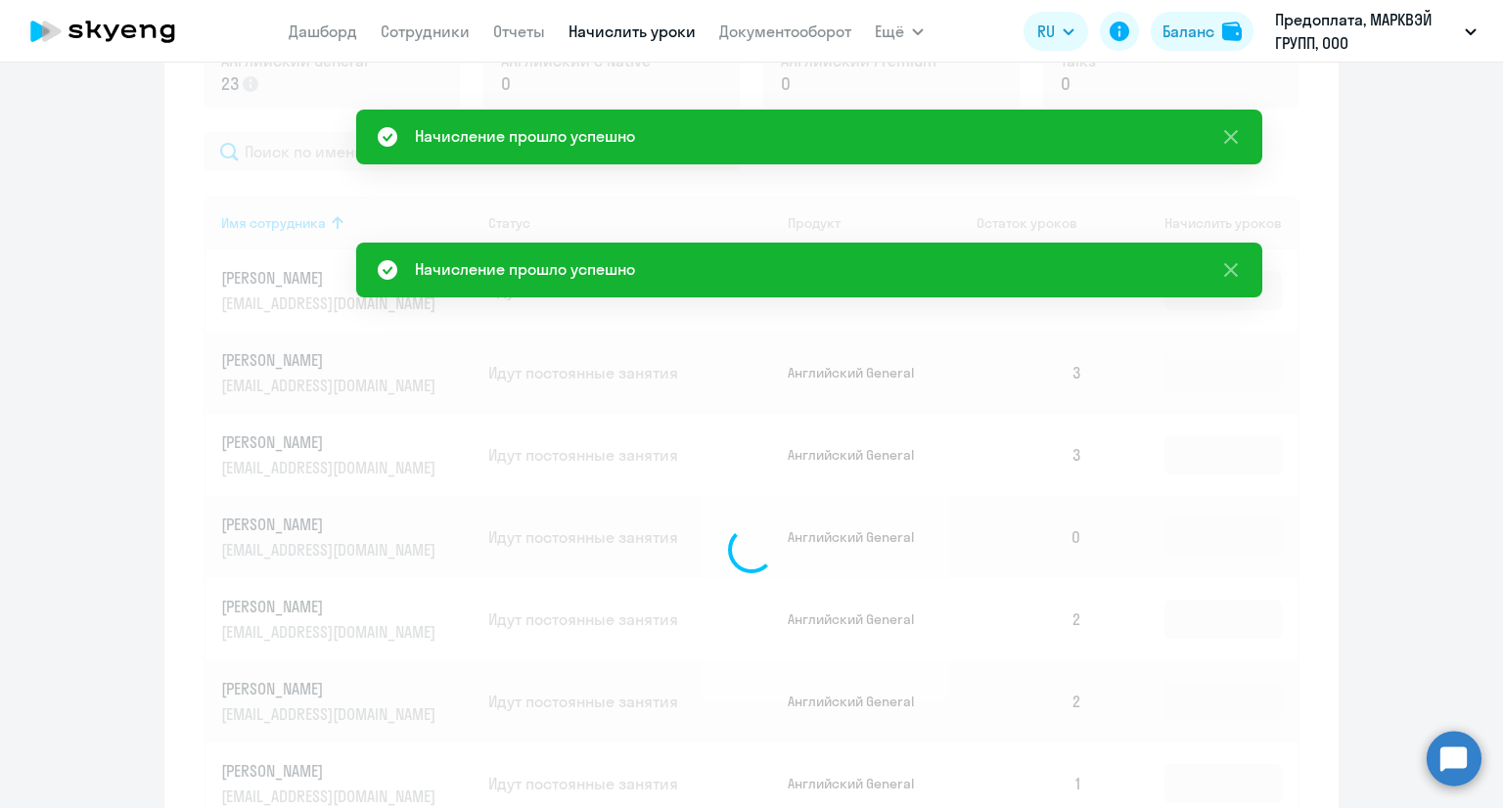
scroll to position [783, 0]
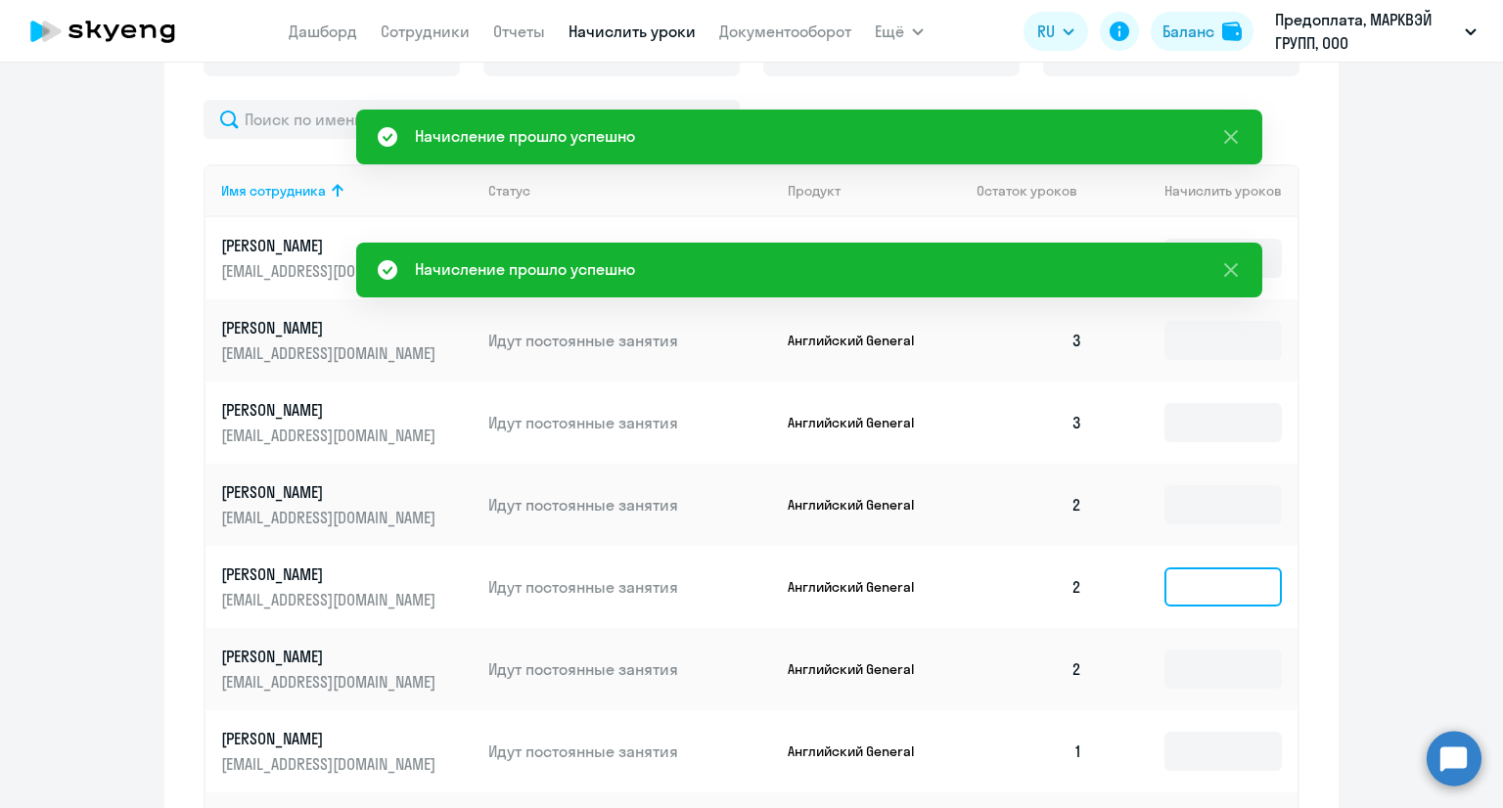
click at [1194, 575] on input at bounding box center [1222, 586] width 117 height 39
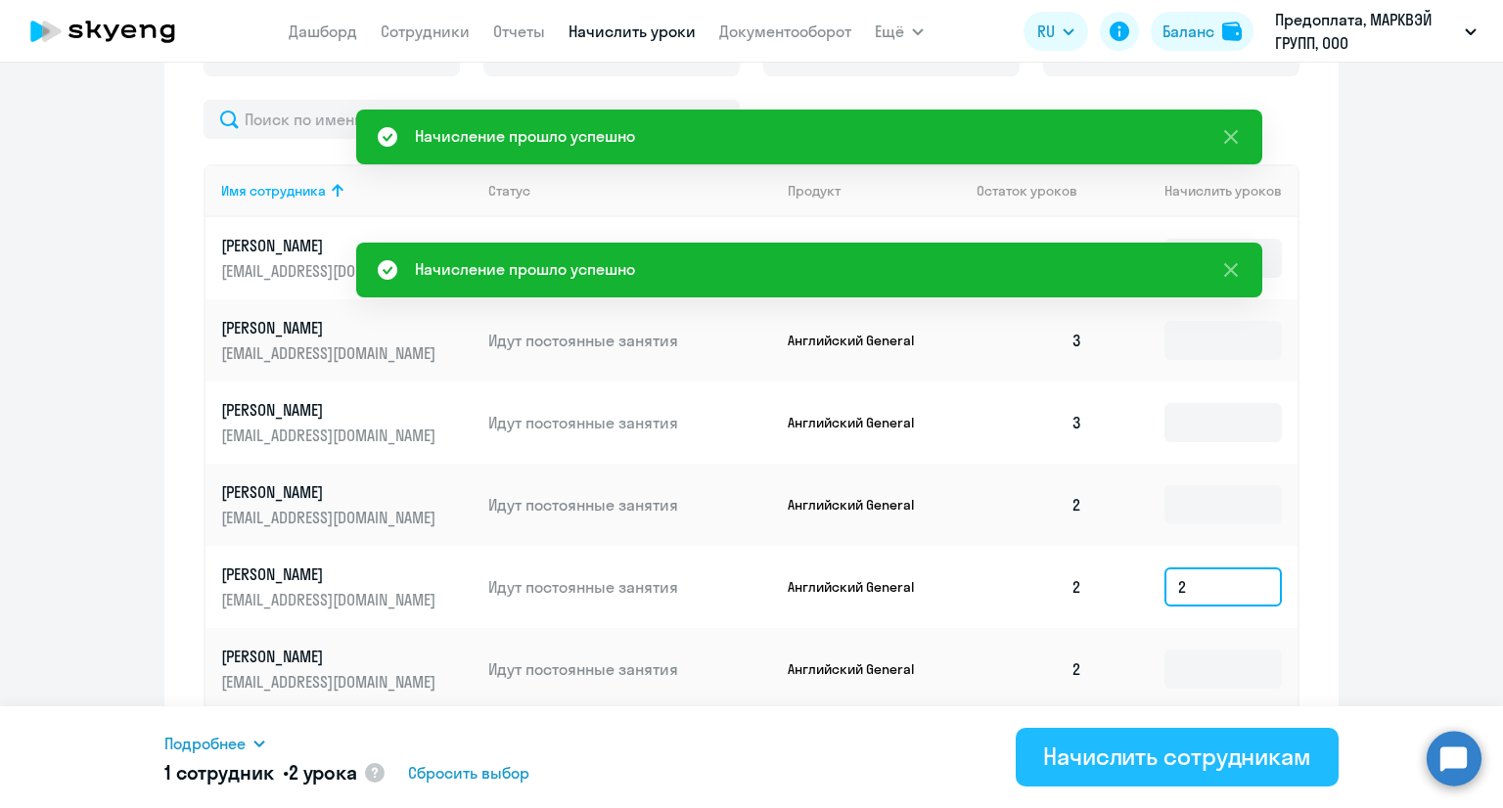
type input "2"
click at [1122, 735] on button "Начислить сотрудникам" at bounding box center [1177, 757] width 323 height 59
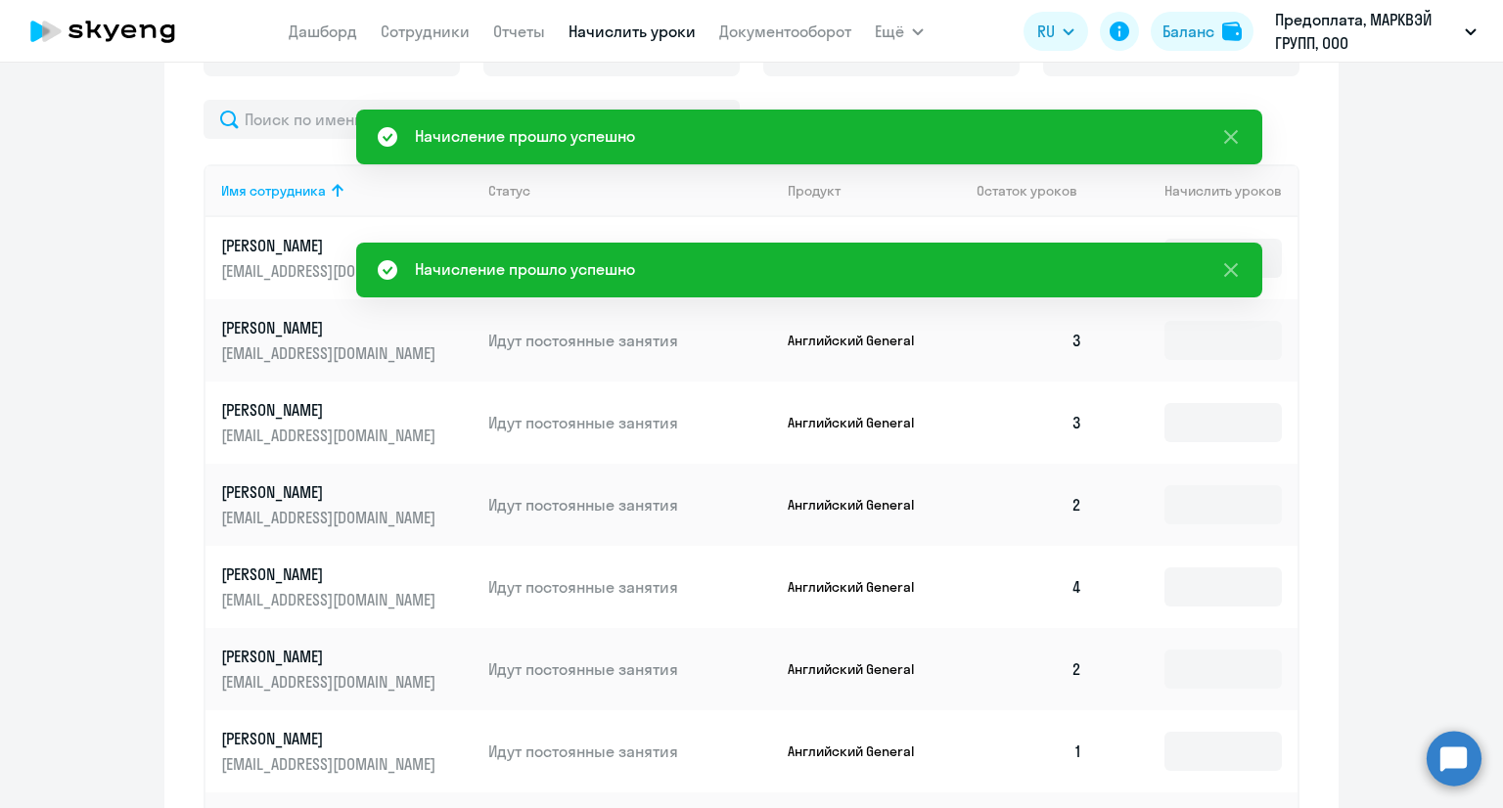
scroll to position [881, 0]
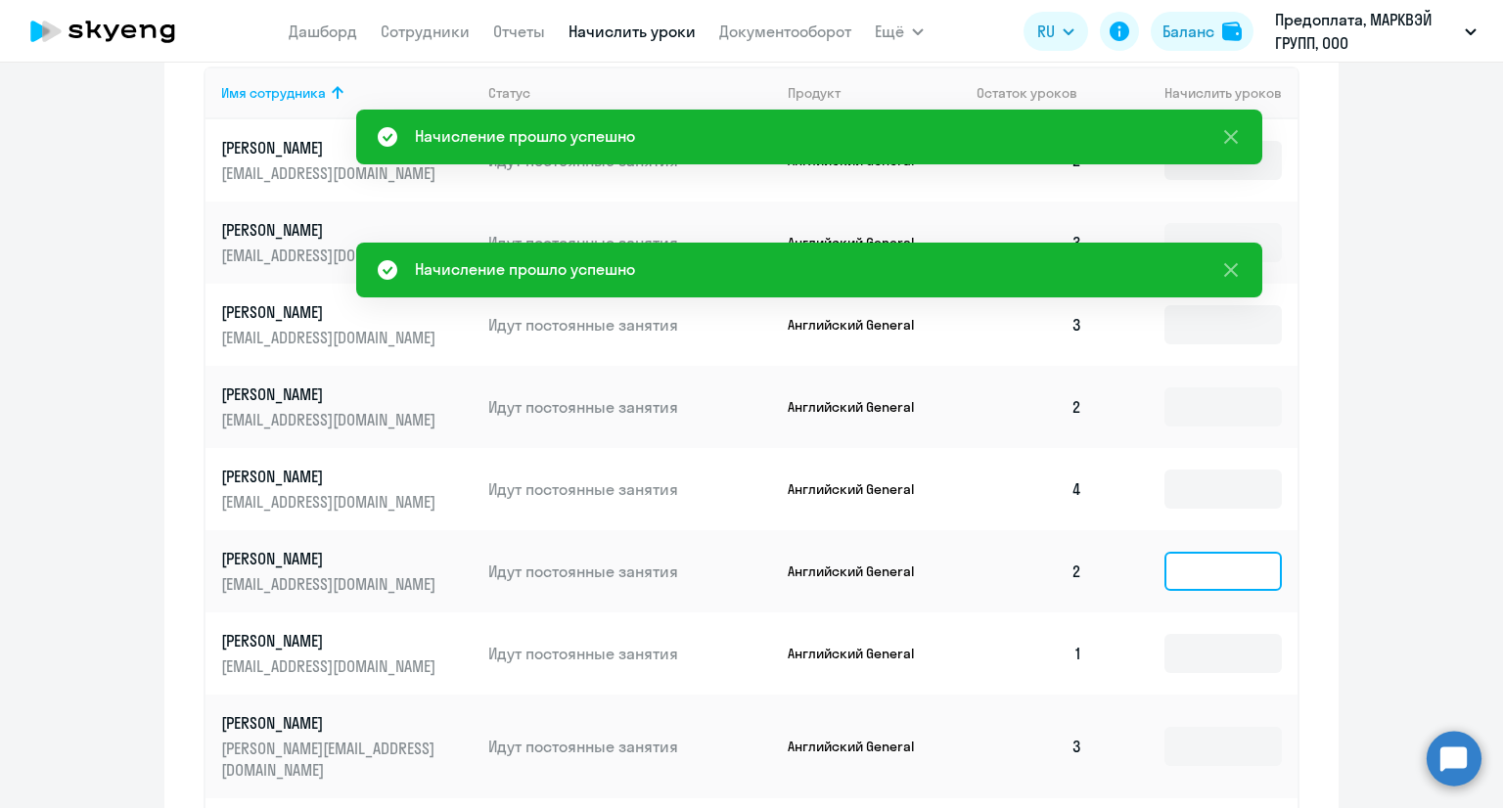
click at [1188, 577] on input at bounding box center [1222, 571] width 117 height 39
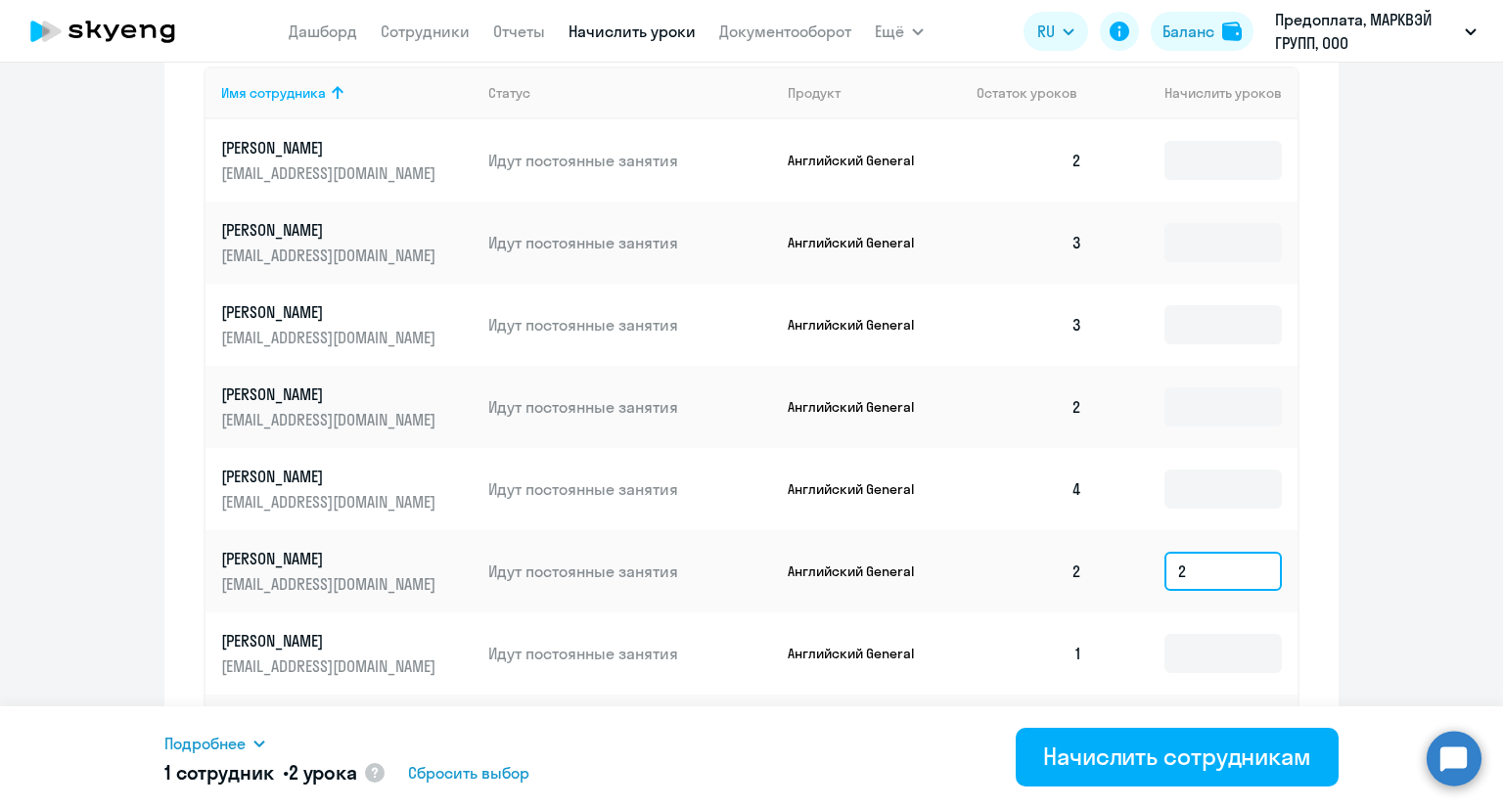
type input "2"
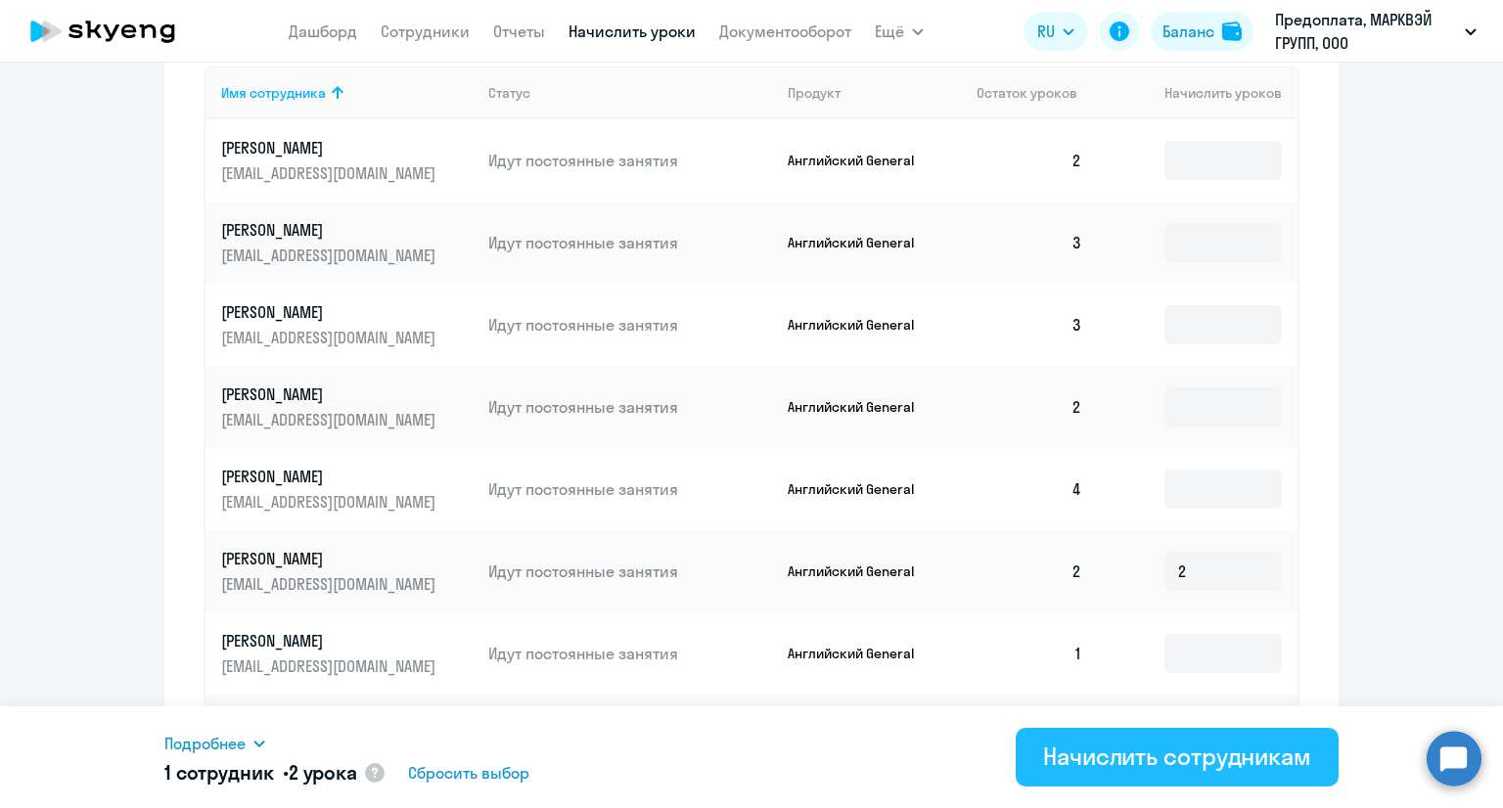
click at [1168, 741] on div "Начислить сотрудникам" at bounding box center [1177, 756] width 268 height 31
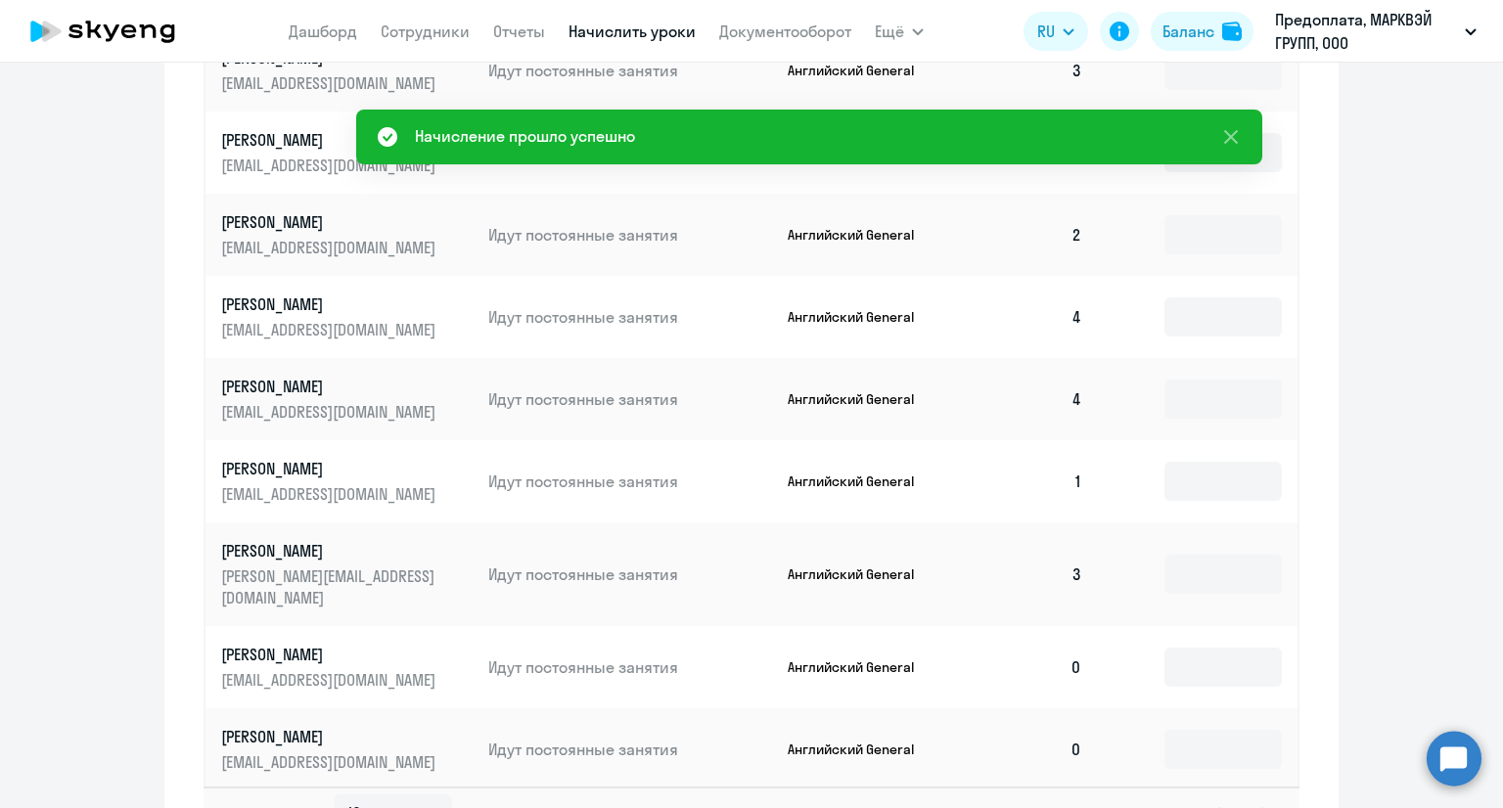
scroll to position [1076, 0]
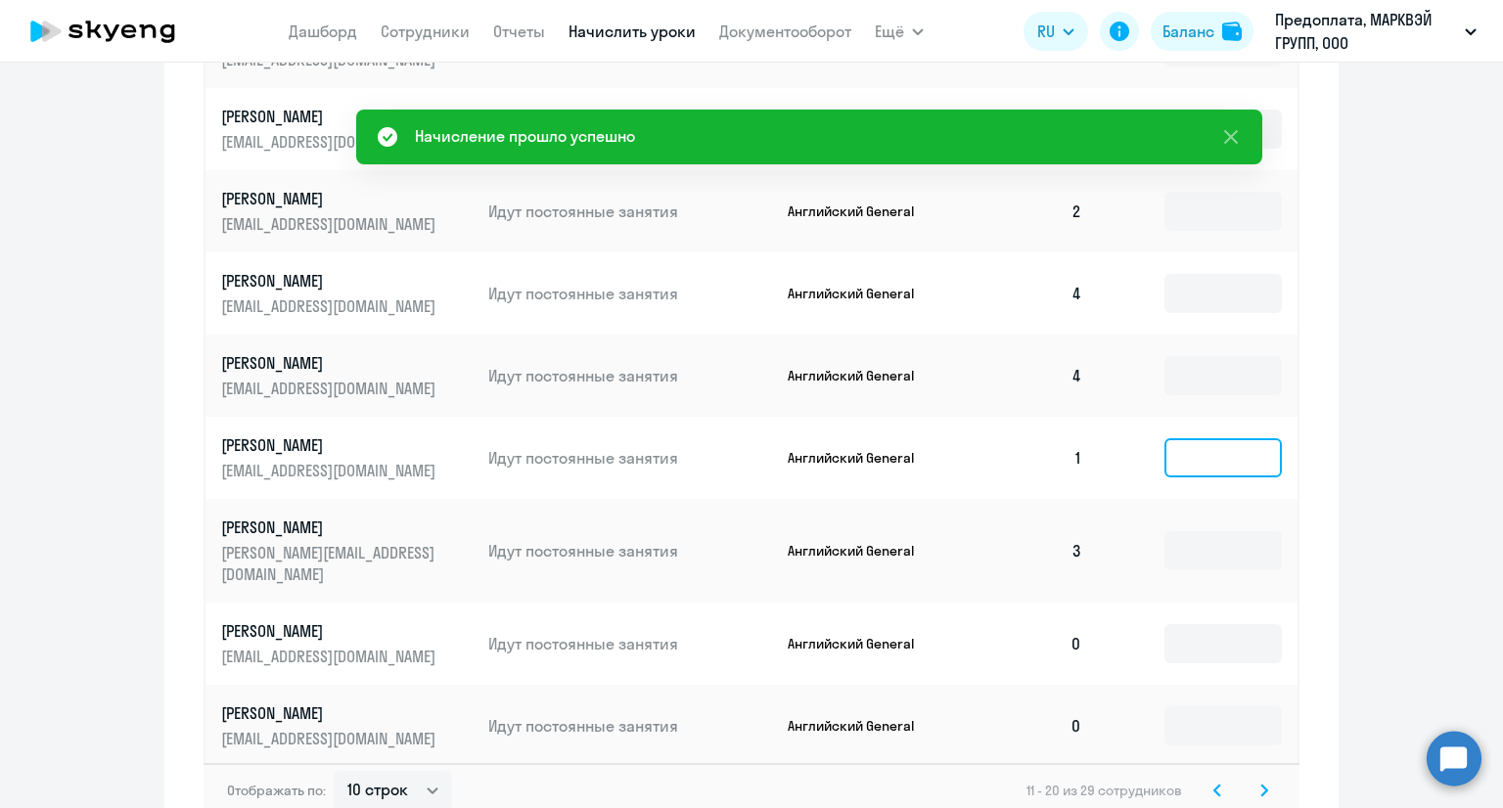
click at [1219, 470] on input at bounding box center [1222, 457] width 117 height 39
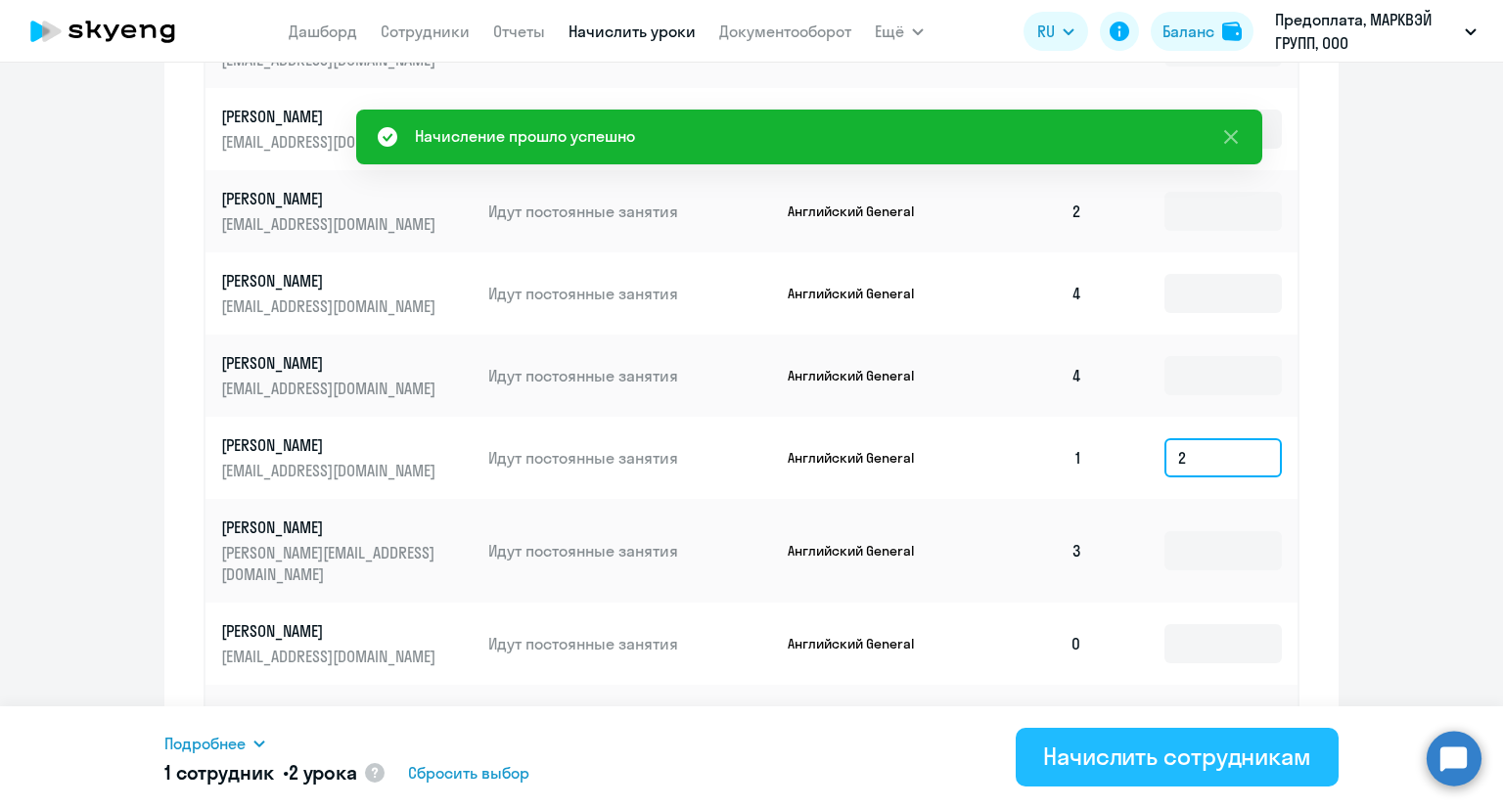
type input "2"
click at [1231, 747] on div "Начислить сотрудникам" at bounding box center [1177, 756] width 268 height 31
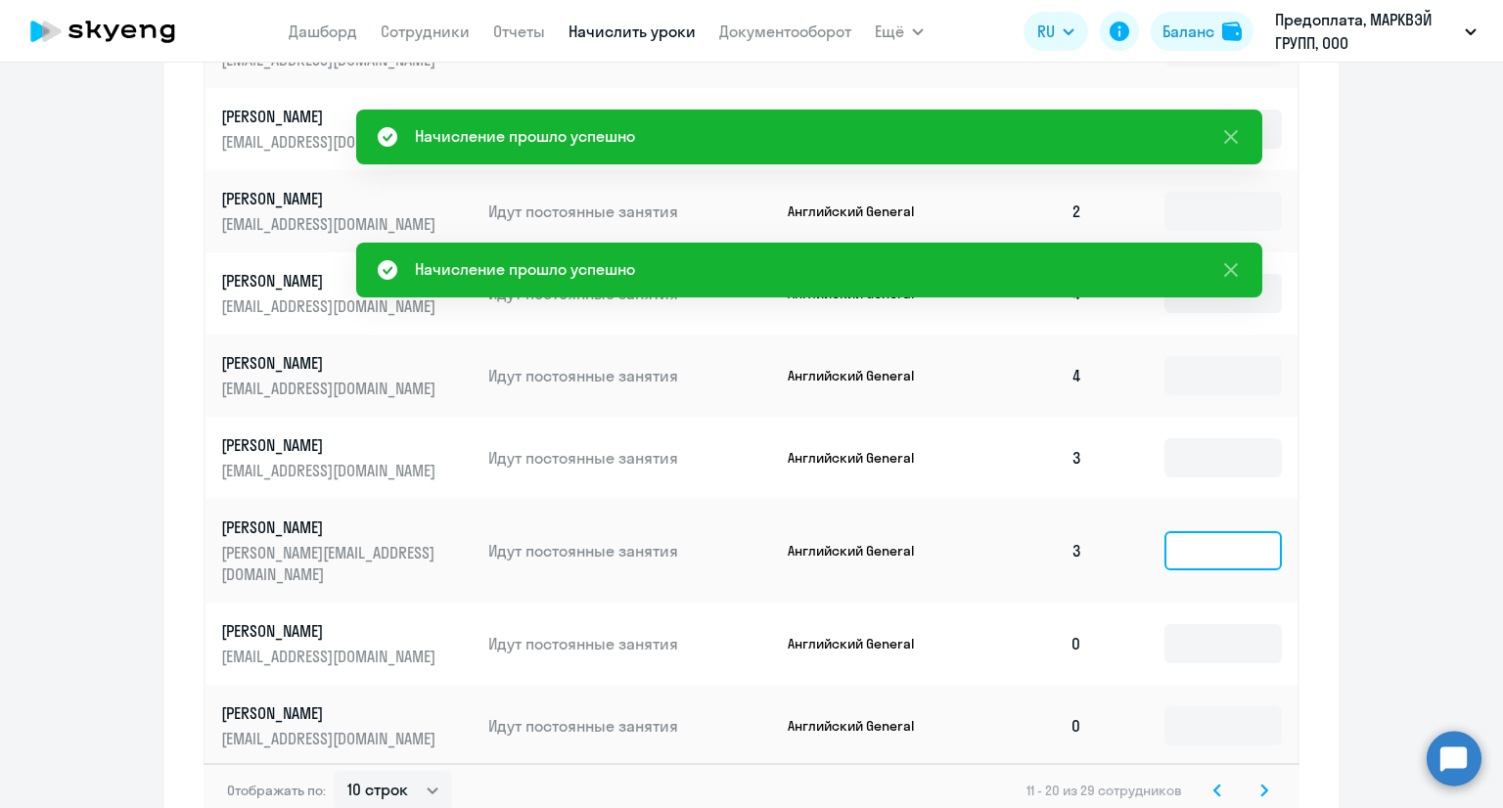
click at [1200, 537] on input at bounding box center [1222, 550] width 117 height 39
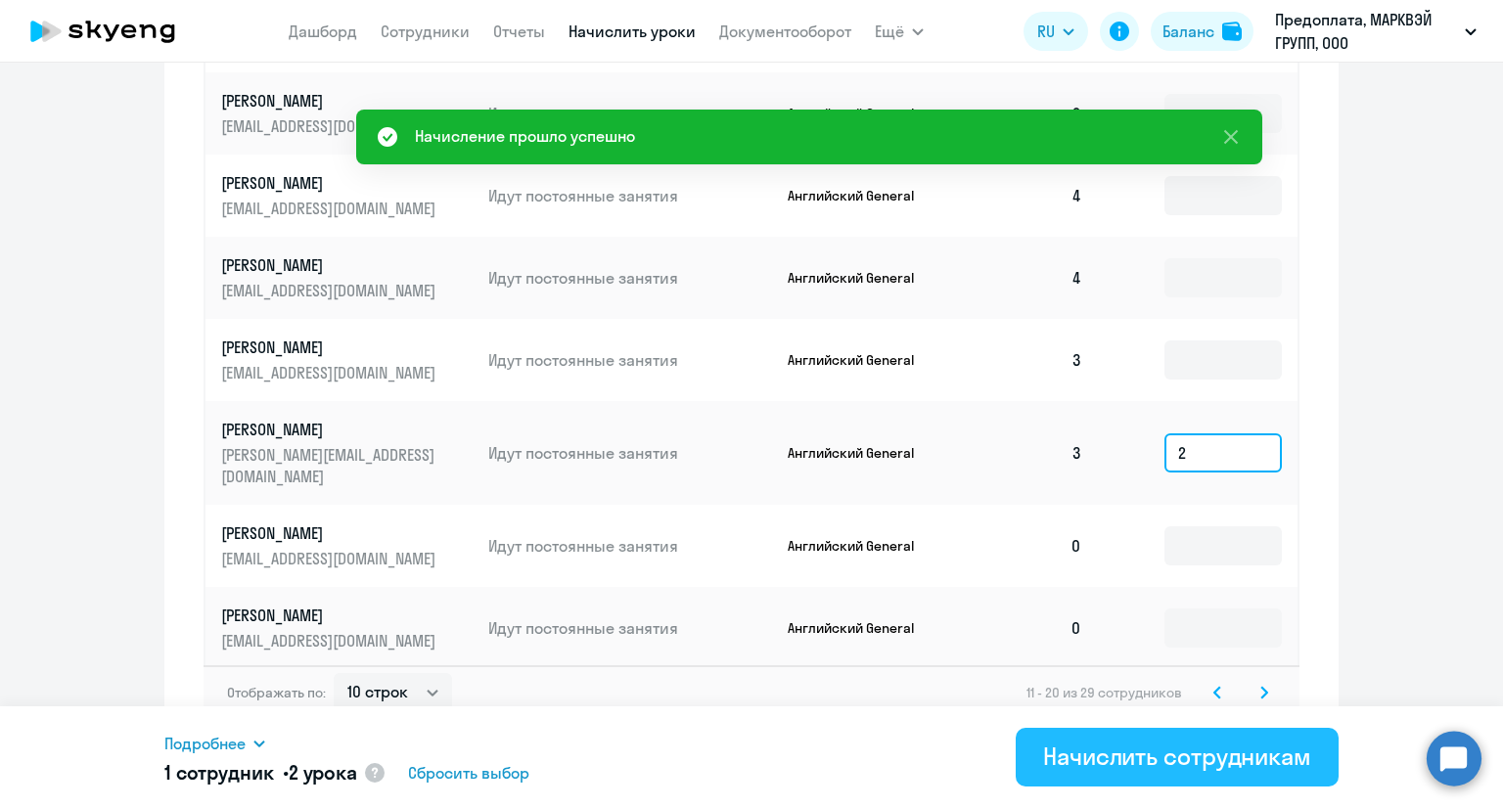
type input "2"
click at [1131, 745] on div "Начислить сотрудникам" at bounding box center [1177, 756] width 268 height 31
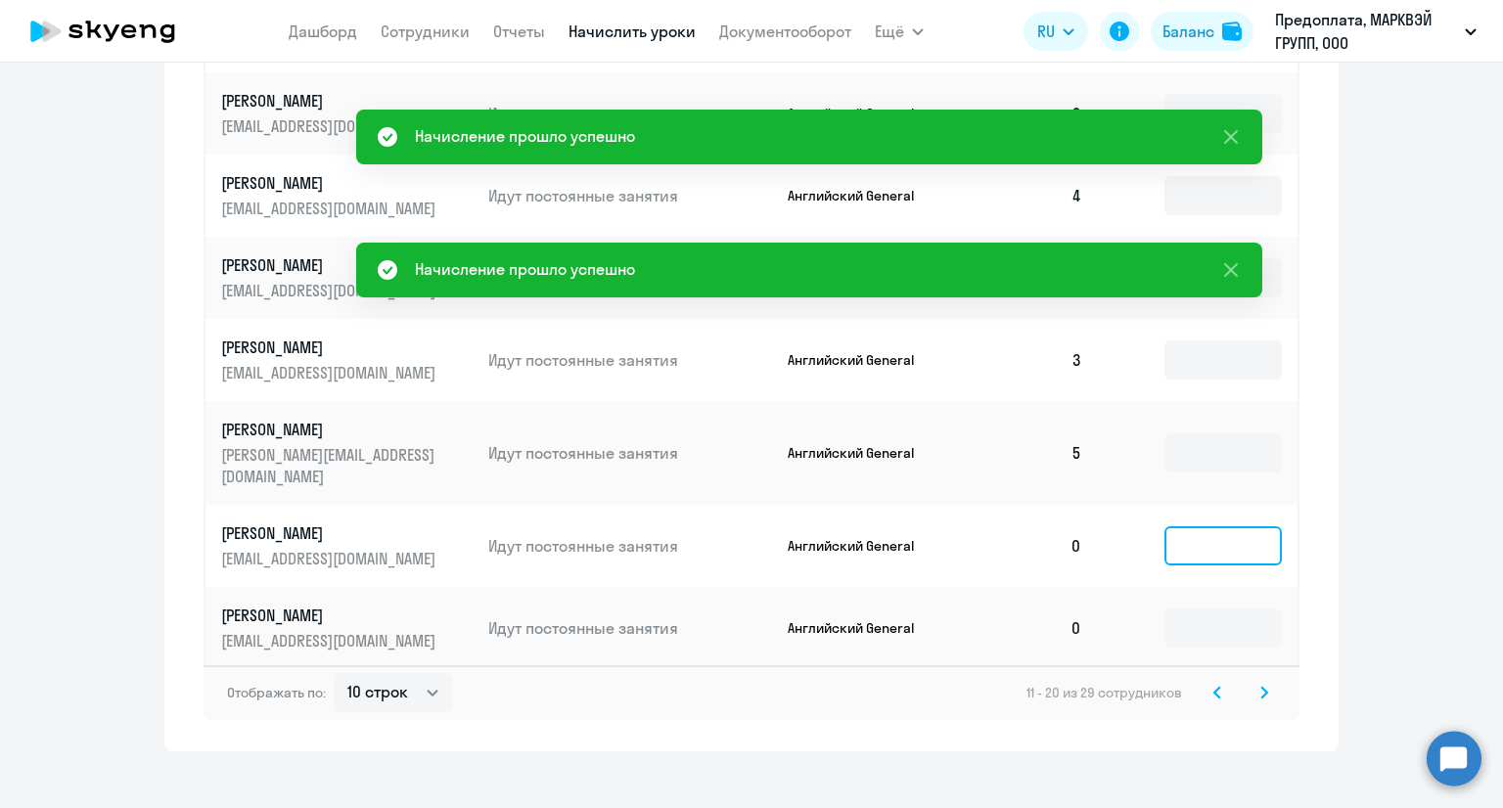
click at [1208, 529] on input at bounding box center [1222, 545] width 117 height 39
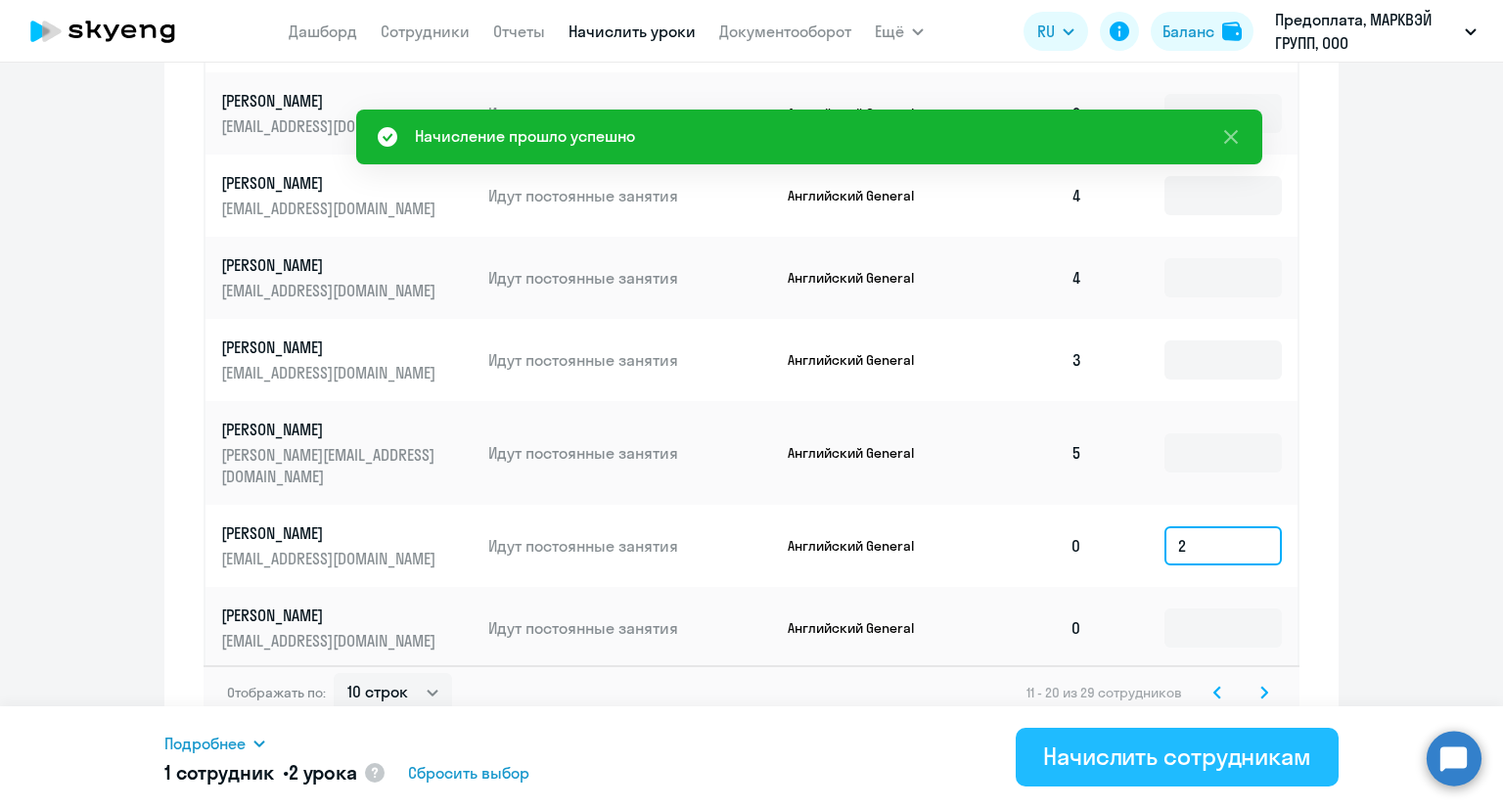
type input "2"
click at [1130, 760] on div "Начислить сотрудникам" at bounding box center [1177, 756] width 268 height 31
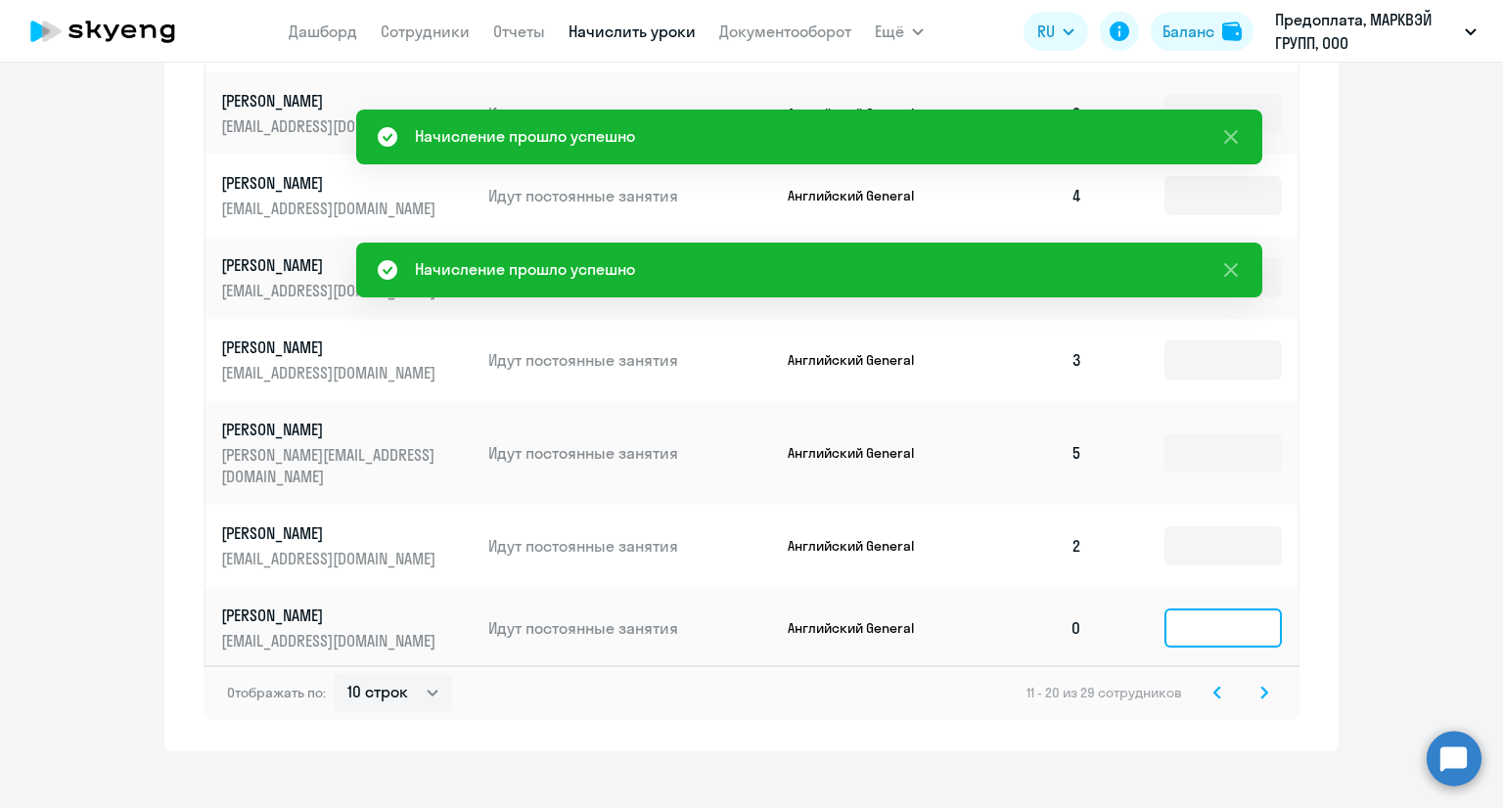
click at [1209, 609] on input at bounding box center [1222, 628] width 117 height 39
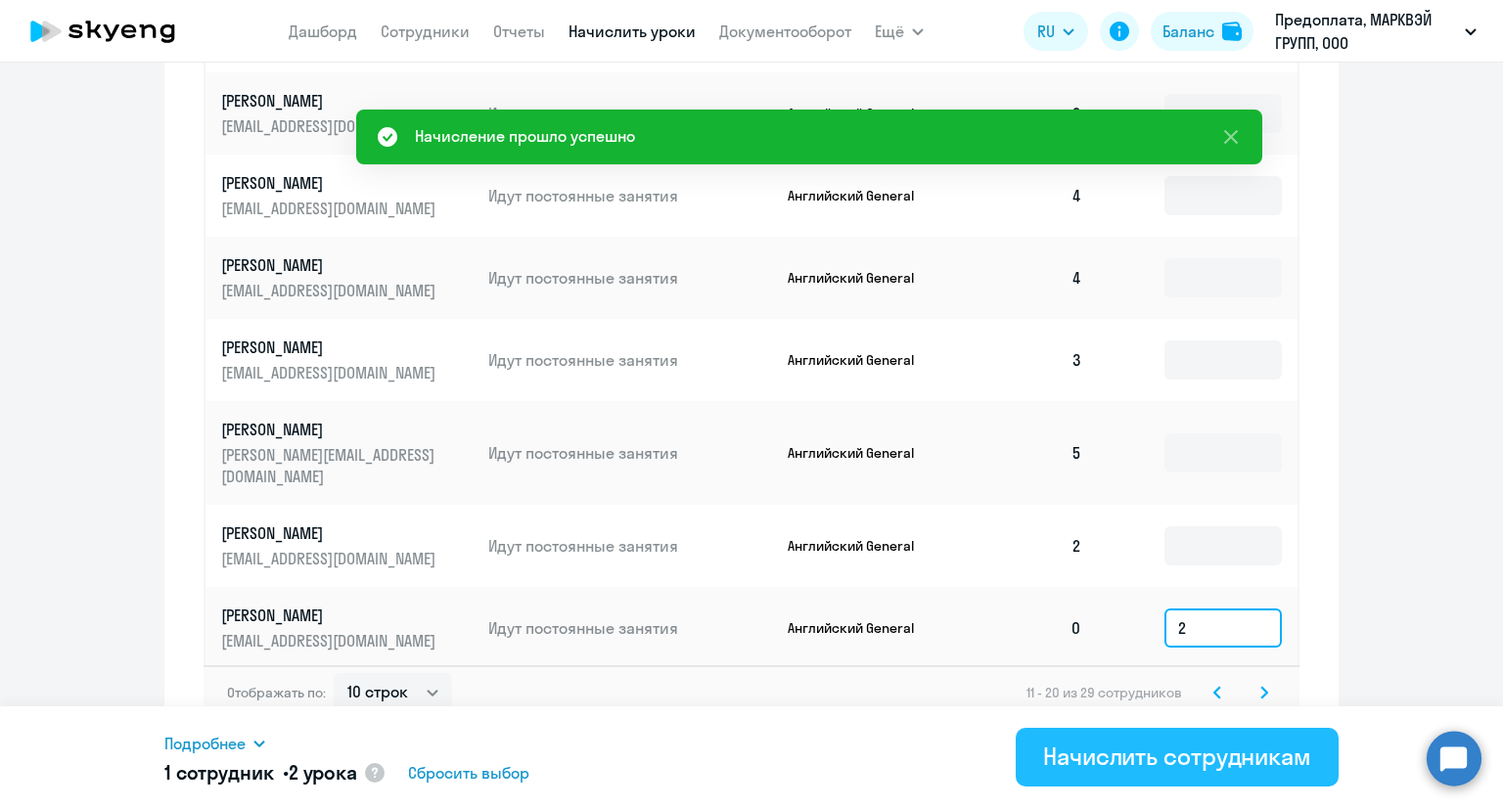
type input "2"
click at [1145, 754] on div "Начислить сотрудникам" at bounding box center [1177, 756] width 268 height 31
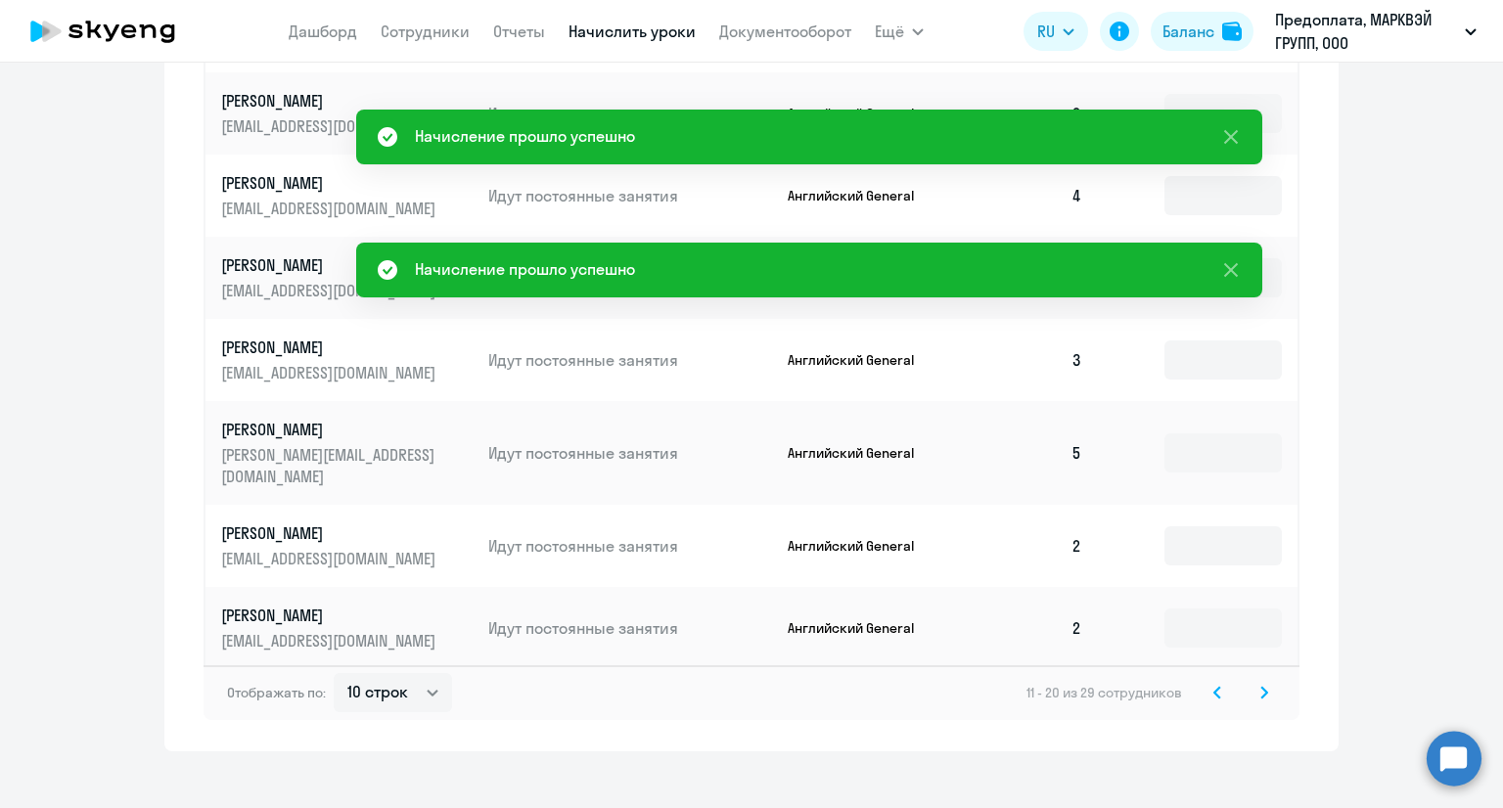
click at [1260, 686] on icon at bounding box center [1264, 693] width 8 height 14
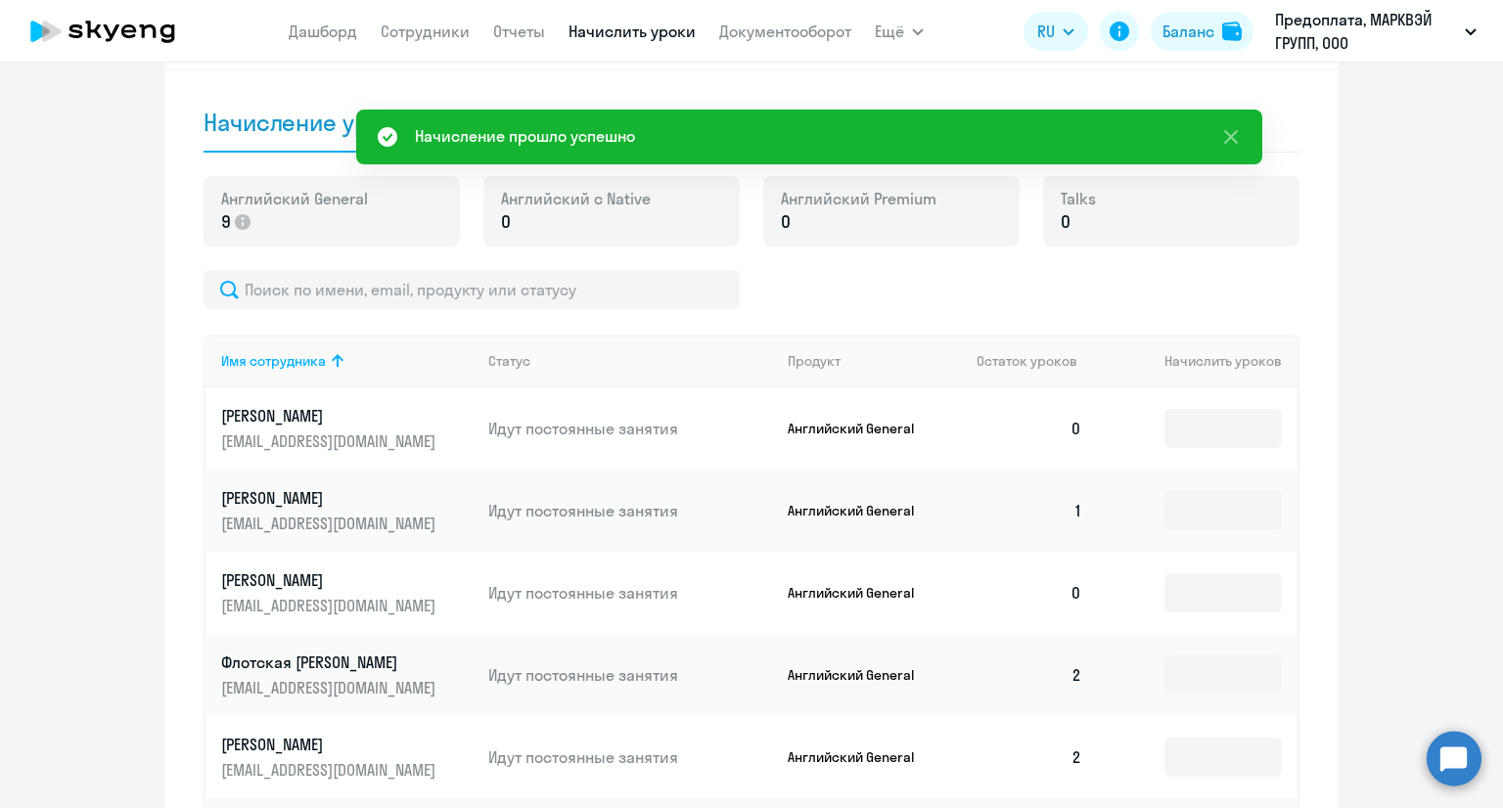
scroll to position [607, 0]
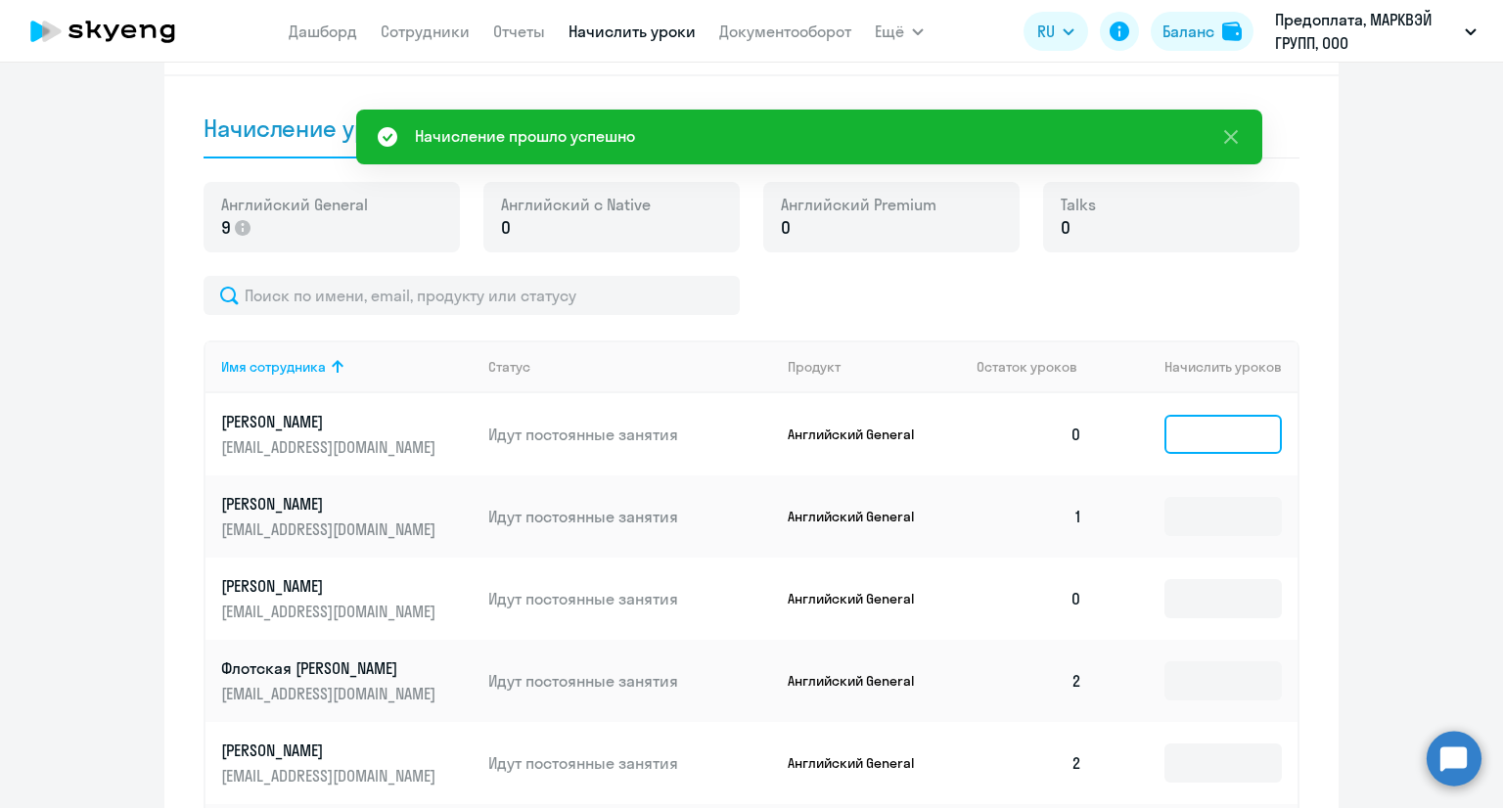
click at [1181, 416] on input at bounding box center [1222, 434] width 117 height 39
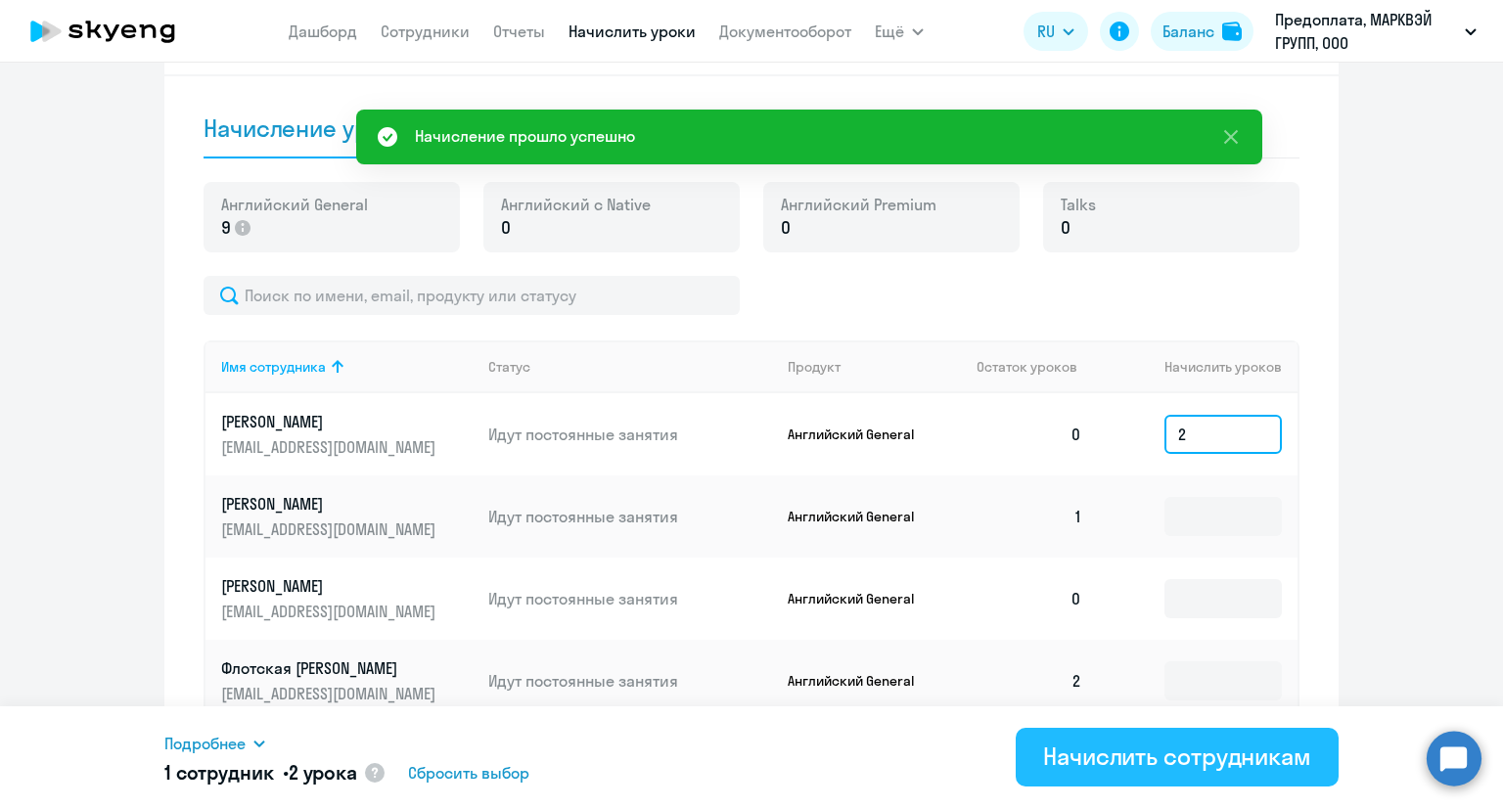
type input "2"
click at [1122, 743] on div "Начислить сотрудникам" at bounding box center [1177, 756] width 268 height 31
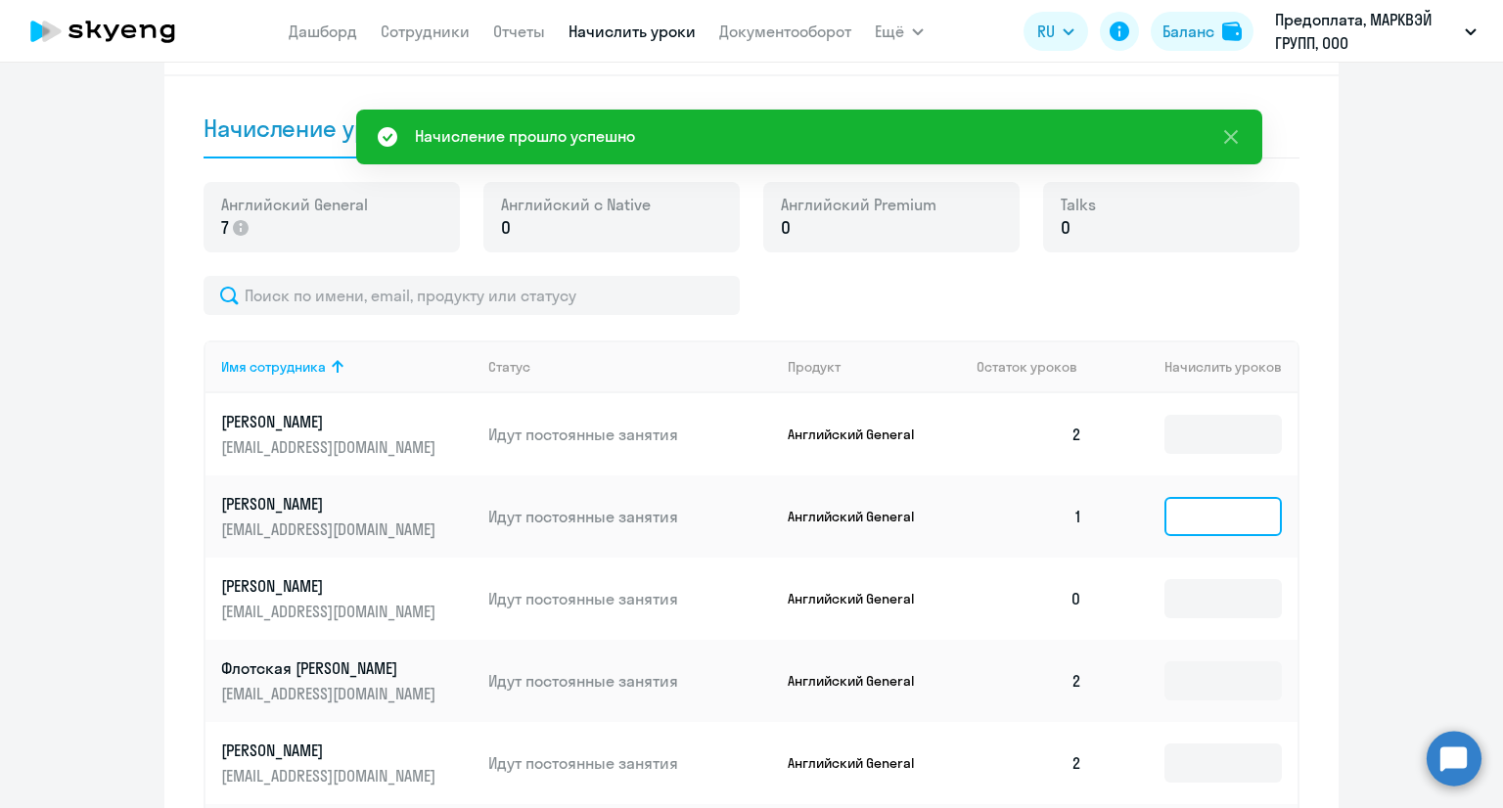
click at [1201, 525] on input at bounding box center [1222, 516] width 117 height 39
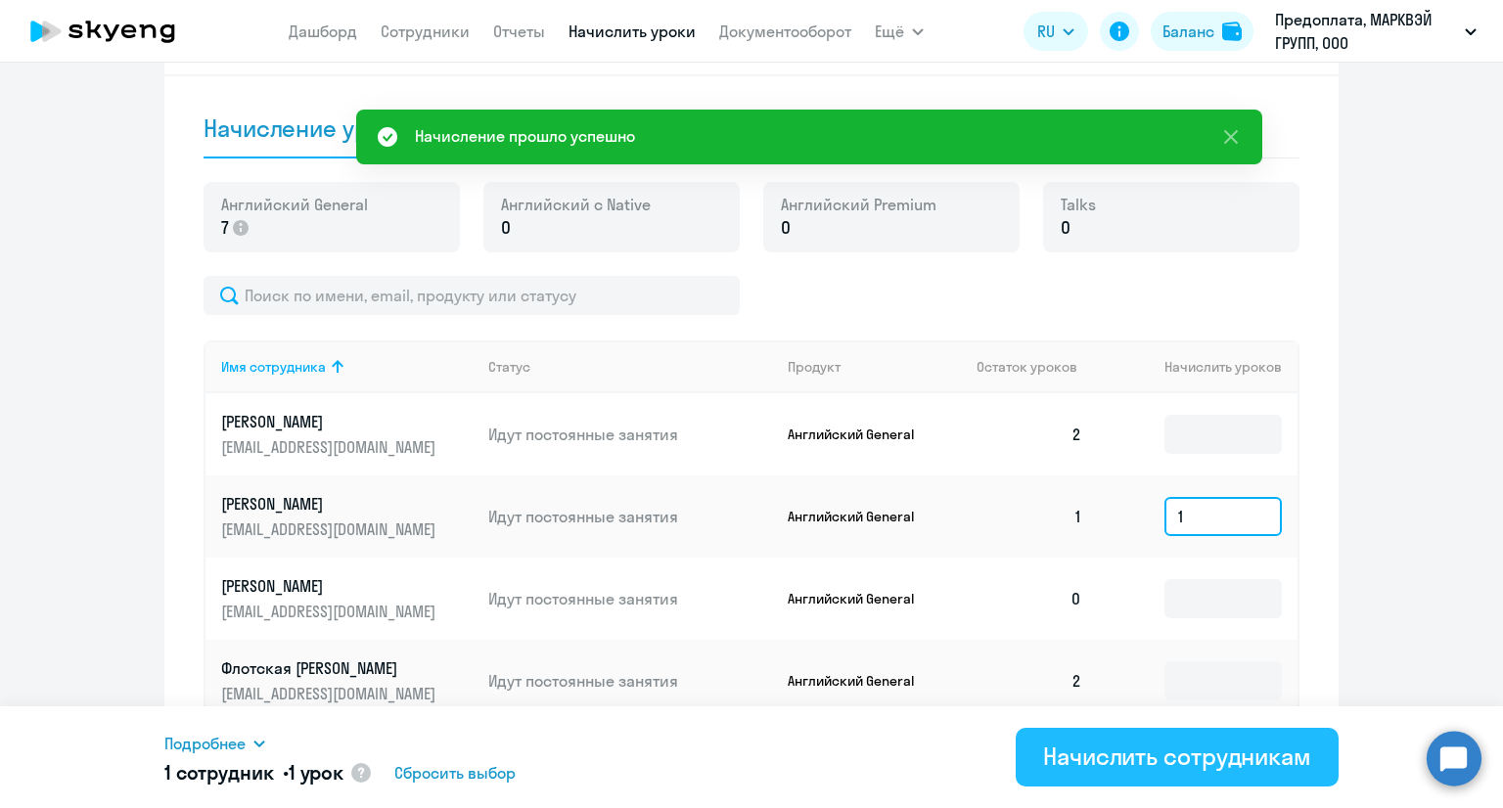
type input "1"
click at [1154, 763] on div "Начислить сотрудникам" at bounding box center [1177, 756] width 268 height 31
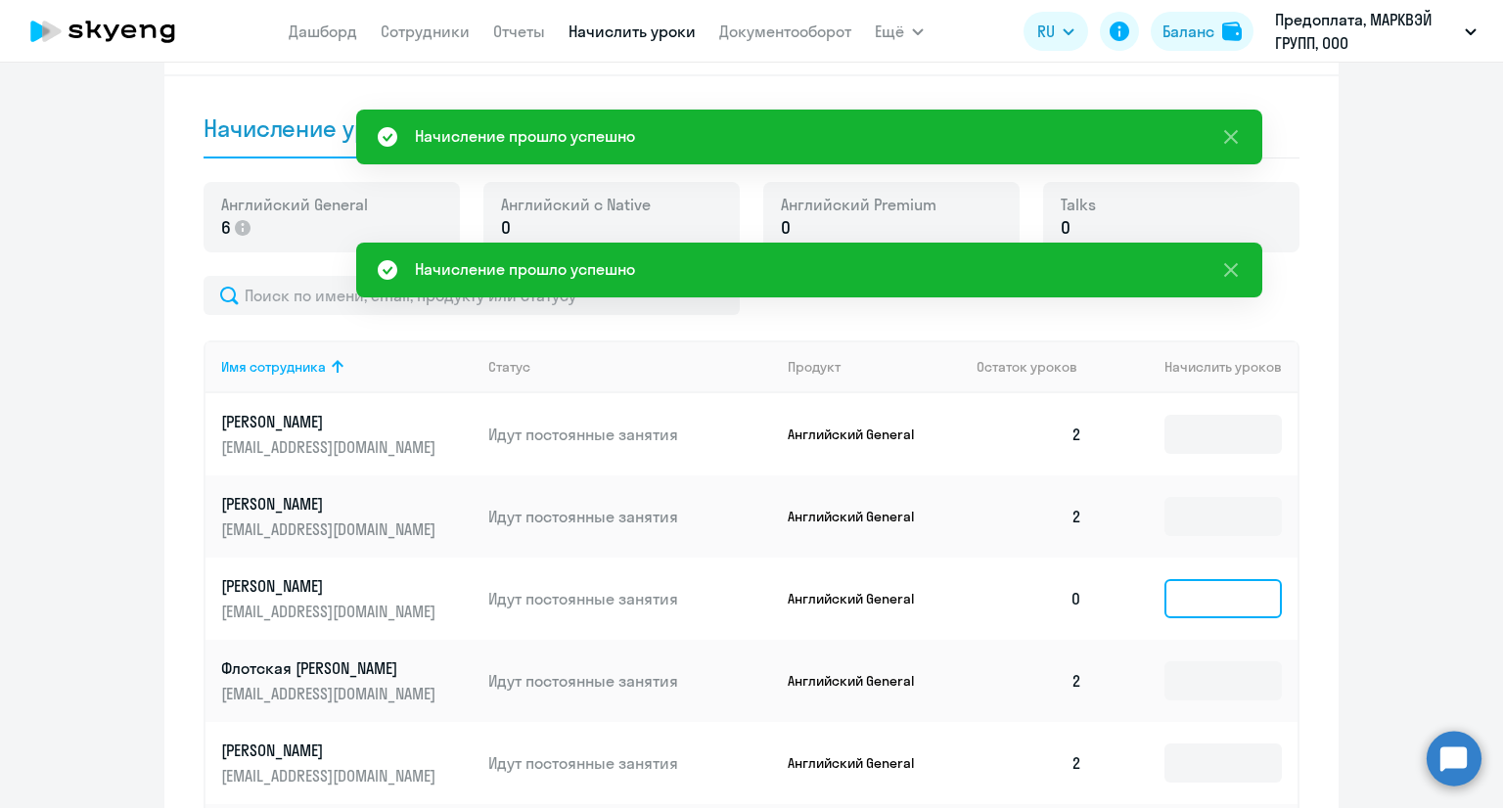
click at [1205, 599] on input at bounding box center [1222, 598] width 117 height 39
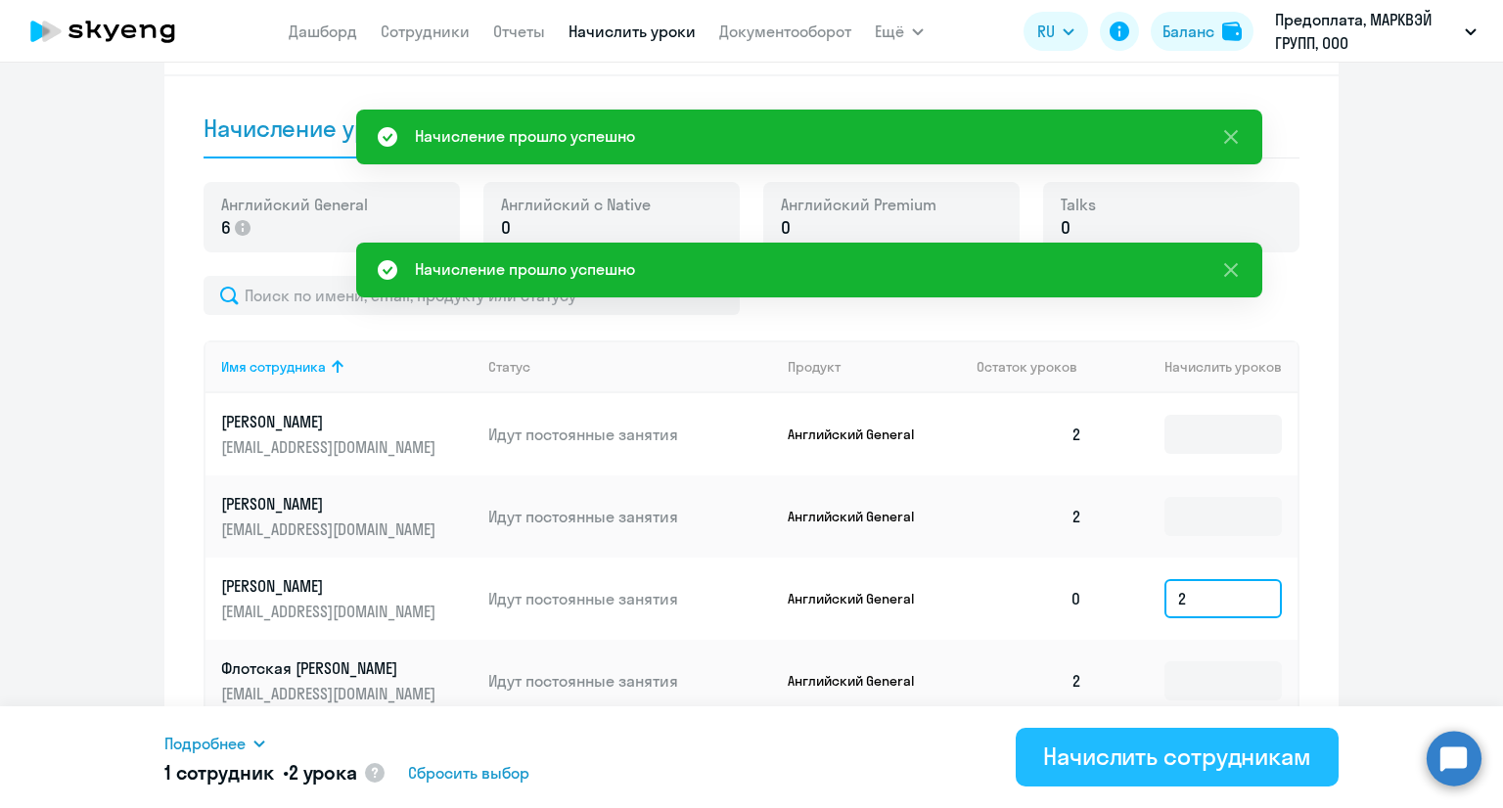
type input "2"
click at [1174, 743] on div "Начислить сотрудникам" at bounding box center [1177, 756] width 268 height 31
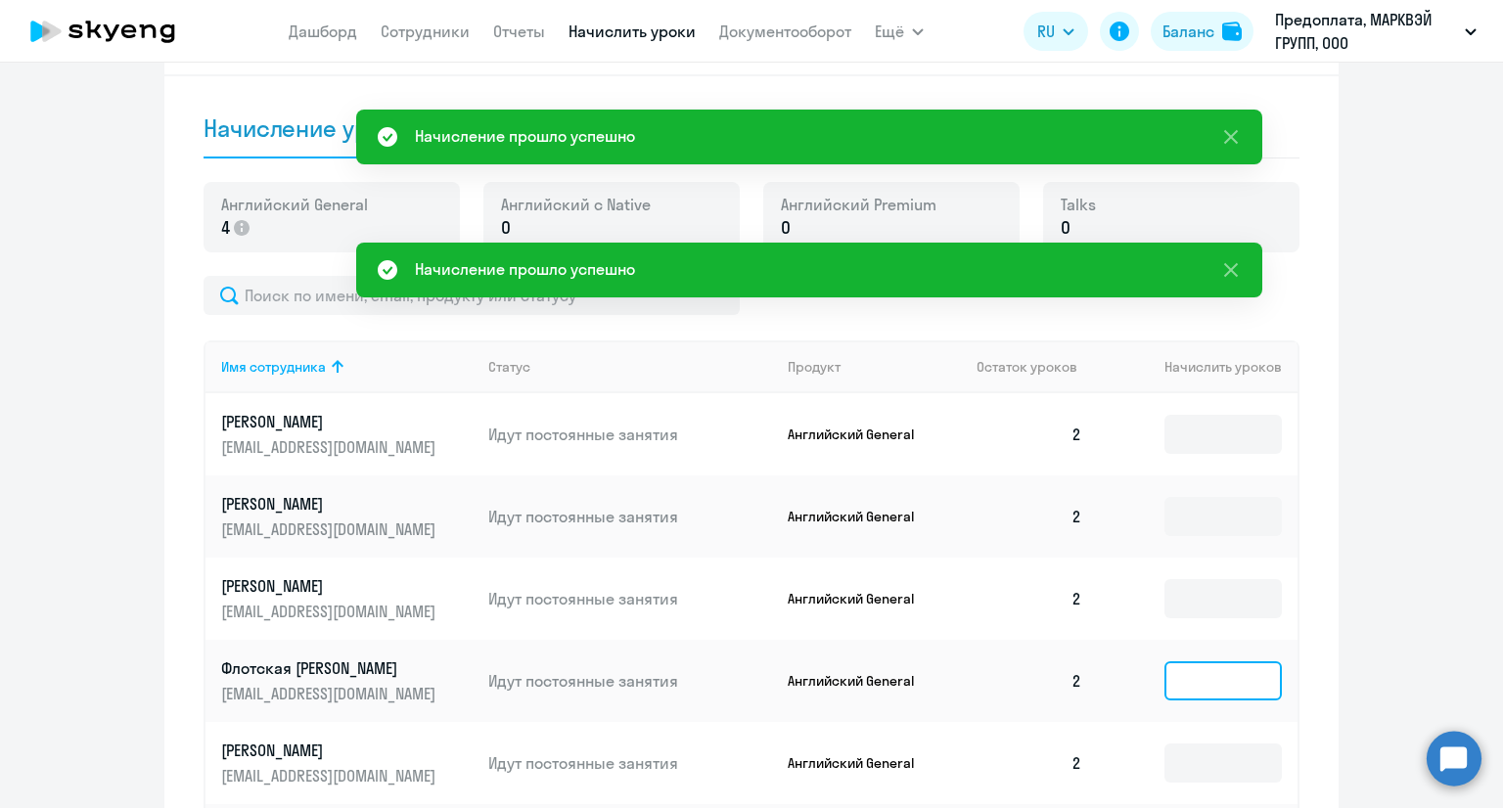
click at [1204, 679] on input at bounding box center [1222, 680] width 117 height 39
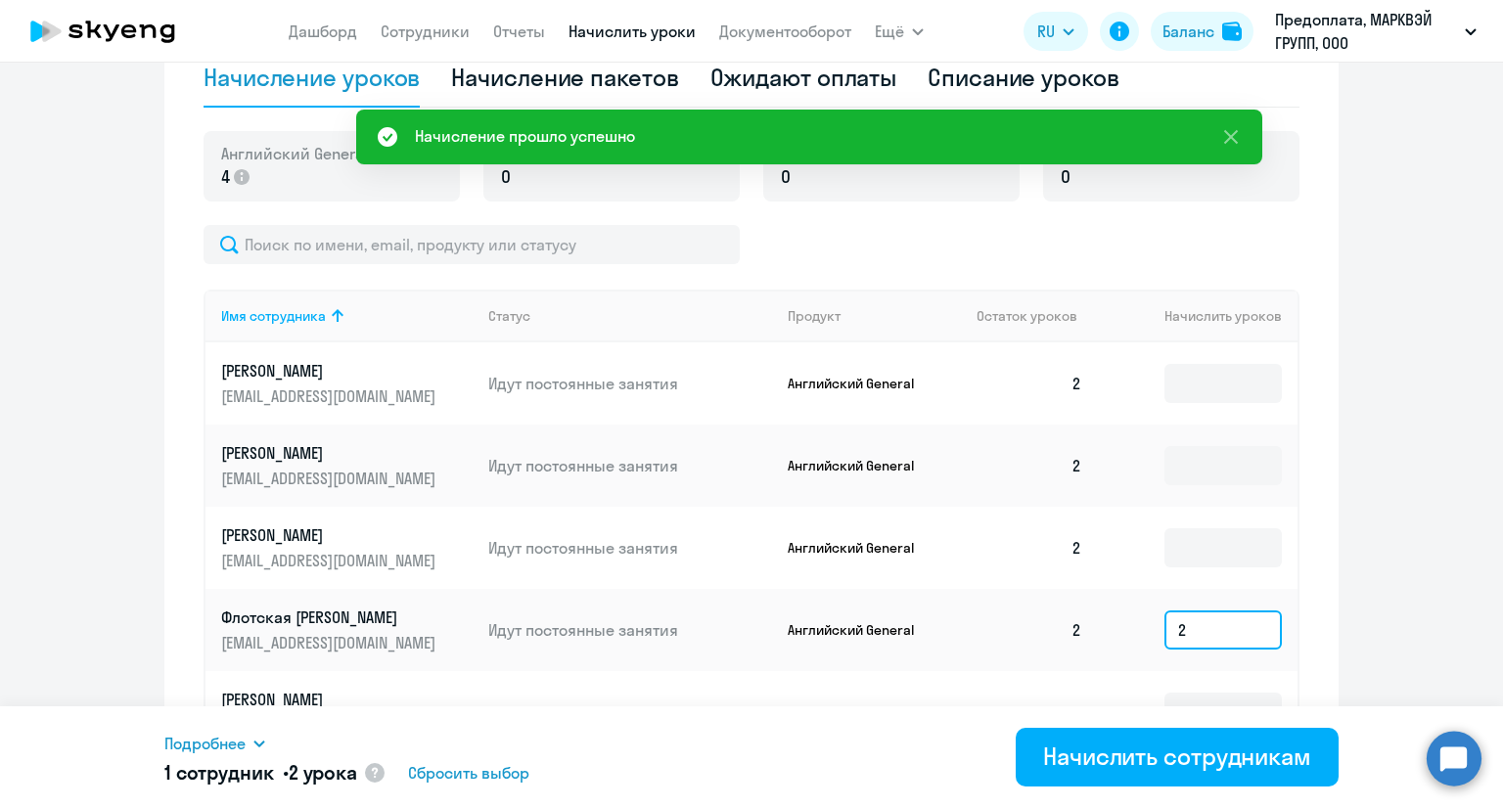
scroll to position [704, 0]
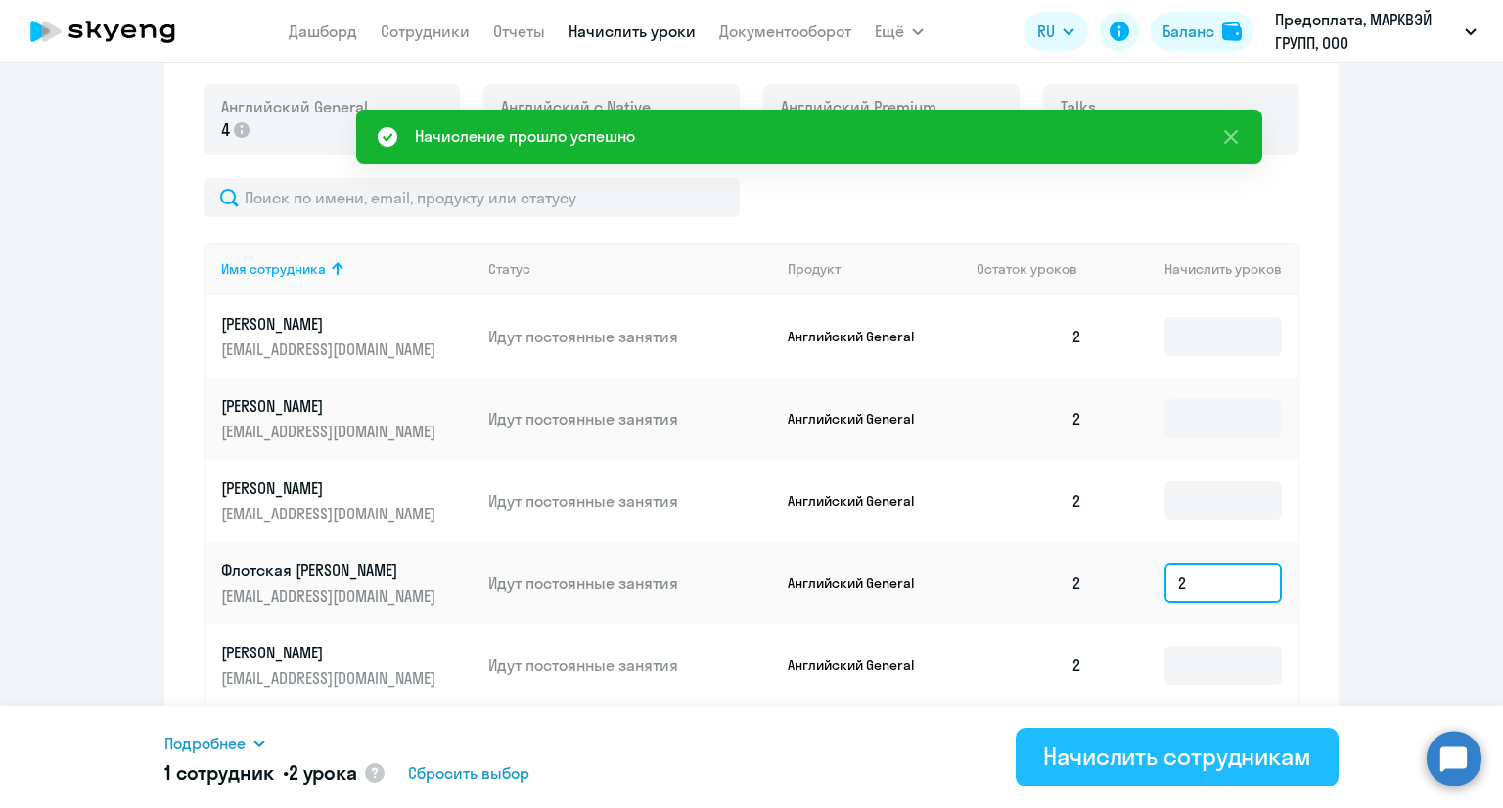
type input "2"
click at [1161, 747] on div "Начислить сотрудникам" at bounding box center [1177, 756] width 268 height 31
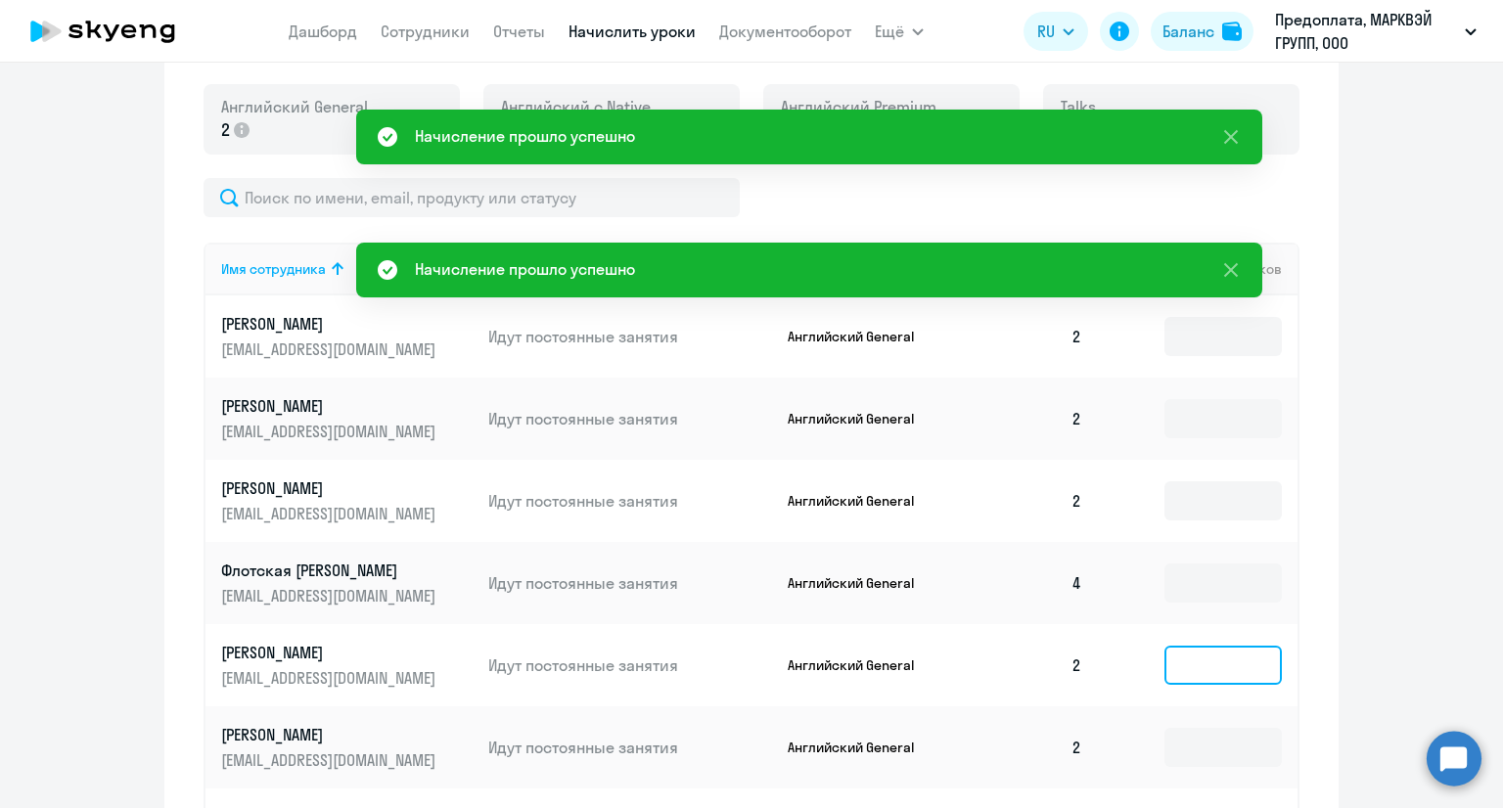
click at [1199, 669] on input at bounding box center [1222, 665] width 117 height 39
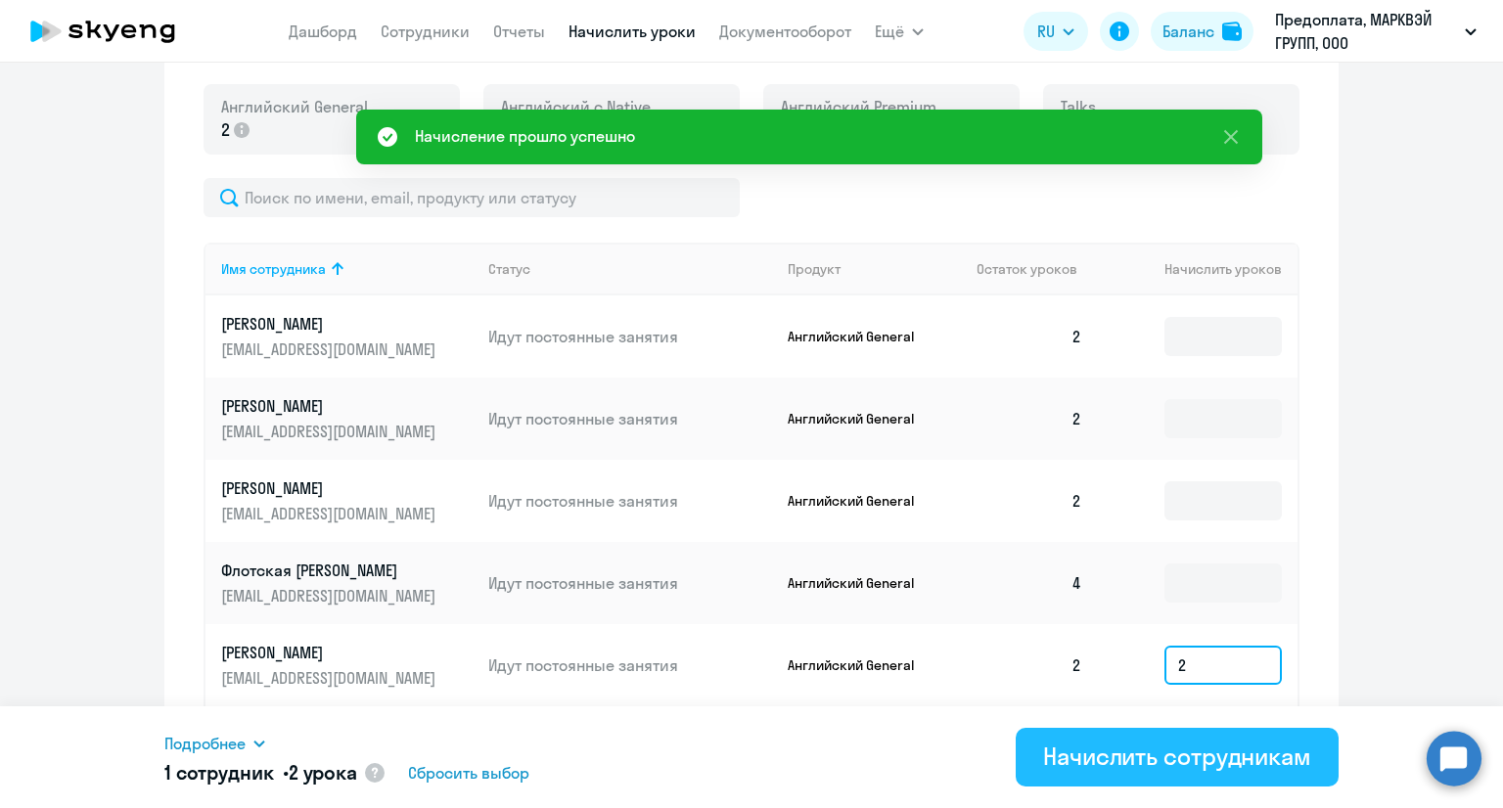
type input "2"
click at [1148, 760] on div "Начислить сотрудникам" at bounding box center [1177, 756] width 268 height 31
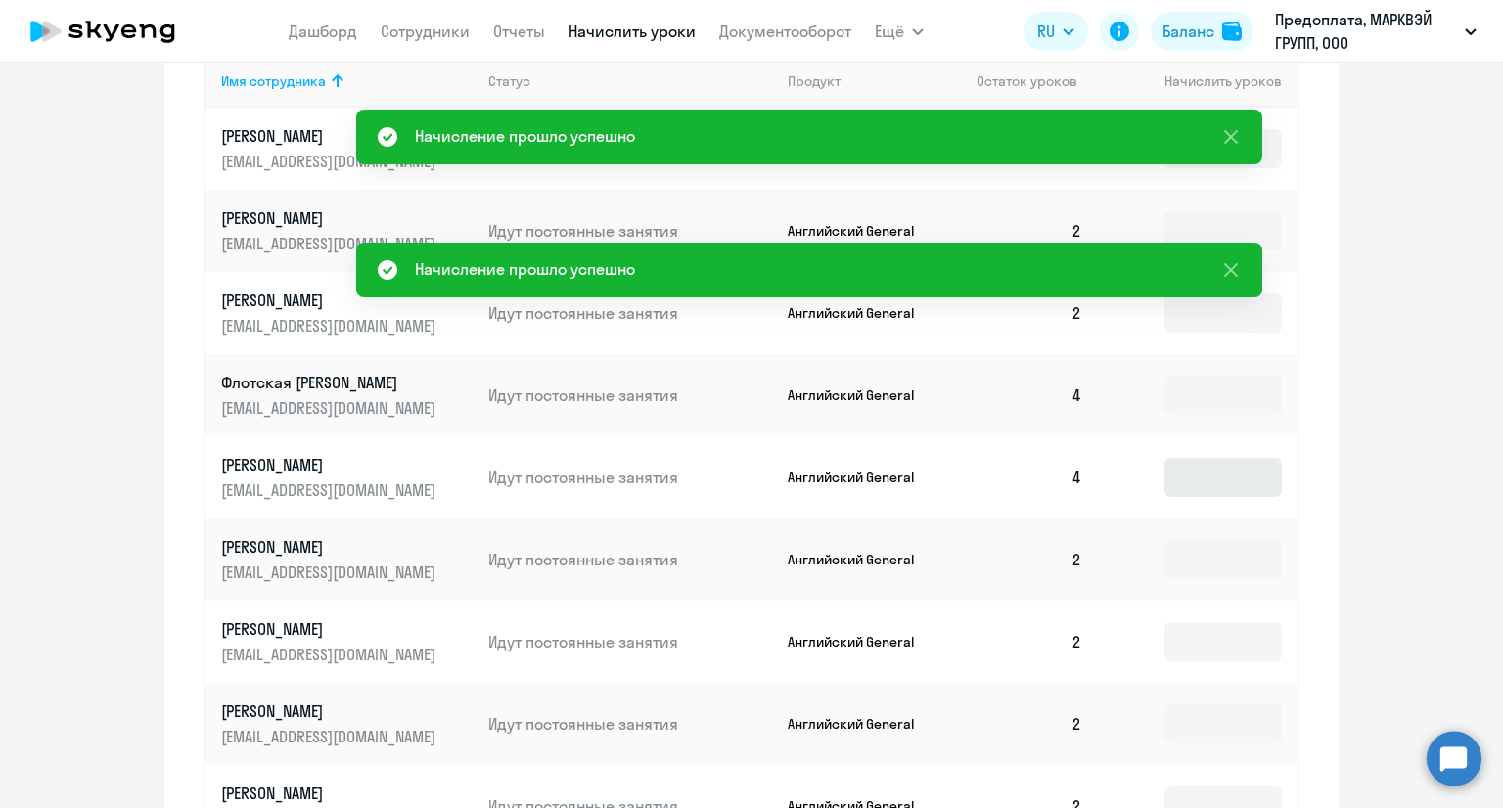
scroll to position [900, 0]
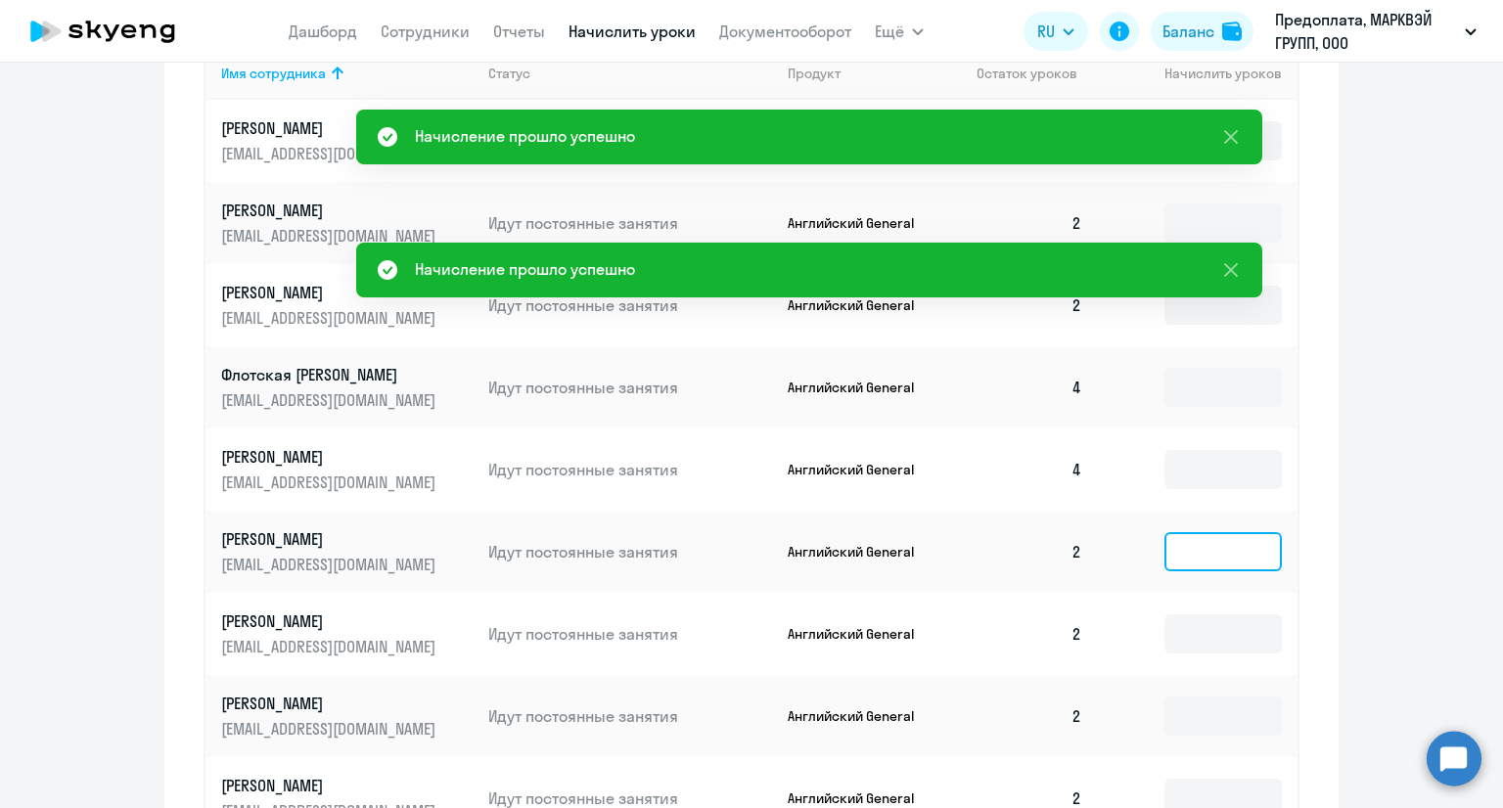
click at [1210, 561] on input at bounding box center [1222, 551] width 117 height 39
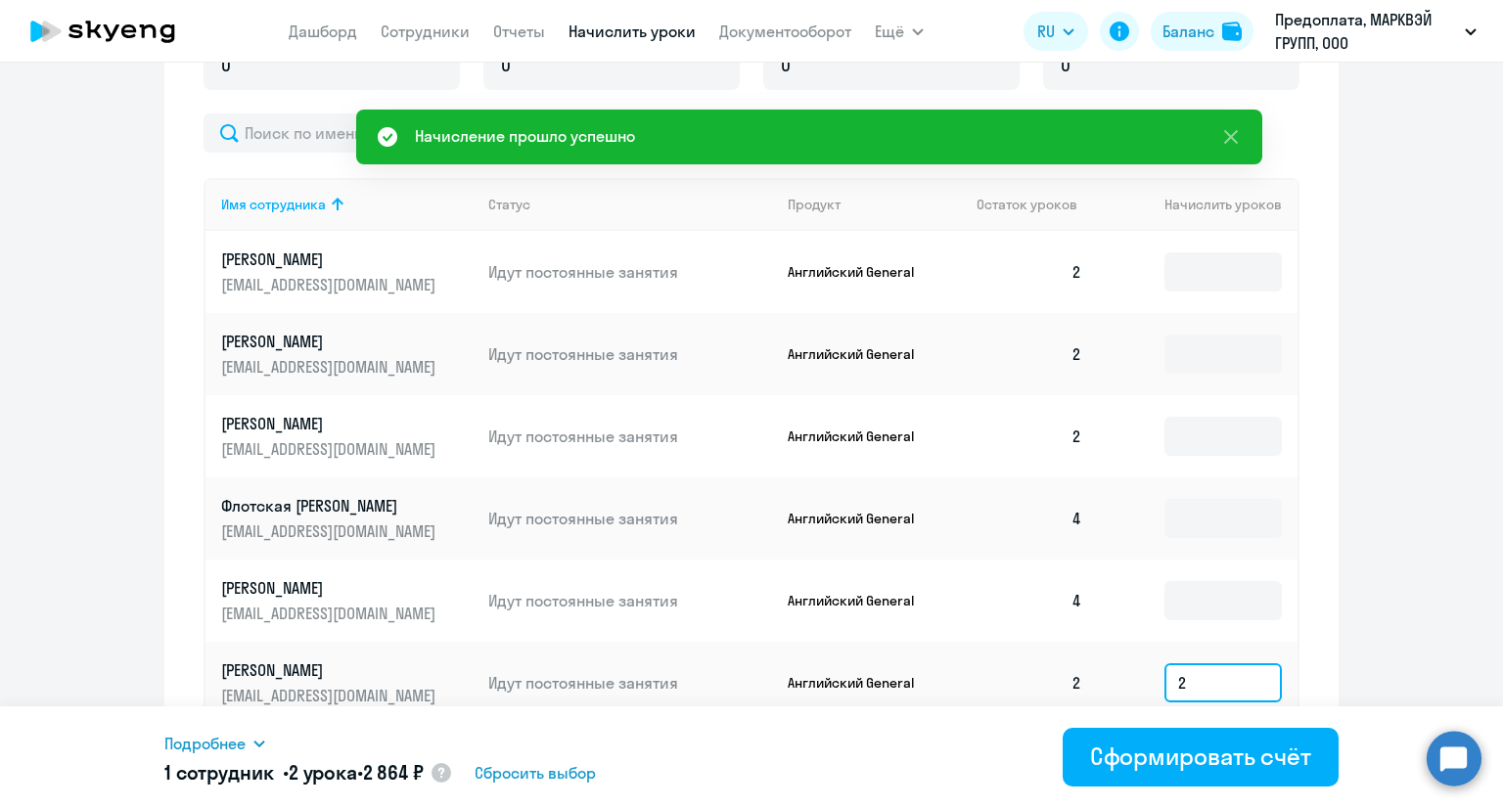
scroll to position [509, 0]
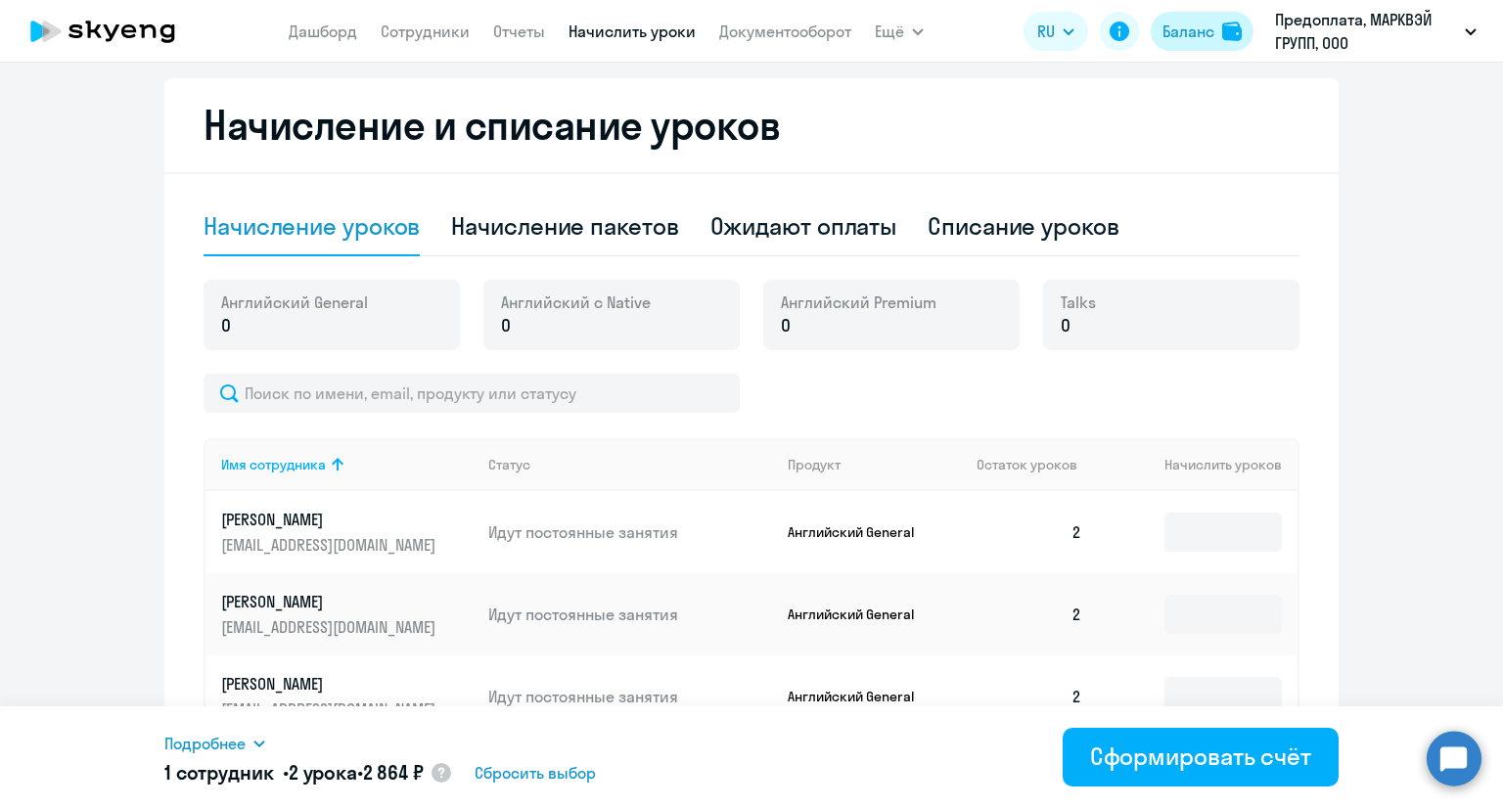
type input "2"
click at [1199, 24] on div "Баланс" at bounding box center [1188, 31] width 52 height 23
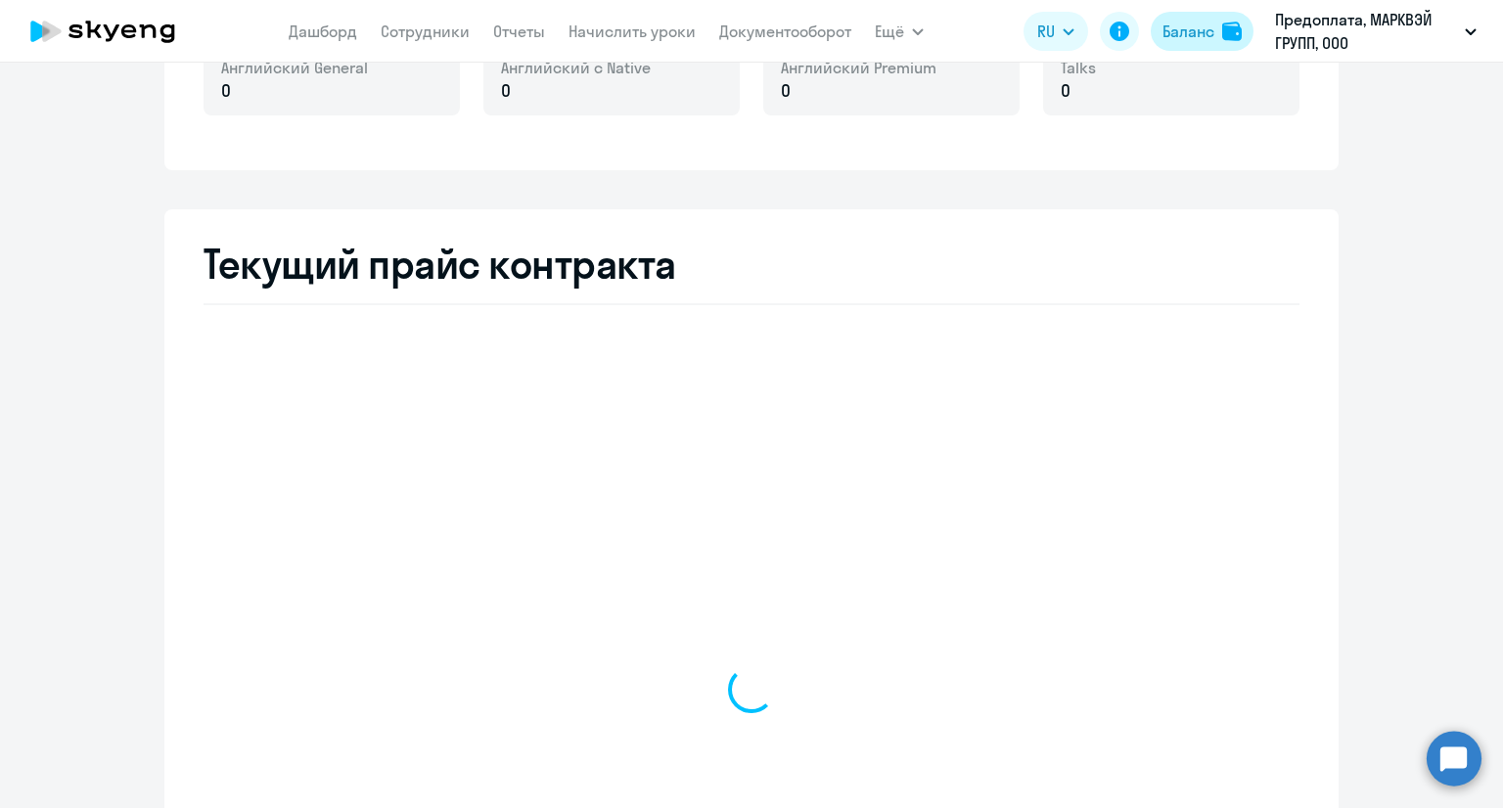
scroll to position [605, 0]
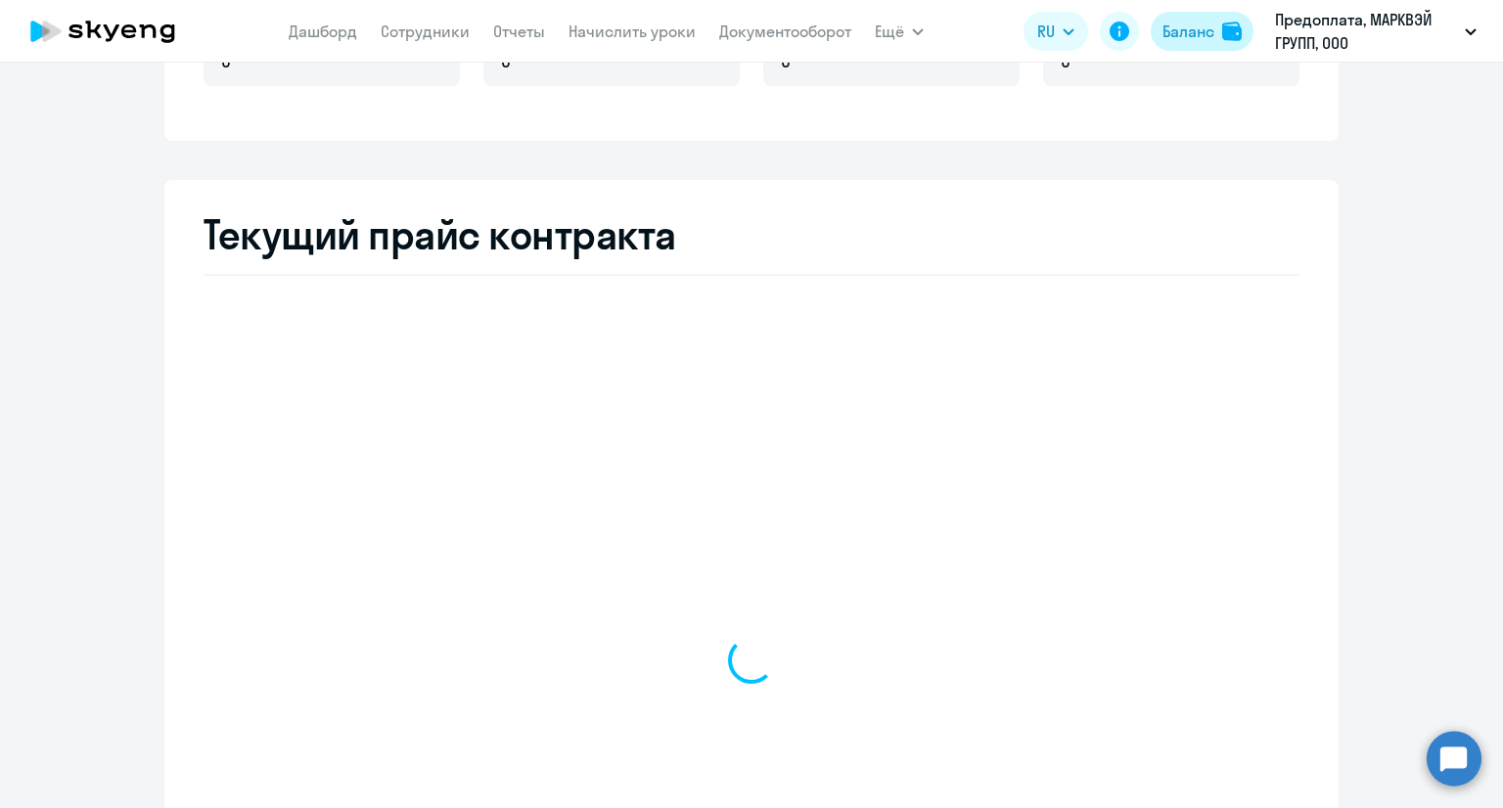
select select "english_adult_not_native_speaker"
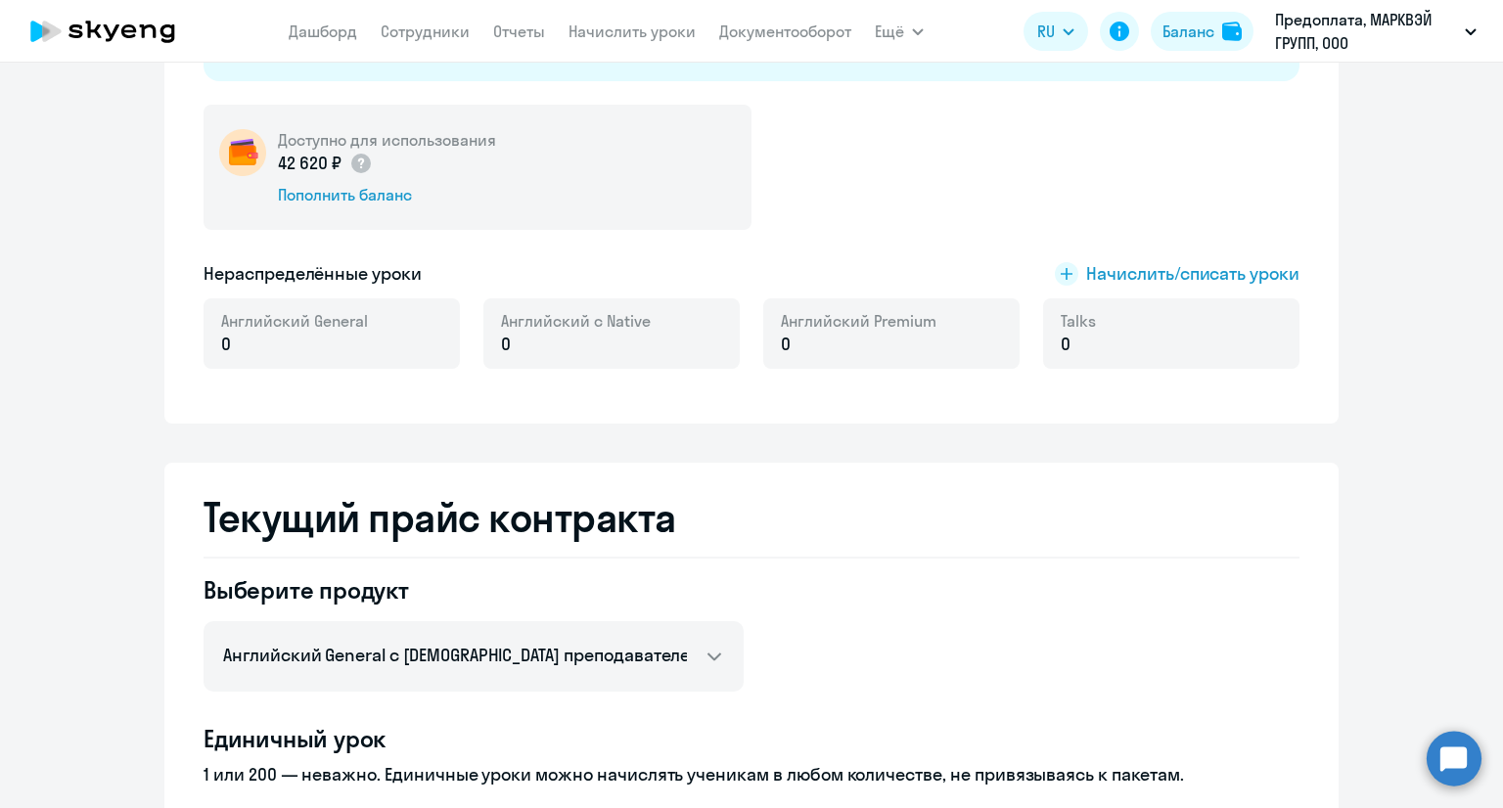
scroll to position [115, 0]
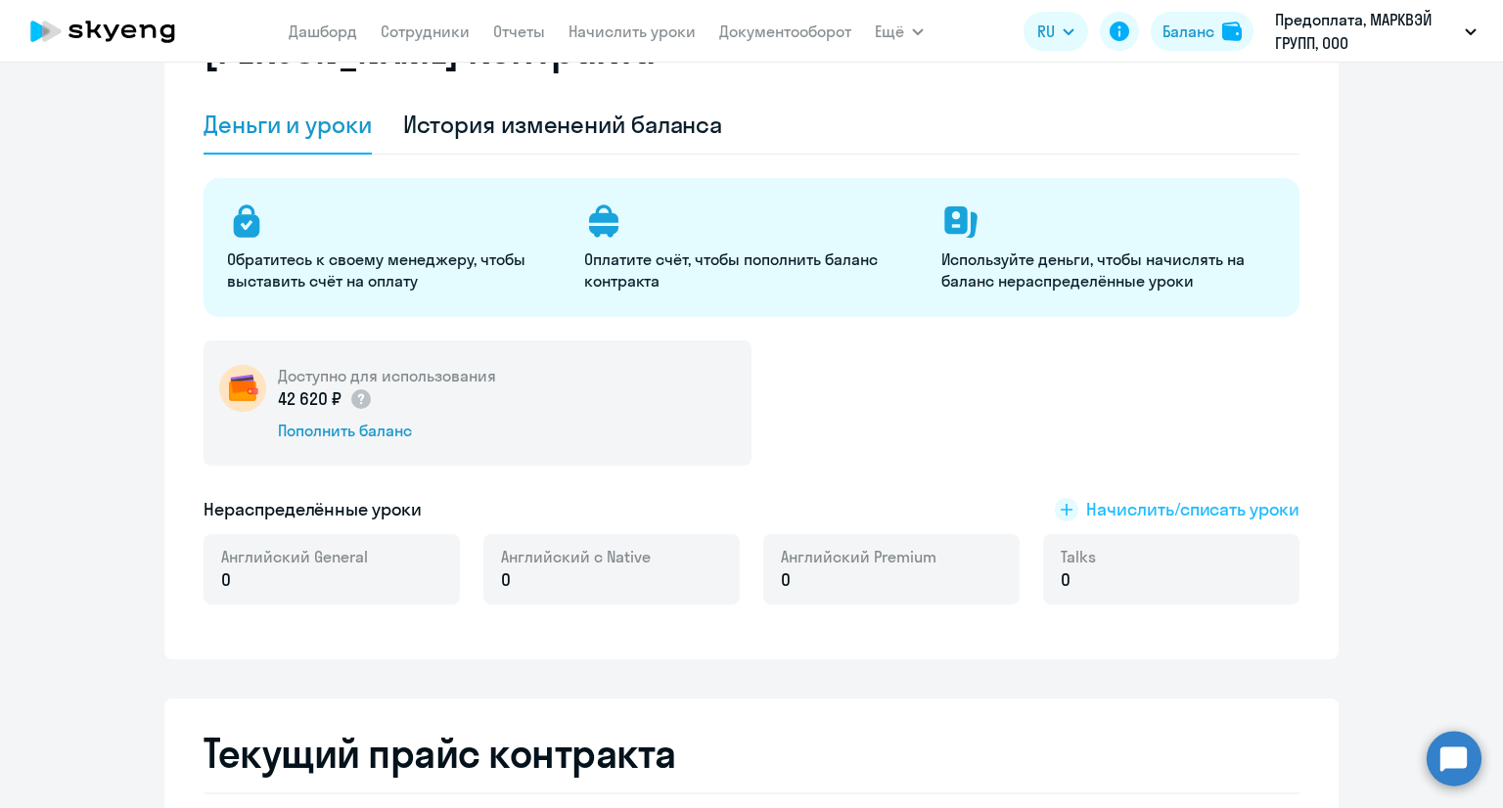
click at [1143, 515] on span "Начислить/списать уроки" at bounding box center [1192, 509] width 213 height 25
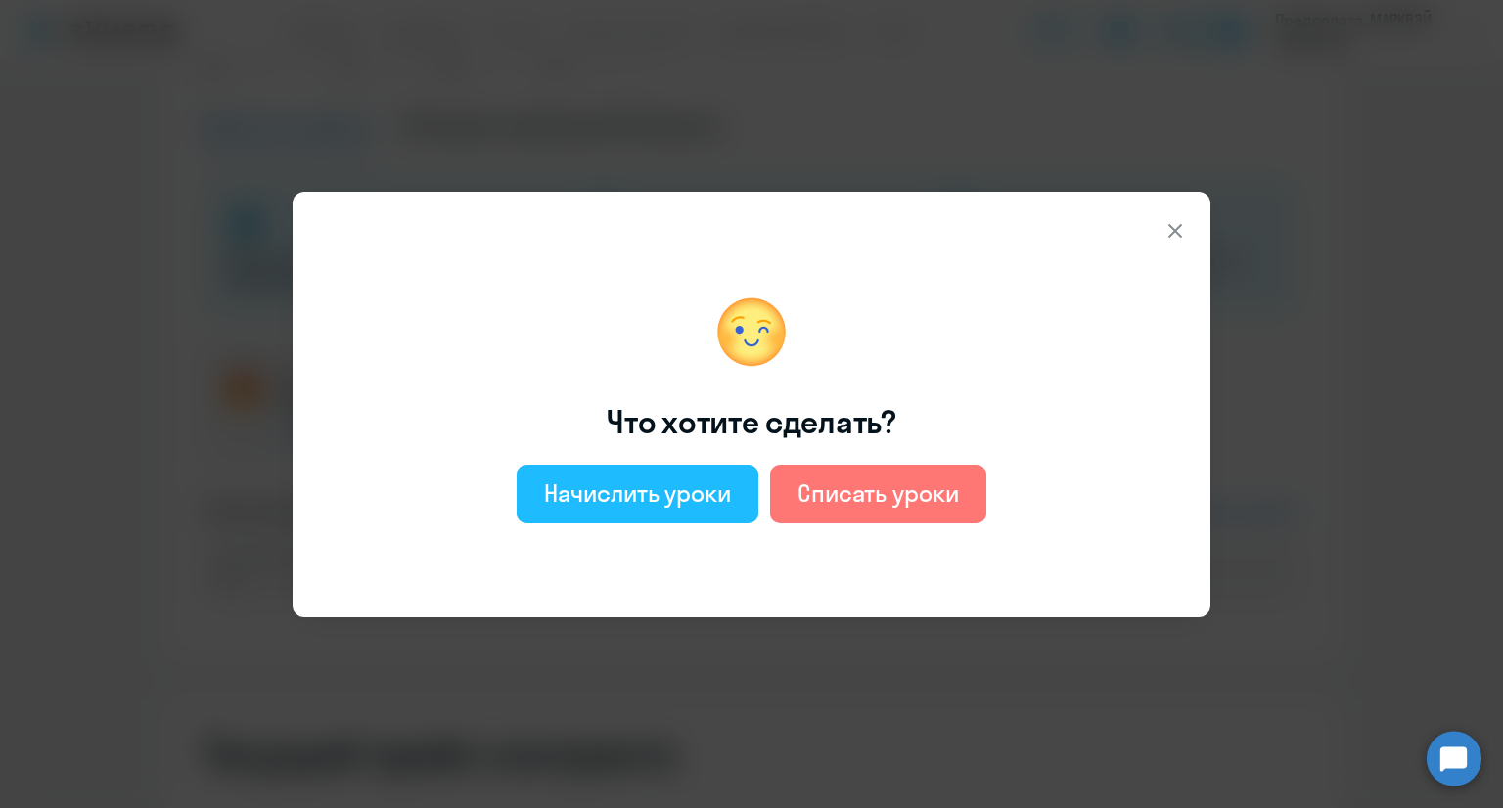
click at [692, 498] on div "Начислить уроки" at bounding box center [637, 492] width 187 height 31
select select "english_adult_not_native_speaker"
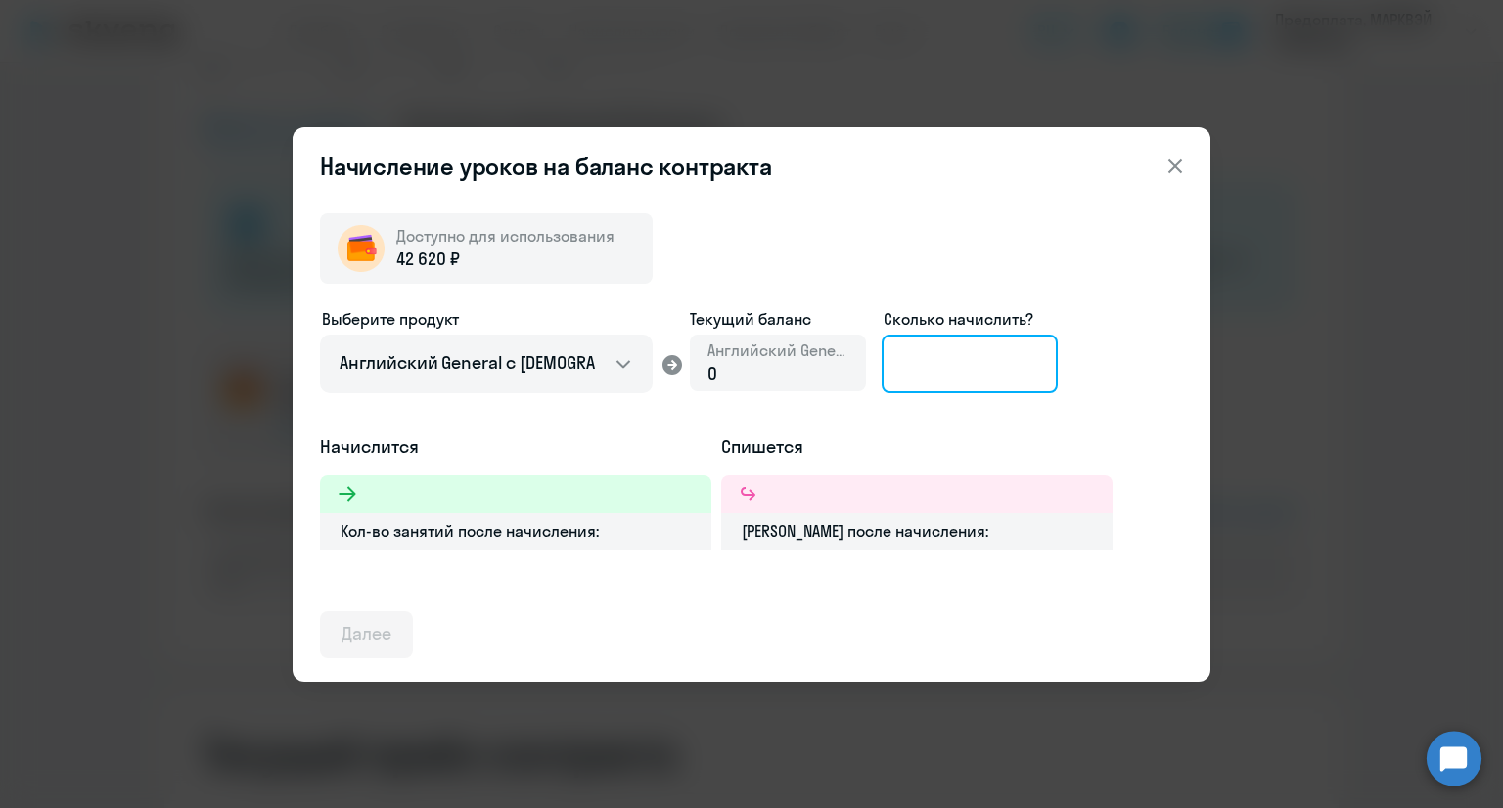
click at [941, 348] on input at bounding box center [970, 364] width 176 height 59
type input "10"
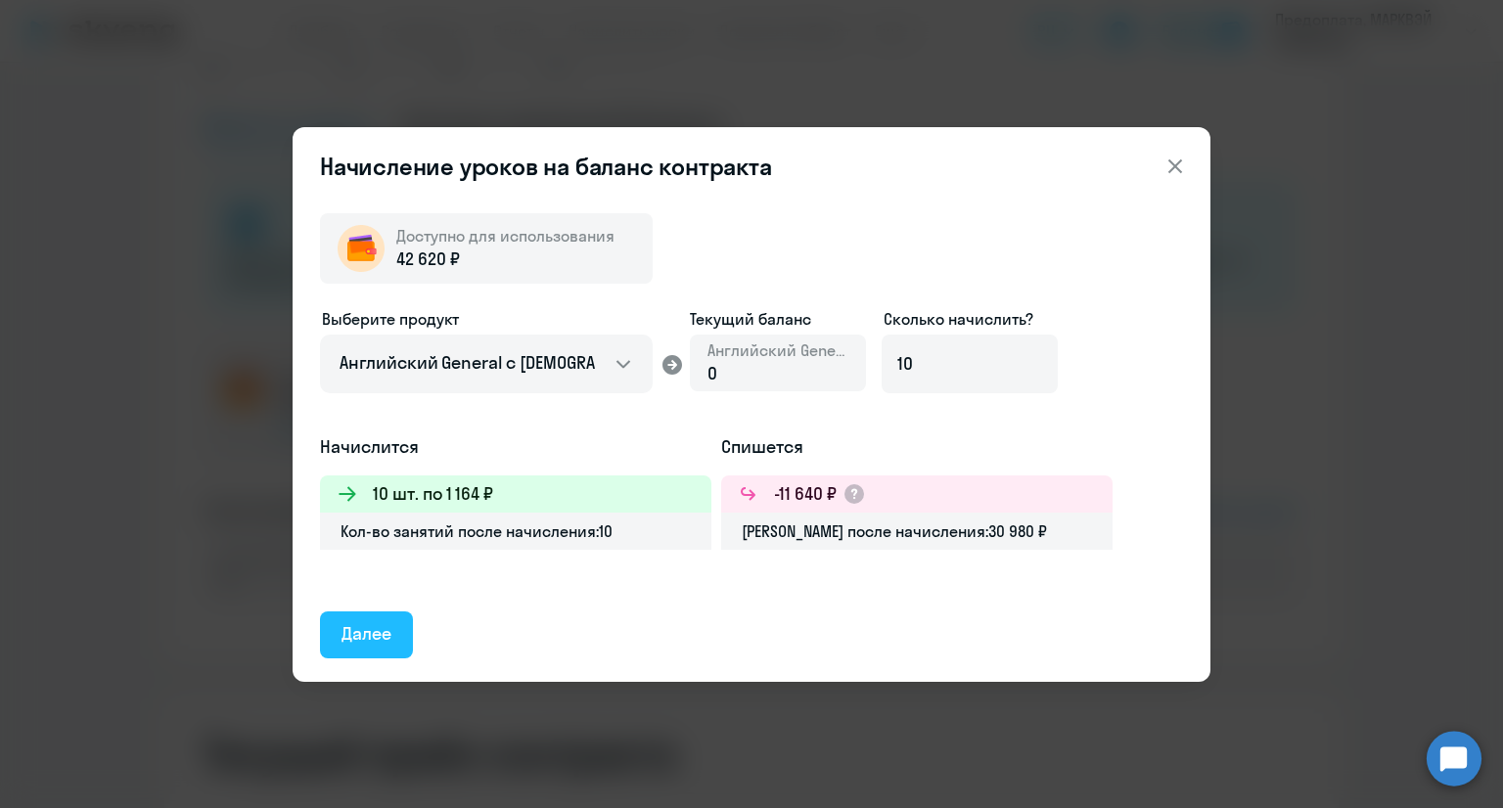
click at [371, 627] on div "Далее" at bounding box center [366, 633] width 50 height 25
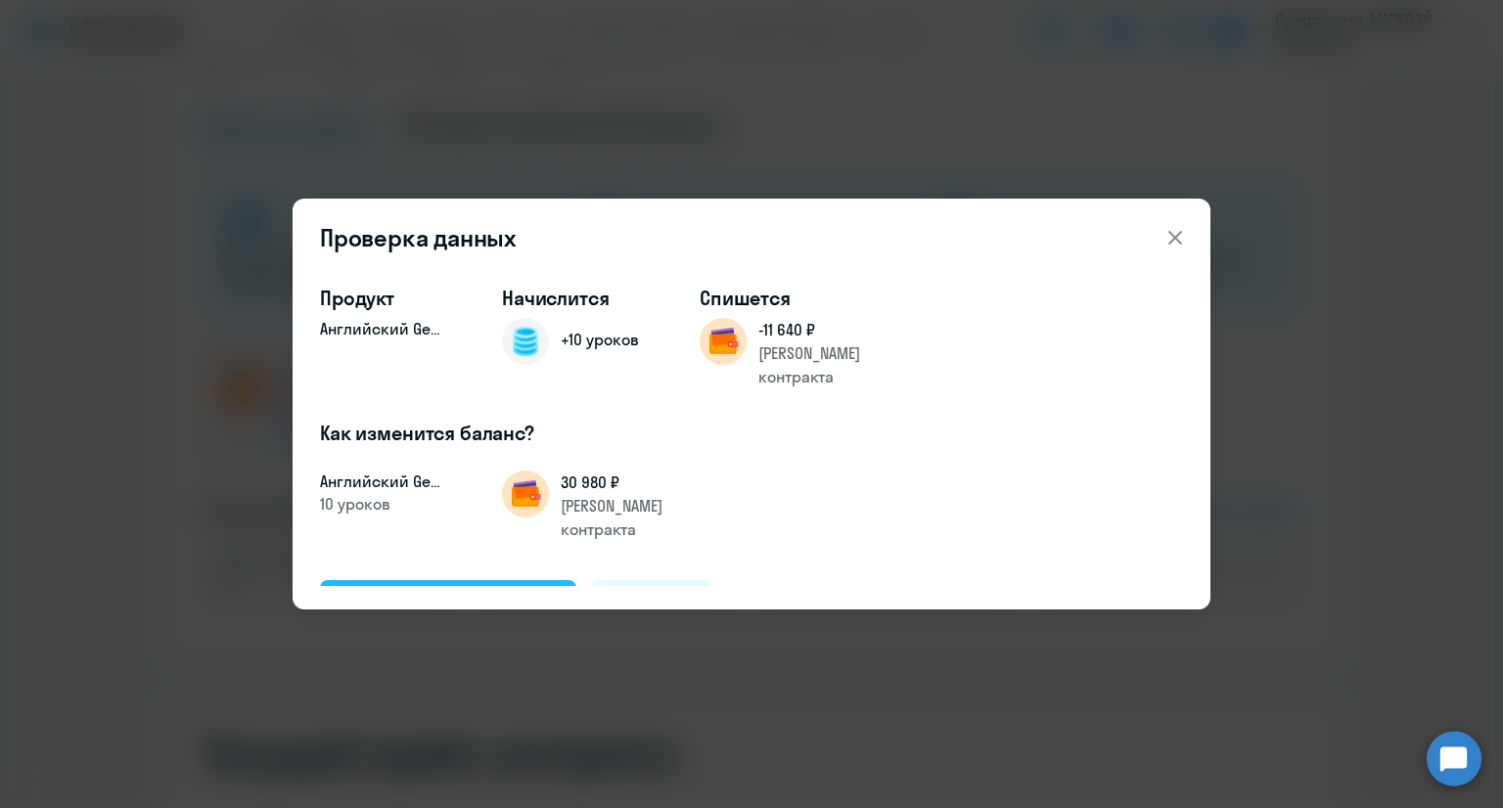
click at [429, 590] on div "Подтвердить и начислить" at bounding box center [447, 602] width 213 height 25
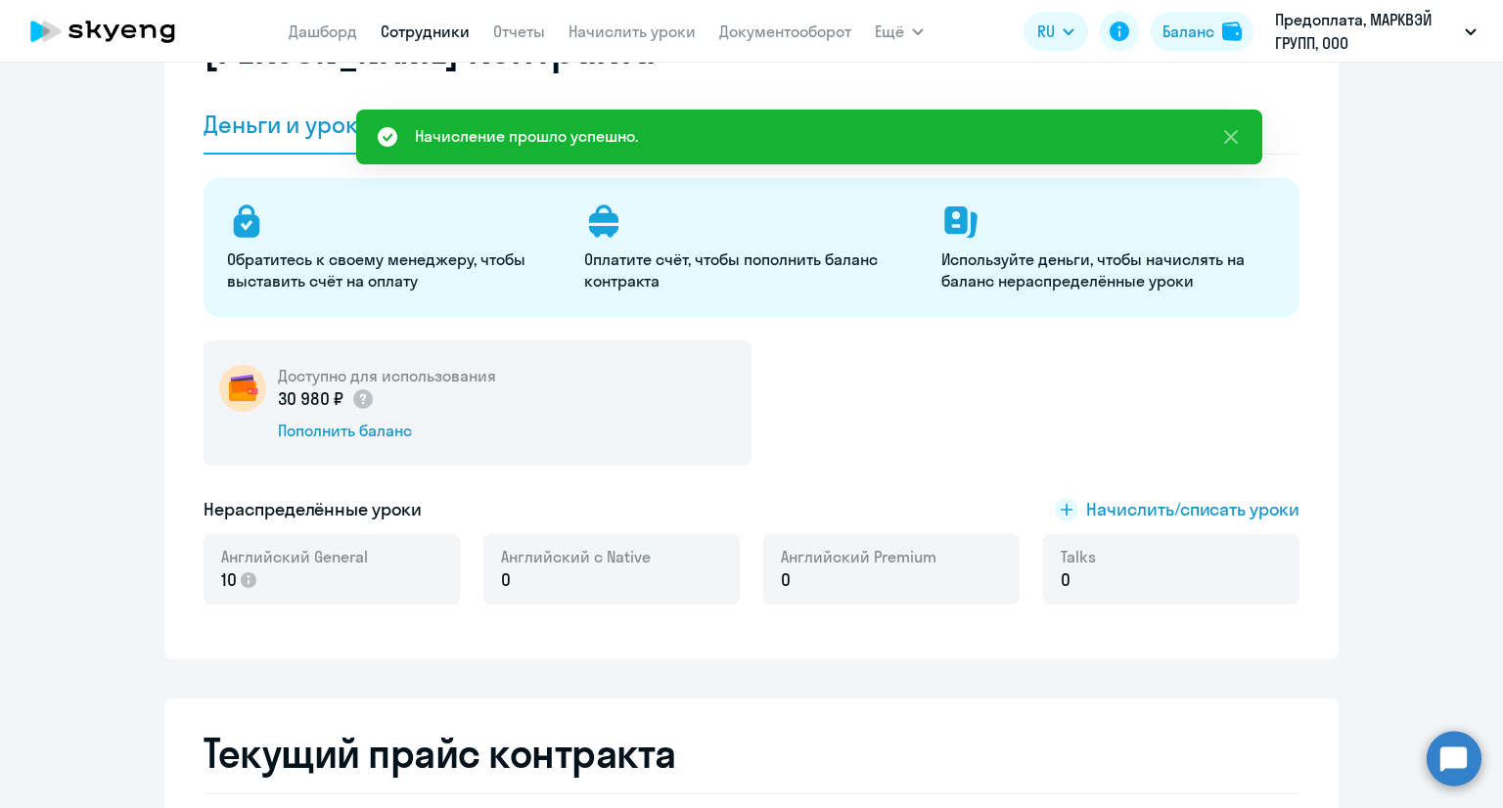
click at [430, 27] on link "Сотрудники" at bounding box center [425, 32] width 89 height 20
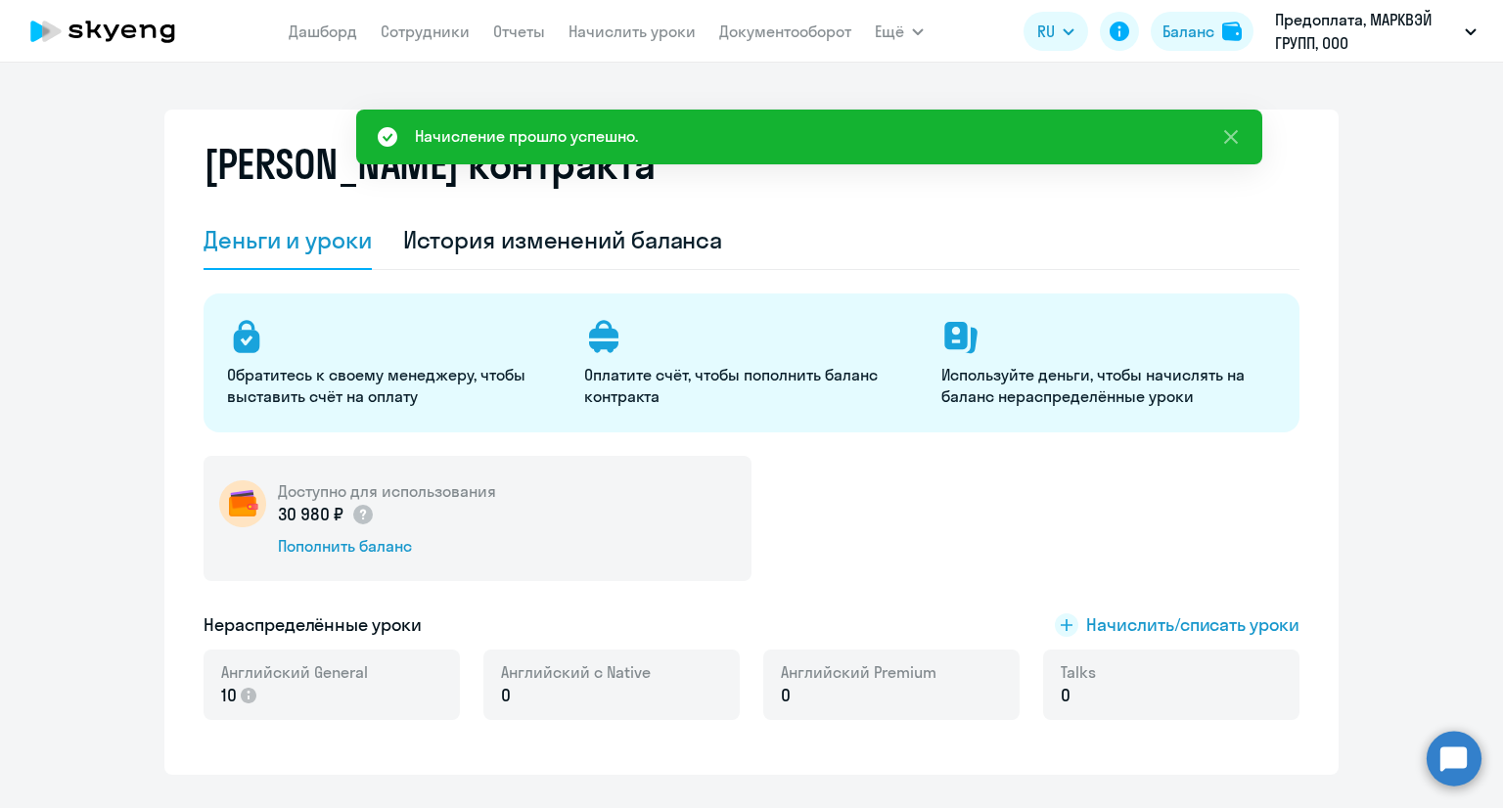
select select "30"
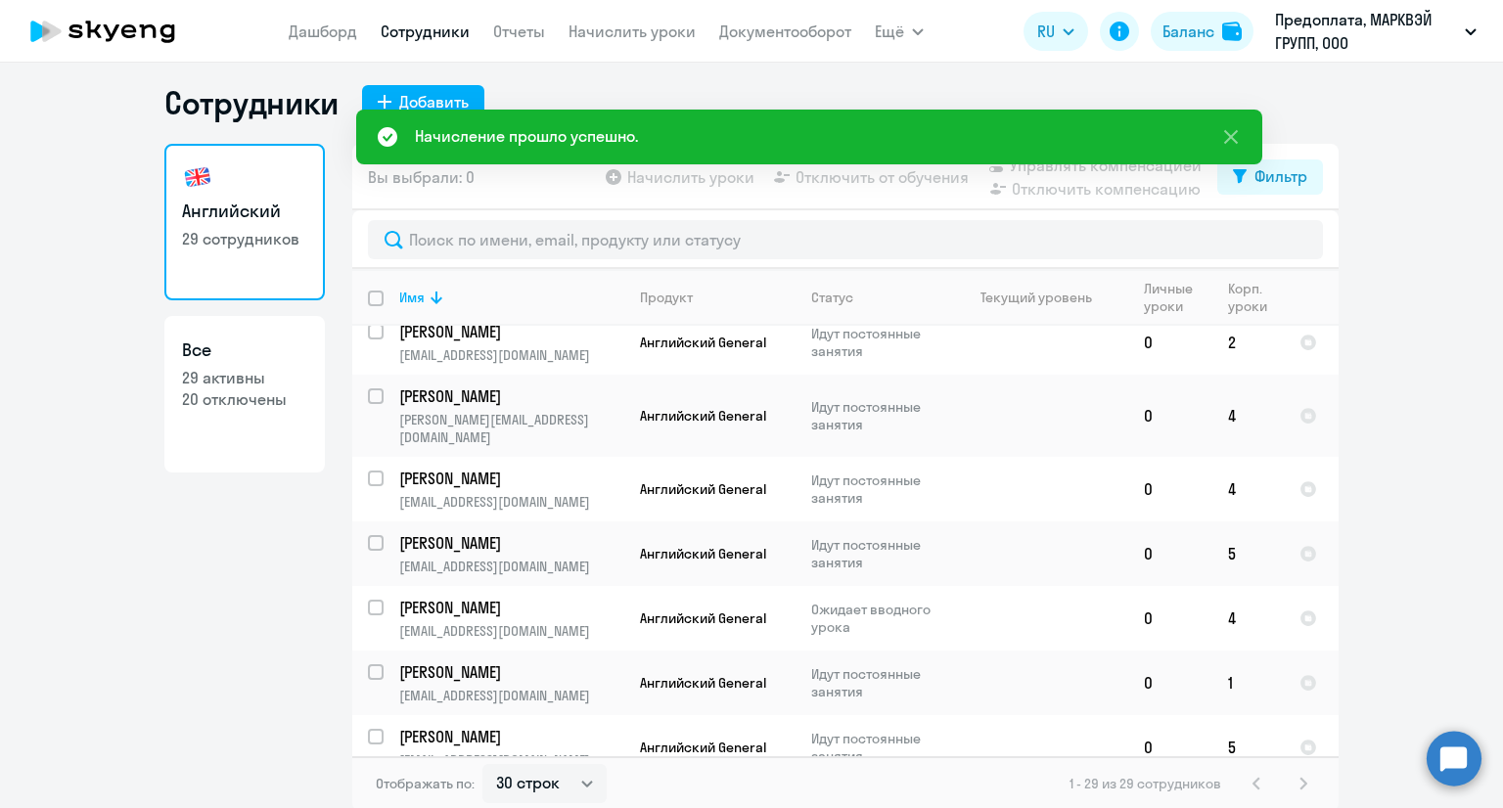
scroll to position [12, 0]
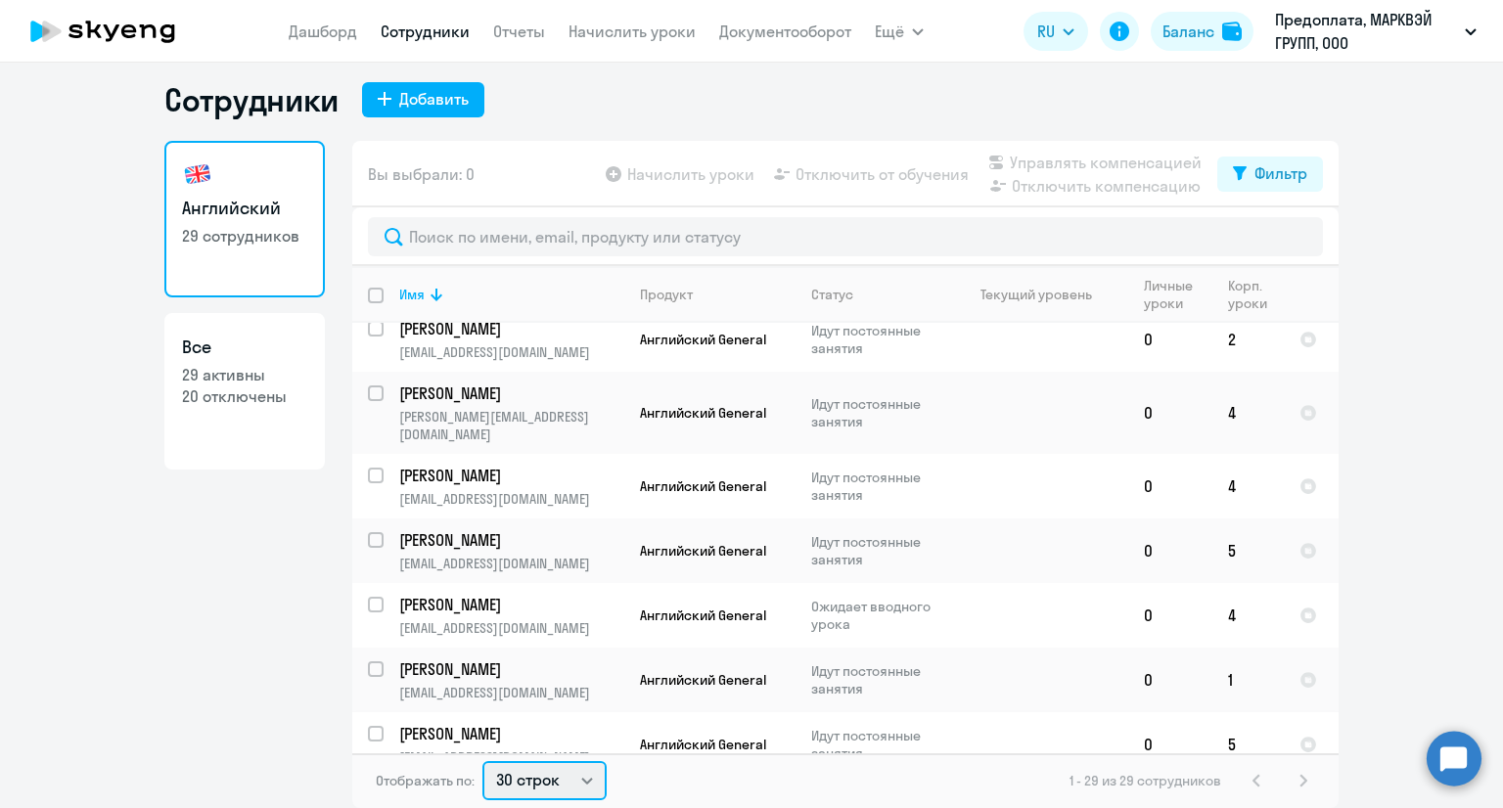
click at [569, 772] on select "30 строк 50 строк 100 строк" at bounding box center [544, 780] width 124 height 39
click at [1418, 495] on ng-component "Сотрудники Добавить Английский 29 сотрудников Все 29 активны 20 отключены Вы вы…" at bounding box center [751, 444] width 1503 height 728
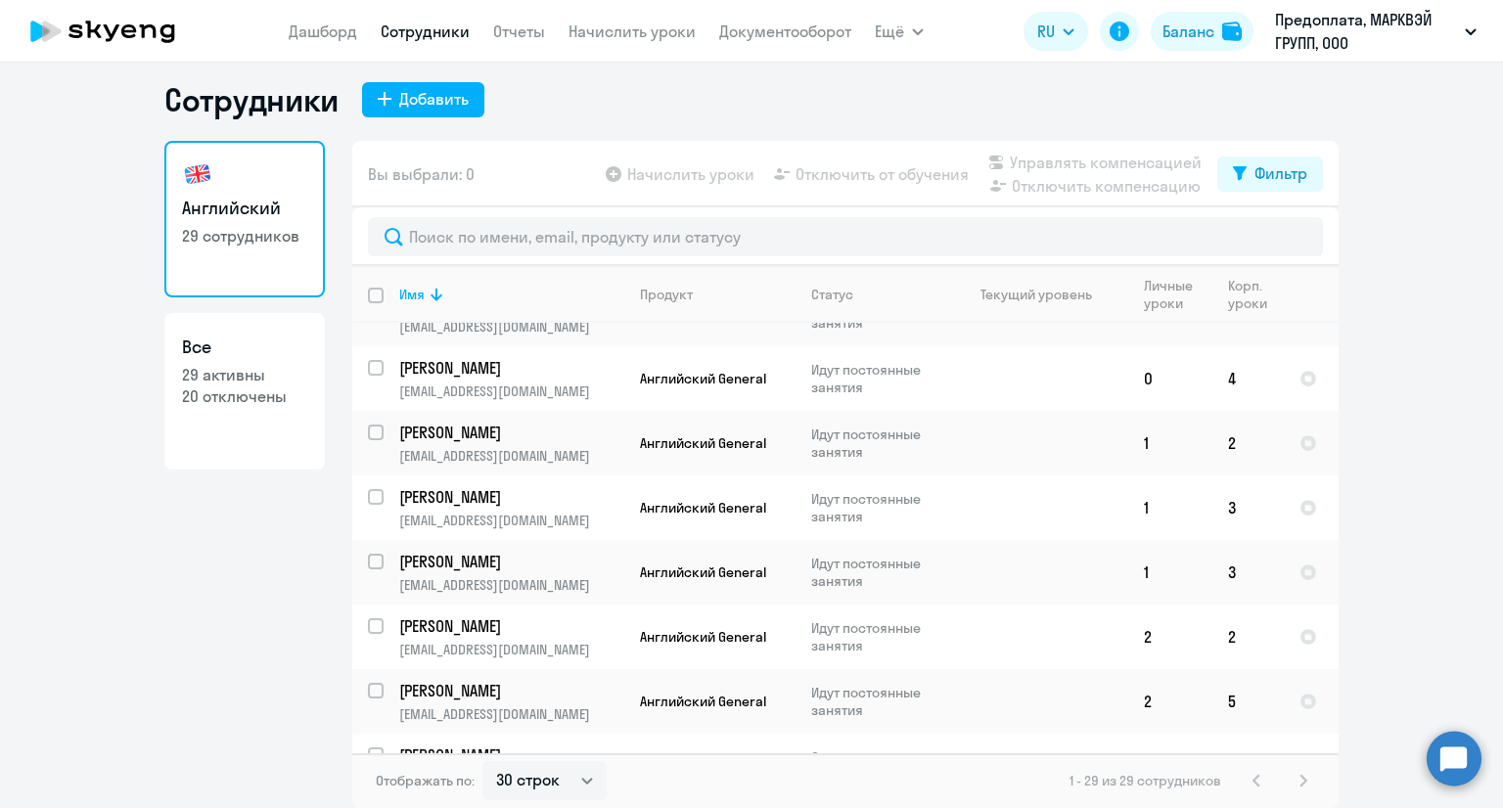
scroll to position [867, 0]
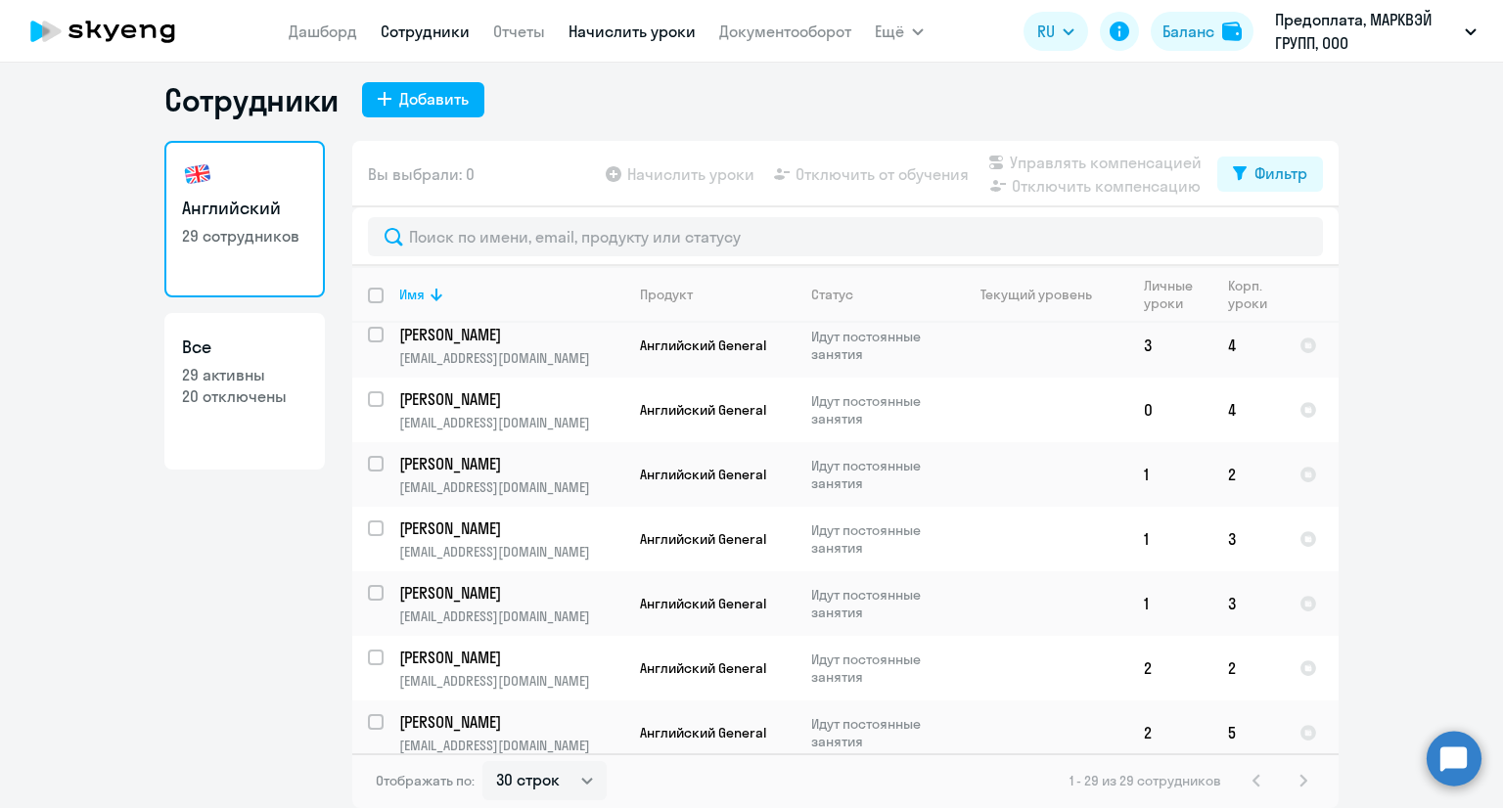
click at [643, 23] on link "Начислить уроки" at bounding box center [631, 32] width 127 height 20
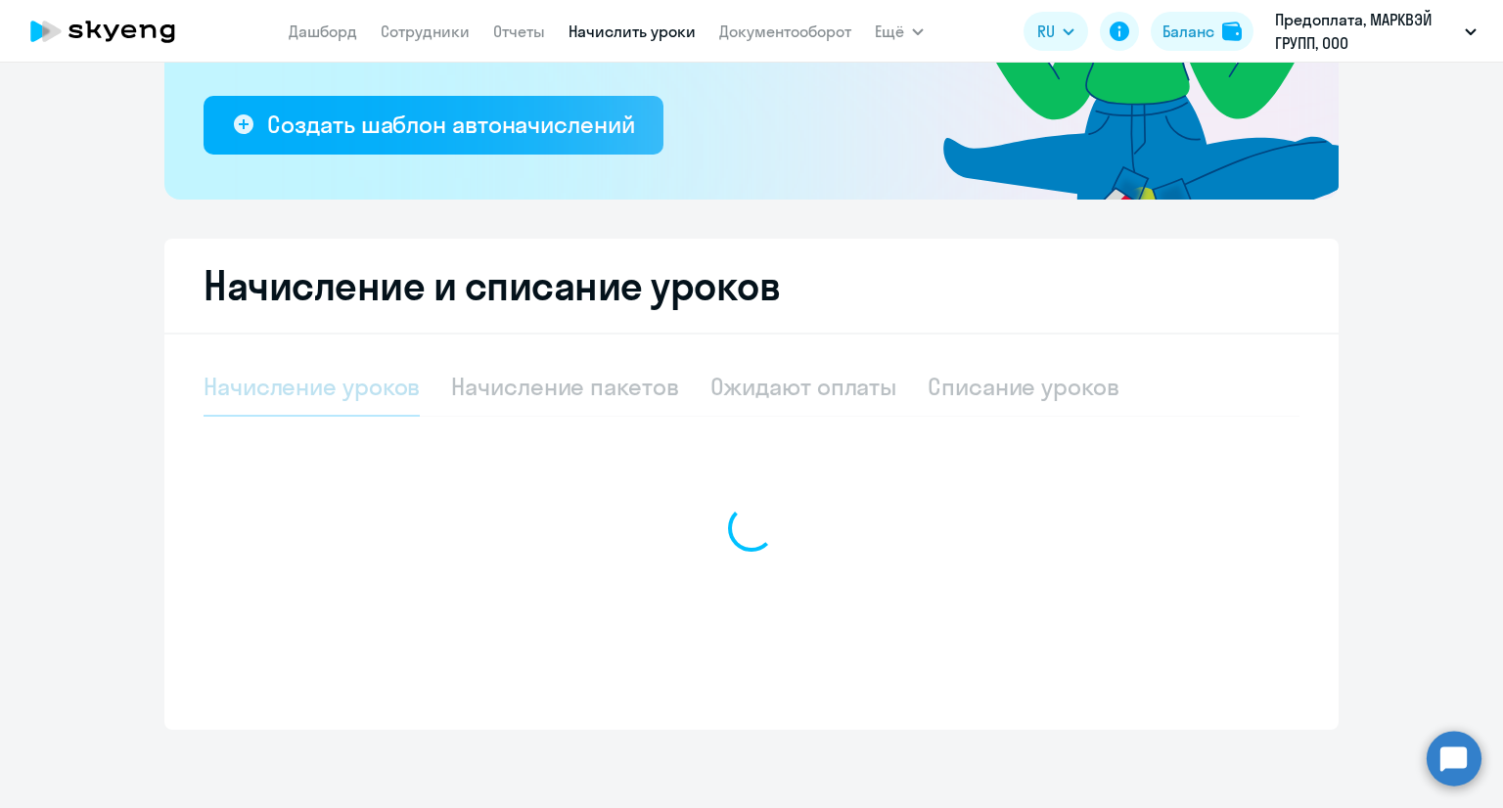
select select "10"
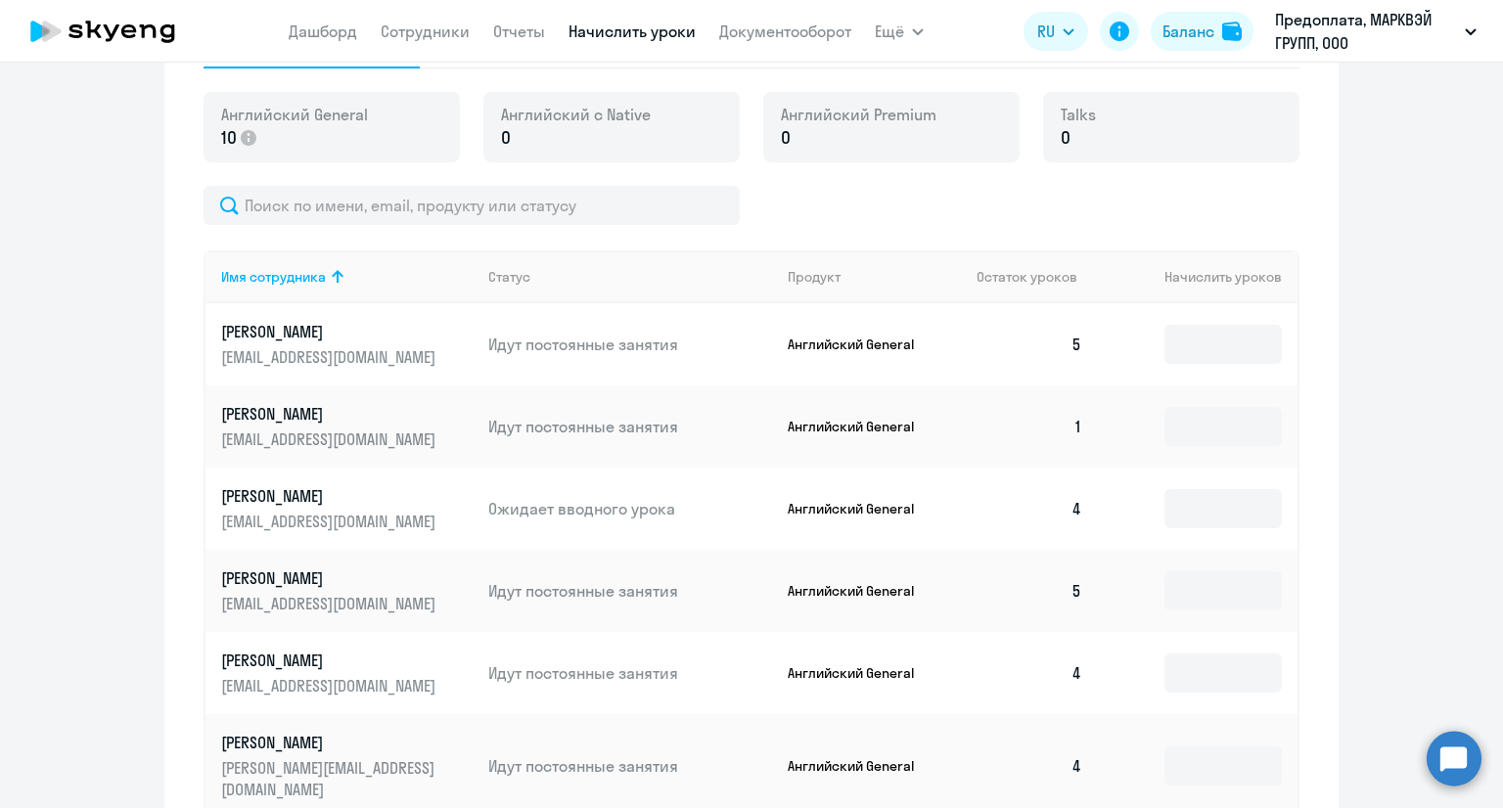
scroll to position [1178, 0]
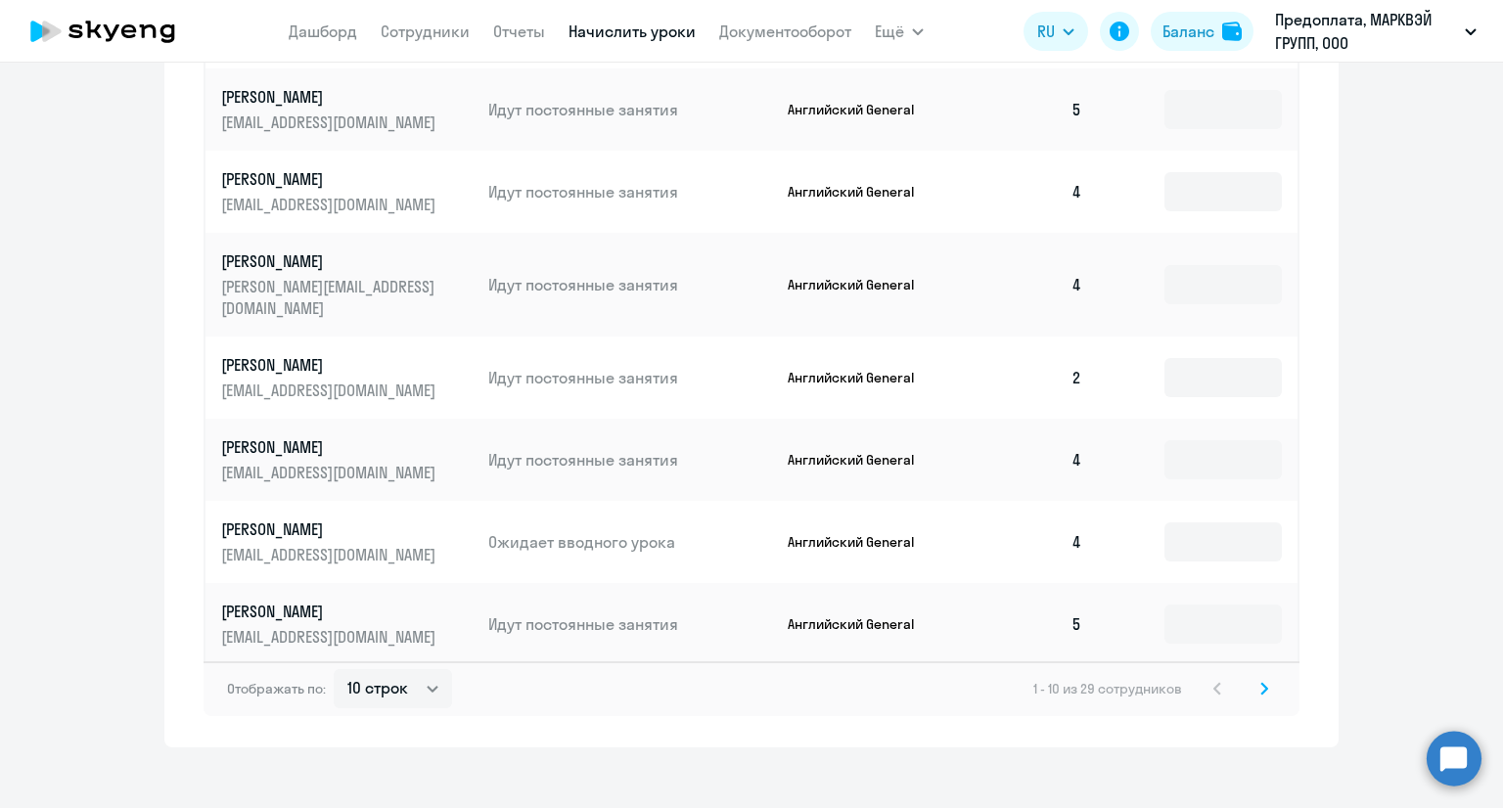
click at [1252, 677] on svg-icon at bounding box center [1263, 688] width 23 height 23
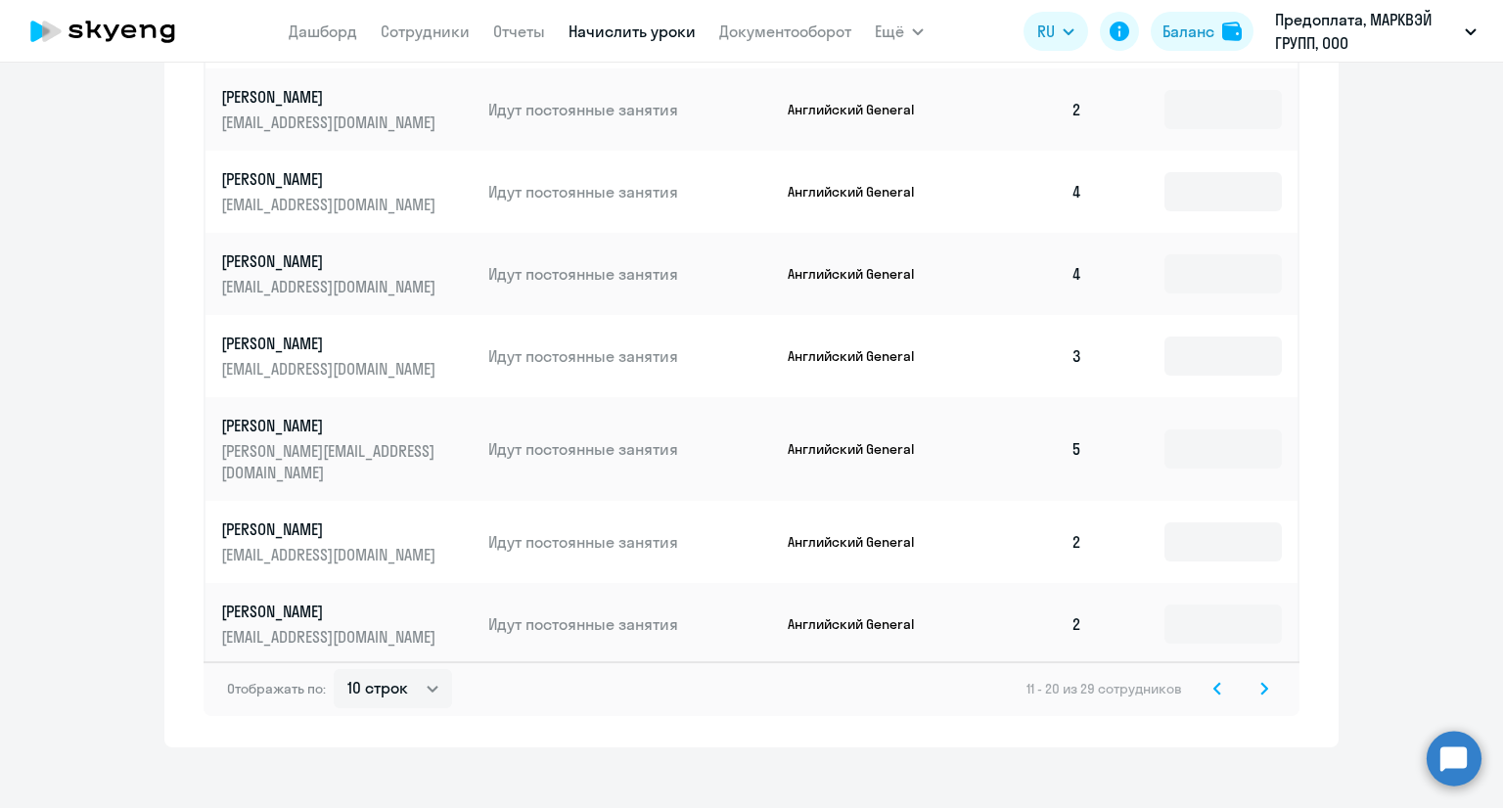
click at [1252, 677] on svg-icon at bounding box center [1263, 688] width 23 height 23
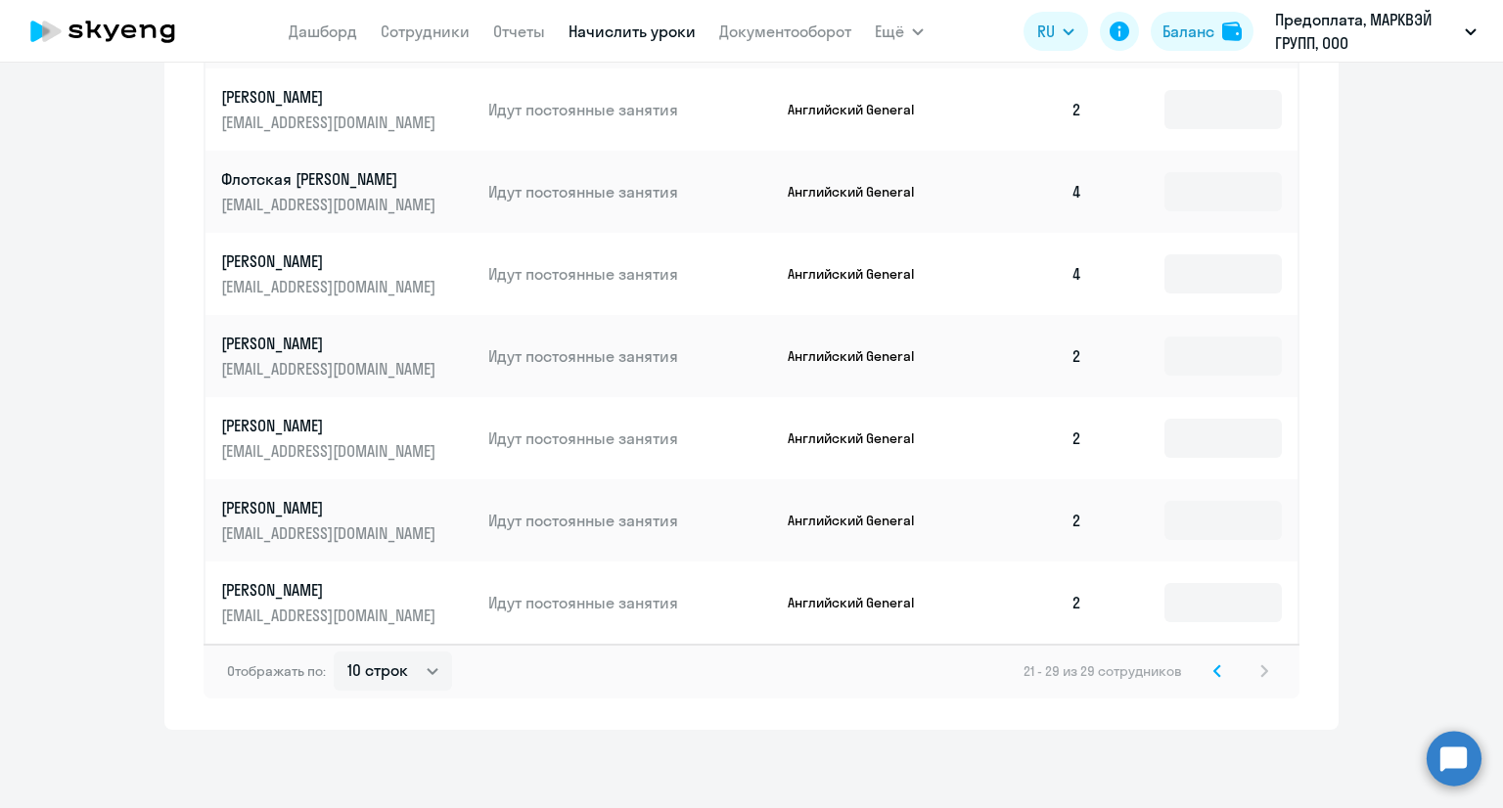
scroll to position [1096, 0]
click at [1178, 349] on input at bounding box center [1222, 356] width 117 height 39
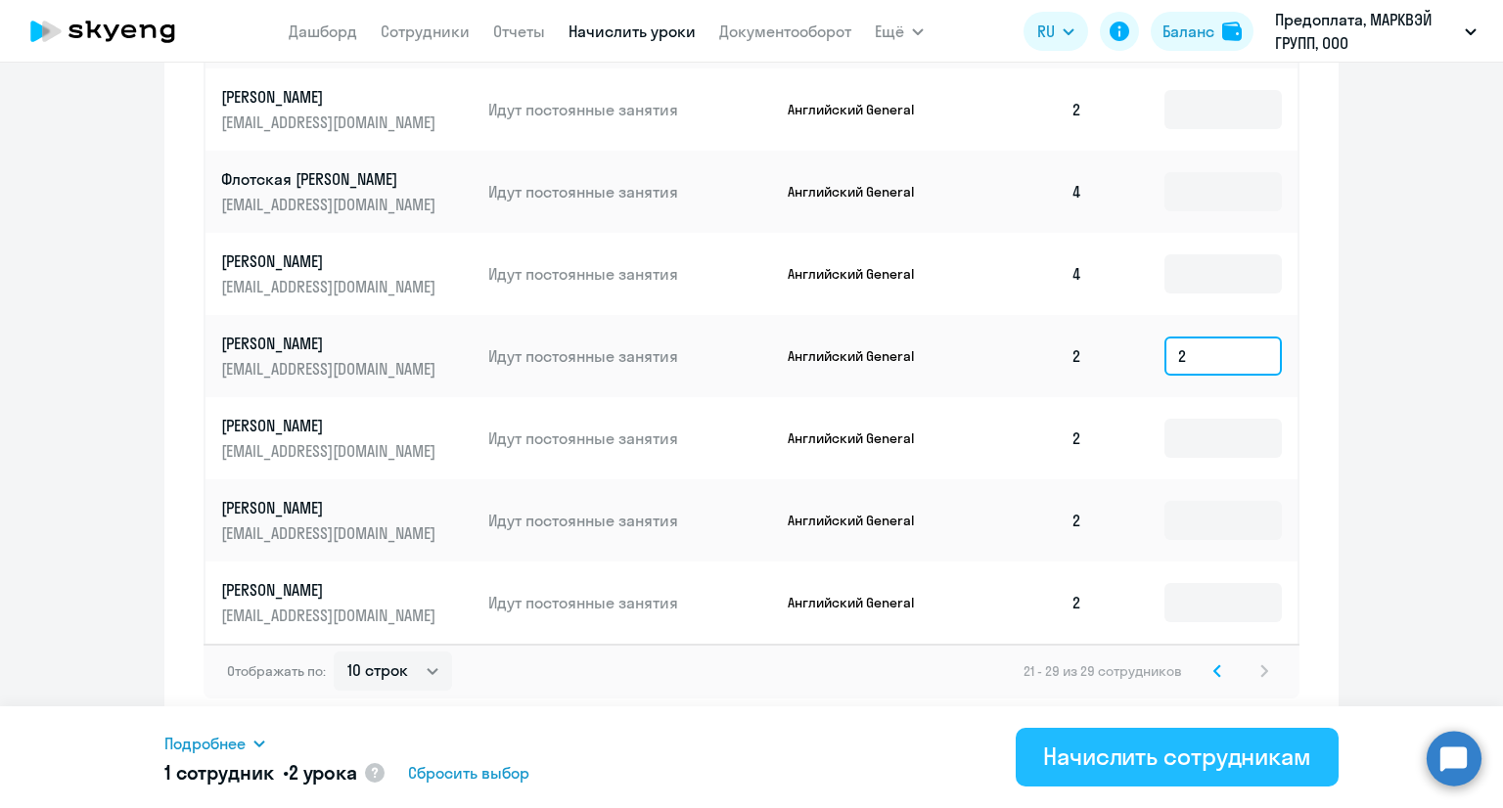
type input "2"
click at [1094, 768] on div "Начислить сотрудникам" at bounding box center [1177, 756] width 268 height 31
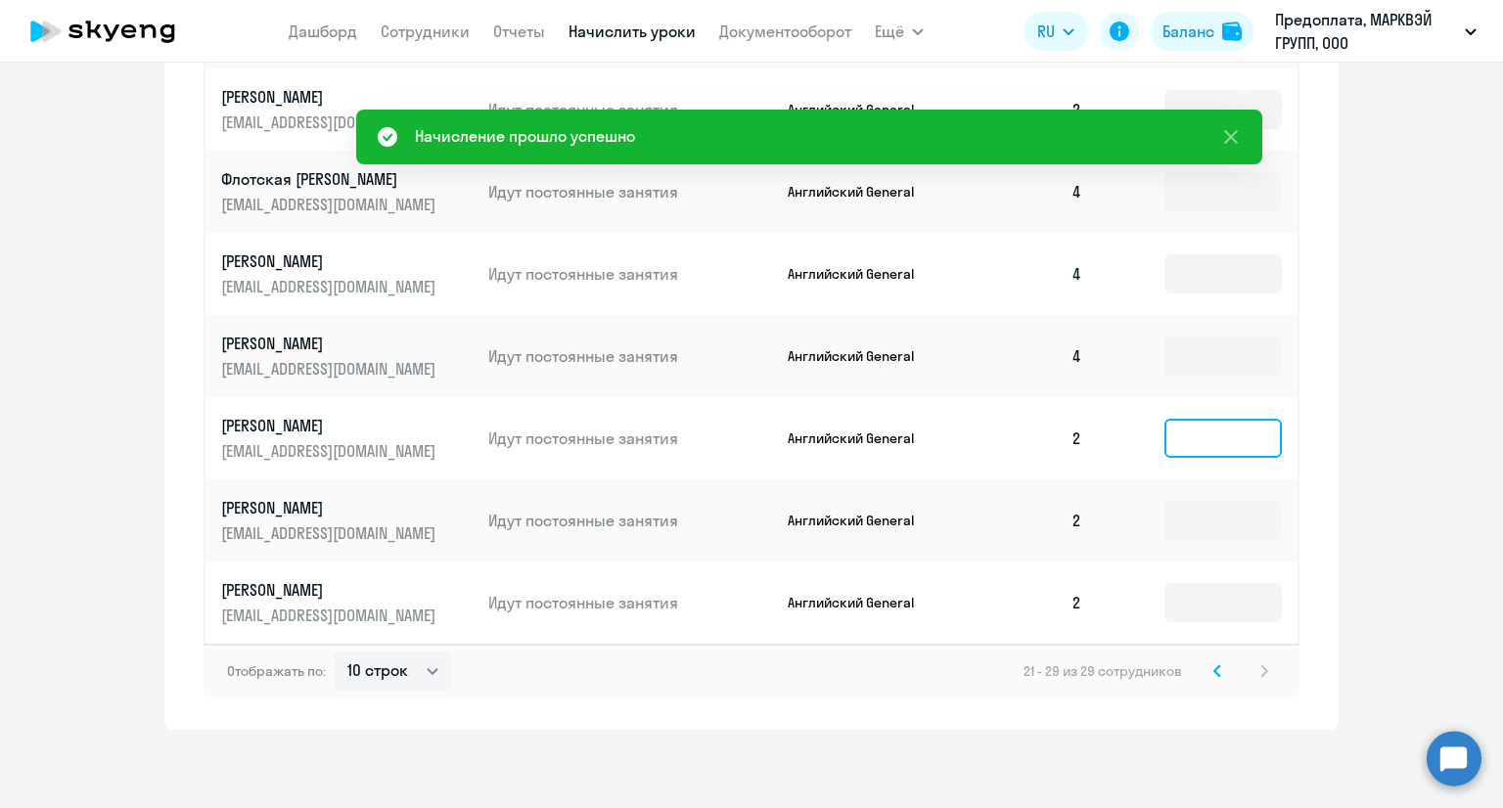
click at [1182, 451] on input at bounding box center [1222, 438] width 117 height 39
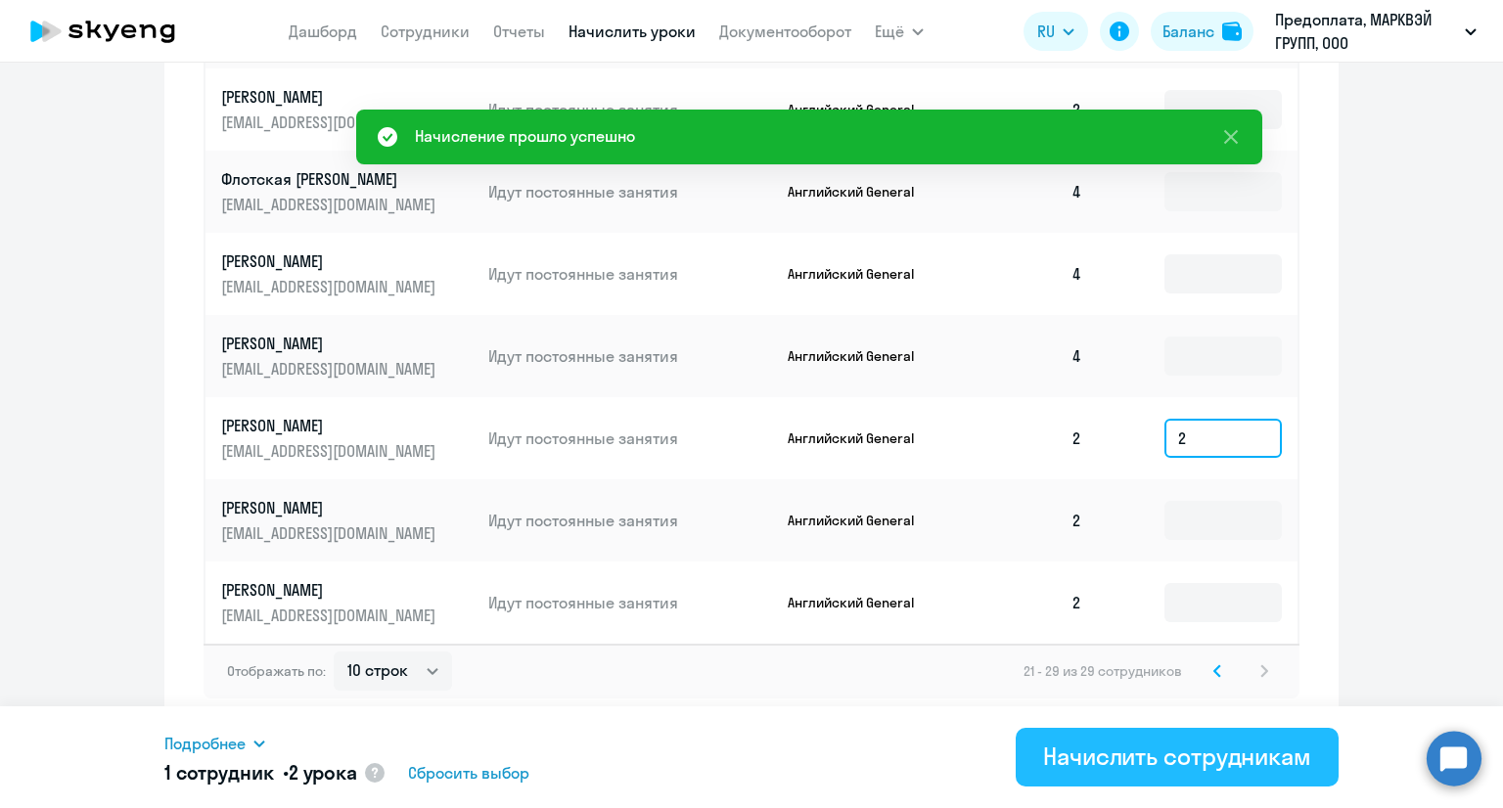
type input "2"
click at [1125, 753] on div "Начислить сотрудникам" at bounding box center [1177, 756] width 268 height 31
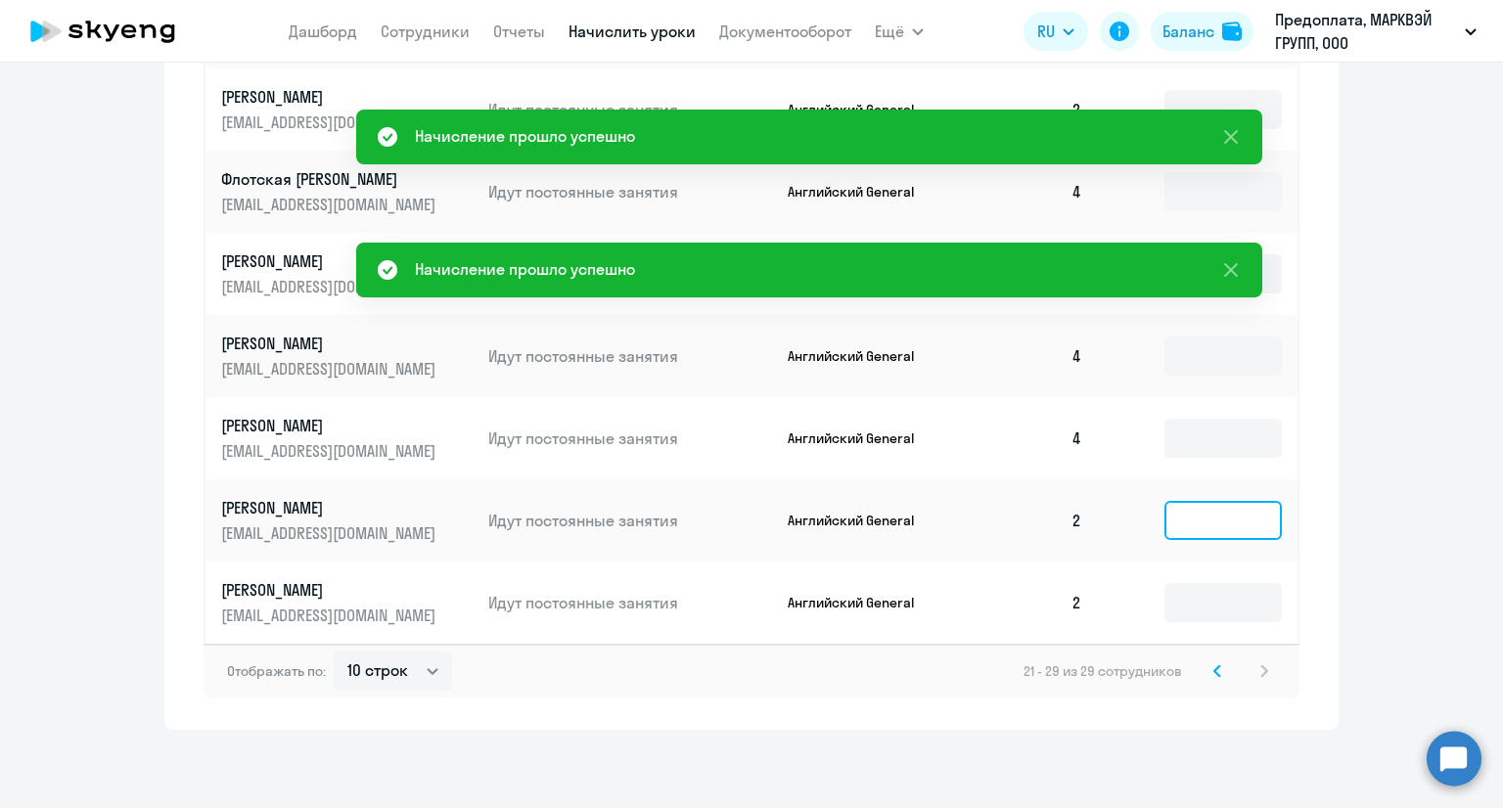
click at [1201, 518] on input at bounding box center [1222, 520] width 117 height 39
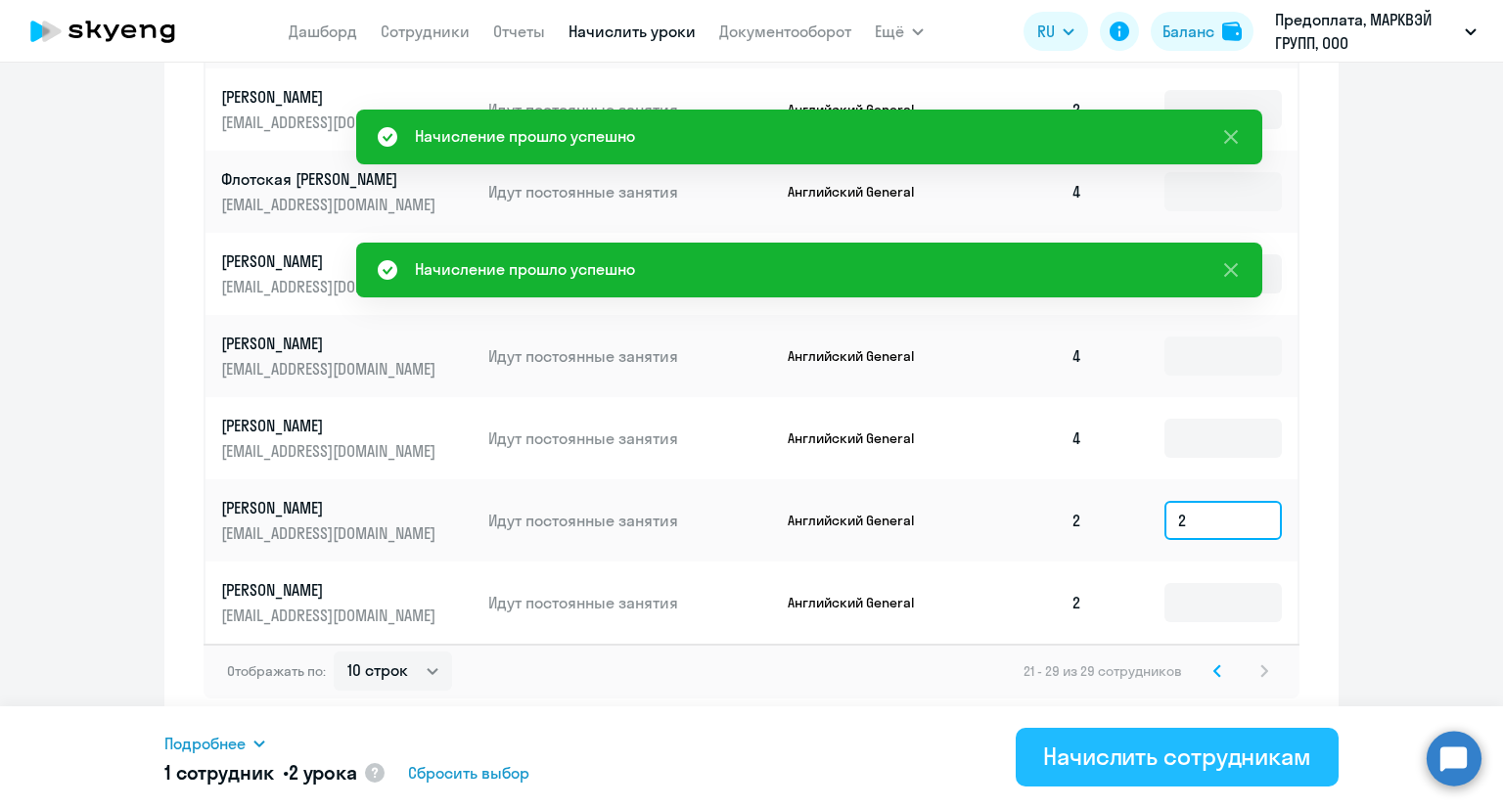
type input "2"
click at [1128, 745] on div "Начислить сотрудникам" at bounding box center [1177, 756] width 268 height 31
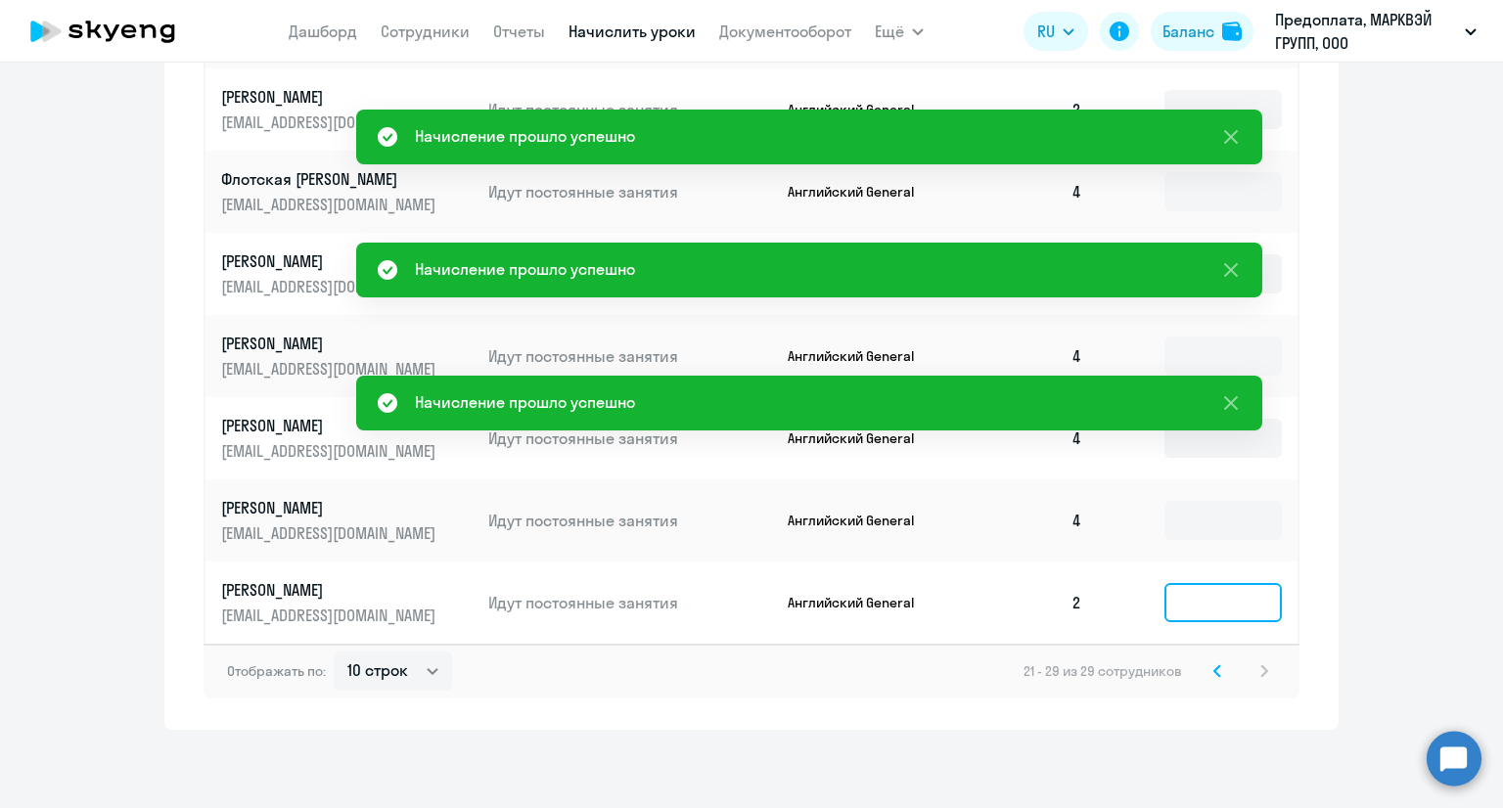
click at [1181, 605] on input at bounding box center [1222, 602] width 117 height 39
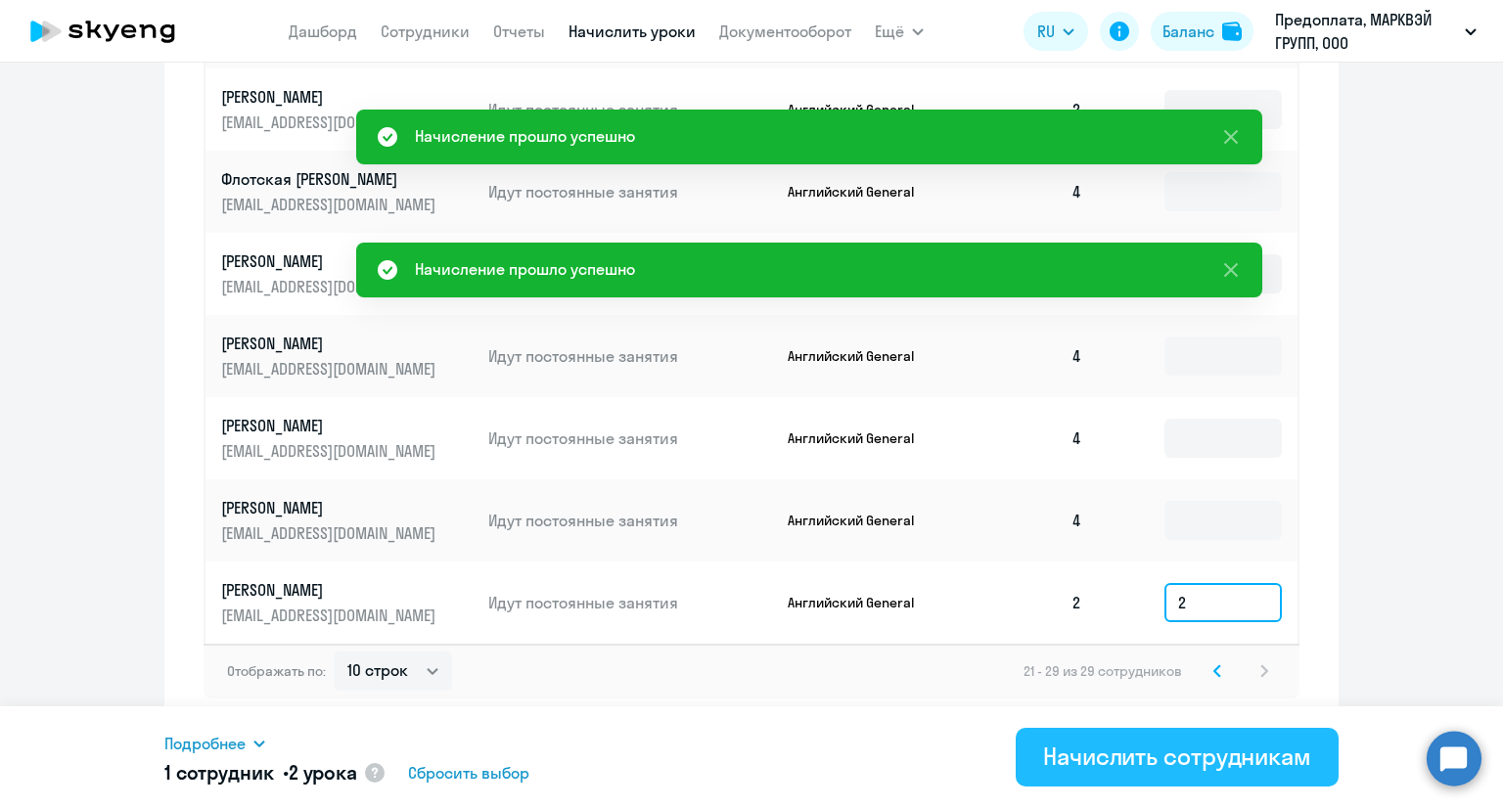
type input "2"
click at [1124, 760] on div "Начислить сотрудникам" at bounding box center [1177, 756] width 268 height 31
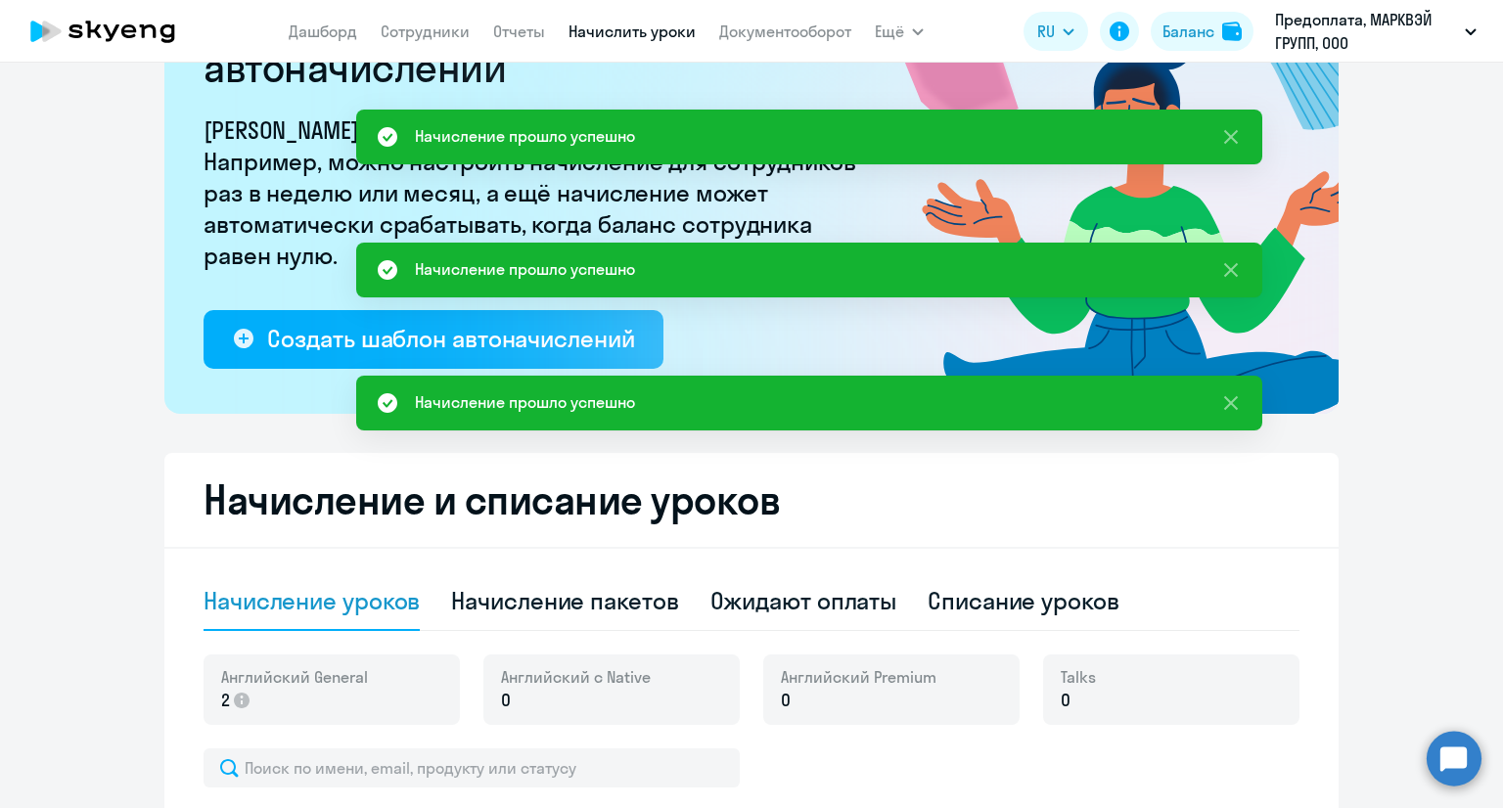
scroll to position [0, 0]
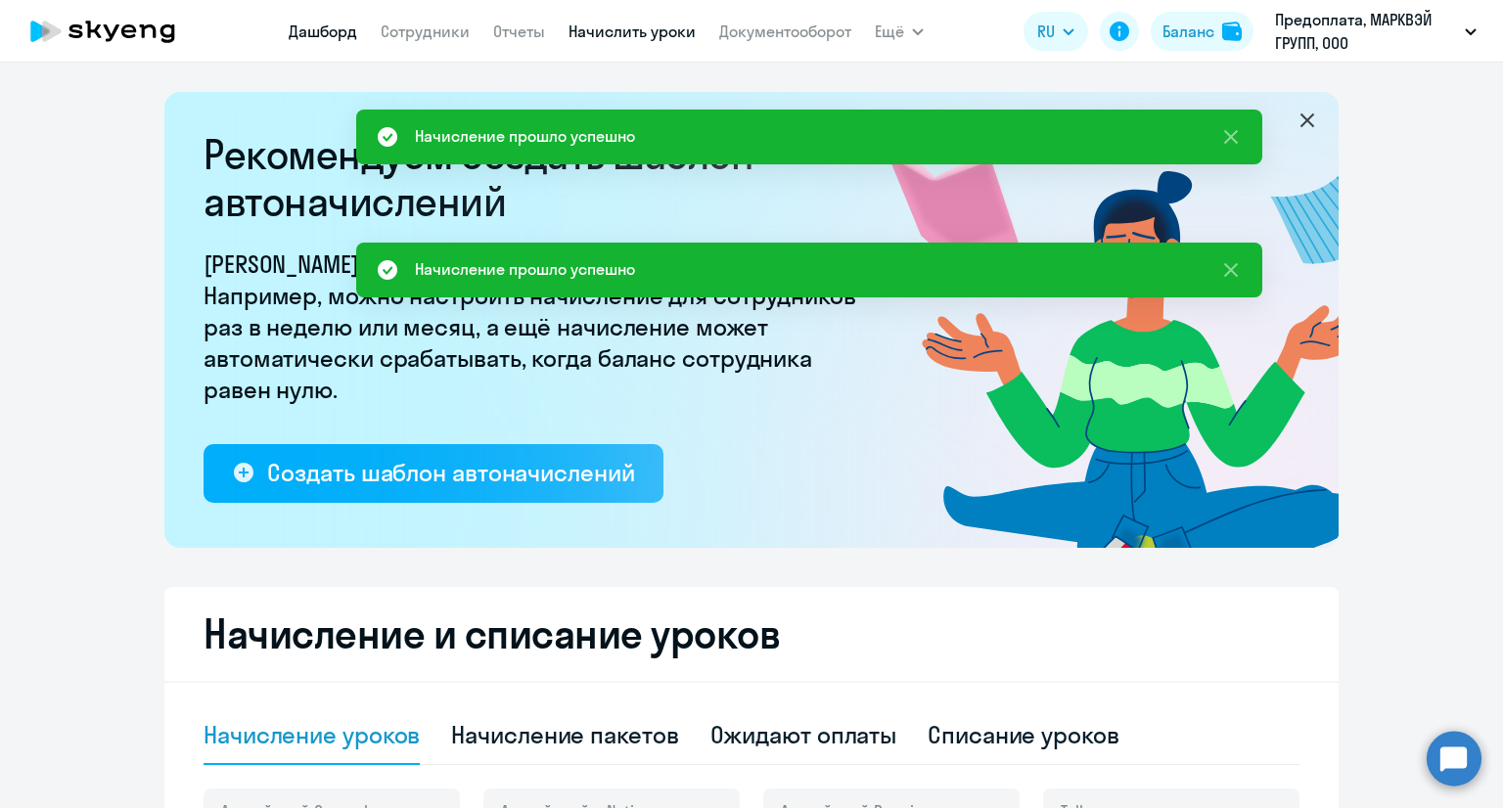
click at [325, 36] on link "Дашборд" at bounding box center [323, 32] width 68 height 20
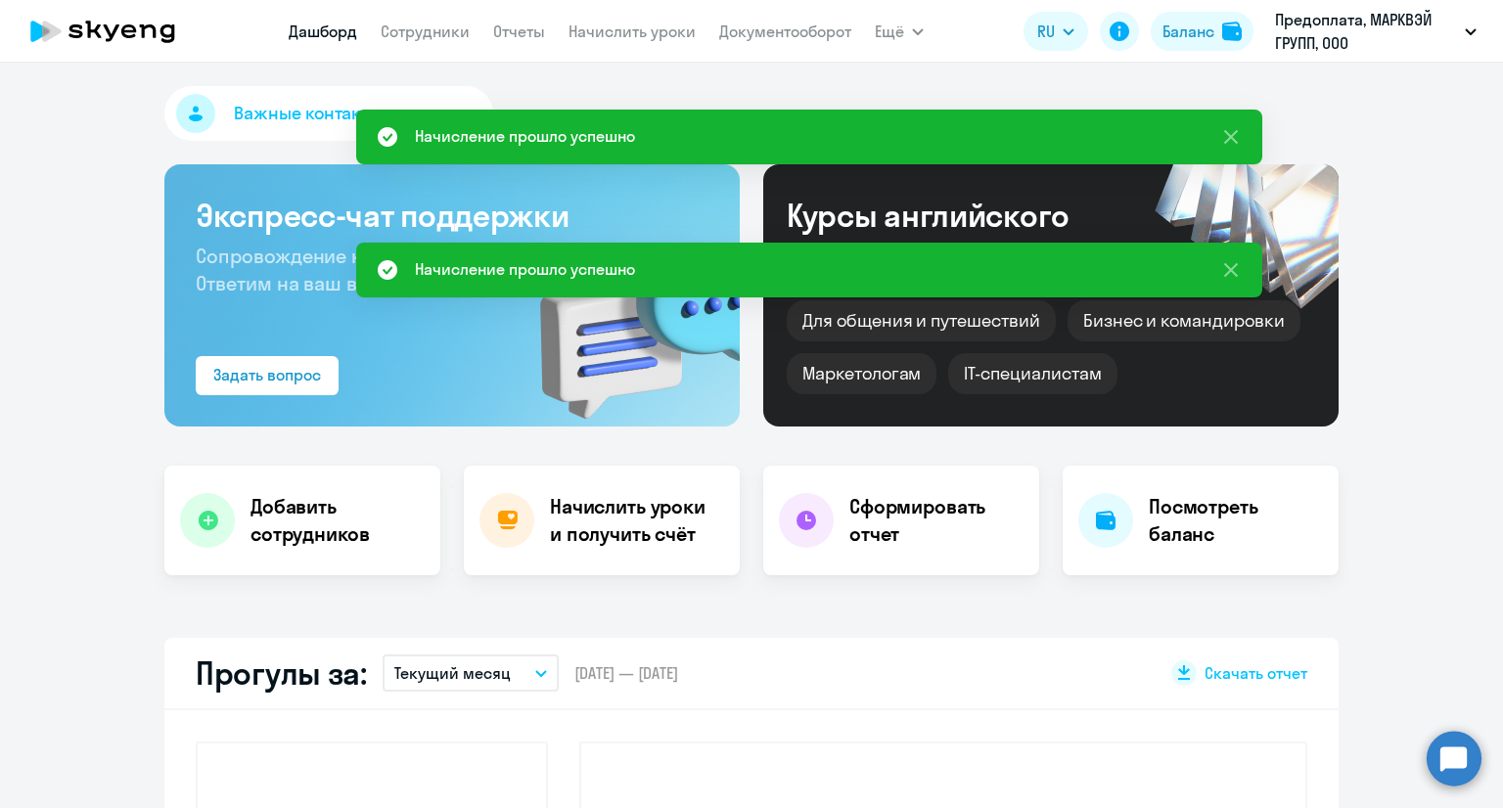
select select "30"
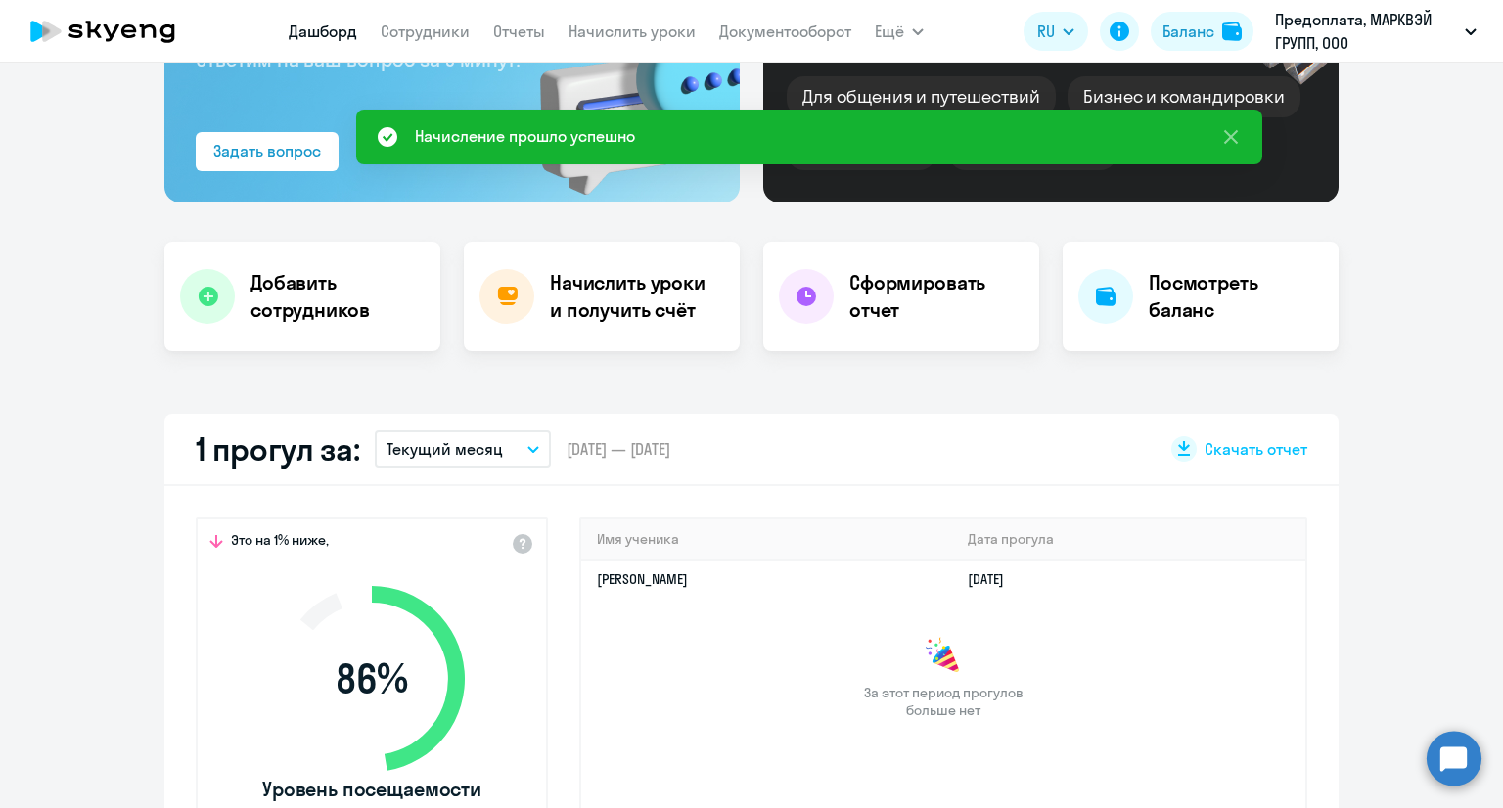
scroll to position [489, 0]
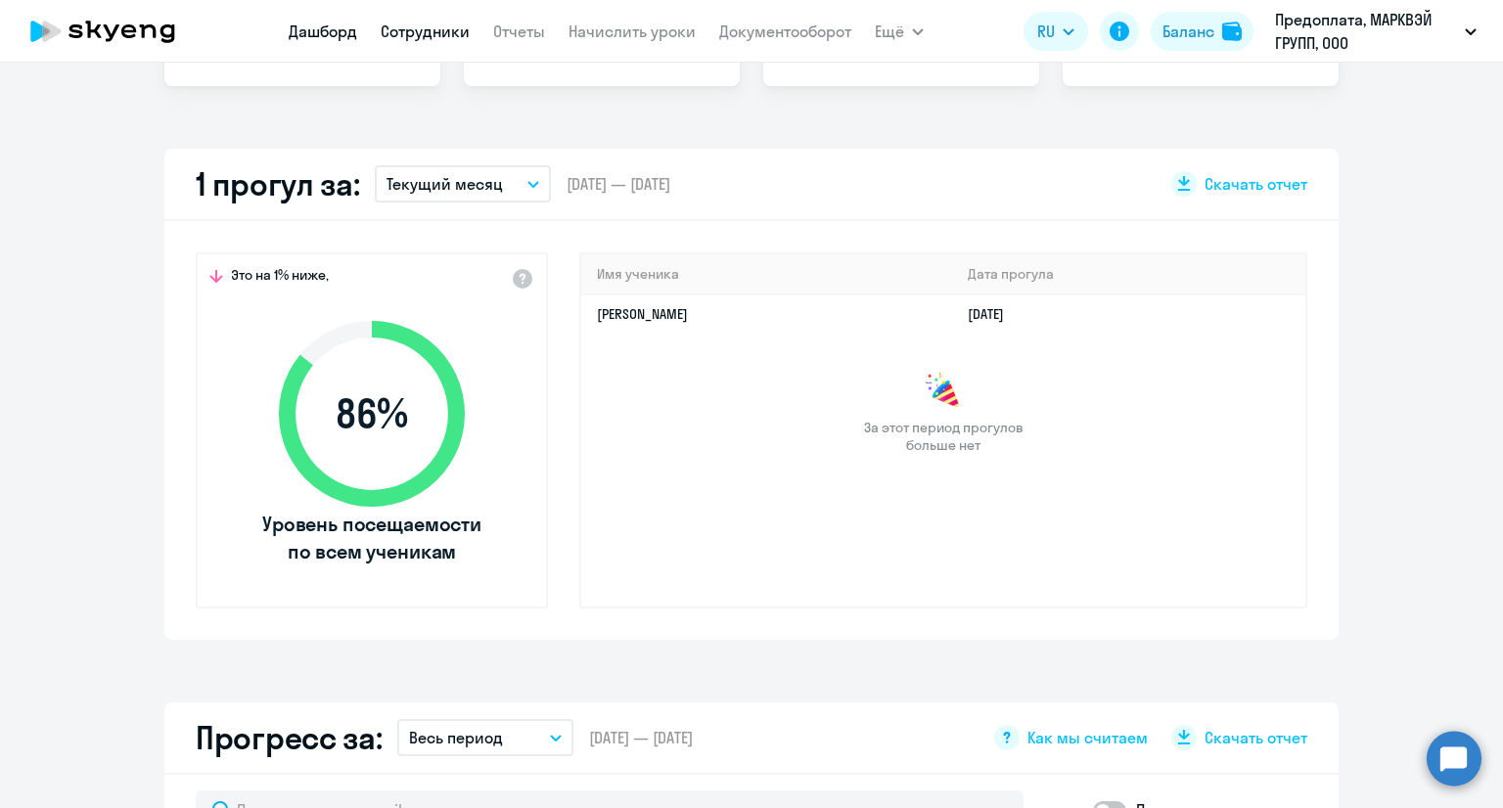
click at [427, 34] on link "Сотрудники" at bounding box center [425, 32] width 89 height 20
select select "30"
